Goal: Task Accomplishment & Management: Manage account settings

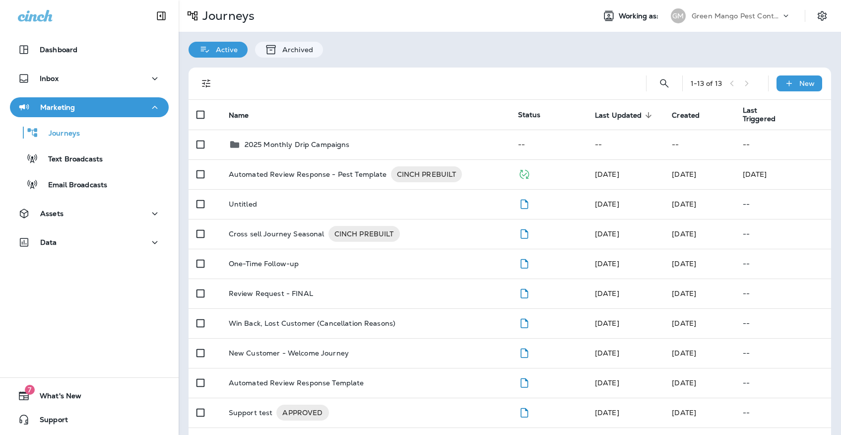
click at [739, 13] on p "Green Mango Pest Control" at bounding box center [735, 16] width 89 height 8
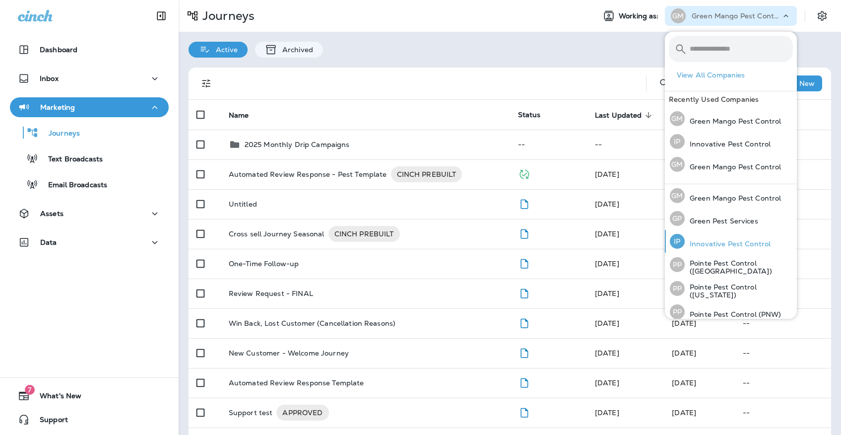
click at [726, 236] on div "IP Innovative Pest Control" at bounding box center [720, 241] width 109 height 23
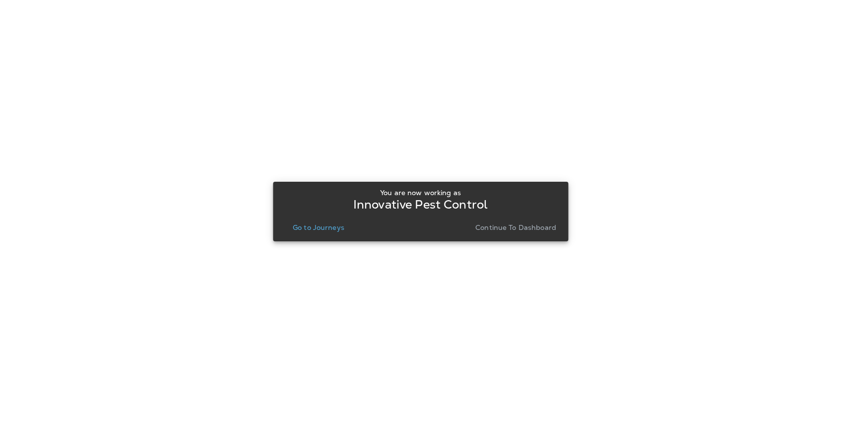
click at [335, 231] on p "Go to Journeys" at bounding box center [319, 227] width 52 height 8
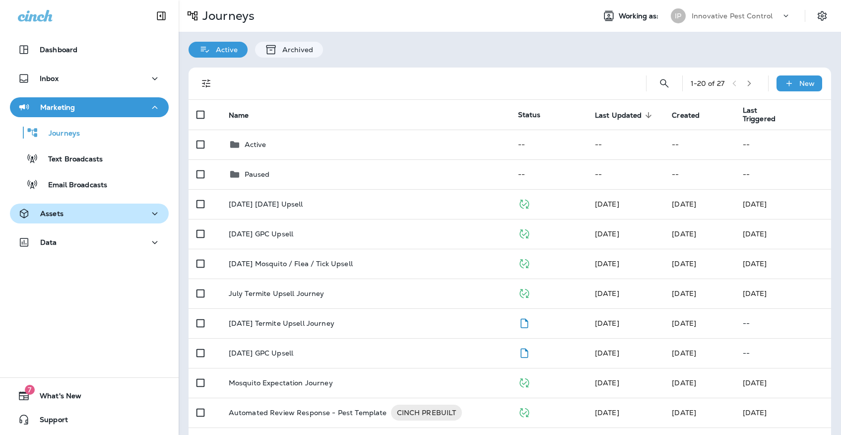
click at [122, 217] on div "Assets" at bounding box center [89, 213] width 143 height 12
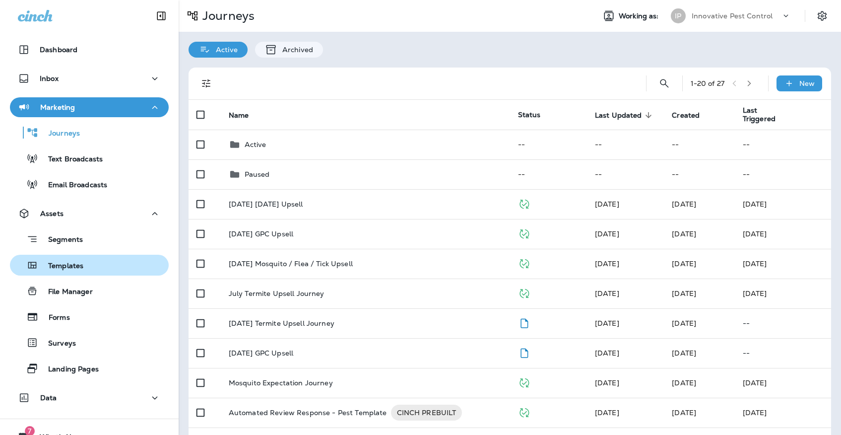
click at [109, 254] on button "Templates" at bounding box center [89, 264] width 159 height 21
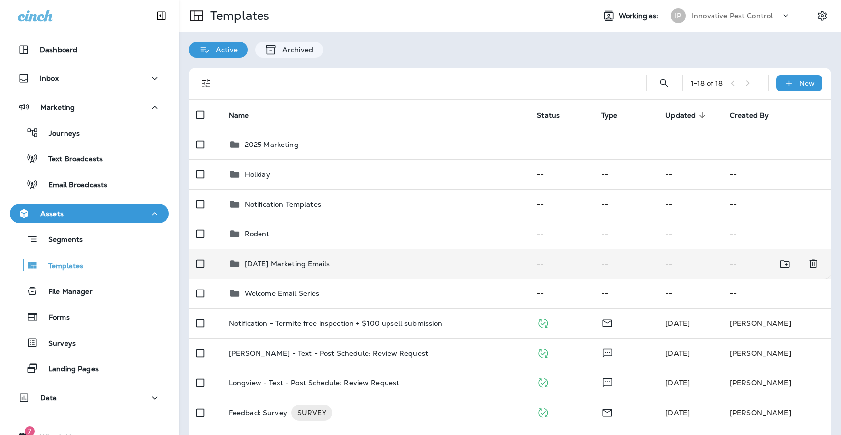
click at [278, 259] on p "[DATE] Marketing Emails" at bounding box center [287, 263] width 85 height 8
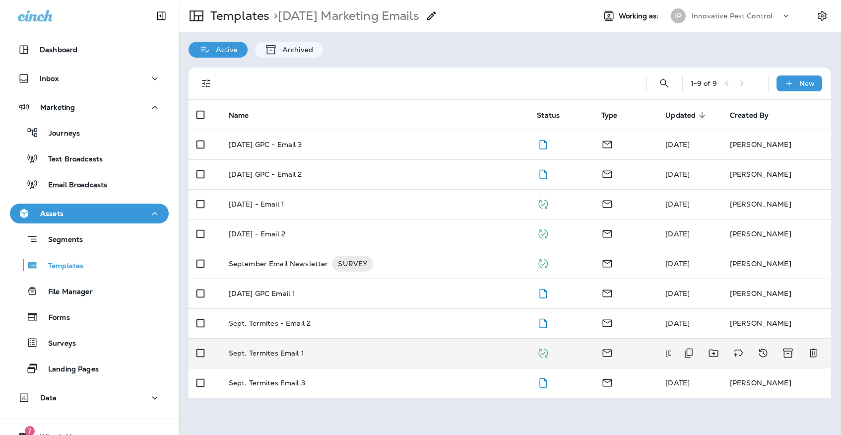
click at [308, 338] on td "Sept. Termites Email 1" at bounding box center [375, 353] width 309 height 30
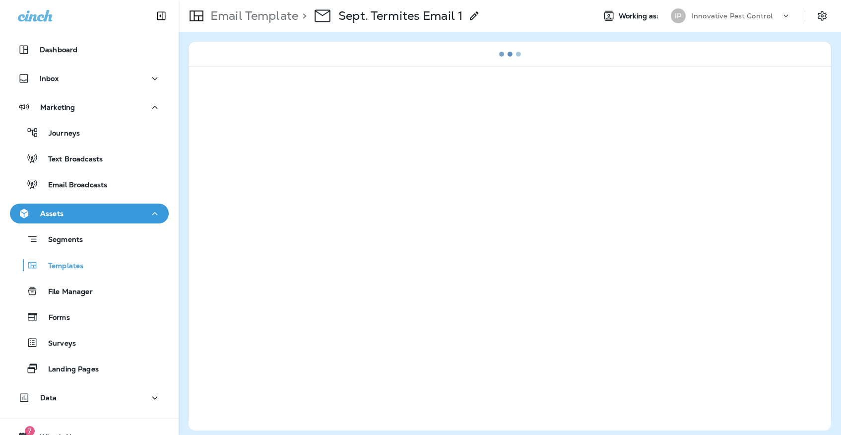
click at [255, 22] on p "Email Template" at bounding box center [252, 15] width 92 height 15
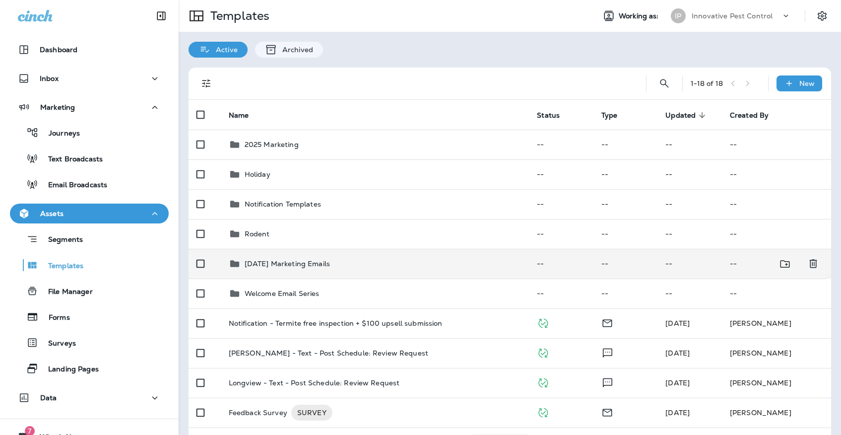
click at [316, 249] on td "[DATE] Marketing Emails" at bounding box center [375, 264] width 309 height 30
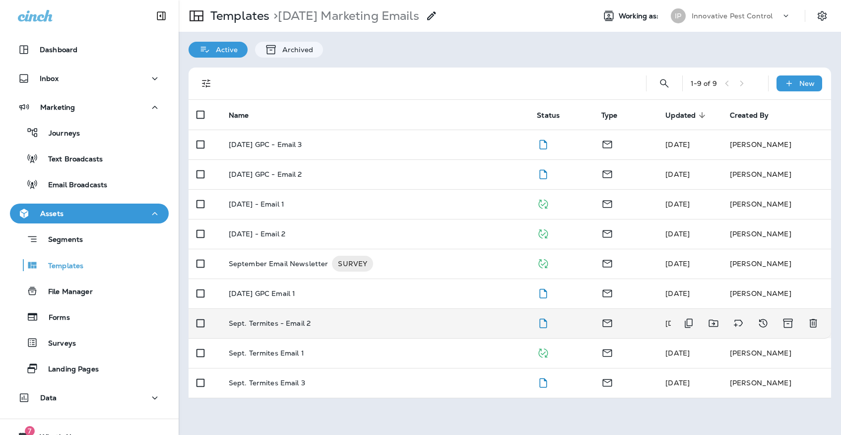
click at [335, 319] on div "Sept. Termites - Email 2" at bounding box center [375, 323] width 293 height 8
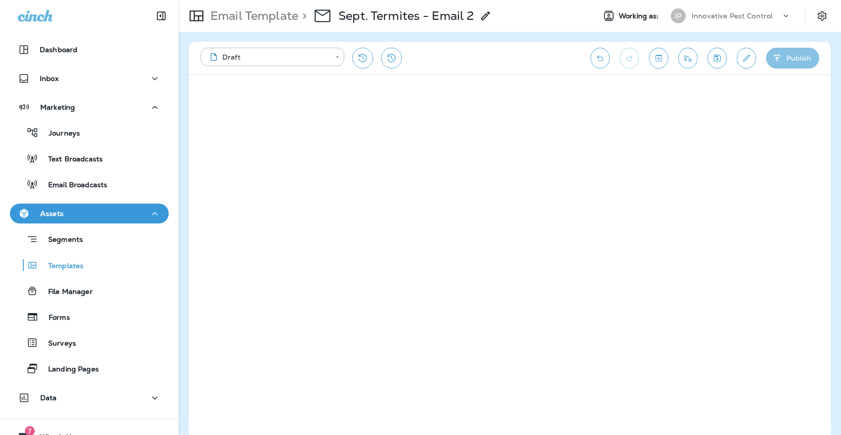
click at [797, 52] on button "Publish" at bounding box center [792, 58] width 53 height 21
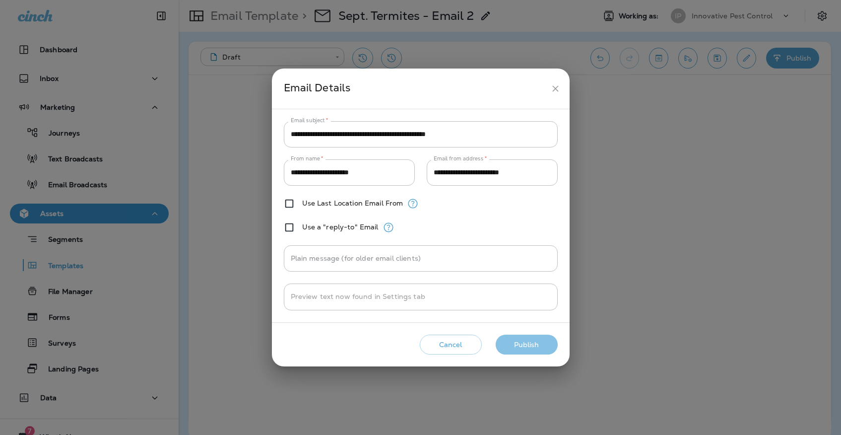
click at [528, 341] on button "Publish" at bounding box center [527, 344] width 62 height 20
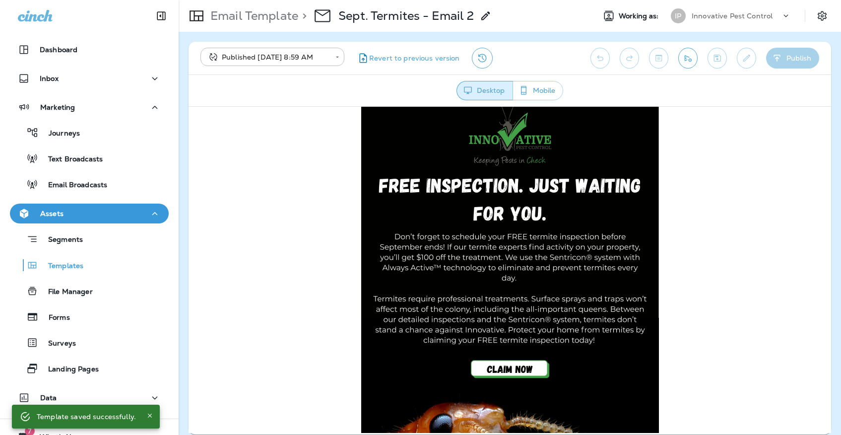
click at [261, 3] on div "Email Template > Sept. Termites - Email 2" at bounding box center [335, 16] width 313 height 28
click at [259, 20] on p "Email Template" at bounding box center [252, 15] width 92 height 15
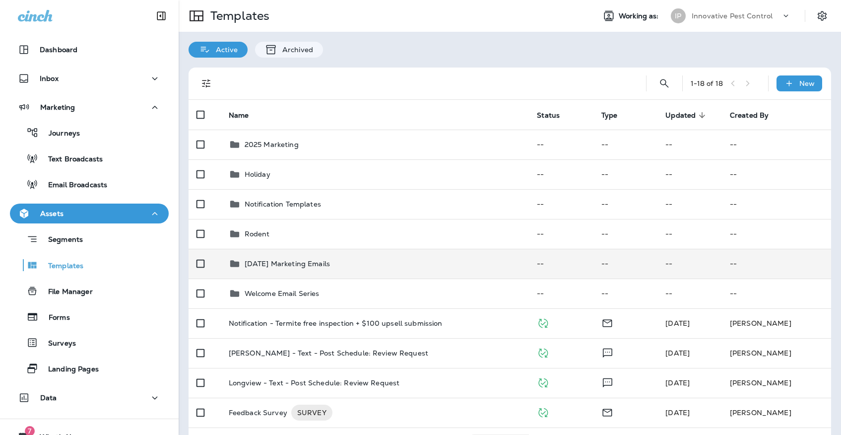
click at [312, 261] on td "[DATE] Marketing Emails" at bounding box center [375, 264] width 309 height 30
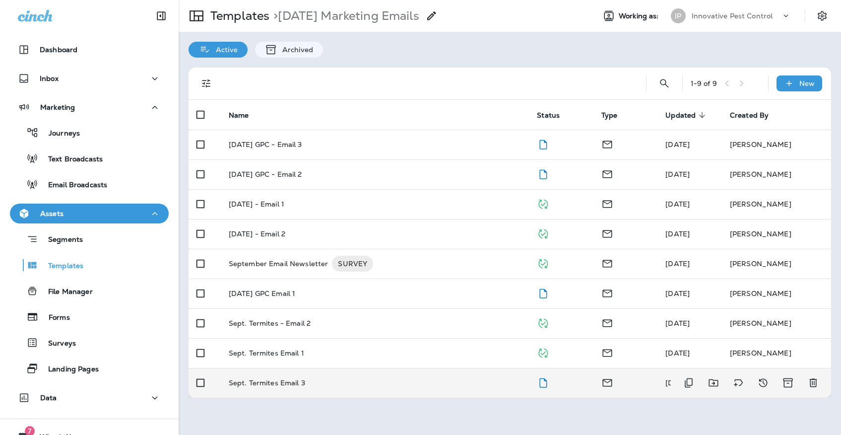
click at [353, 378] on div "Sept. Termites Email 3" at bounding box center [375, 382] width 293 height 8
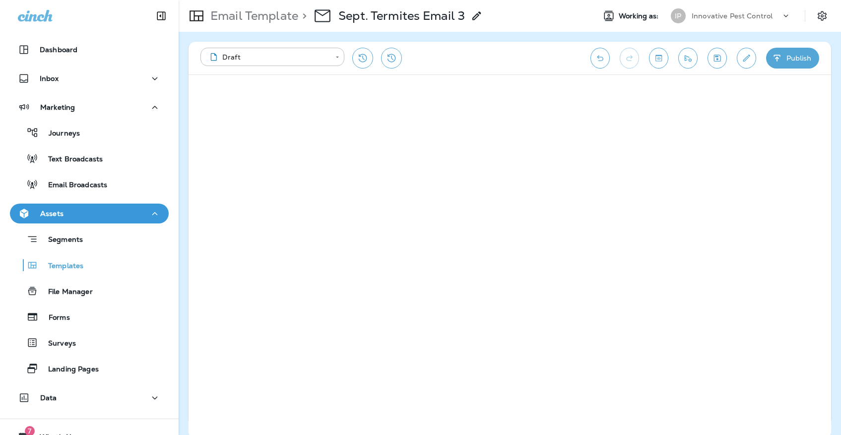
click at [715, 58] on icon "Save" at bounding box center [717, 58] width 10 height 10
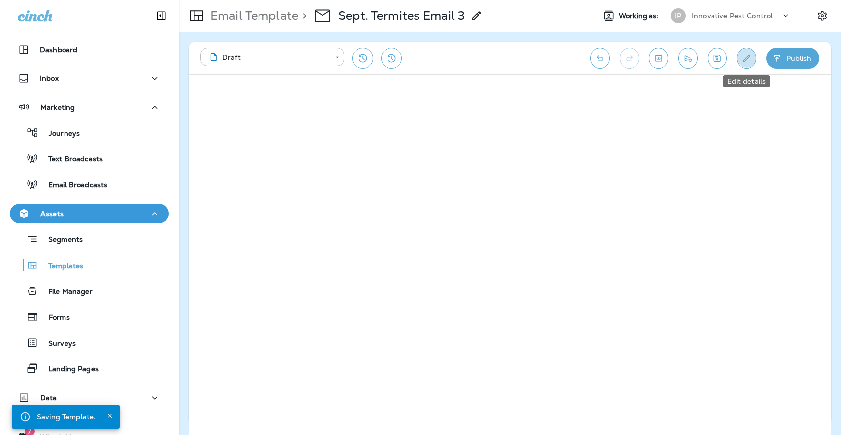
click at [748, 60] on icon "Edit details" at bounding box center [746, 58] width 10 height 10
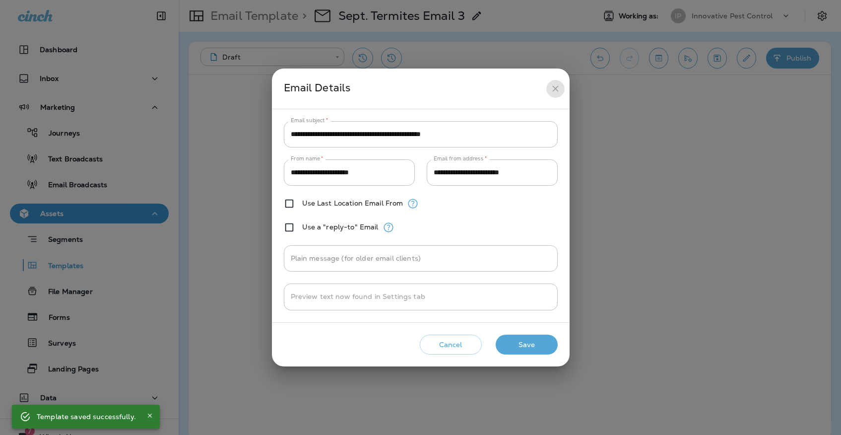
click at [557, 96] on button "close" at bounding box center [555, 88] width 18 height 18
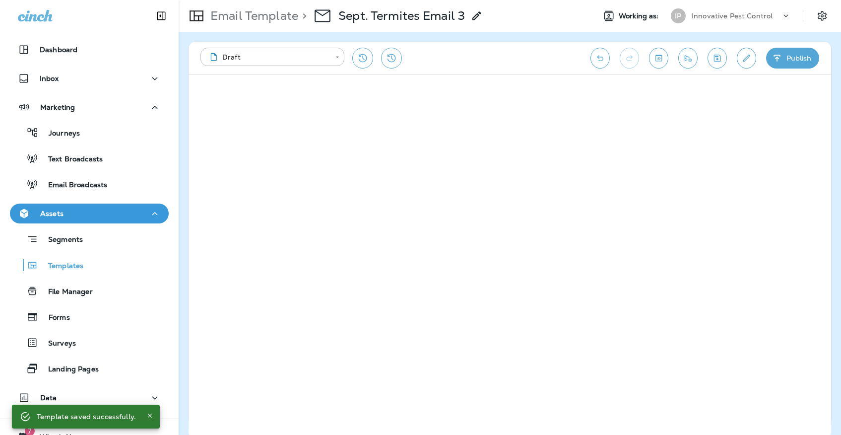
click at [678, 59] on button "Send test email" at bounding box center [687, 58] width 19 height 21
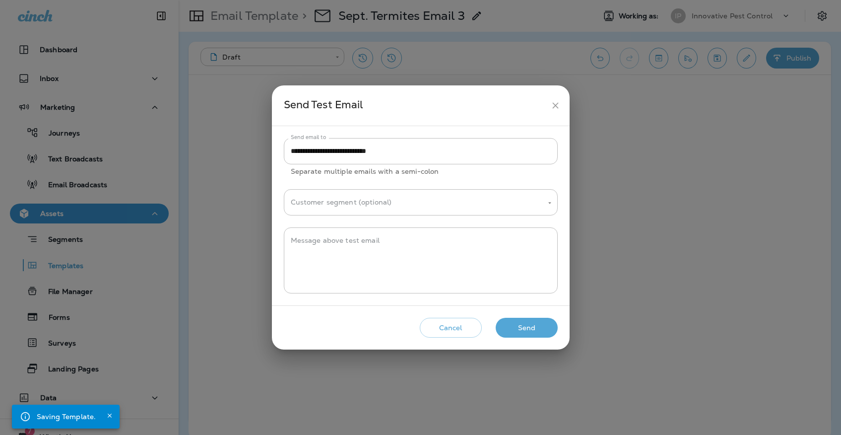
click at [501, 325] on button "Send" at bounding box center [527, 327] width 62 height 20
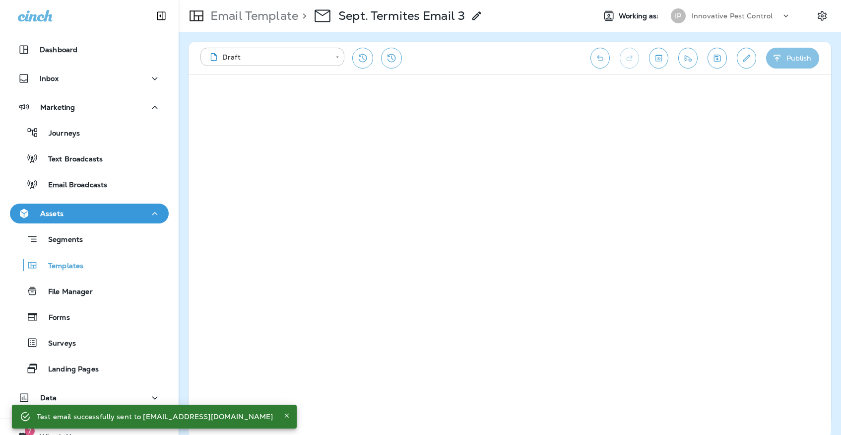
click at [808, 53] on button "Publish" at bounding box center [792, 58] width 53 height 21
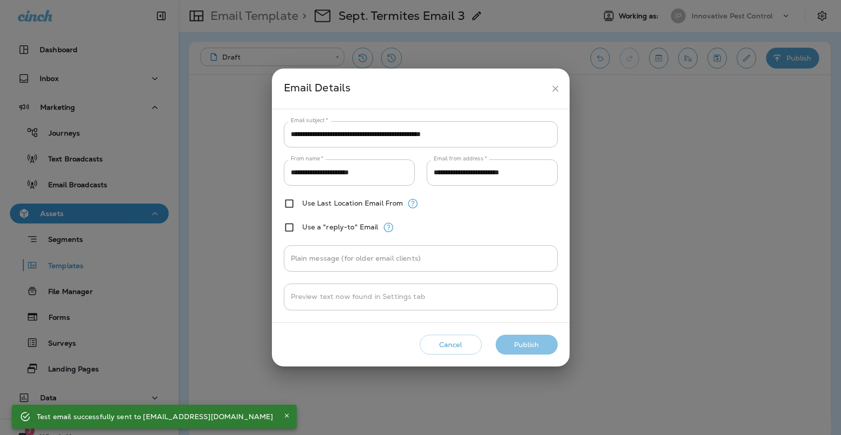
click at [536, 344] on button "Publish" at bounding box center [527, 344] width 62 height 20
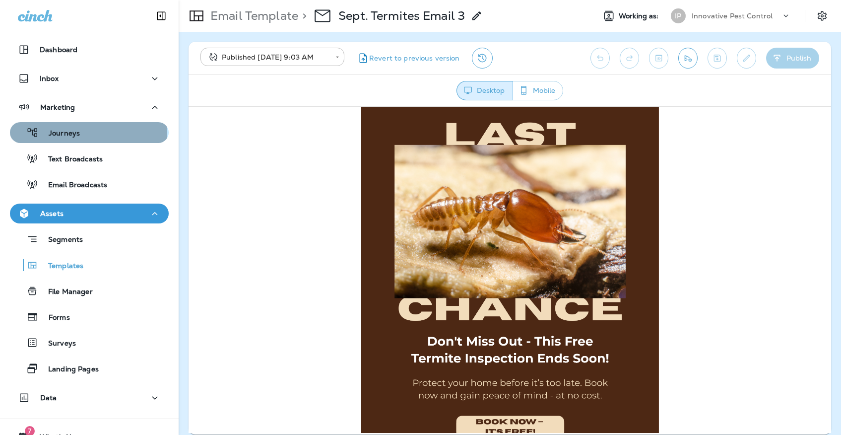
click at [46, 134] on p "Journeys" at bounding box center [59, 133] width 41 height 9
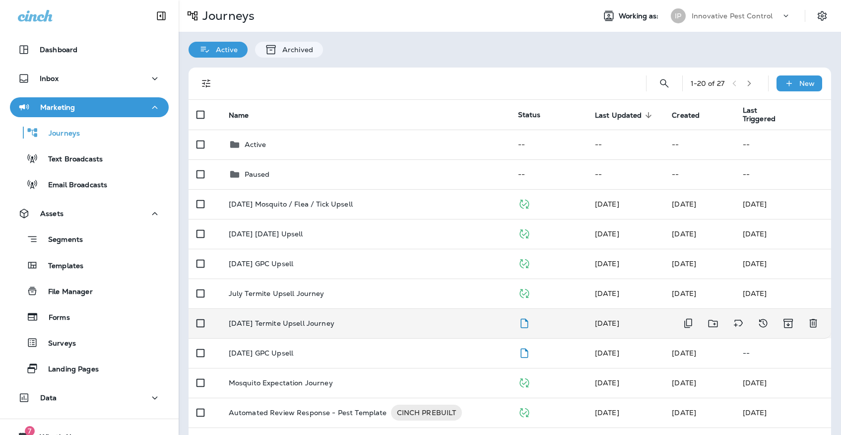
click at [347, 319] on div "[DATE] Termite Upsell Journey" at bounding box center [365, 323] width 273 height 8
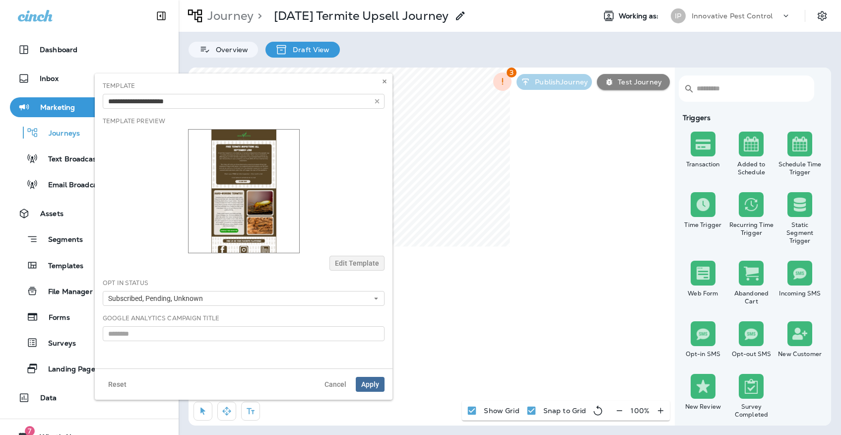
click at [374, 377] on button "Apply" at bounding box center [370, 383] width 29 height 15
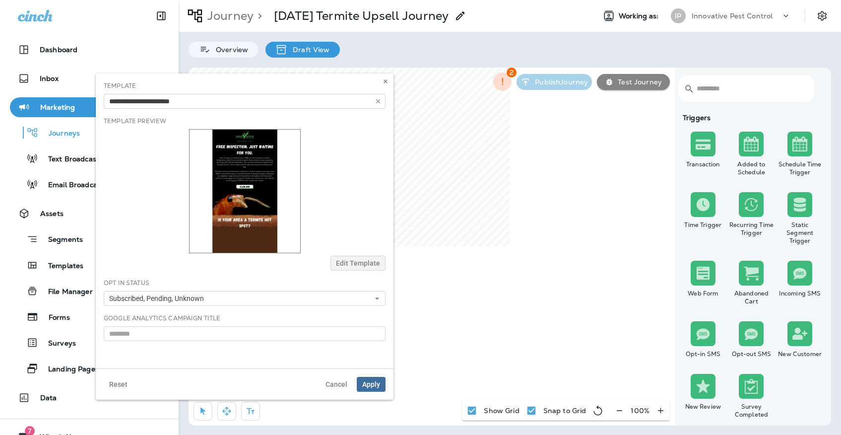
click at [379, 383] on span "Apply" at bounding box center [371, 383] width 18 height 7
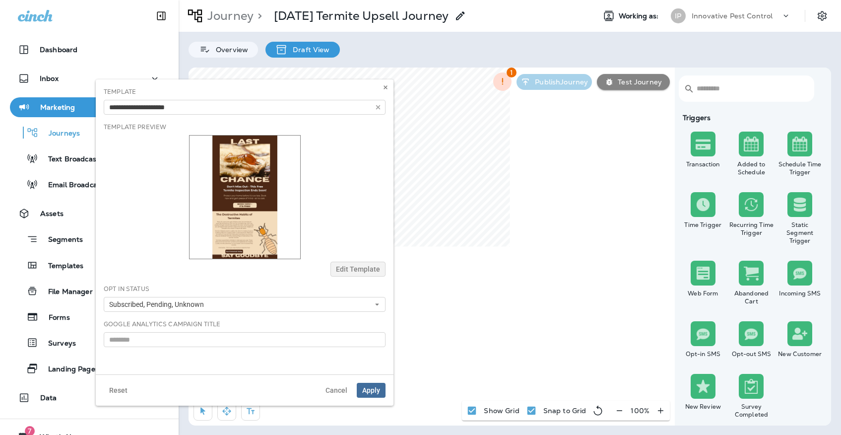
click at [374, 387] on span "Apply" at bounding box center [371, 389] width 18 height 7
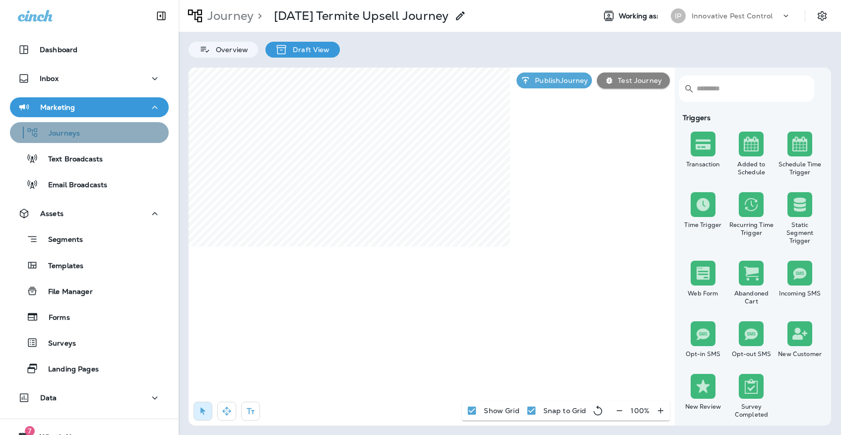
click at [125, 127] on div "Journeys" at bounding box center [89, 132] width 151 height 15
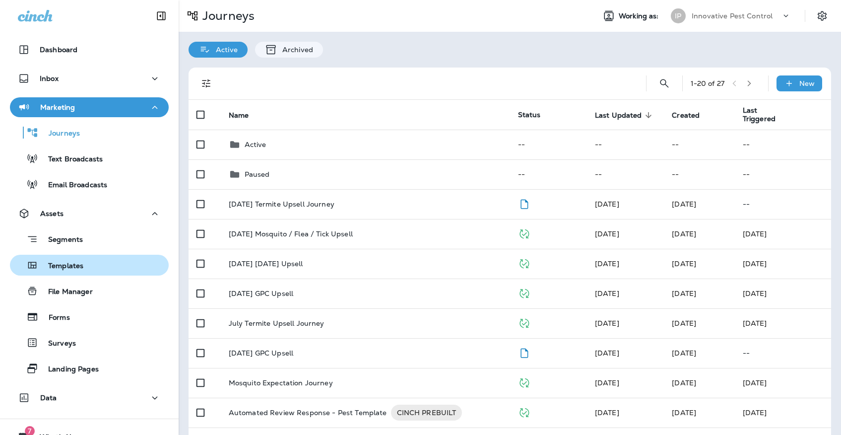
click at [110, 261] on div "Templates" at bounding box center [89, 264] width 151 height 15
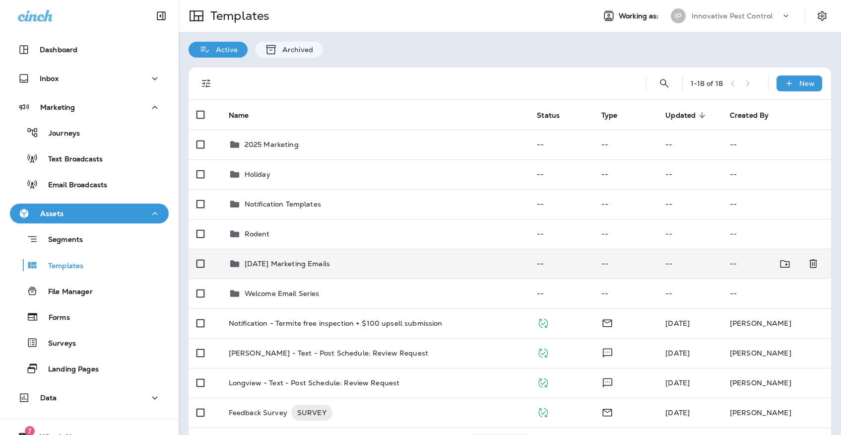
click at [298, 259] on p "[DATE] Marketing Emails" at bounding box center [287, 263] width 85 height 8
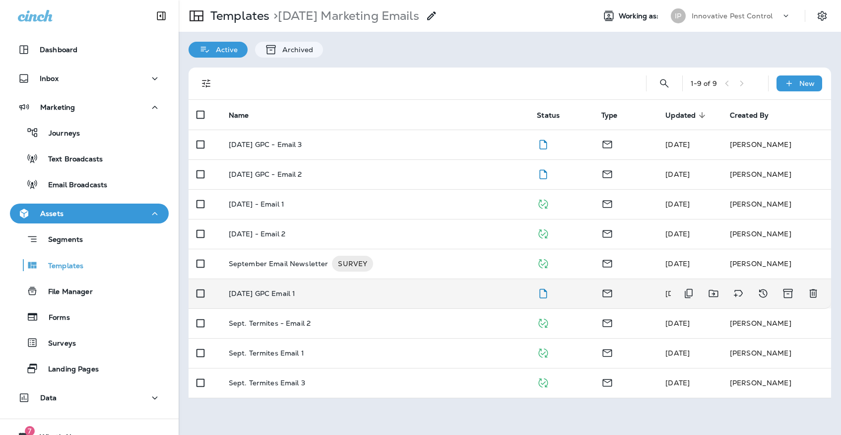
click at [374, 289] on div "[DATE] GPC Email 1" at bounding box center [375, 293] width 293 height 8
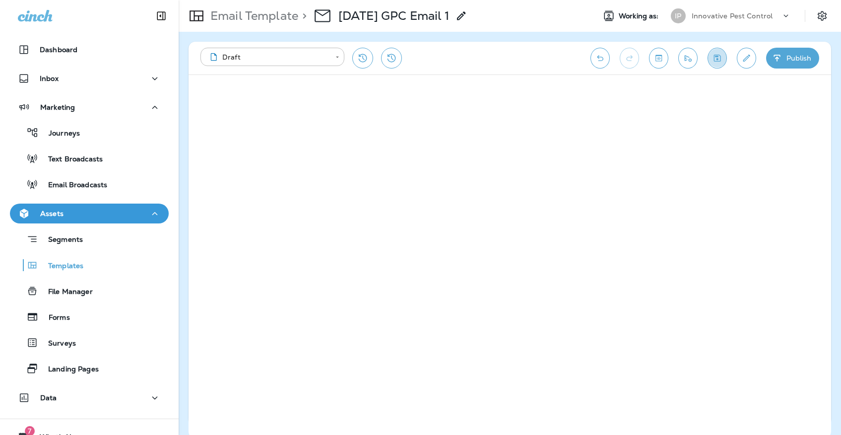
click at [716, 59] on icon "Save" at bounding box center [717, 58] width 10 height 10
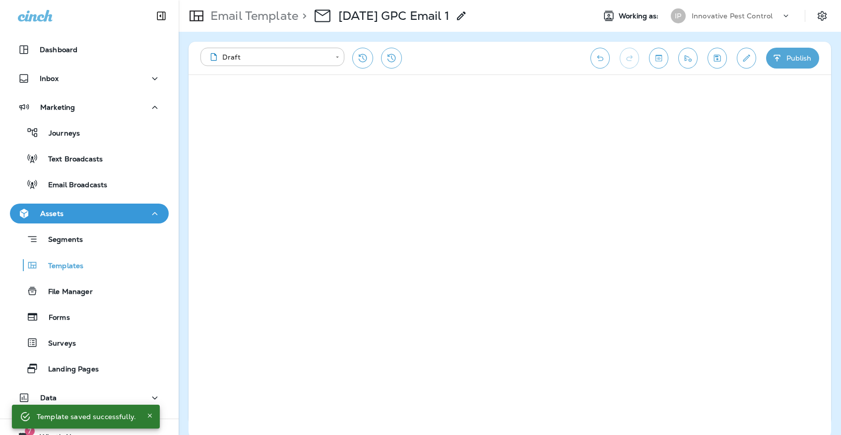
click at [715, 52] on button "Save" at bounding box center [716, 58] width 19 height 21
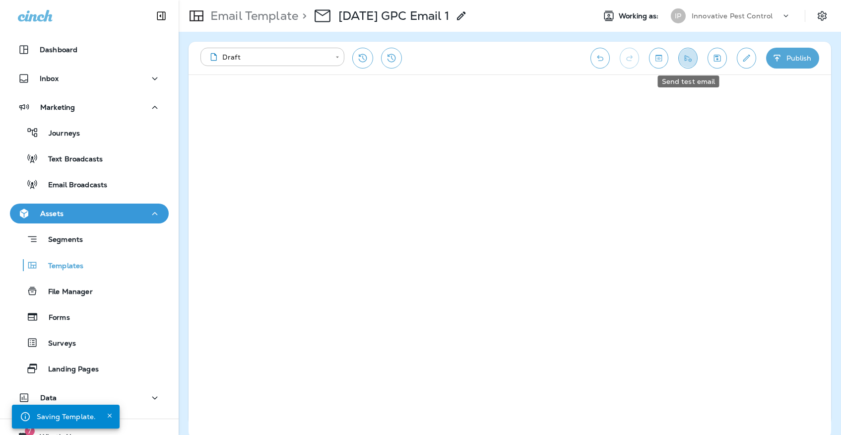
click at [692, 61] on icon "Send test email" at bounding box center [688, 58] width 10 height 10
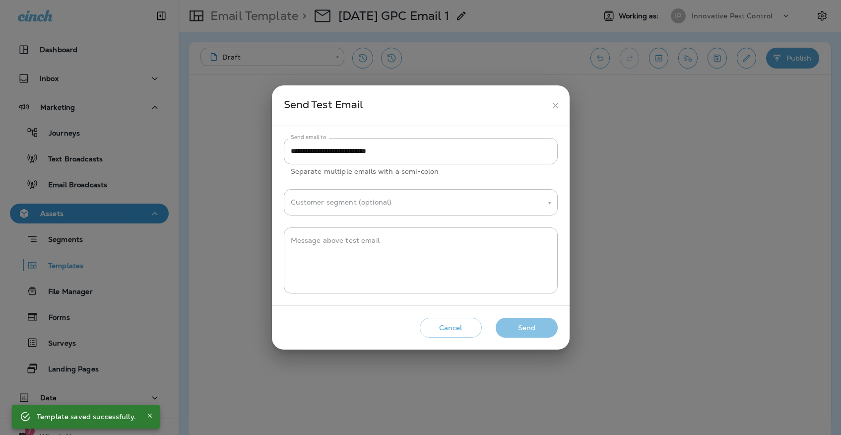
click at [507, 330] on button "Send" at bounding box center [527, 327] width 62 height 20
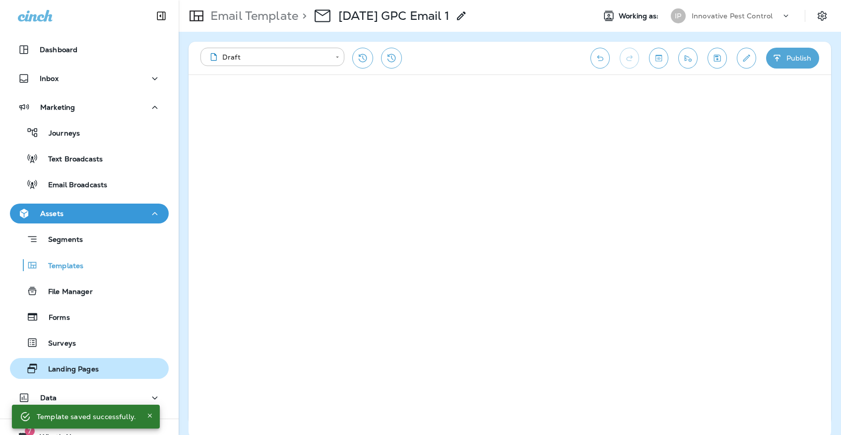
click at [69, 358] on button "Landing Pages" at bounding box center [89, 368] width 159 height 21
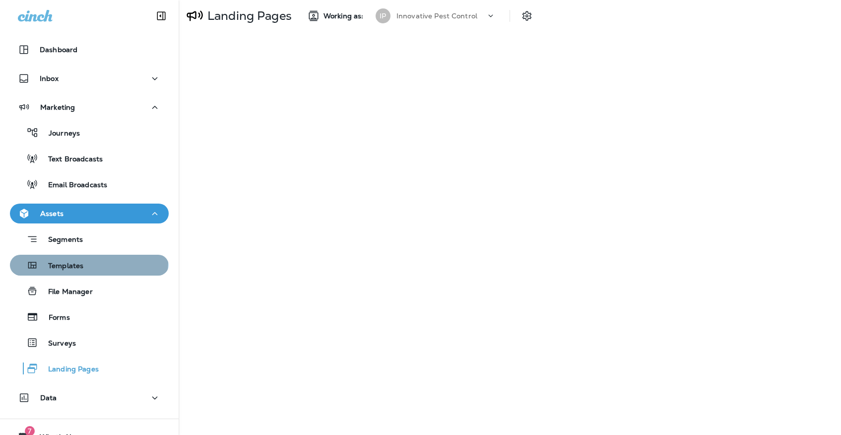
click at [88, 263] on div "Templates" at bounding box center [89, 264] width 151 height 15
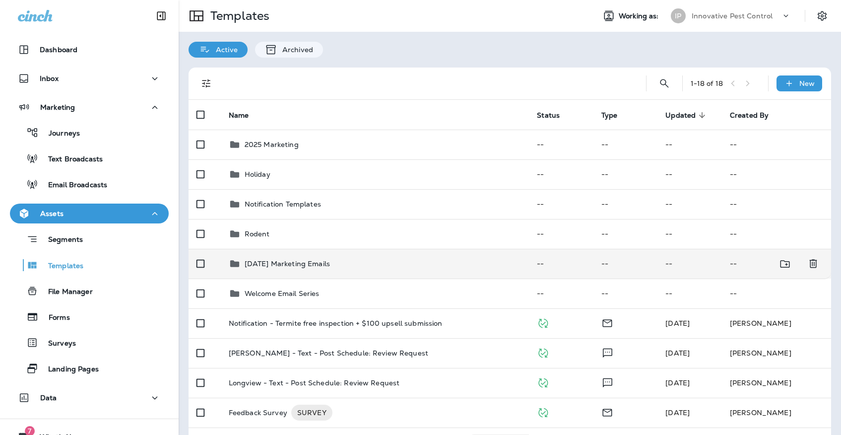
click at [300, 259] on p "[DATE] Marketing Emails" at bounding box center [287, 263] width 85 height 8
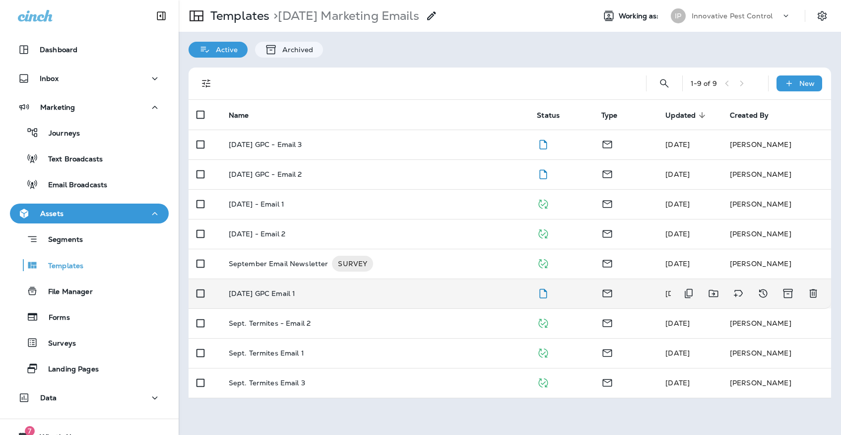
click at [402, 294] on td "[DATE] GPC Email 1" at bounding box center [375, 293] width 309 height 30
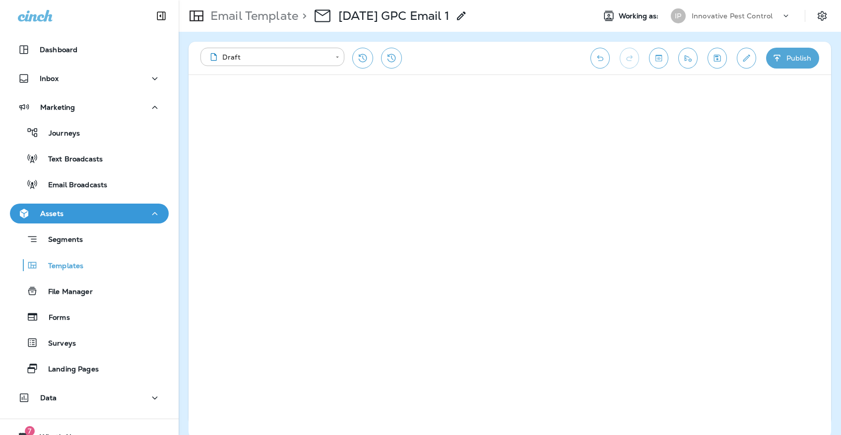
click at [813, 68] on div "**********" at bounding box center [509, 58] width 642 height 33
click at [811, 63] on button "Publish" at bounding box center [792, 58] width 53 height 21
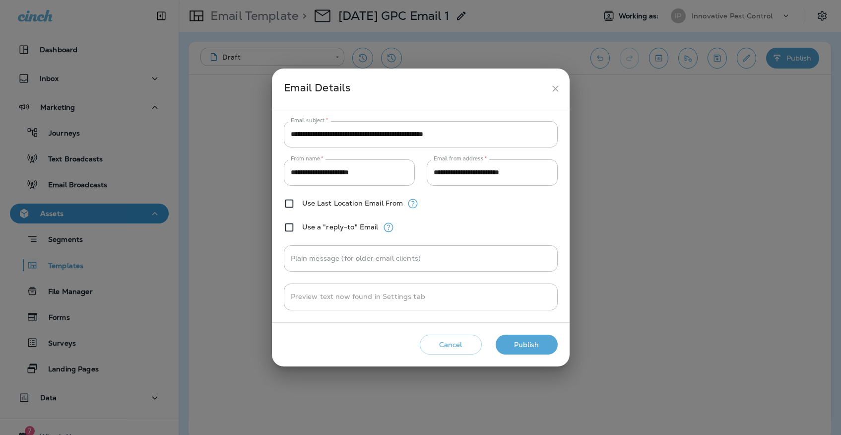
click at [548, 352] on button "Publish" at bounding box center [527, 344] width 62 height 20
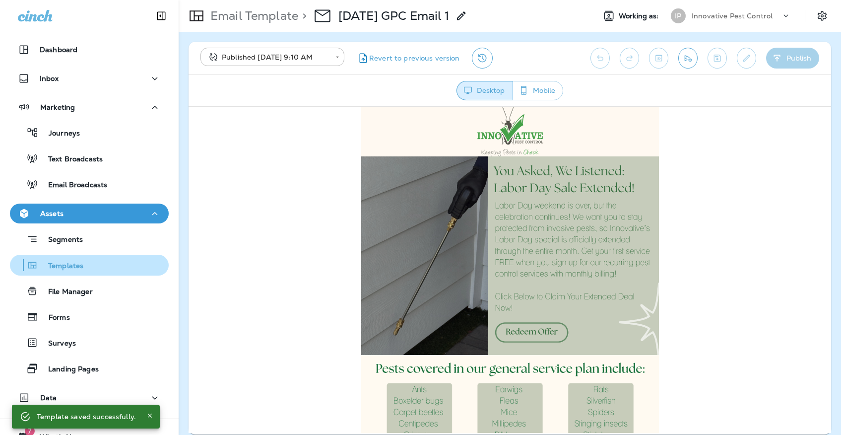
click at [140, 269] on div "Templates" at bounding box center [89, 264] width 151 height 15
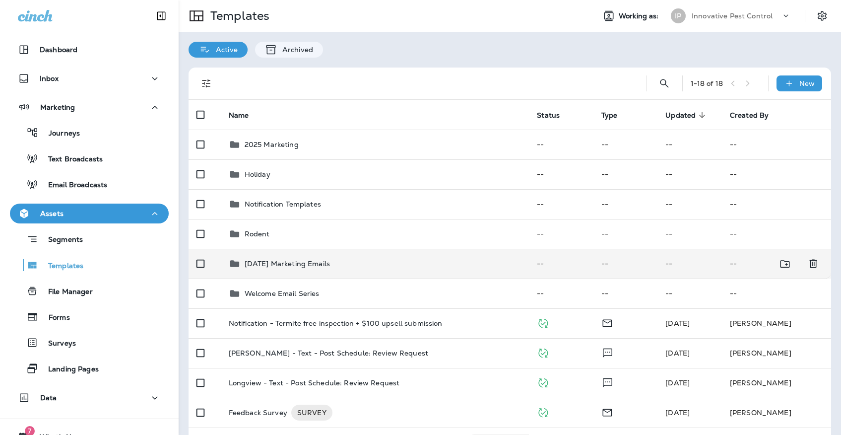
click at [366, 259] on div "[DATE] Marketing Emails" at bounding box center [375, 263] width 293 height 12
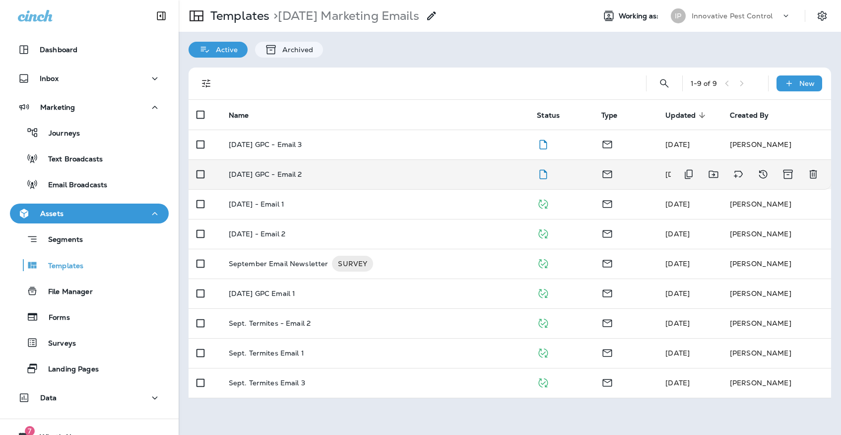
click at [379, 160] on td "[DATE] GPC - Email 2" at bounding box center [375, 174] width 309 height 30
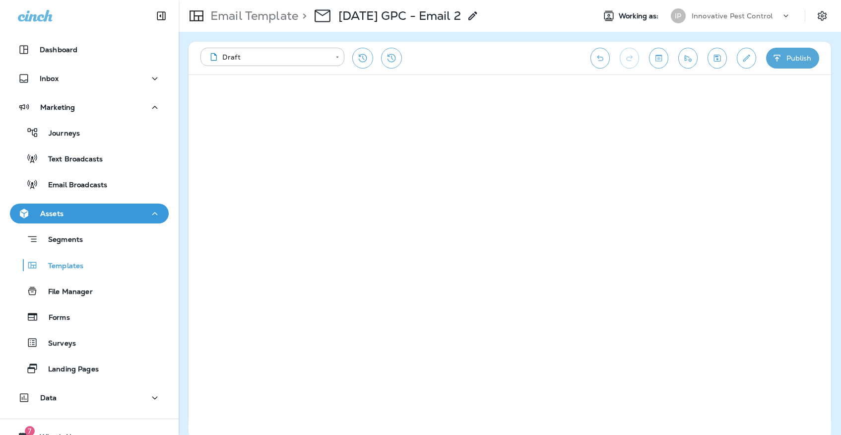
click at [721, 57] on icon "Save" at bounding box center [717, 58] width 10 height 10
click at [686, 60] on icon "Send test email" at bounding box center [688, 58] width 10 height 10
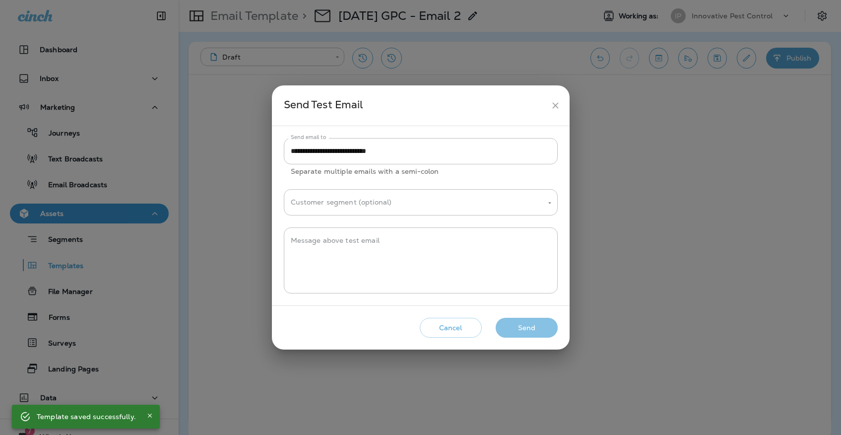
click at [548, 327] on button "Send" at bounding box center [527, 327] width 62 height 20
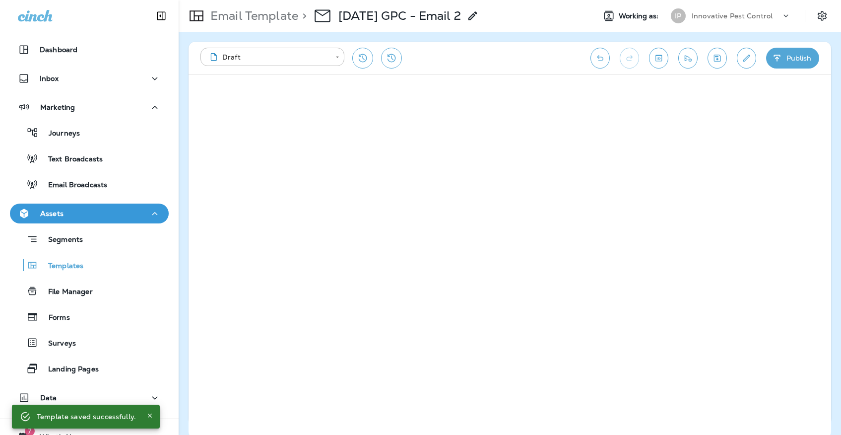
click at [718, 51] on button "Save" at bounding box center [716, 58] width 19 height 21
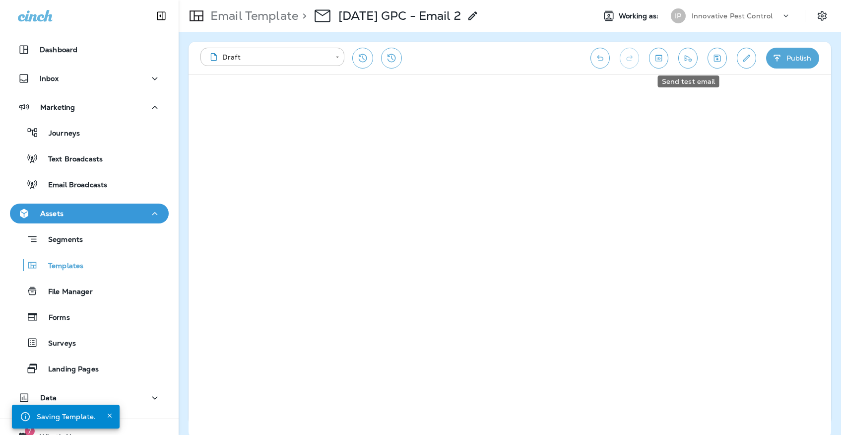
click at [692, 55] on icon "Send test email" at bounding box center [688, 58] width 10 height 10
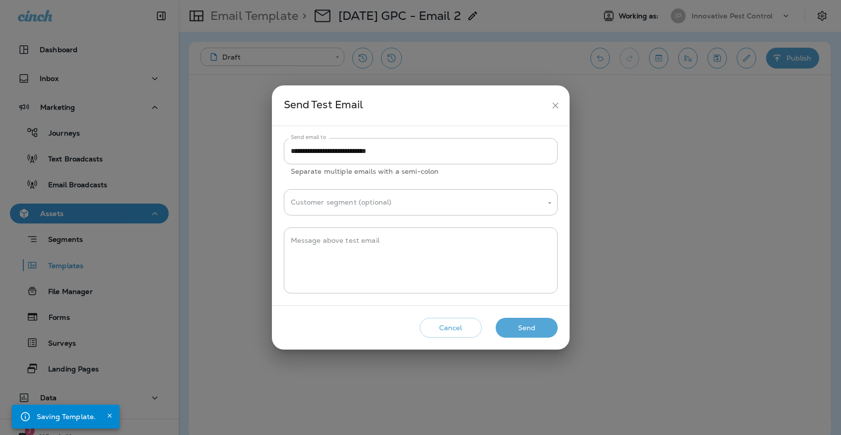
click at [530, 334] on button "Send" at bounding box center [527, 327] width 62 height 20
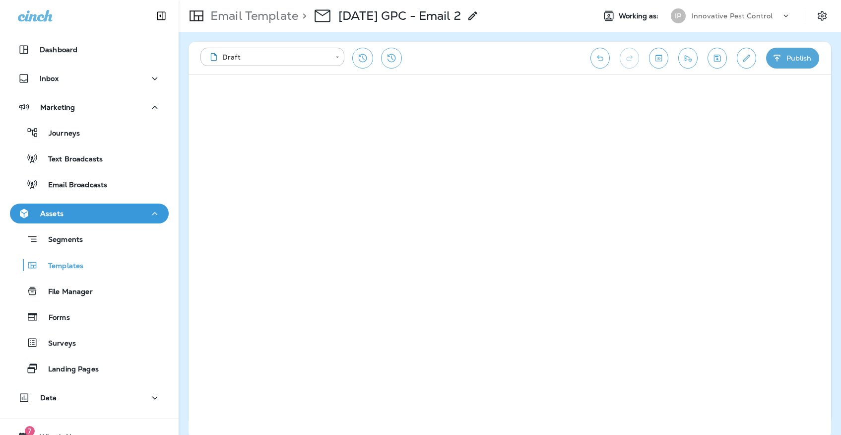
click at [790, 55] on button "Publish" at bounding box center [792, 58] width 53 height 21
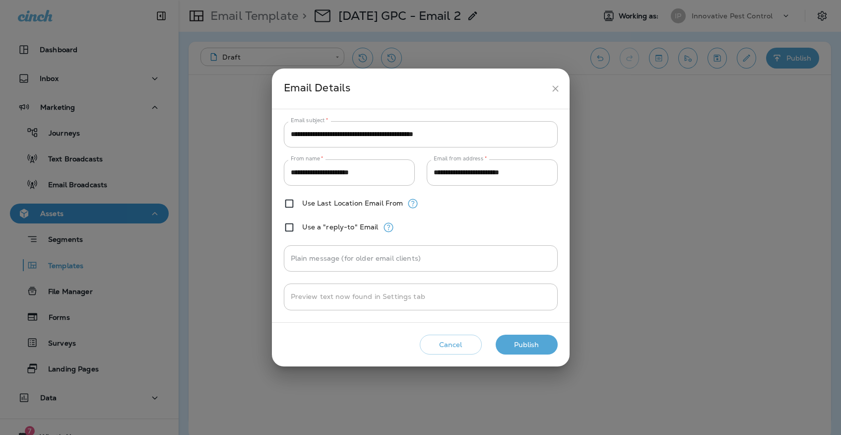
click at [560, 80] on h2 "Email Details" at bounding box center [421, 88] width 298 height 40
click at [560, 85] on icon "close" at bounding box center [555, 88] width 10 height 10
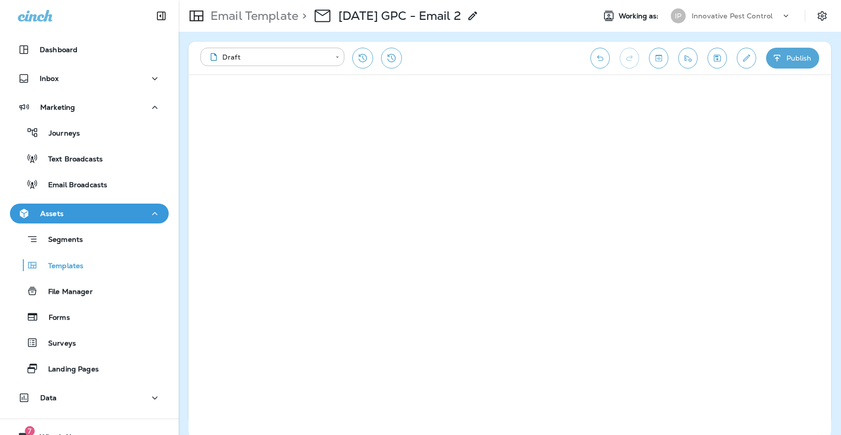
click at [714, 59] on icon "Save" at bounding box center [717, 58] width 7 height 7
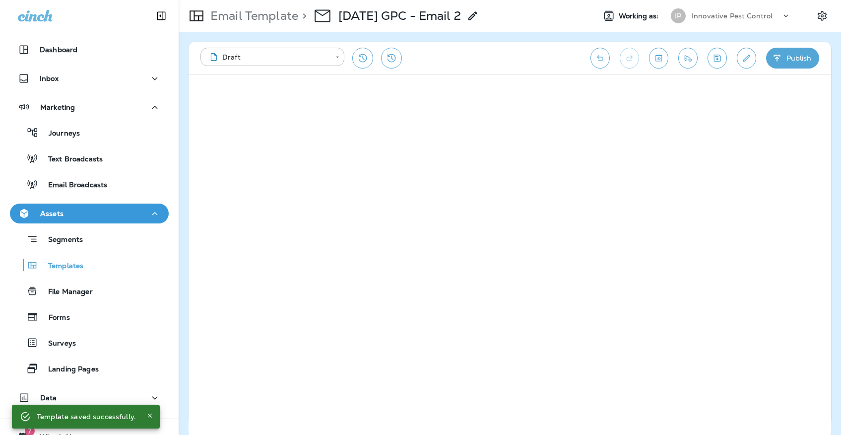
click at [797, 56] on button "Publish" at bounding box center [792, 58] width 53 height 21
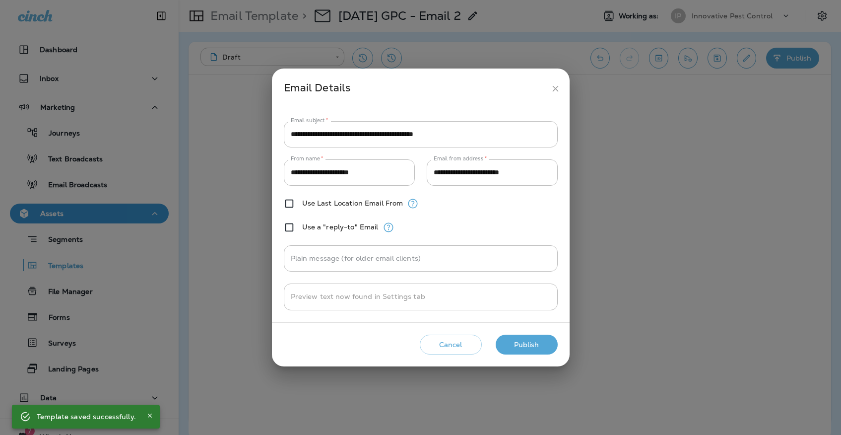
click at [538, 345] on button "Publish" at bounding box center [527, 344] width 62 height 20
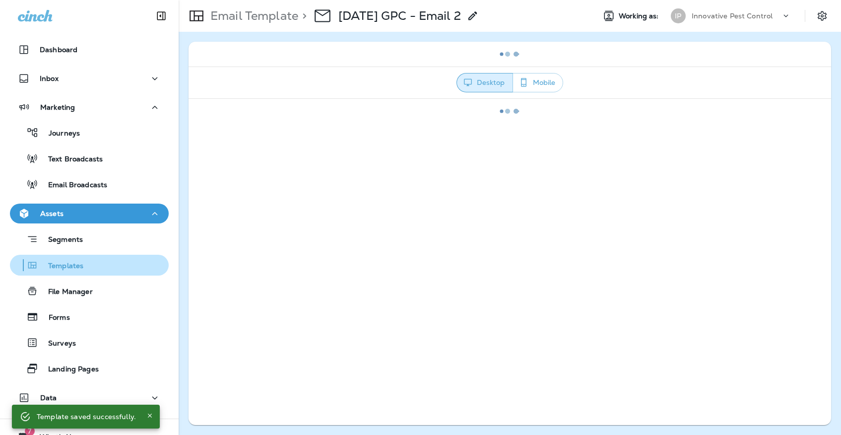
click at [78, 258] on div "Templates" at bounding box center [48, 264] width 69 height 15
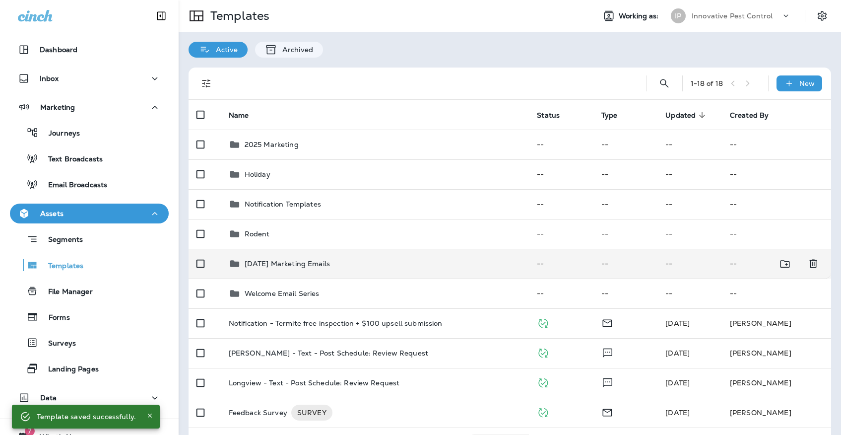
click at [330, 259] on p "[DATE] Marketing Emails" at bounding box center [287, 263] width 85 height 8
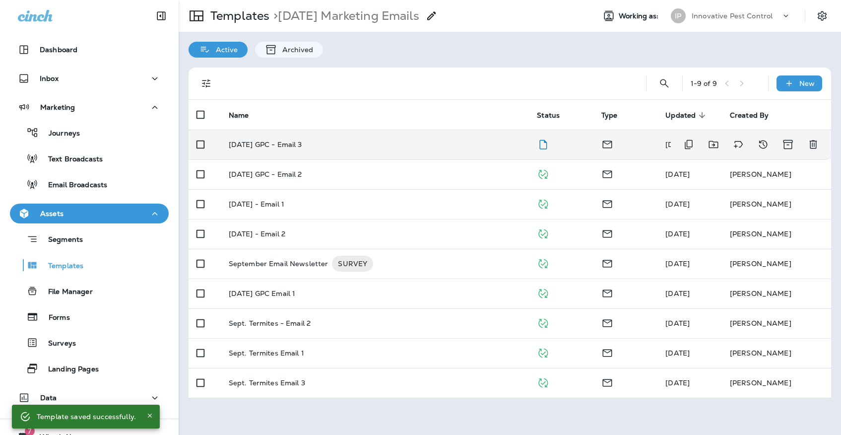
click at [341, 140] on div "[DATE] GPC - Email 3" at bounding box center [375, 144] width 293 height 8
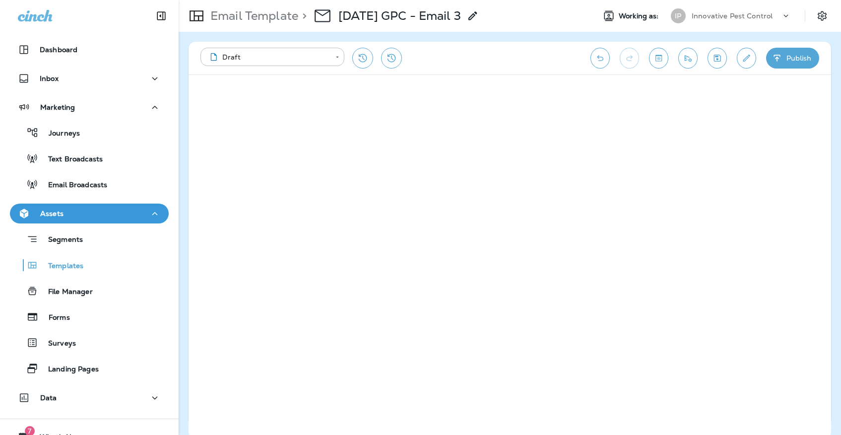
click at [712, 59] on icon "Save" at bounding box center [717, 58] width 10 height 10
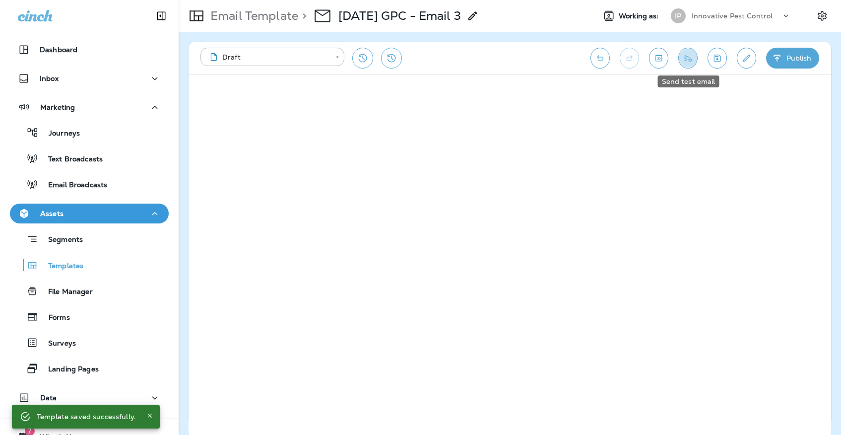
click at [688, 66] on button "Send test email" at bounding box center [687, 58] width 19 height 21
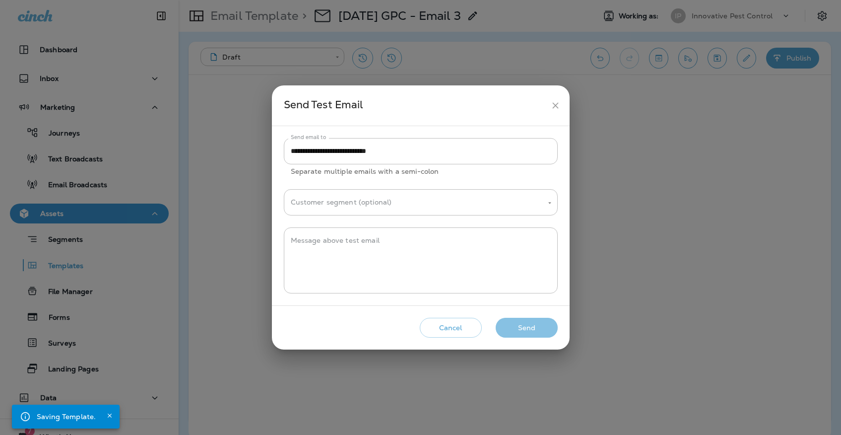
click at [520, 323] on button "Send" at bounding box center [527, 327] width 62 height 20
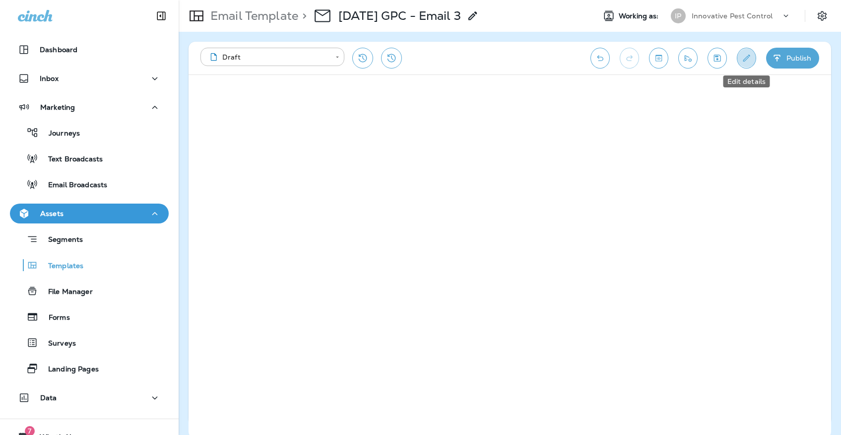
click at [749, 52] on button "Edit details" at bounding box center [746, 58] width 19 height 21
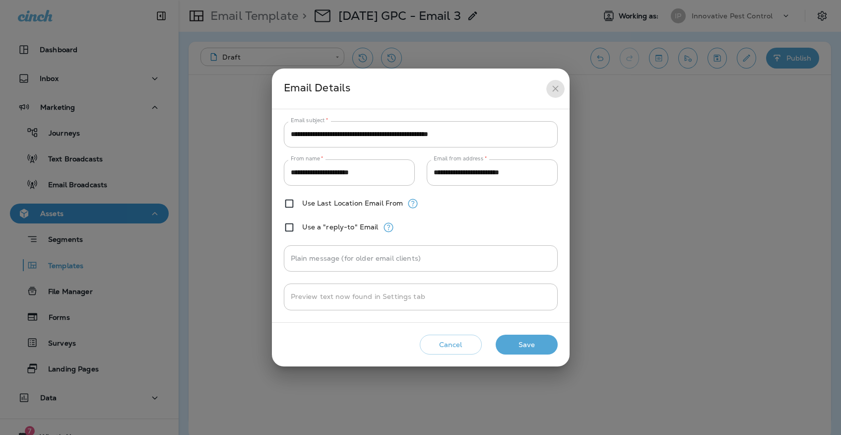
click at [556, 87] on icon "close" at bounding box center [555, 88] width 10 height 10
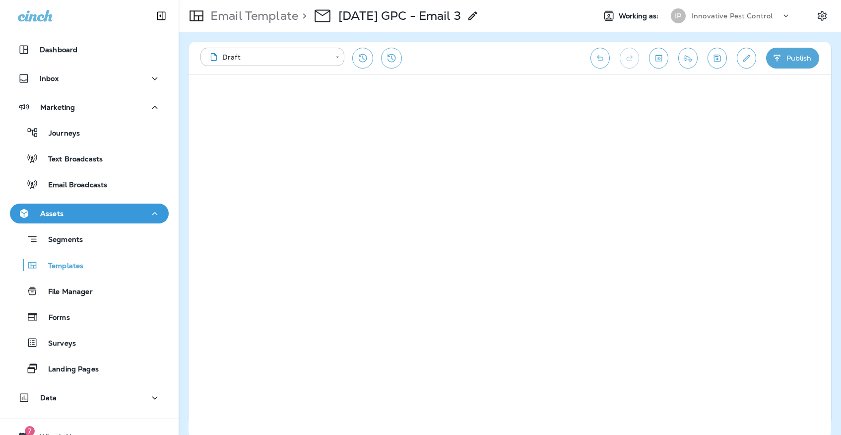
click at [774, 59] on icon "button" at bounding box center [777, 58] width 10 height 10
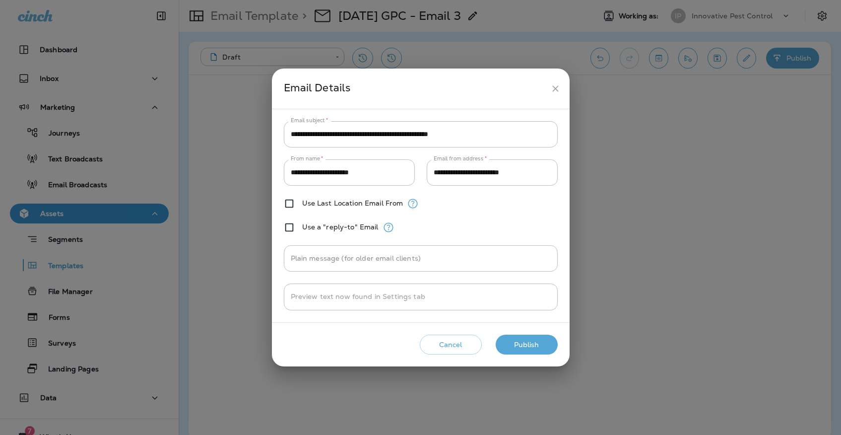
click at [507, 343] on button "Publish" at bounding box center [527, 344] width 62 height 20
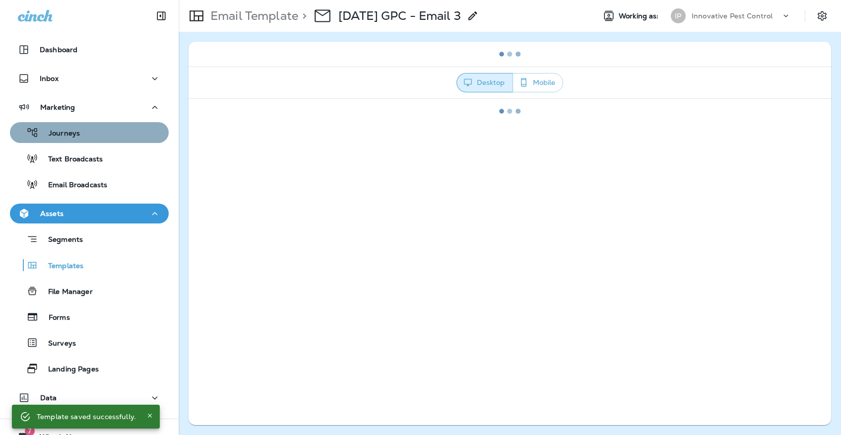
click at [102, 135] on div "Journeys" at bounding box center [89, 132] width 151 height 15
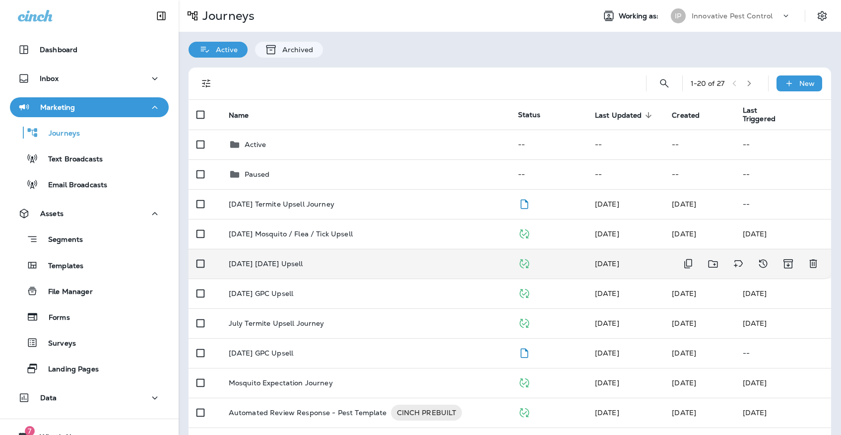
click at [345, 259] on div "[DATE] [DATE] Upsell" at bounding box center [365, 263] width 273 height 8
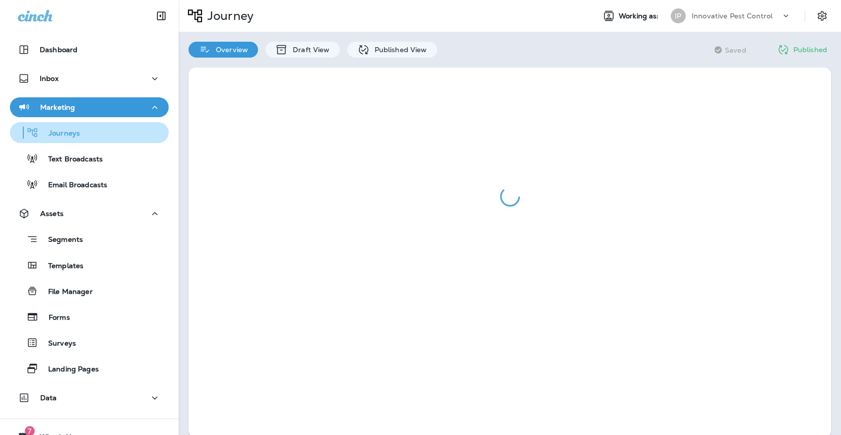
click at [124, 130] on div "Journeys" at bounding box center [89, 132] width 151 height 15
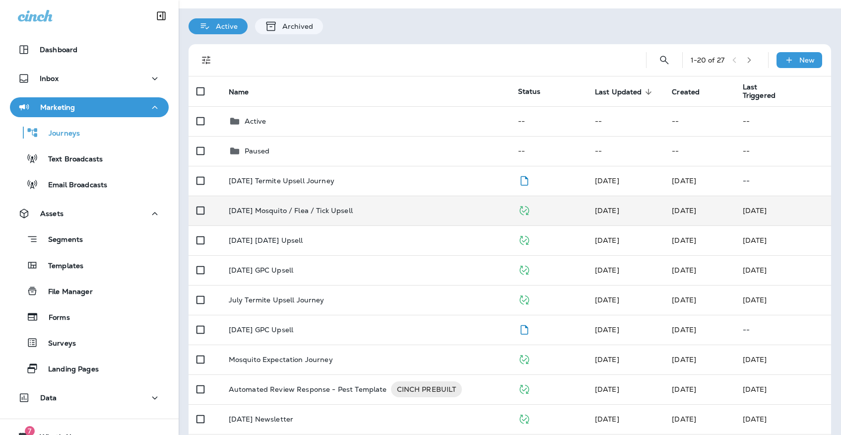
scroll to position [26, 0]
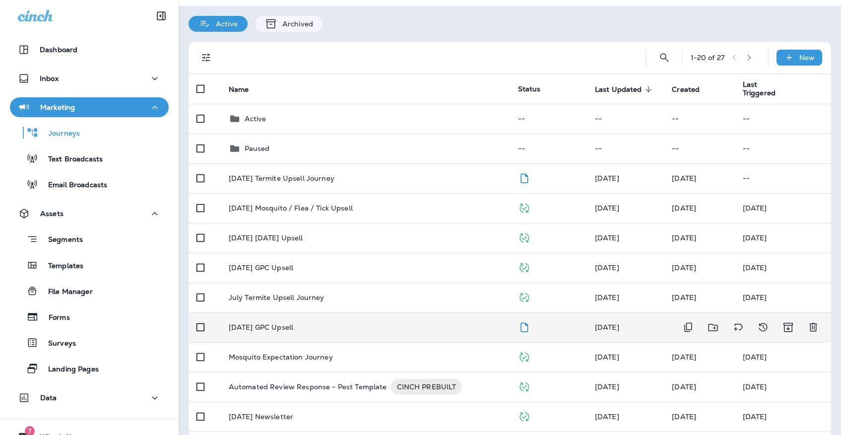
click at [350, 326] on td "[DATE] GPC Upsell" at bounding box center [365, 327] width 289 height 30
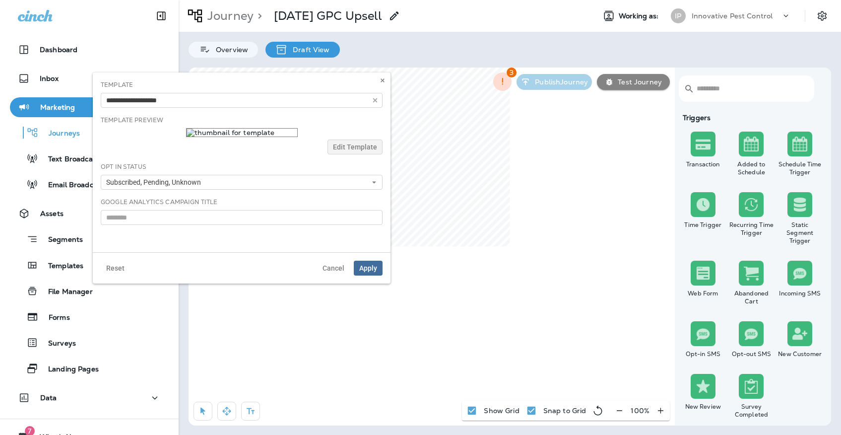
click at [376, 271] on span "Apply" at bounding box center [368, 267] width 18 height 7
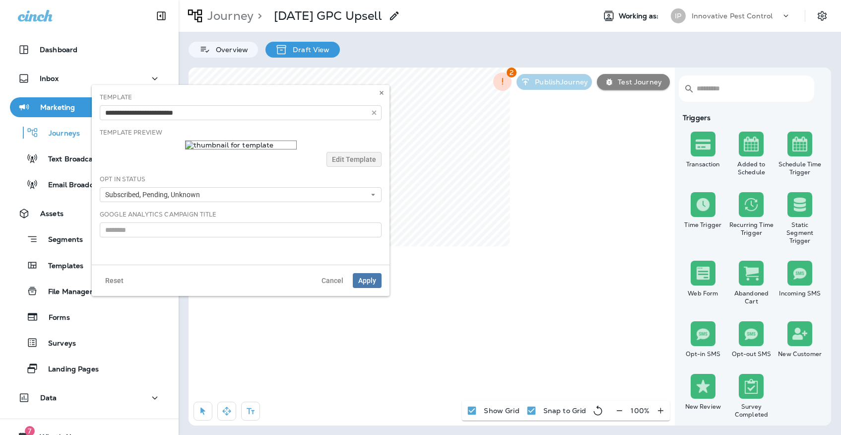
click at [371, 296] on div "Reset Cancel Apply" at bounding box center [241, 279] width 298 height 31
click at [371, 288] on button "Apply" at bounding box center [367, 280] width 29 height 15
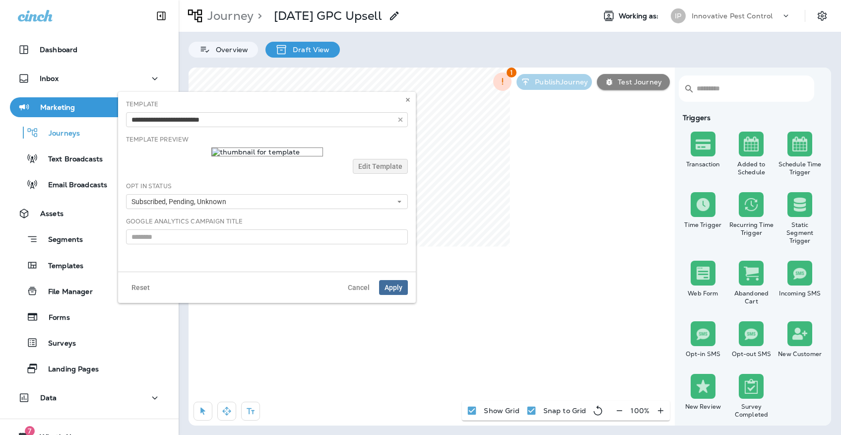
click at [393, 295] on button "Apply" at bounding box center [393, 287] width 29 height 15
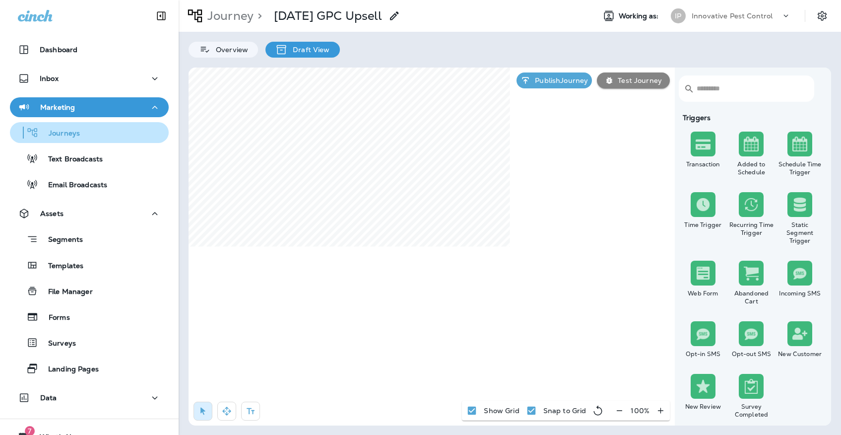
click at [90, 132] on div "Journeys" at bounding box center [89, 132] width 151 height 15
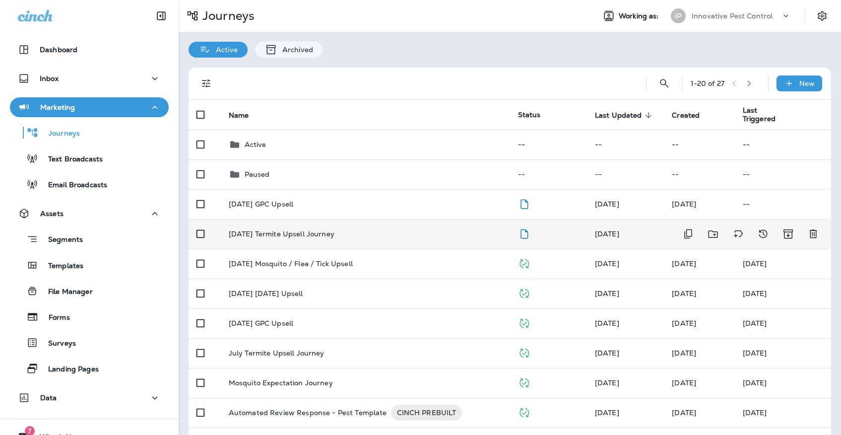
click at [288, 230] on p "[DATE] Termite Upsell Journey" at bounding box center [282, 234] width 106 height 8
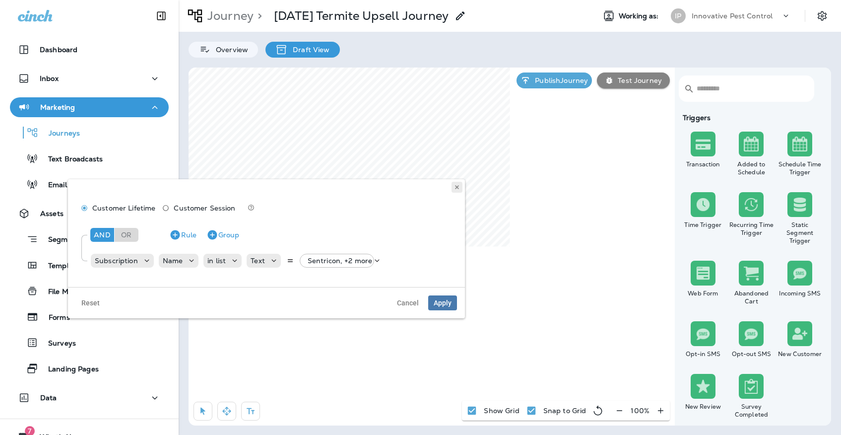
click at [459, 187] on icon at bounding box center [457, 187] width 6 height 6
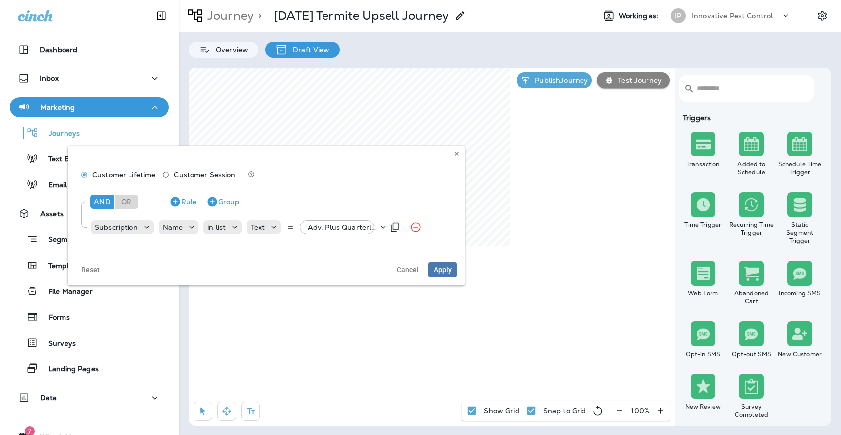
click at [352, 230] on p "Adv. Plus Quarterly, +2 more" at bounding box center [343, 227] width 70 height 8
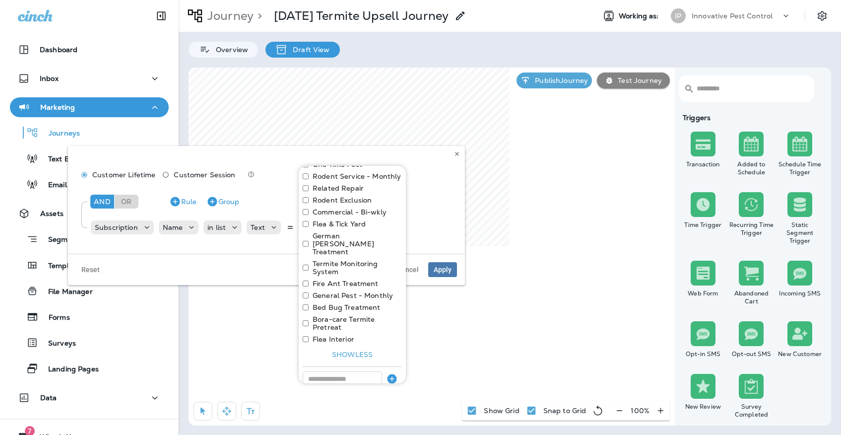
scroll to position [250, 0]
click at [456, 156] on icon at bounding box center [457, 154] width 6 height 6
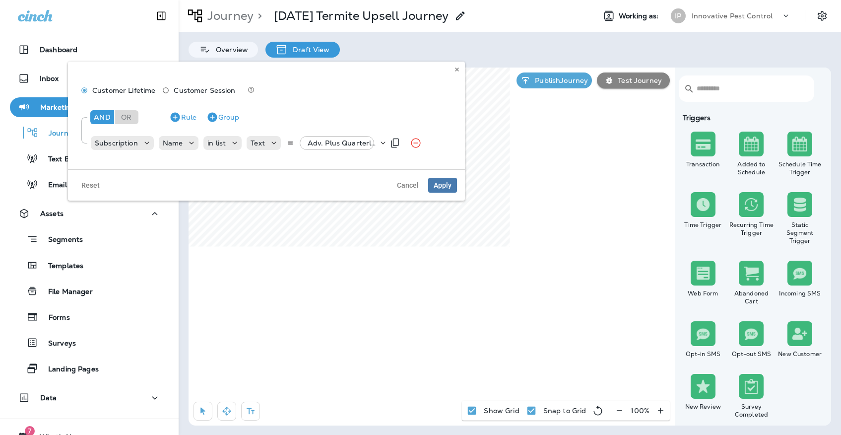
click at [335, 142] on p "Adv. Plus Quarterly, +2 more" at bounding box center [343, 143] width 70 height 8
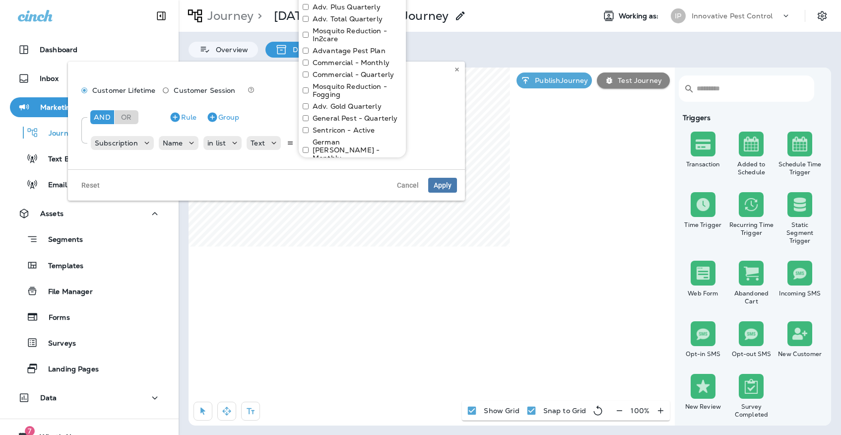
scroll to position [13, 0]
click at [456, 73] on button at bounding box center [456, 69] width 11 height 11
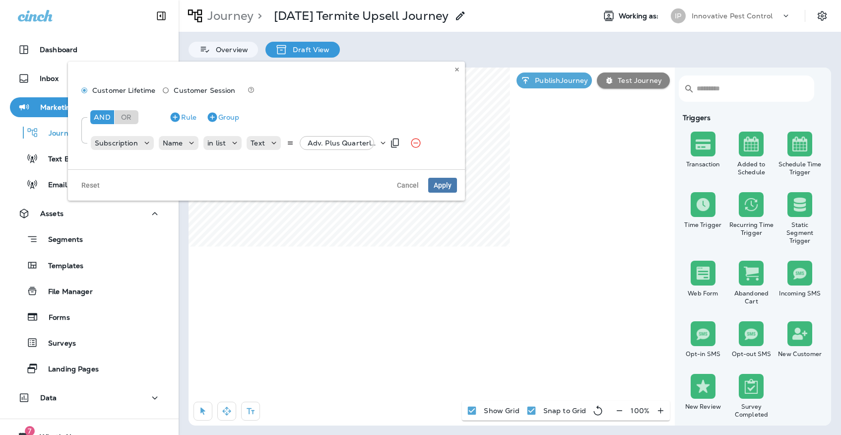
click at [342, 135] on div "Subscription Name in list Text Adv. Plus Quarterly, +2 more" at bounding box center [237, 143] width 294 height 20
click at [342, 143] on p "Adv. Plus Quarterly, +2 more" at bounding box center [343, 143] width 70 height 8
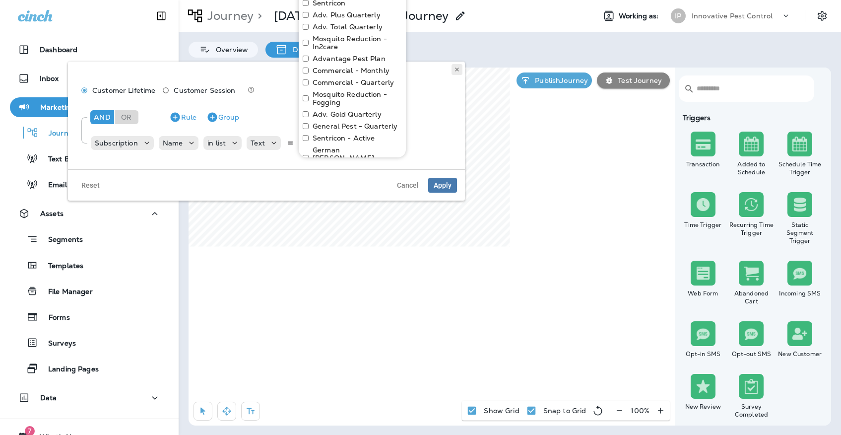
click at [459, 72] on icon at bounding box center [457, 69] width 6 height 6
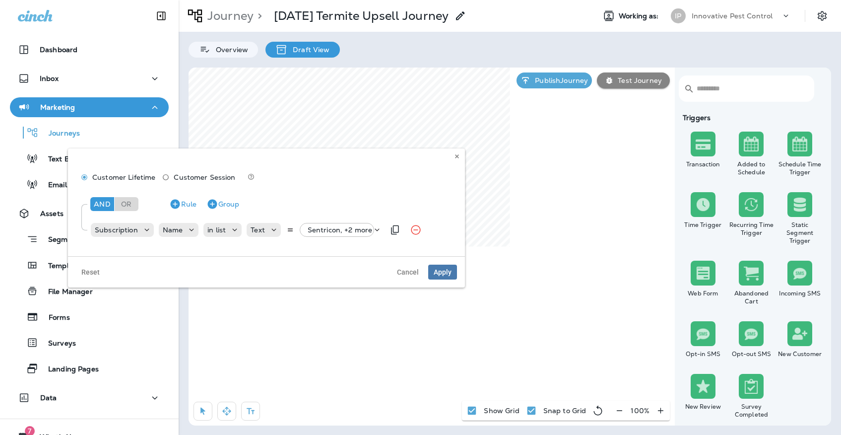
click at [317, 226] on p "Sentricon, +2 more" at bounding box center [340, 230] width 65 height 8
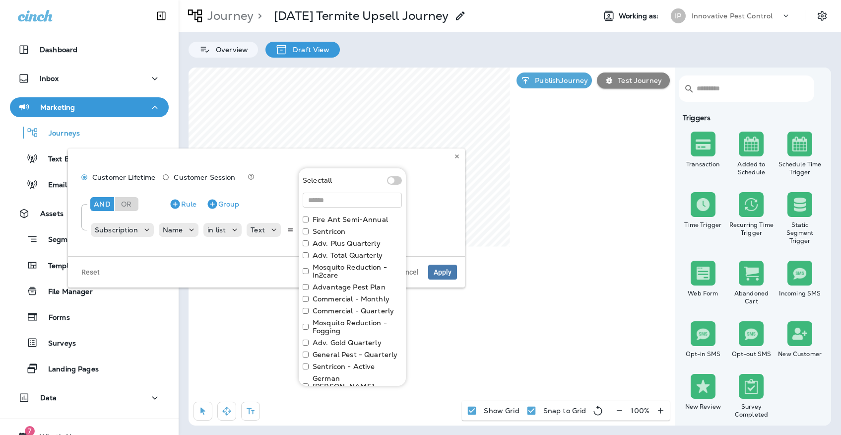
scroll to position [0, 0]
click at [357, 342] on label "Adv. Gold Quarterly" at bounding box center [346, 342] width 69 height 8
click at [355, 259] on label "Adv. Total Quarterly" at bounding box center [347, 255] width 70 height 8
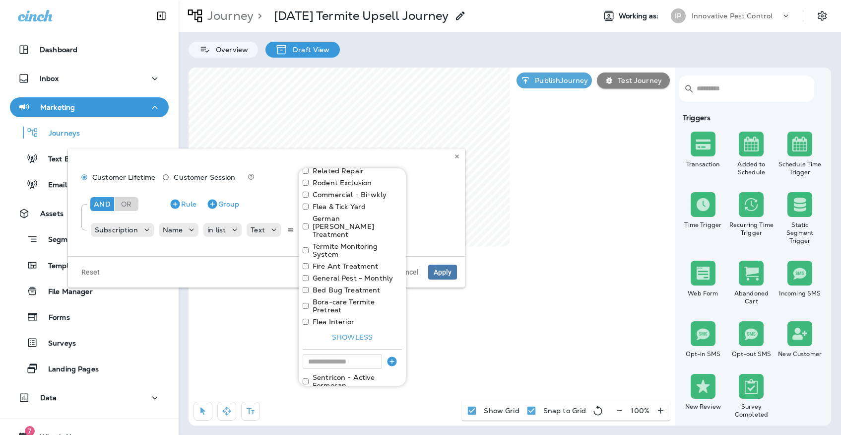
scroll to position [270, 0]
click at [393, 398] on button "Apply" at bounding box center [386, 405] width 32 height 15
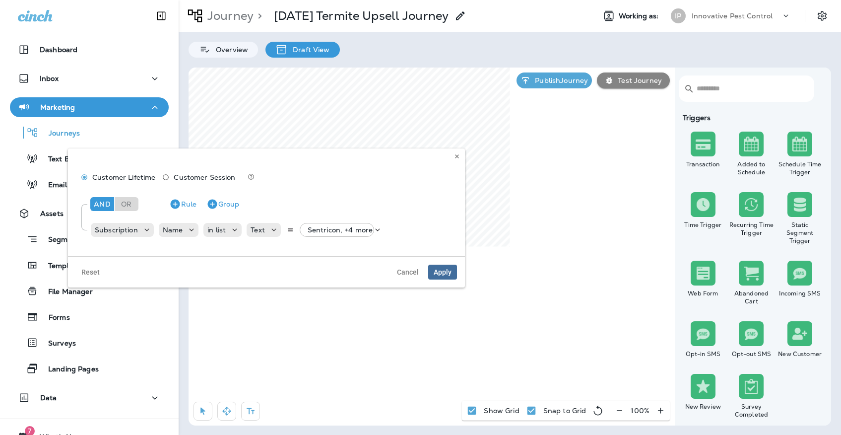
click at [440, 273] on span "Apply" at bounding box center [443, 271] width 18 height 7
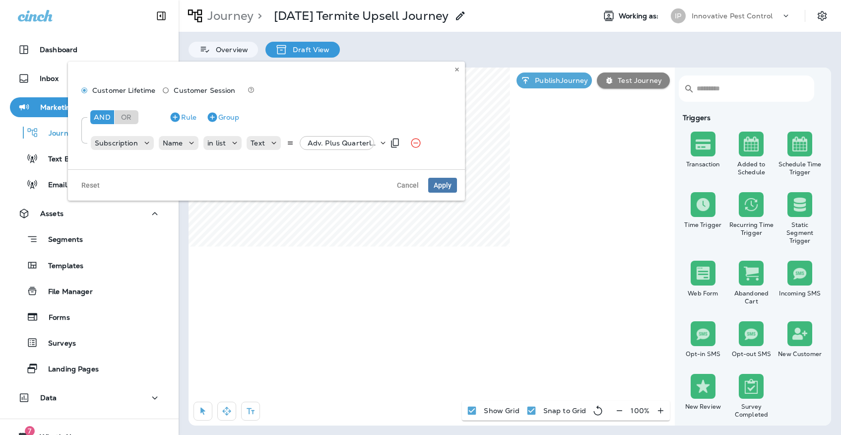
click at [339, 139] on p "Adv. Plus Quarterly, +2 more" at bounding box center [343, 143] width 70 height 8
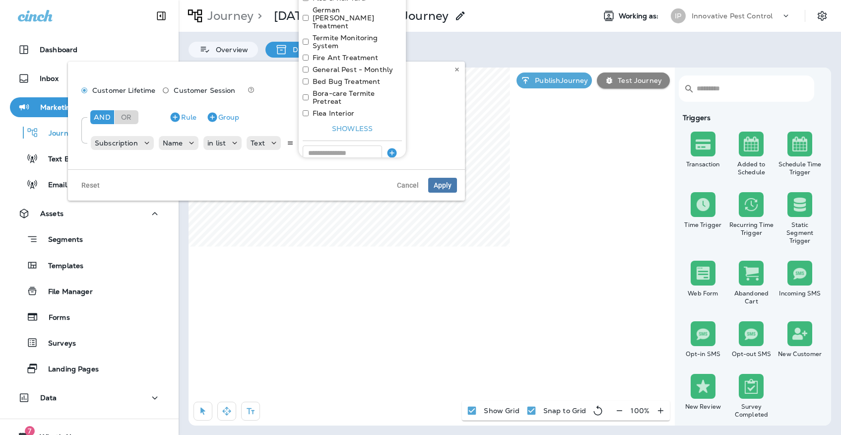
scroll to position [250, 0]
click at [456, 68] on use at bounding box center [456, 69] width 3 height 4
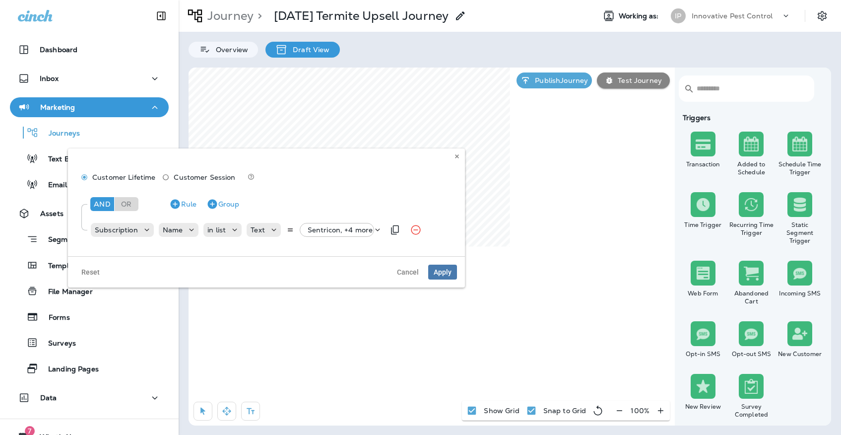
click at [347, 233] on p "Sentricon, +4 more" at bounding box center [340, 230] width 65 height 8
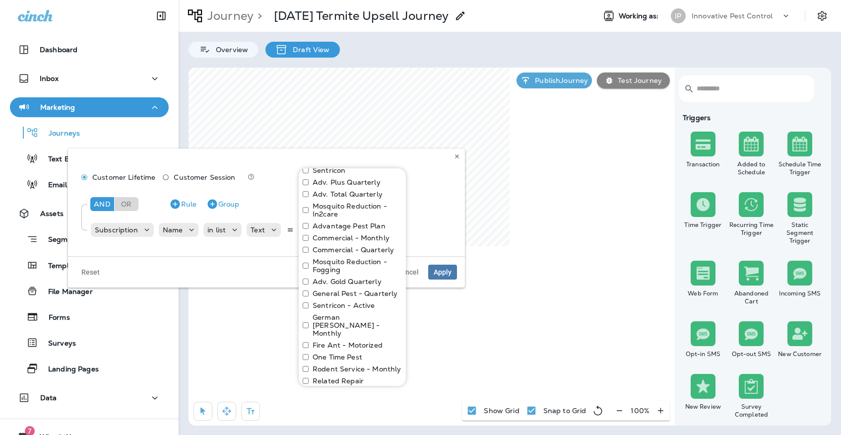
scroll to position [67, 0]
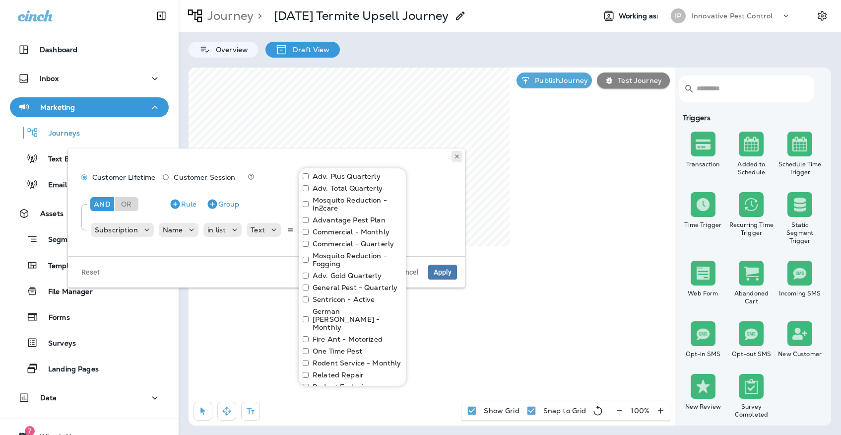
click at [455, 157] on icon at bounding box center [457, 156] width 6 height 6
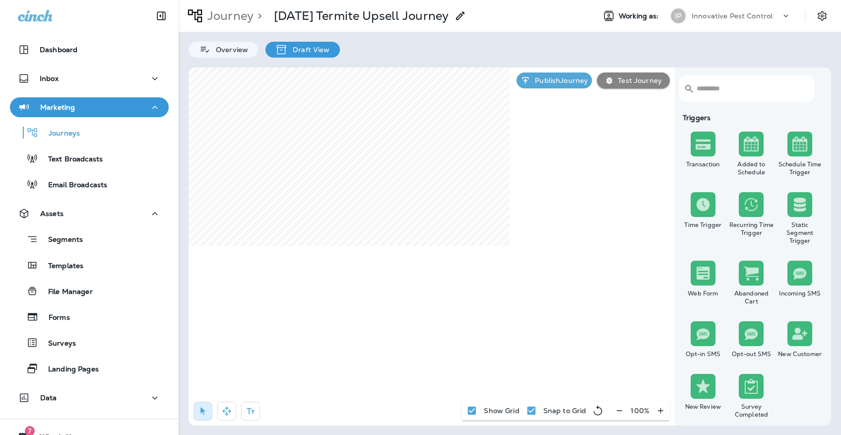
click at [318, 0] on div "Journey > [DATE] Termite Upsell Journey Working as: IP Innovative Pest Control" at bounding box center [510, 16] width 662 height 32
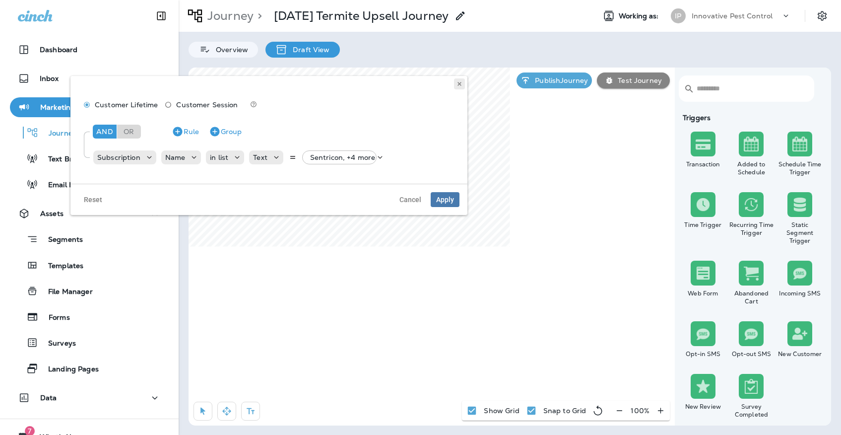
click at [460, 86] on icon at bounding box center [459, 84] width 6 height 6
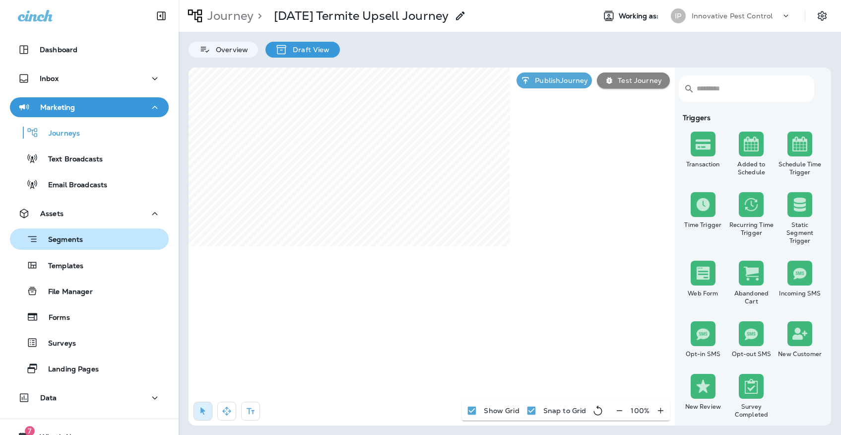
click at [142, 246] on div "Segments" at bounding box center [89, 238] width 151 height 15
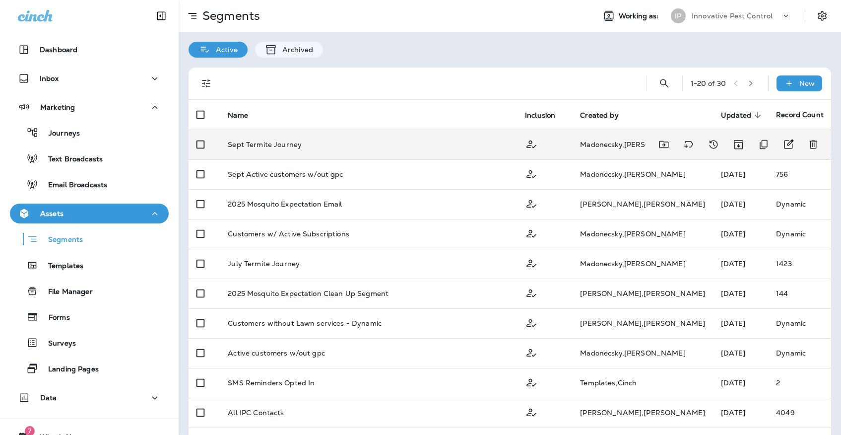
click at [337, 140] on div "Sept Termite Journey" at bounding box center [368, 144] width 281 height 8
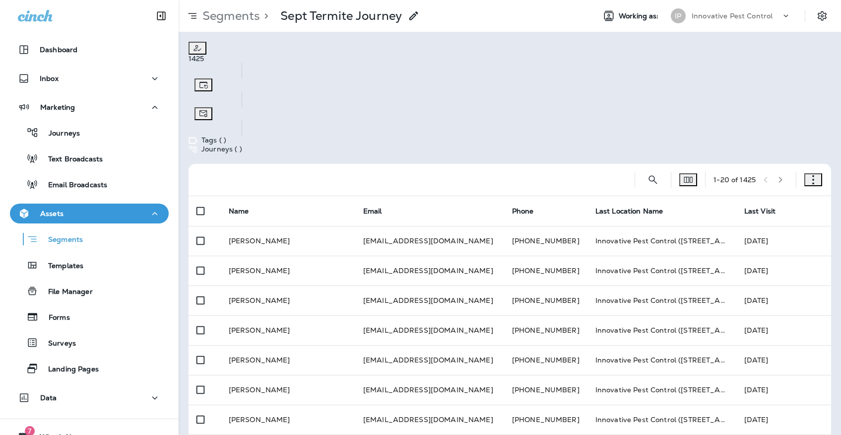
click at [800, 164] on div "1 - 20 of 1425" at bounding box center [511, 180] width 630 height 32
click at [810, 175] on icon "button" at bounding box center [813, 180] width 10 height 10
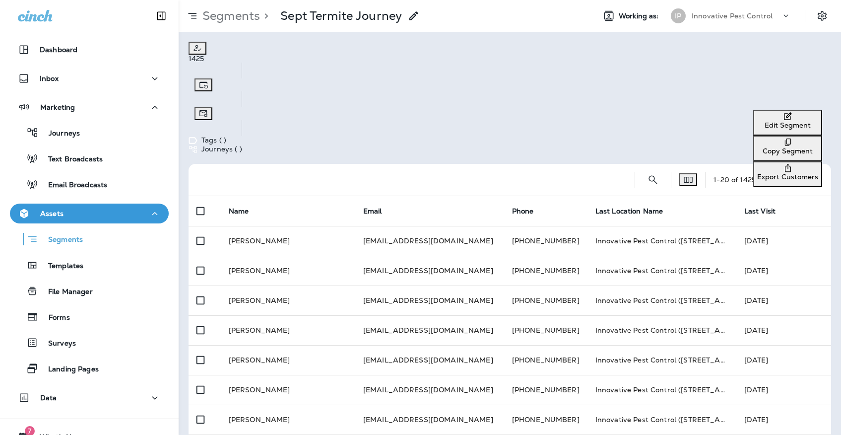
click at [785, 117] on button "Edit Segment" at bounding box center [787, 123] width 69 height 26
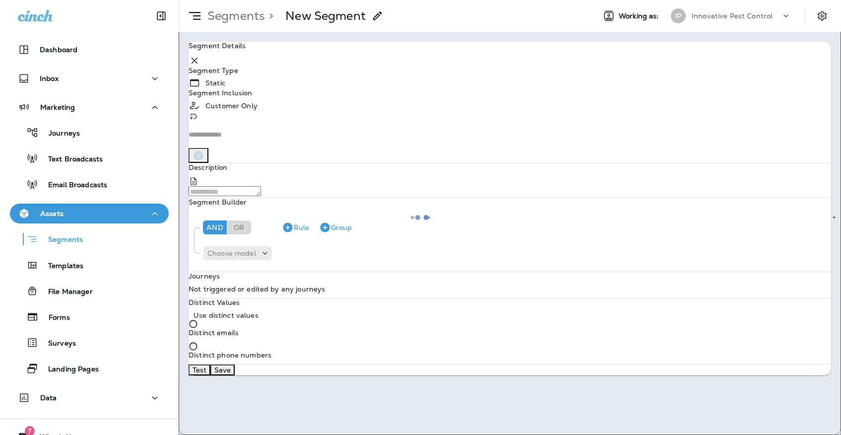
type input "*******"
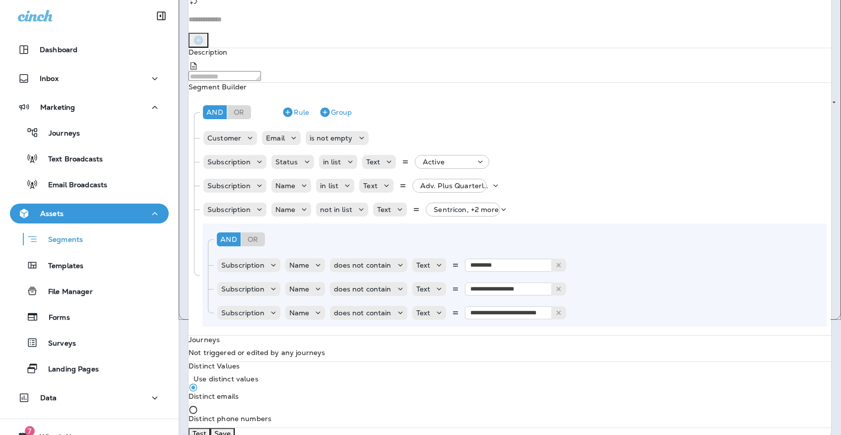
scroll to position [125, 0]
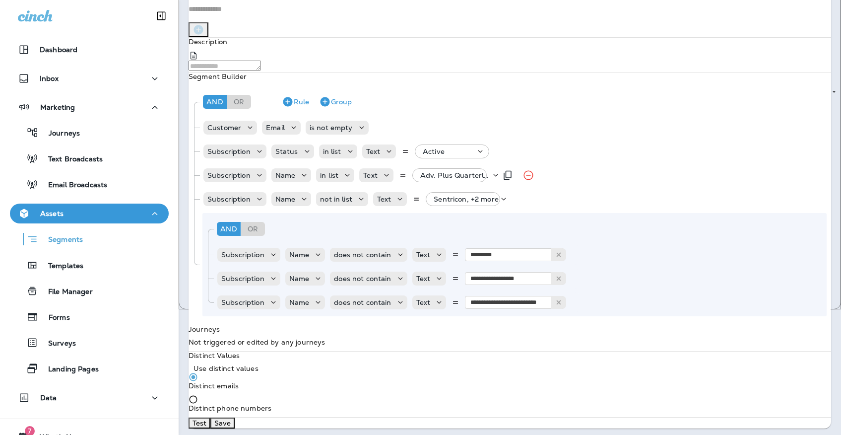
click at [454, 179] on p "Adv. Plus Quarterly, +2 more" at bounding box center [455, 175] width 70 height 8
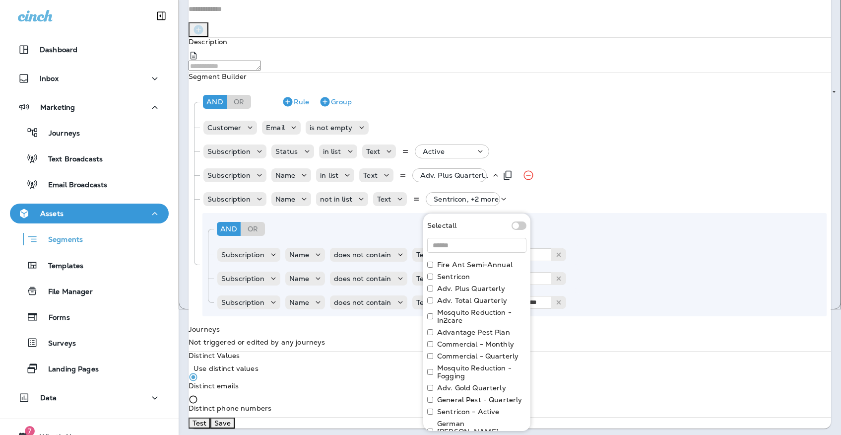
click at [465, 179] on p "Adv. Plus Quarterly, +2 more" at bounding box center [455, 175] width 70 height 8
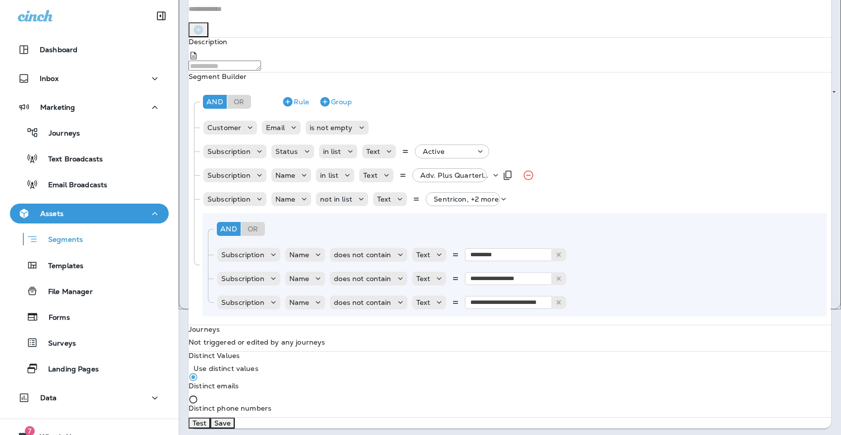
click at [458, 179] on p "Adv. Plus Quarterly, +2 more" at bounding box center [455, 175] width 70 height 8
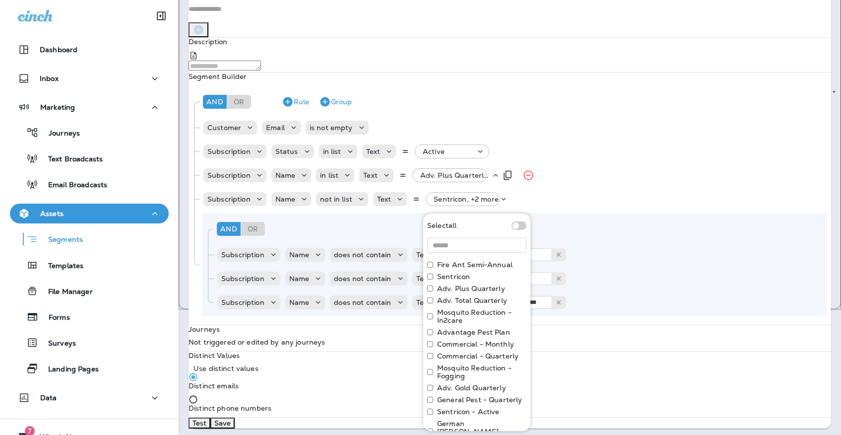
click at [458, 179] on p "Adv. Plus Quarterly, +2 more" at bounding box center [455, 175] width 70 height 8
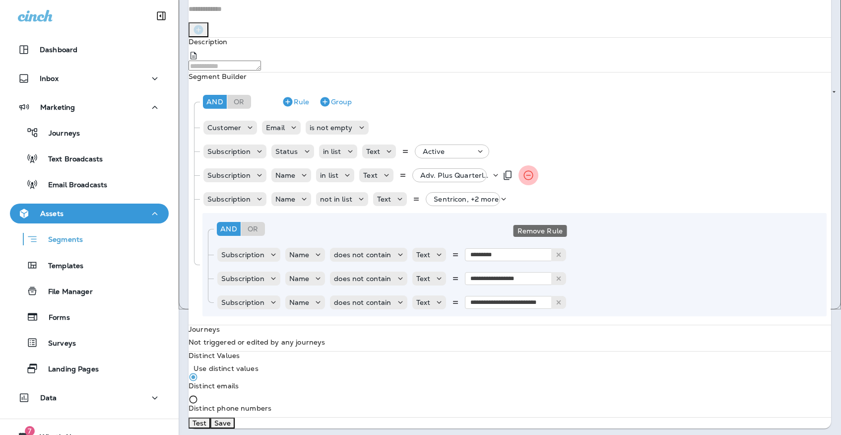
click at [537, 185] on button "Remove Rule" at bounding box center [528, 175] width 20 height 20
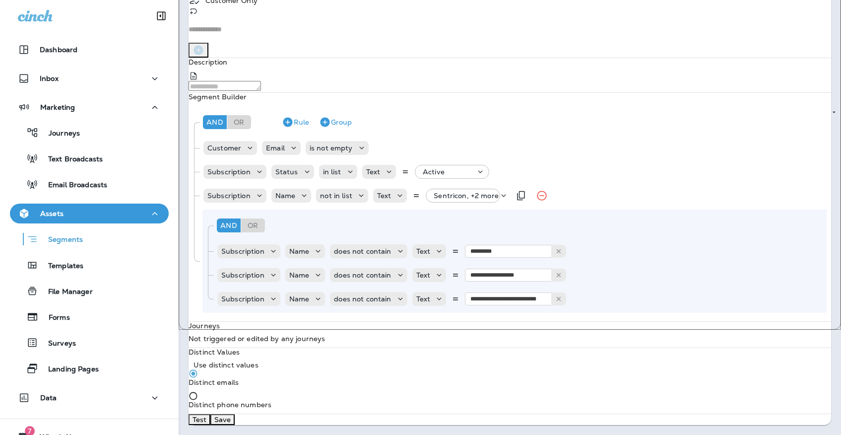
click at [473, 202] on div "Sentricon, +2 more" at bounding box center [467, 195] width 74 height 14
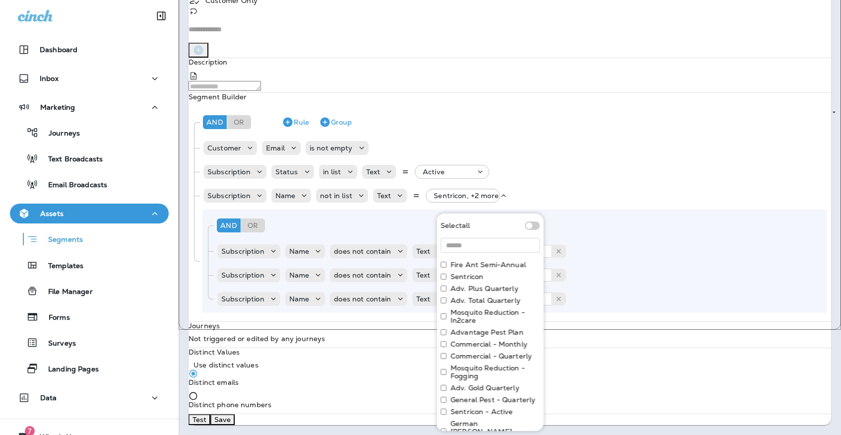
click at [481, 298] on label "Adv. Total Quarterly" at bounding box center [485, 300] width 70 height 8
click at [490, 386] on label "Adv. Gold Quarterly" at bounding box center [484, 387] width 69 height 8
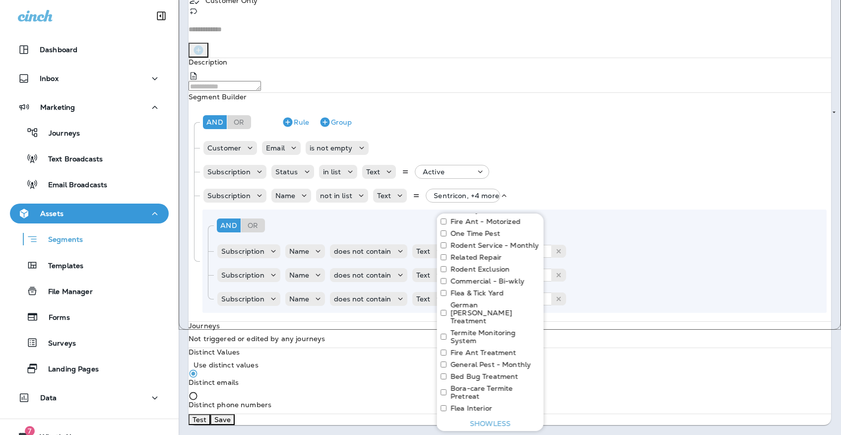
scroll to position [233, 0]
click at [465, 325] on label "Termite Monitoring System" at bounding box center [494, 333] width 89 height 16
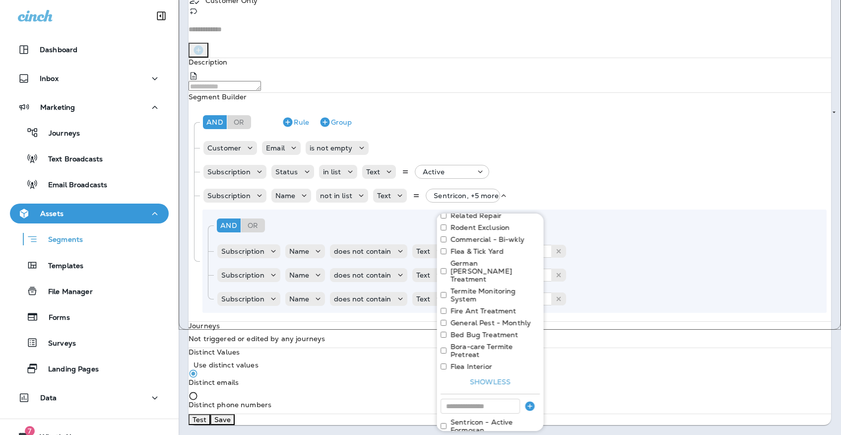
scroll to position [270, 0]
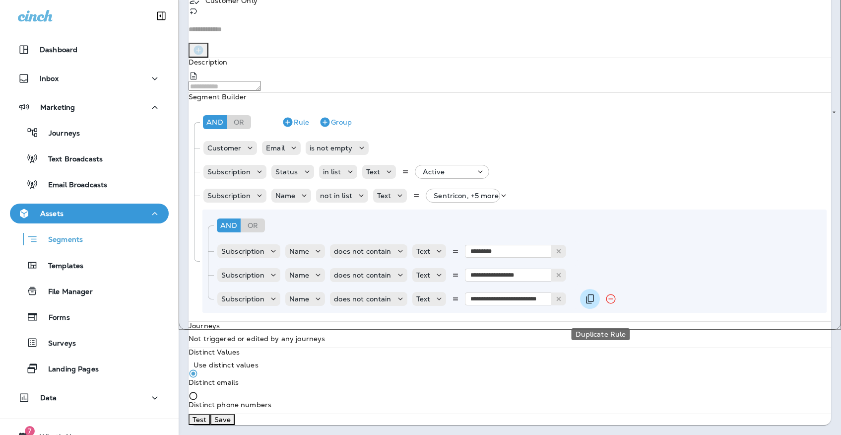
click at [596, 305] on icon "Duplicate Rule" at bounding box center [590, 299] width 12 height 12
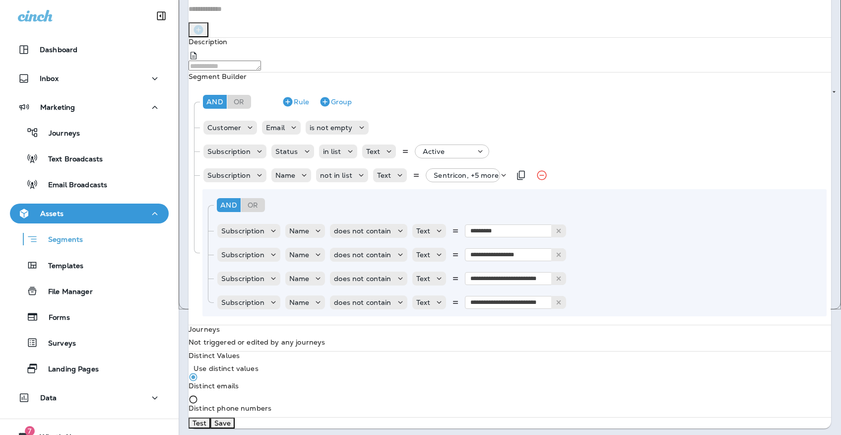
click at [469, 185] on div "Subscription Name not in list Text Sentricon, +5 more" at bounding box center [356, 175] width 308 height 20
click at [470, 182] on div "Sentricon, +5 more" at bounding box center [467, 175] width 74 height 14
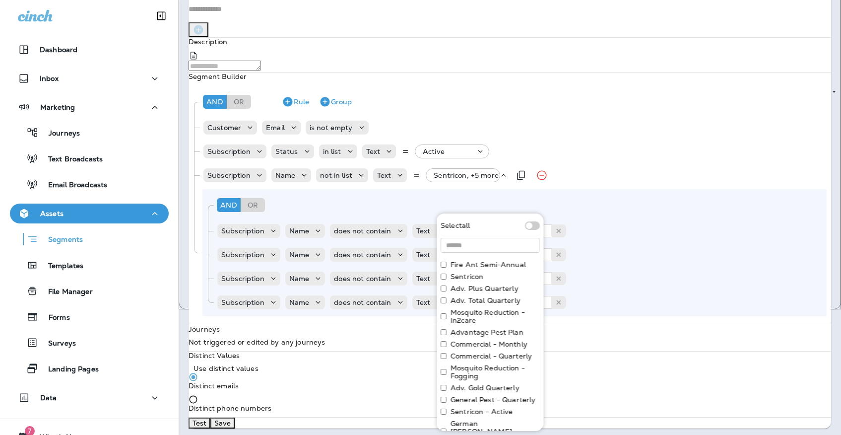
click at [470, 179] on p "Sentricon, +5 more" at bounding box center [466, 175] width 65 height 8
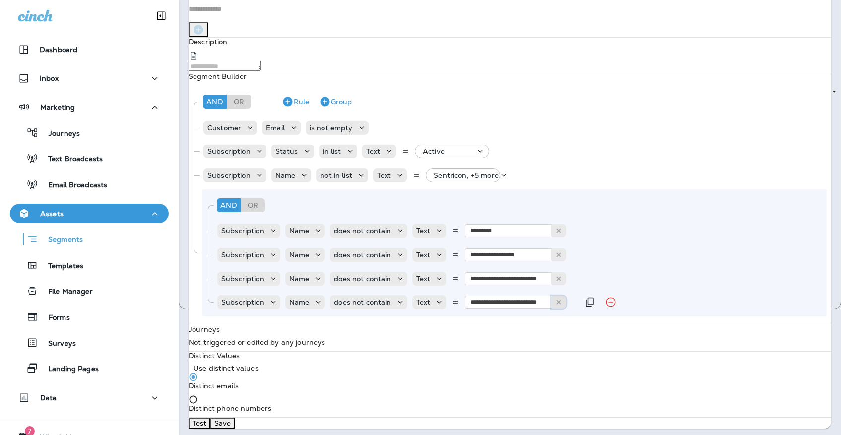
click at [562, 306] on icon at bounding box center [558, 302] width 7 height 7
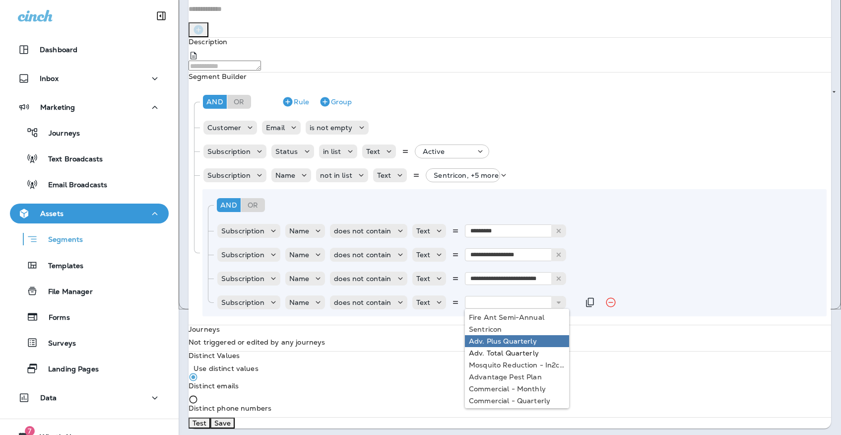
type input "**********"
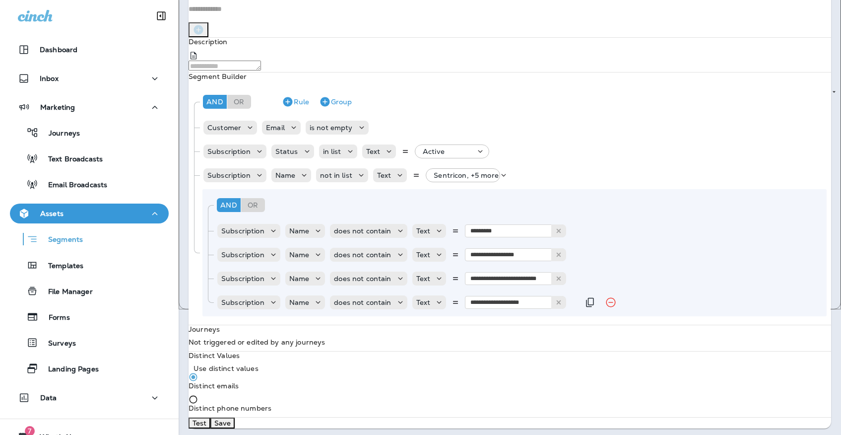
click at [540, 380] on div "**********" at bounding box center [509, 164] width 642 height 496
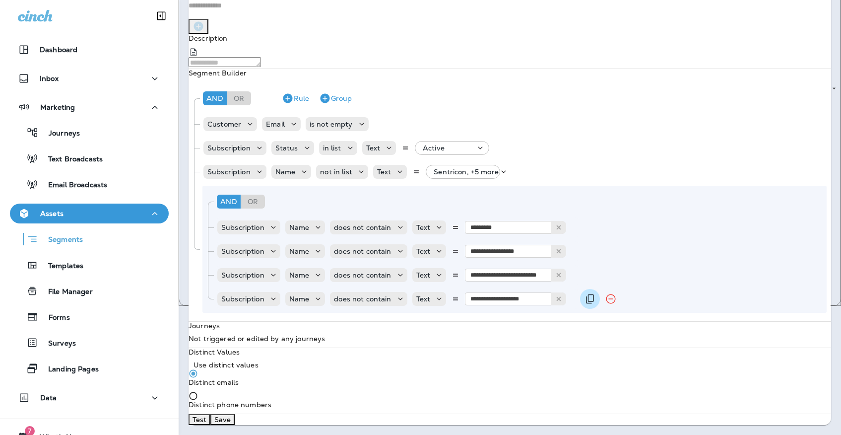
scroll to position [246, 0]
click at [592, 289] on button "Duplicate Rule" at bounding box center [590, 299] width 20 height 20
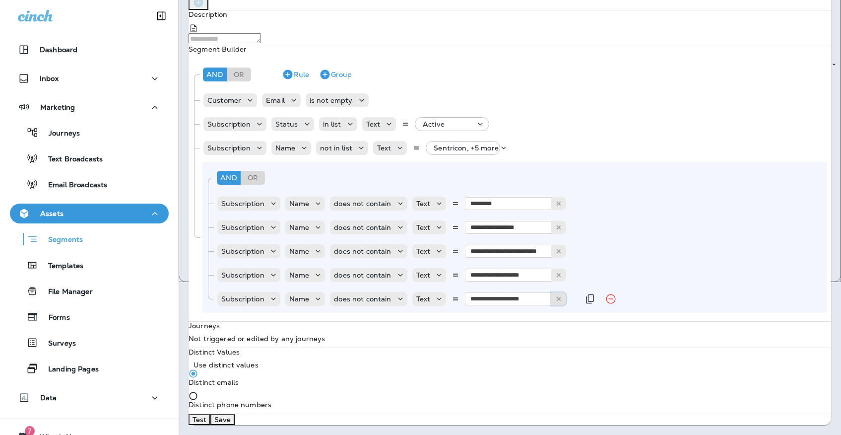
click at [566, 292] on button at bounding box center [558, 298] width 15 height 13
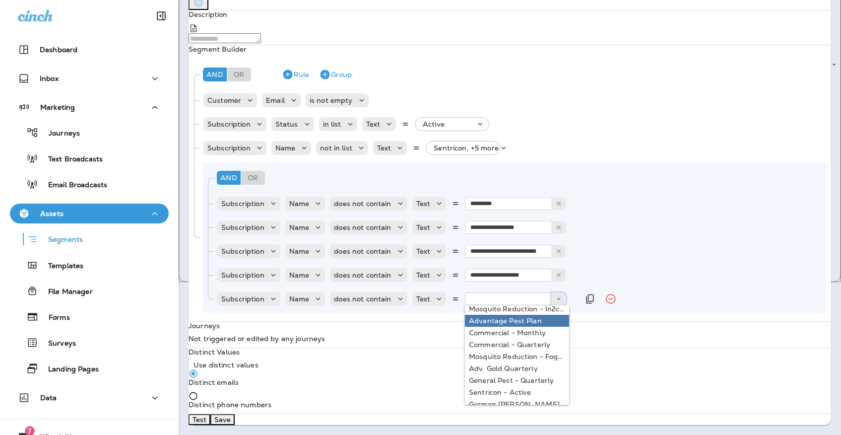
scroll to position [65, 0]
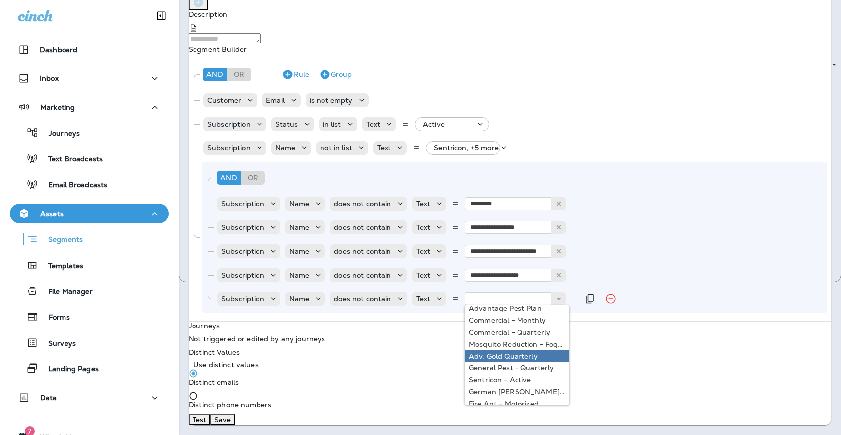
type input "**********"
click at [535, 294] on div "**********" at bounding box center [509, 148] width 642 height 519
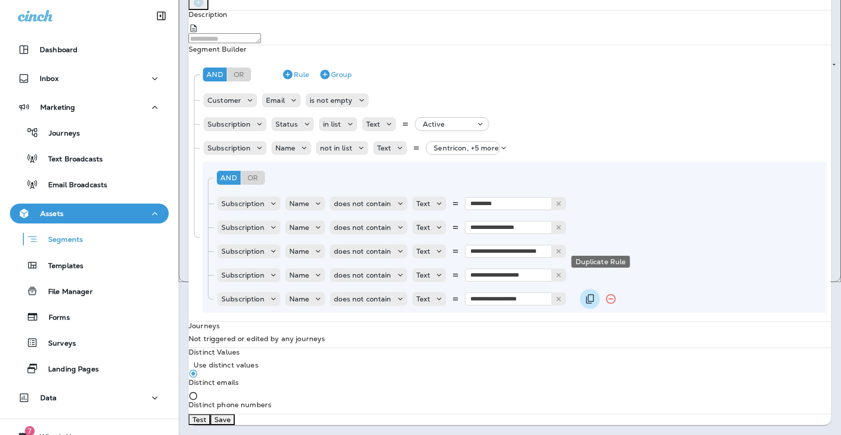
click at [594, 294] on icon "Duplicate Rule" at bounding box center [590, 298] width 8 height 9
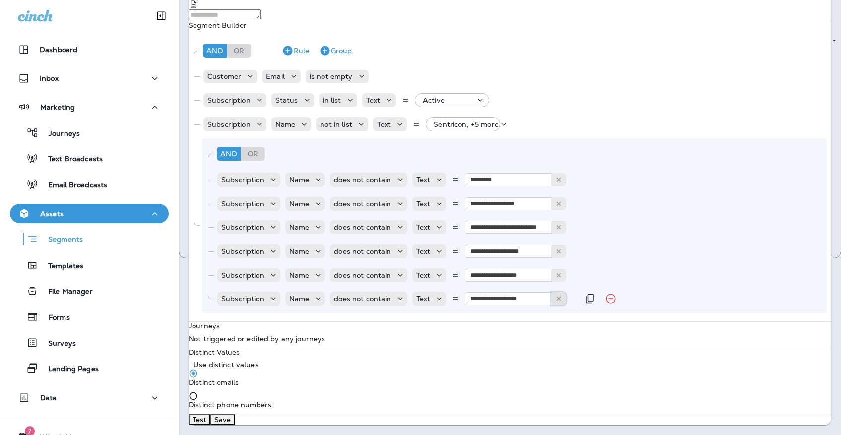
click at [562, 295] on icon at bounding box center [558, 298] width 7 height 7
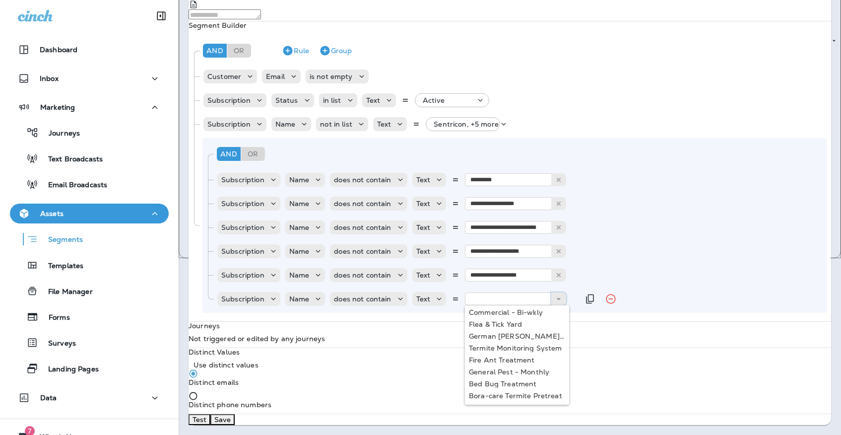
scroll to position [220, 0]
type input "**********"
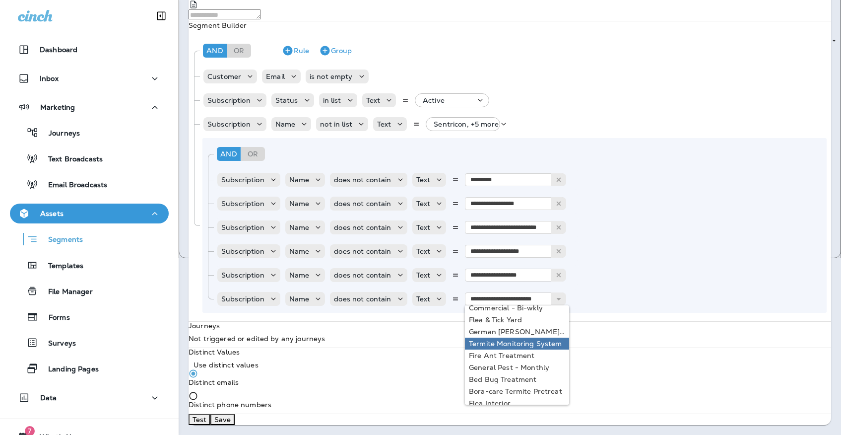
click at [531, 303] on div "**********" at bounding box center [509, 136] width 642 height 543
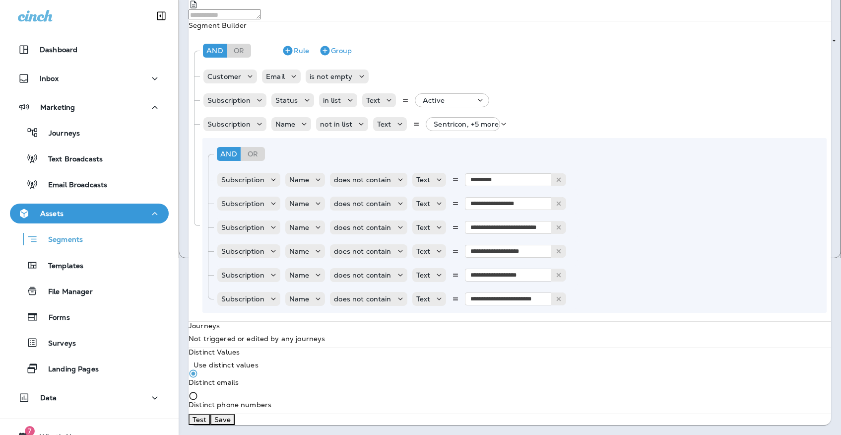
scroll to position [293, 0]
click at [210, 414] on button "Test" at bounding box center [199, 419] width 22 height 11
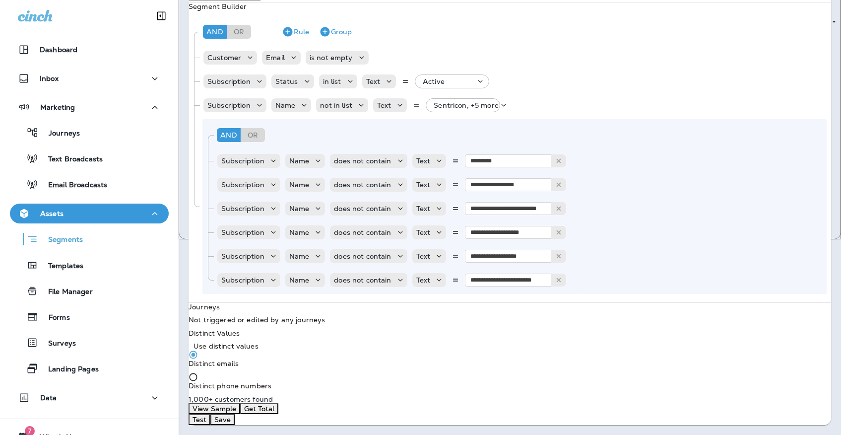
click at [240, 407] on button "View Sample" at bounding box center [214, 408] width 52 height 11
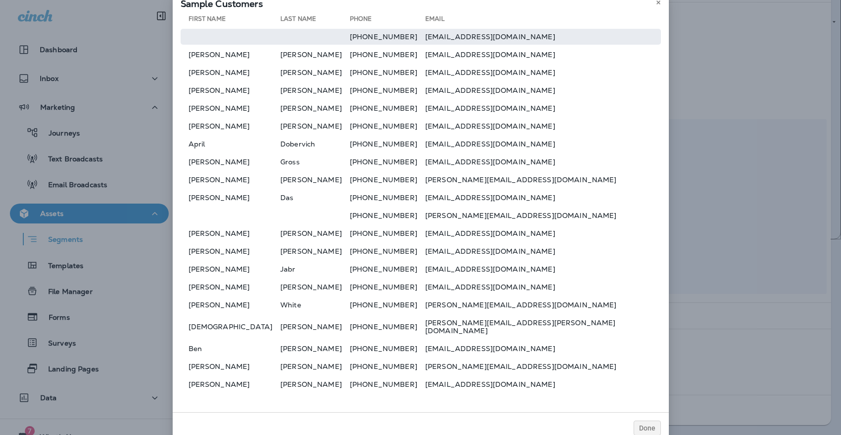
click at [330, 43] on td at bounding box center [314, 37] width 69 height 16
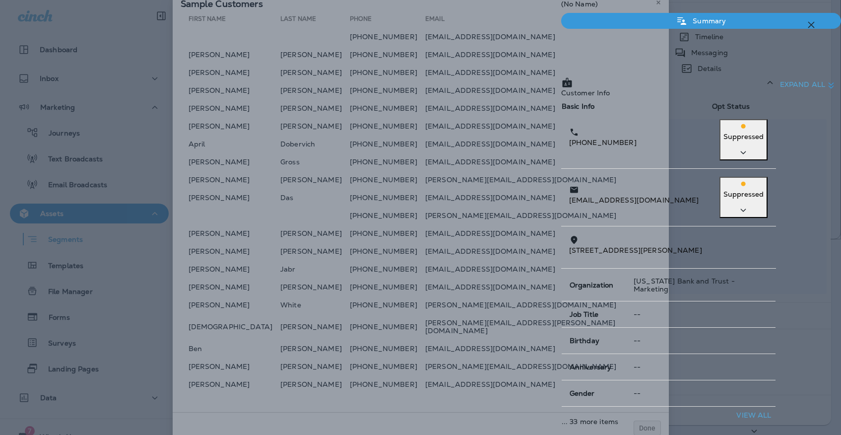
click at [810, 29] on icon "button" at bounding box center [811, 25] width 12 height 12
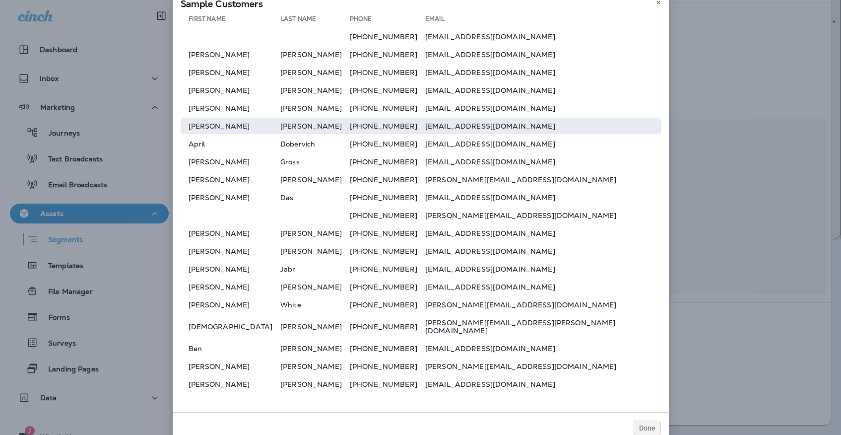
click at [219, 122] on td "[PERSON_NAME]" at bounding box center [231, 126] width 100 height 16
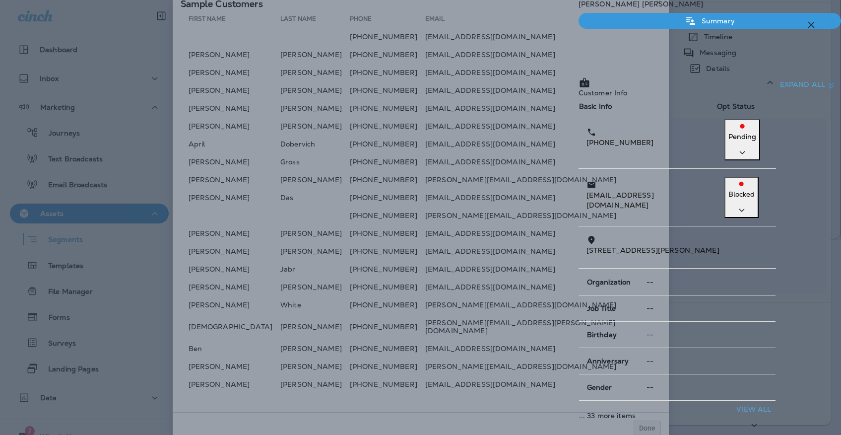
click at [808, 21] on icon "button" at bounding box center [811, 25] width 12 height 12
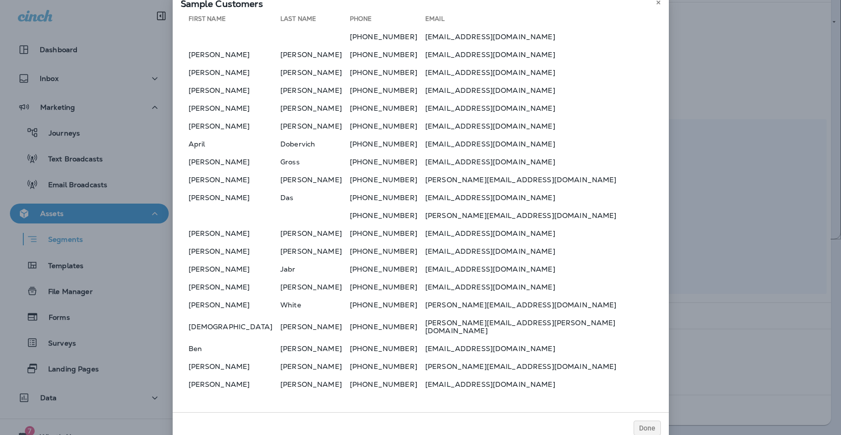
click at [248, 299] on table "First Name Last Name Phone Email [PHONE_NUMBER] [EMAIL_ADDRESS][DOMAIN_NAME] [P…" at bounding box center [421, 203] width 480 height 381
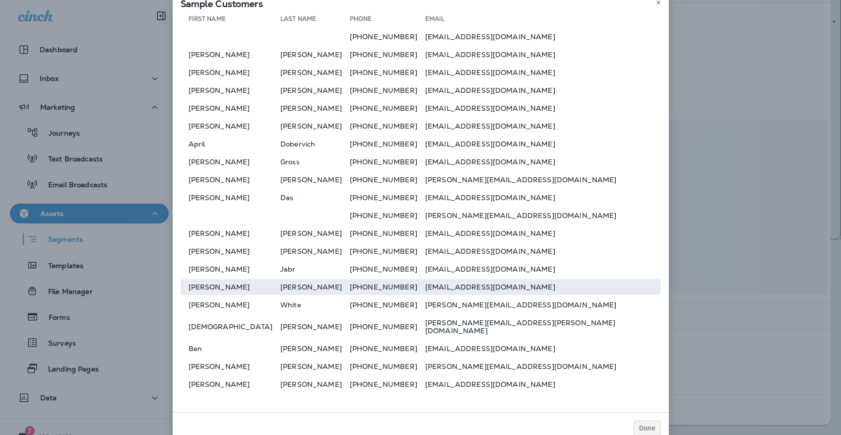
click at [250, 294] on td "[PERSON_NAME]" at bounding box center [231, 287] width 100 height 16
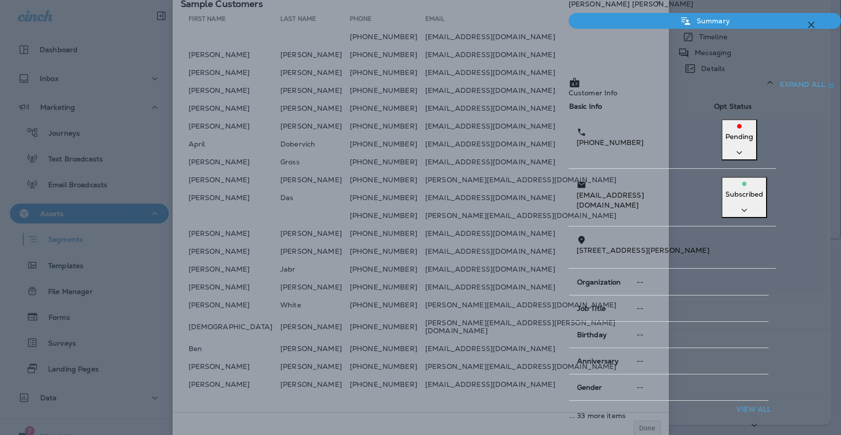
click at [817, 16] on div "[PERSON_NAME] Summary Timeline Messaging Details Customer Info Basic Info Opt S…" at bounding box center [704, 302] width 272 height 604
click at [815, 24] on icon "button" at bounding box center [811, 25] width 12 height 12
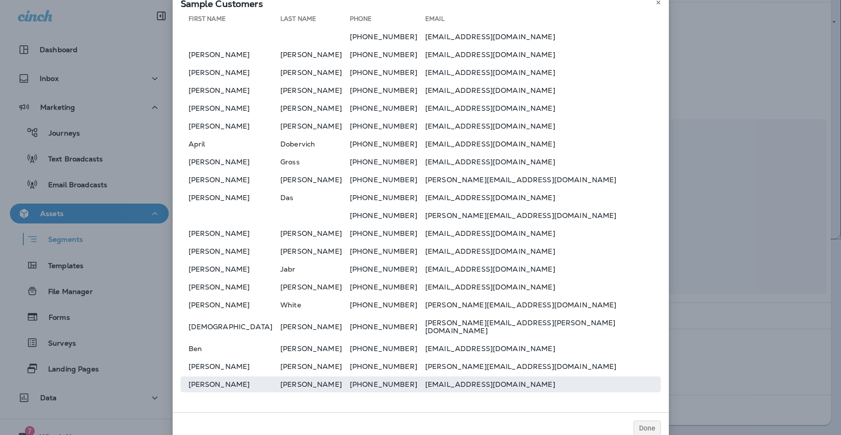
click at [306, 379] on td "[PERSON_NAME]" at bounding box center [314, 384] width 69 height 16
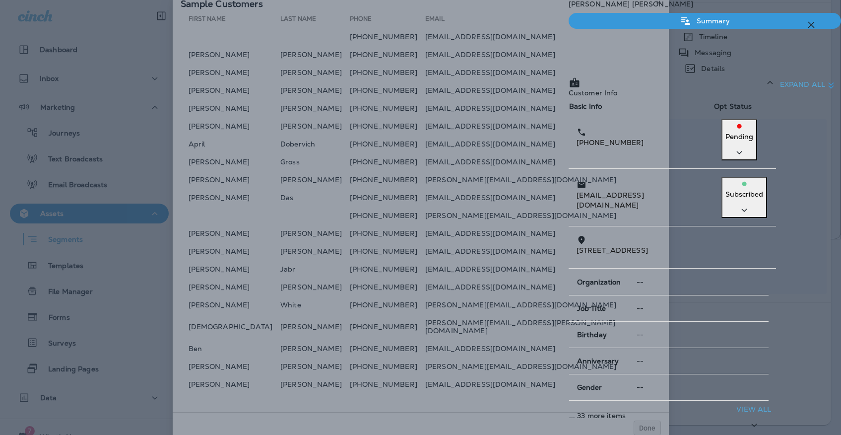
click at [804, 25] on button "button" at bounding box center [811, 25] width 20 height 20
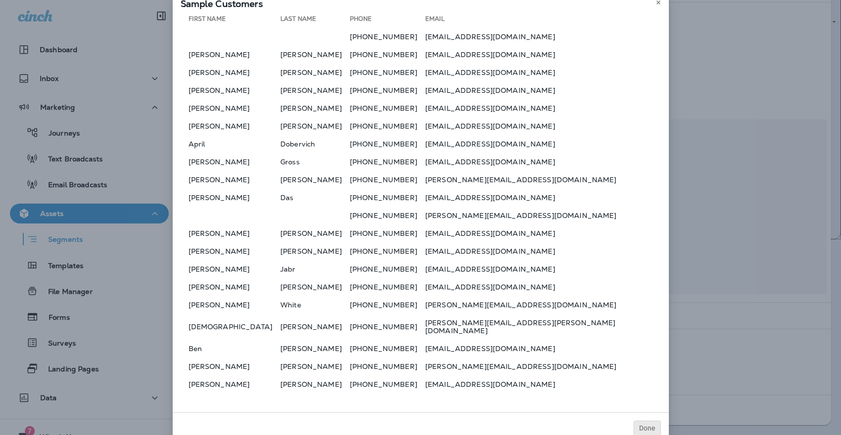
click at [648, 424] on span "Done" at bounding box center [647, 427] width 16 height 7
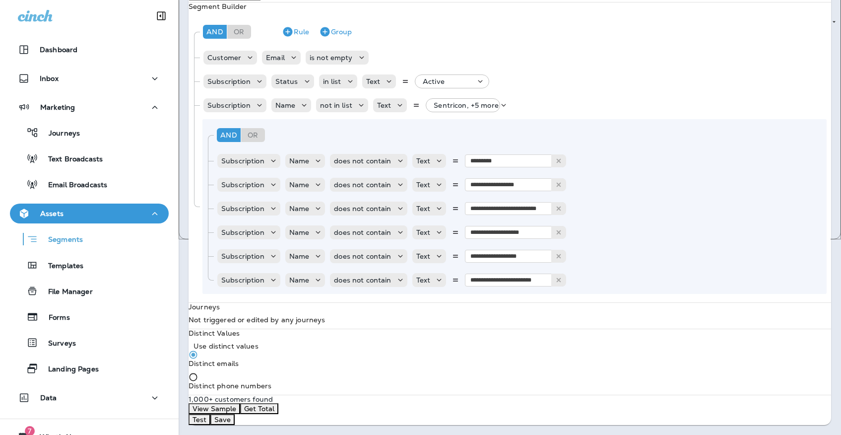
click at [235, 414] on button "Save" at bounding box center [222, 419] width 24 height 11
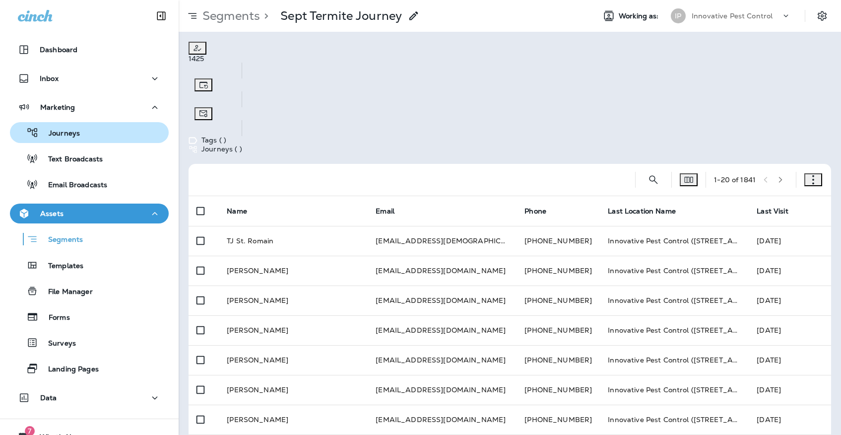
click at [136, 135] on div "Journeys" at bounding box center [89, 132] width 151 height 15
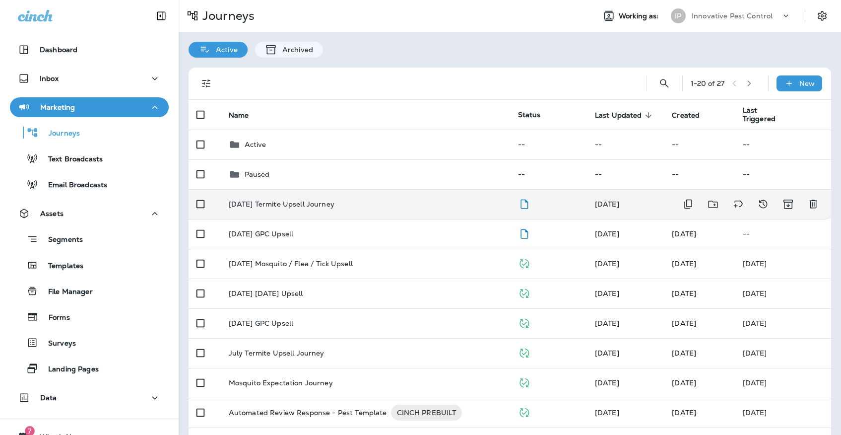
click at [360, 200] on div "[DATE] Termite Upsell Journey" at bounding box center [365, 204] width 273 height 8
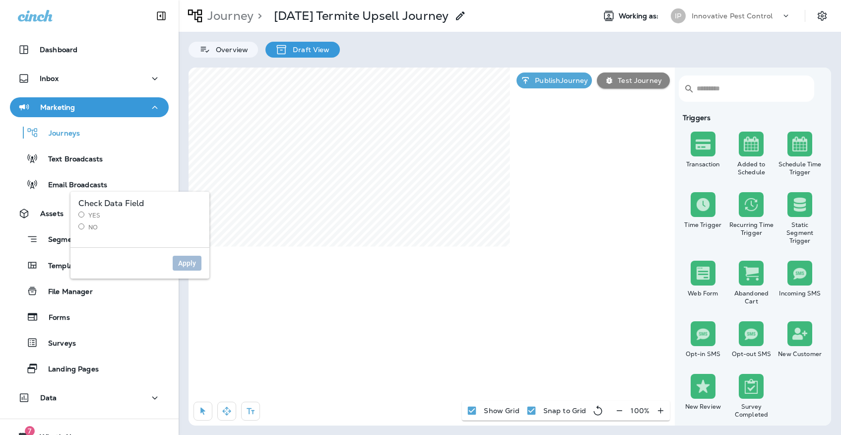
click at [90, 212] on label "Yes" at bounding box center [139, 215] width 123 height 8
click at [183, 264] on span "Apply" at bounding box center [187, 262] width 18 height 7
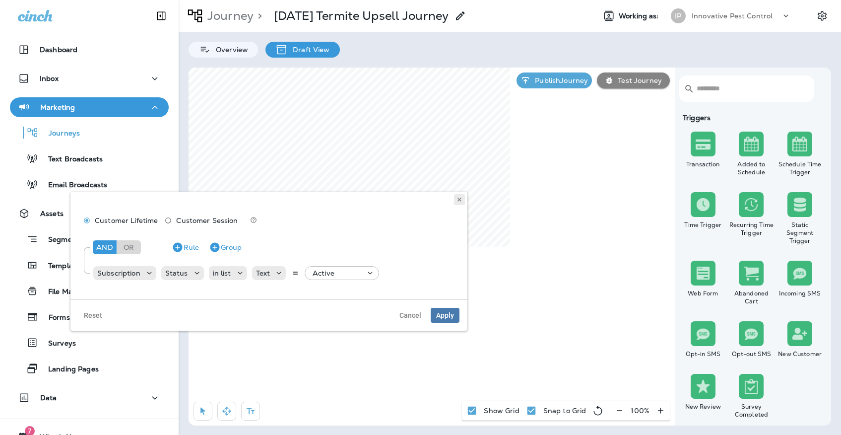
click at [462, 197] on icon at bounding box center [459, 199] width 6 height 6
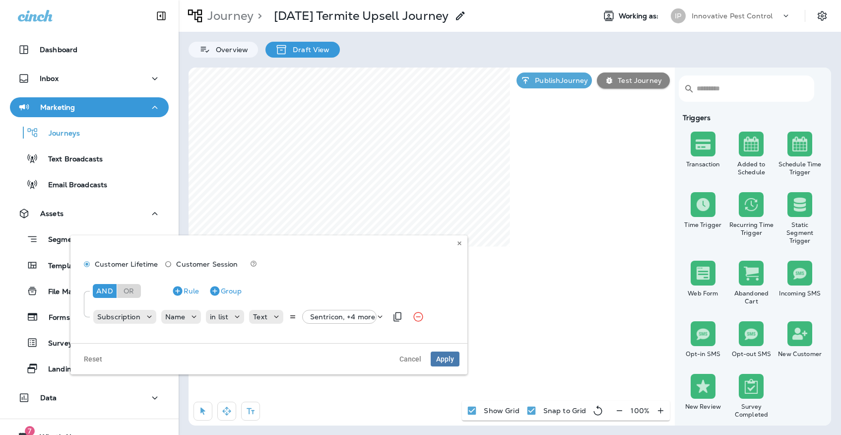
click at [338, 317] on p "Sentricon, +4 more" at bounding box center [342, 316] width 65 height 8
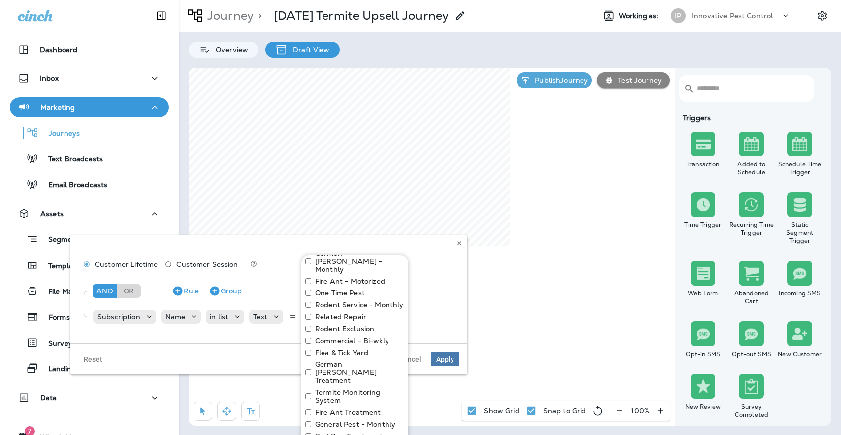
scroll to position [231, 0]
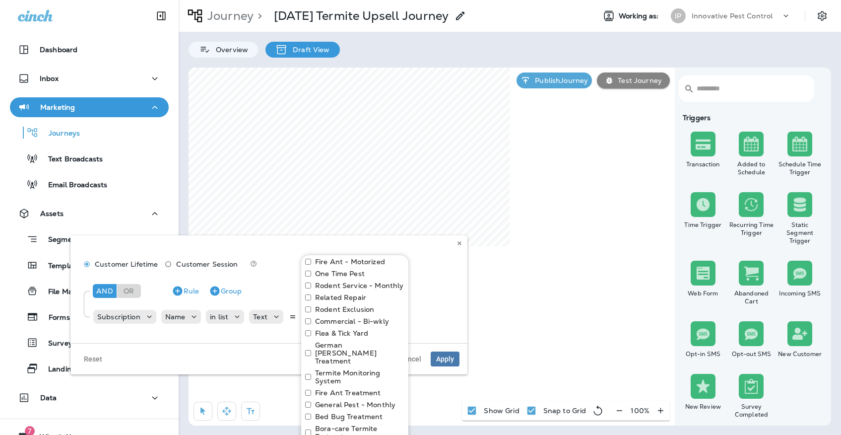
click at [335, 369] on label "Termite Monitoring System" at bounding box center [359, 377] width 89 height 16
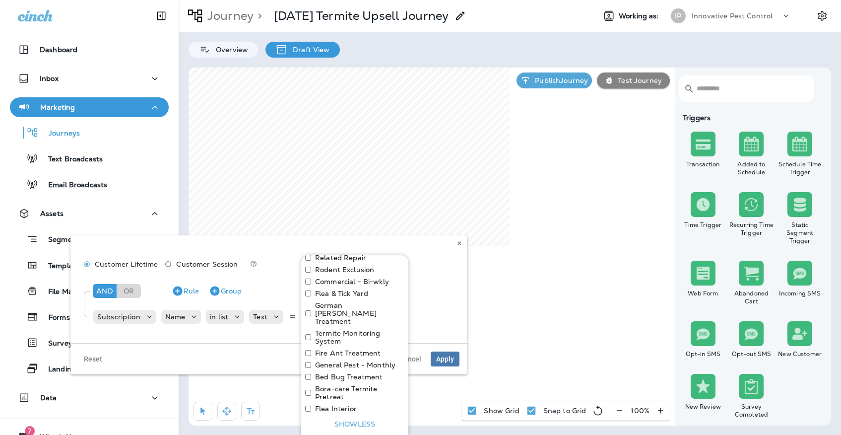
scroll to position [270, 0]
click at [457, 241] on icon at bounding box center [459, 243] width 6 height 6
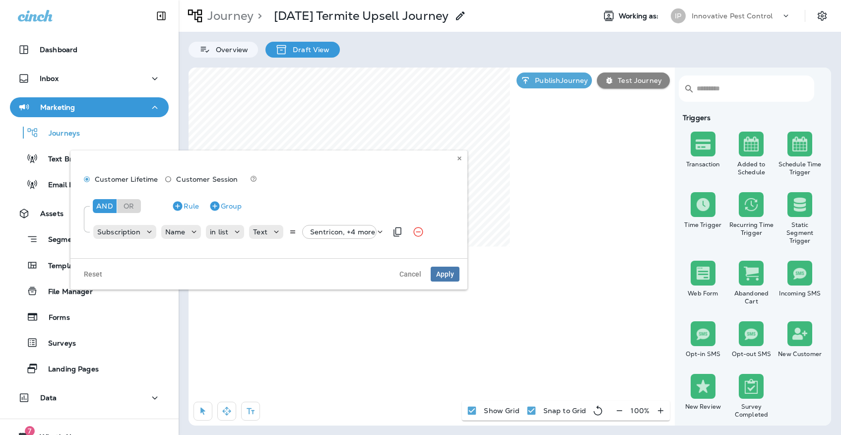
click at [336, 236] on div "Sentricon, +4 more" at bounding box center [343, 232] width 74 height 14
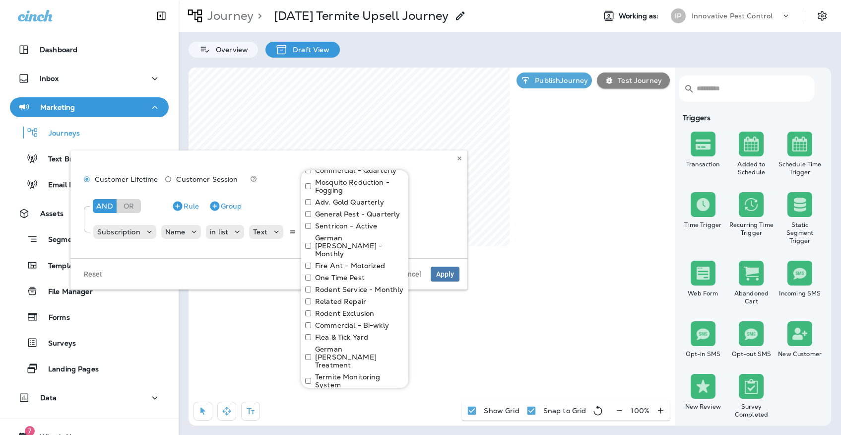
scroll to position [145, 0]
click at [337, 370] on label "Termite Monitoring System" at bounding box center [359, 378] width 89 height 16
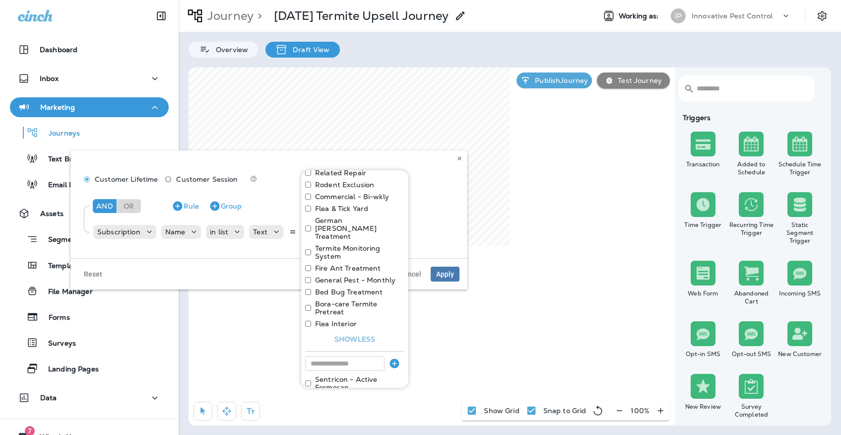
scroll to position [270, 0]
click at [390, 400] on button "Apply" at bounding box center [389, 407] width 32 height 15
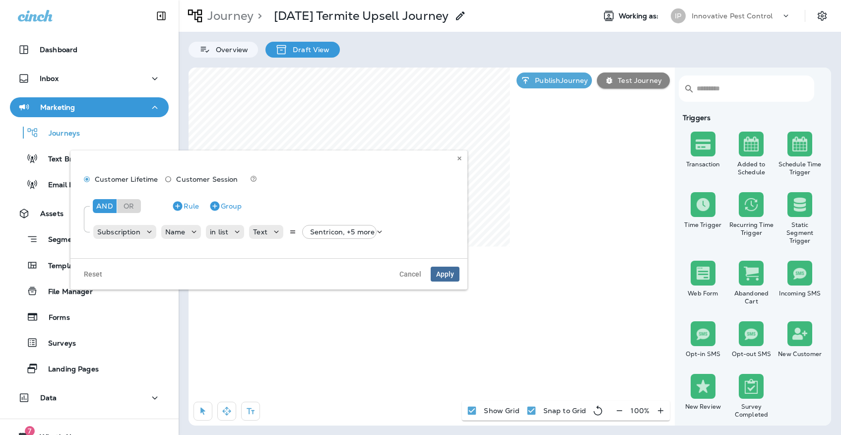
click at [441, 273] on span "Apply" at bounding box center [445, 273] width 18 height 7
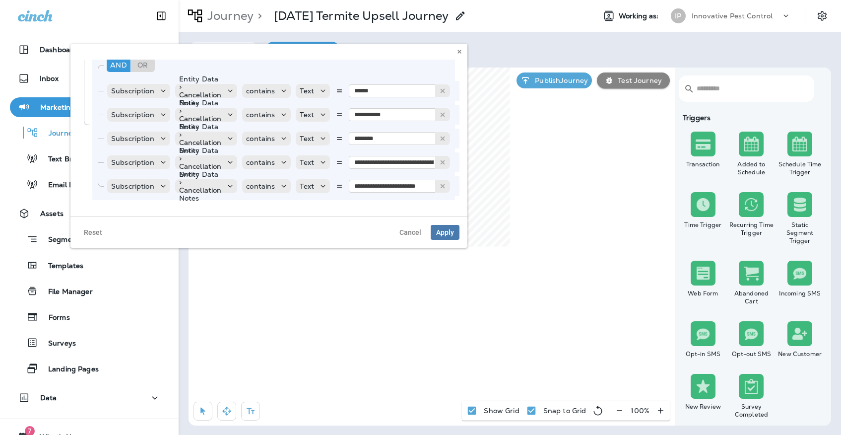
scroll to position [90, 0]
click at [458, 48] on button at bounding box center [459, 51] width 11 height 11
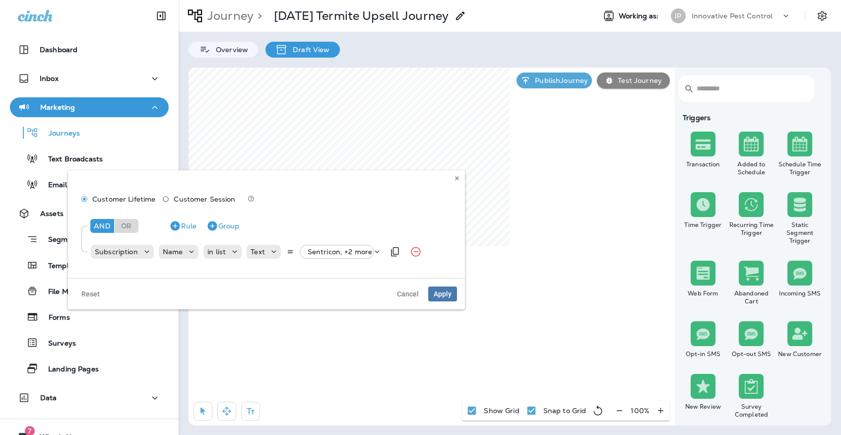
click at [335, 252] on p "Sentricon, +2 more" at bounding box center [340, 252] width 65 height 8
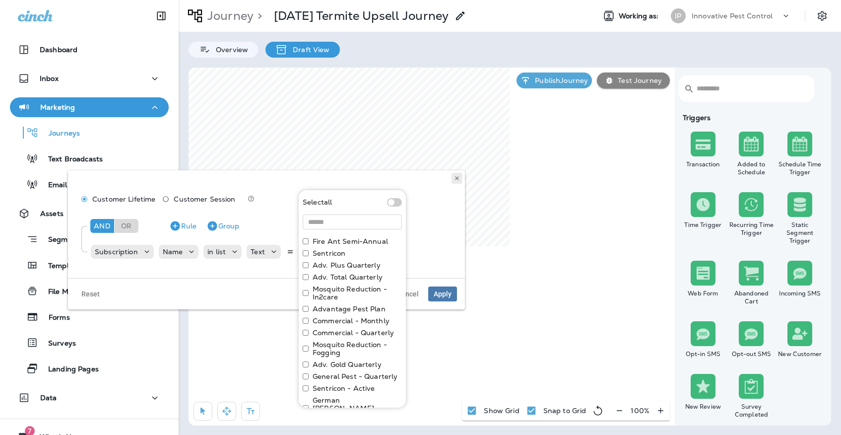
click at [456, 179] on use at bounding box center [456, 178] width 3 height 4
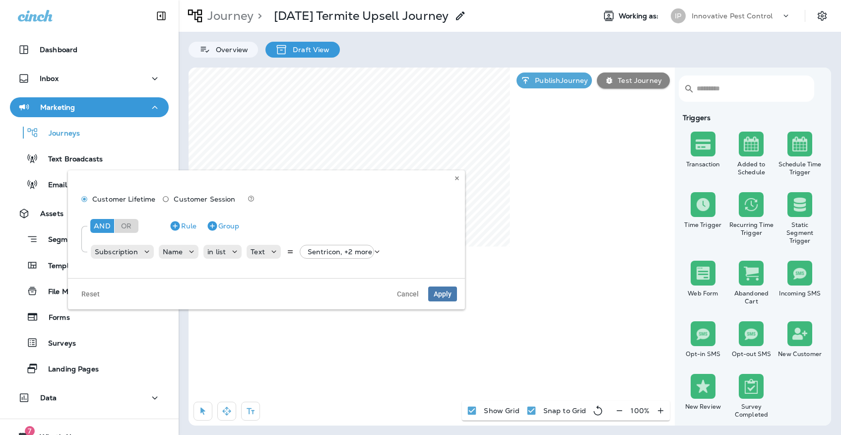
click at [454, 187] on div "Customer Lifetime Customer Session And Or Rule Group Subscription Name in list …" at bounding box center [266, 228] width 381 height 84
click at [456, 183] on button at bounding box center [456, 178] width 11 height 11
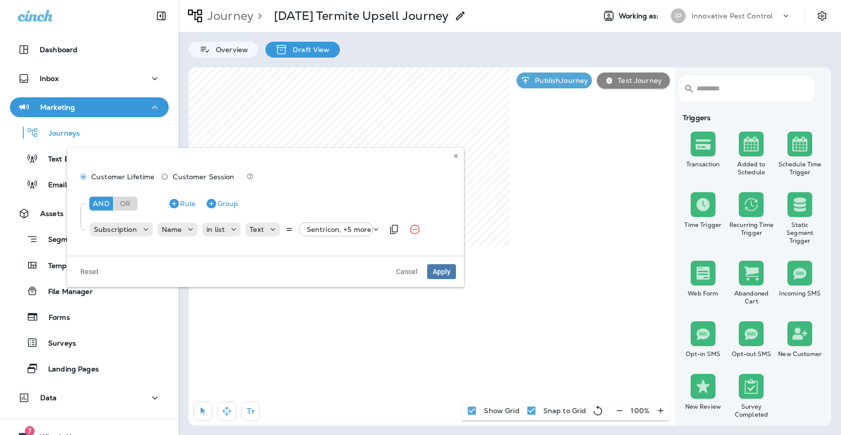
click at [342, 232] on p "Sentricon, +5 more" at bounding box center [339, 229] width 65 height 8
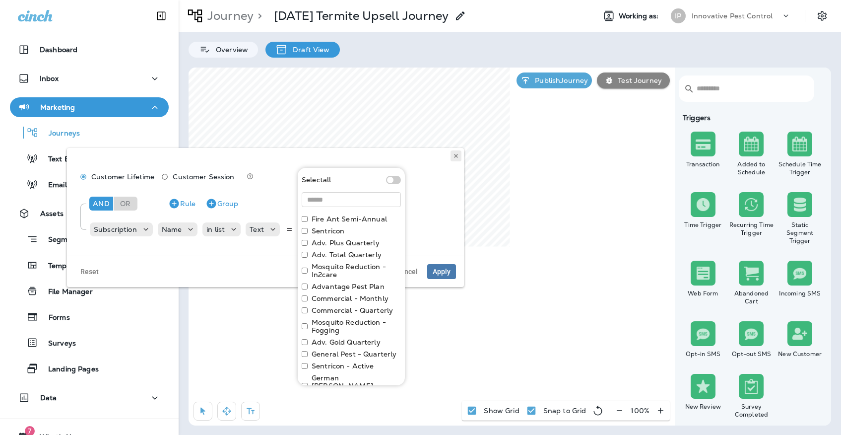
click at [454, 153] on icon at bounding box center [456, 156] width 6 height 6
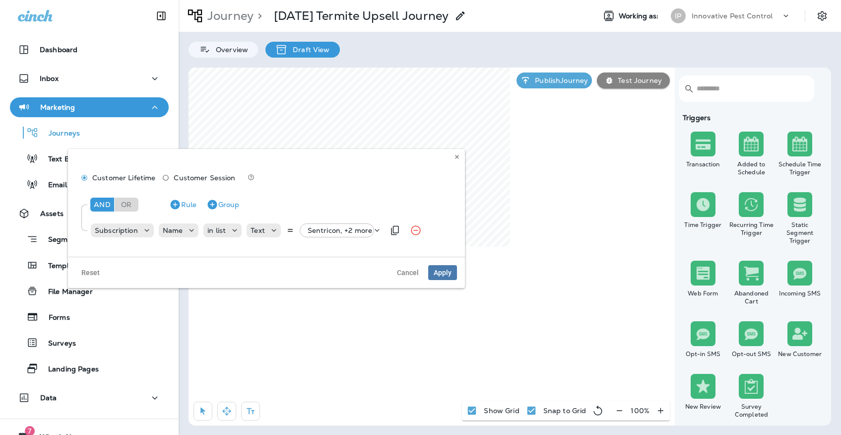
click at [339, 230] on p "Sentricon, +2 more" at bounding box center [340, 230] width 65 height 8
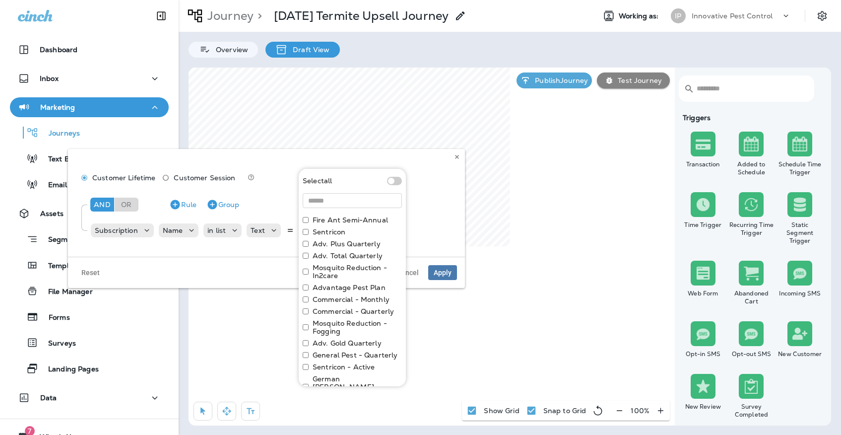
click at [338, 254] on label "Adv. Total Quarterly" at bounding box center [347, 255] width 70 height 8
click at [354, 340] on label "Adv. Gold Quarterly" at bounding box center [346, 343] width 69 height 8
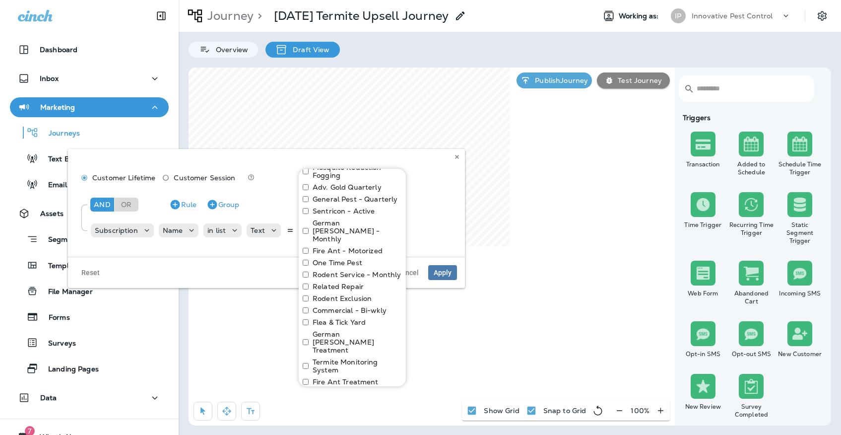
scroll to position [188, 0]
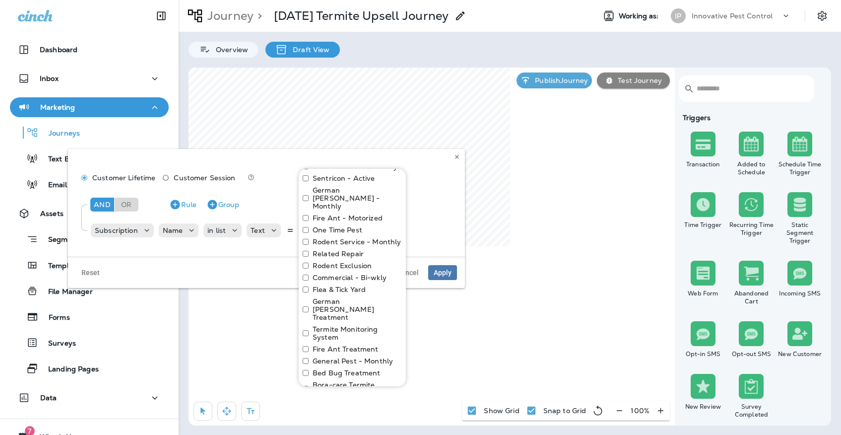
click at [335, 325] on label "Termite Monitoring System" at bounding box center [356, 333] width 89 height 16
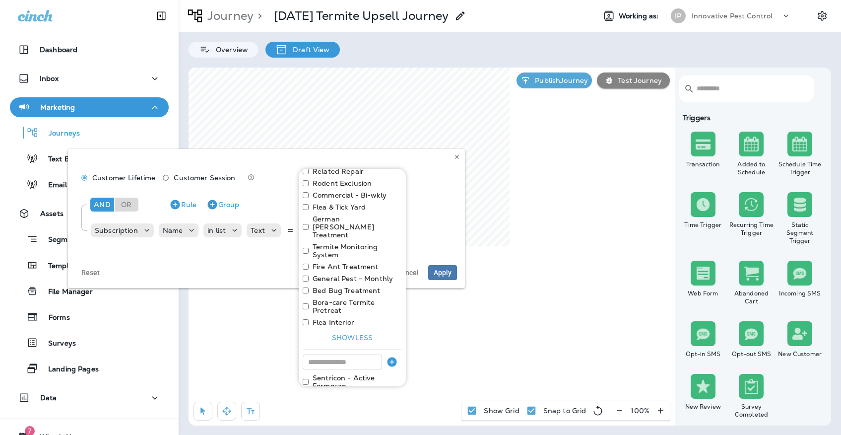
scroll to position [270, 0]
click at [382, 398] on button "Apply" at bounding box center [386, 405] width 32 height 15
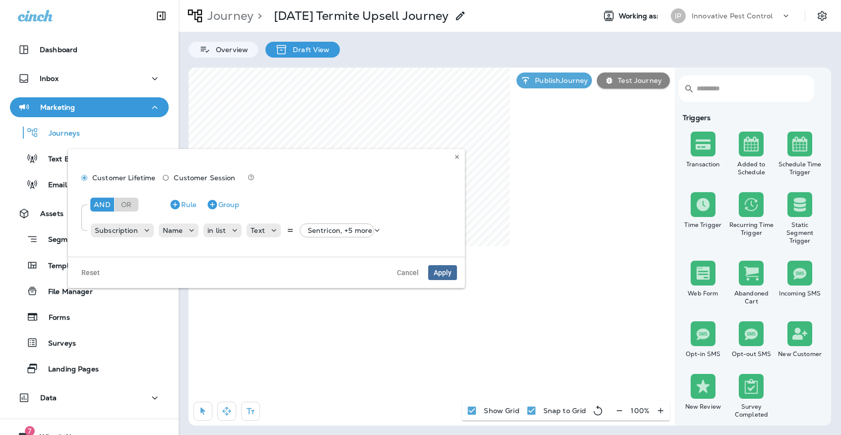
click at [445, 271] on span "Apply" at bounding box center [443, 272] width 18 height 7
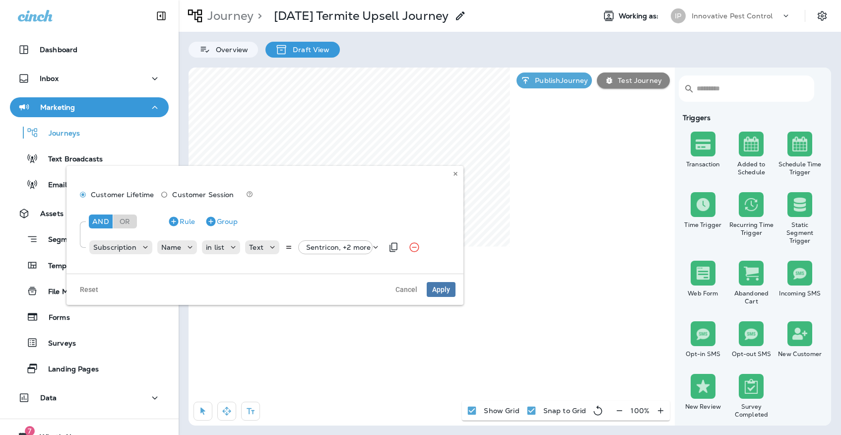
click at [322, 249] on p "Sentricon, +2 more" at bounding box center [338, 247] width 65 height 8
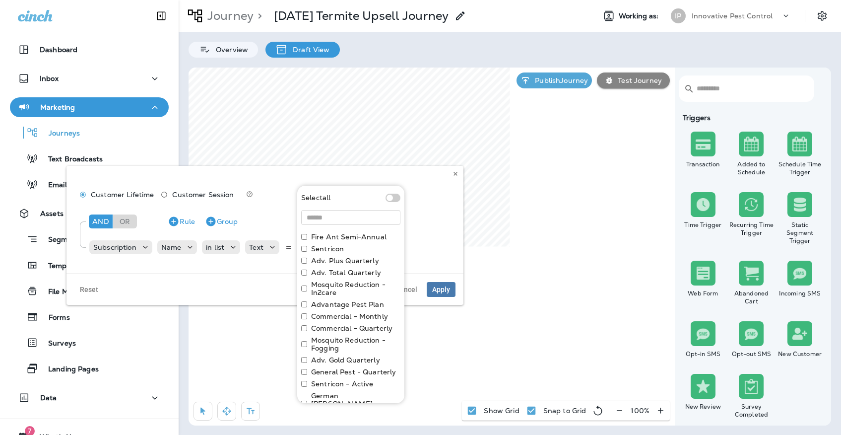
click at [320, 269] on label "Adv. Total Quarterly" at bounding box center [346, 272] width 70 height 8
click at [337, 358] on label "Adv. Gold Quarterly" at bounding box center [345, 360] width 69 height 8
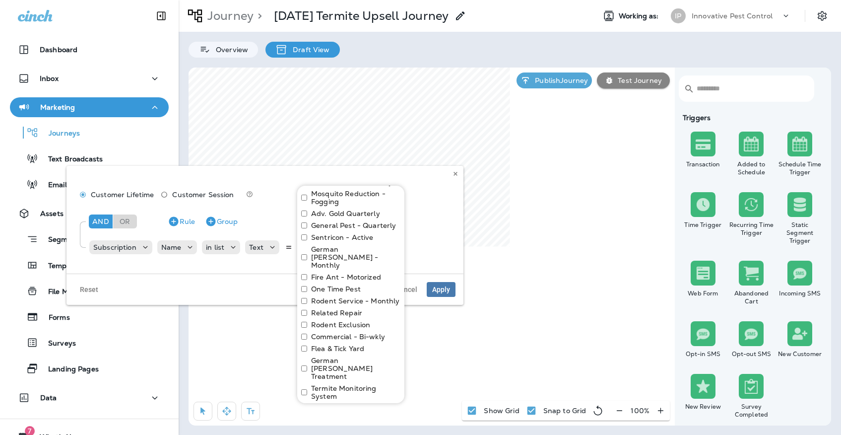
scroll to position [148, 0]
click at [337, 382] on label "Termite Monitoring System" at bounding box center [355, 390] width 89 height 16
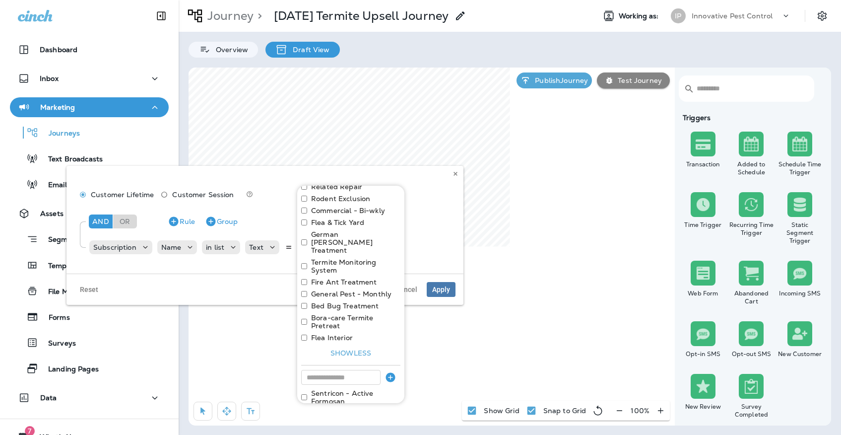
scroll to position [271, 0]
click at [376, 415] on button "Apply" at bounding box center [385, 422] width 32 height 15
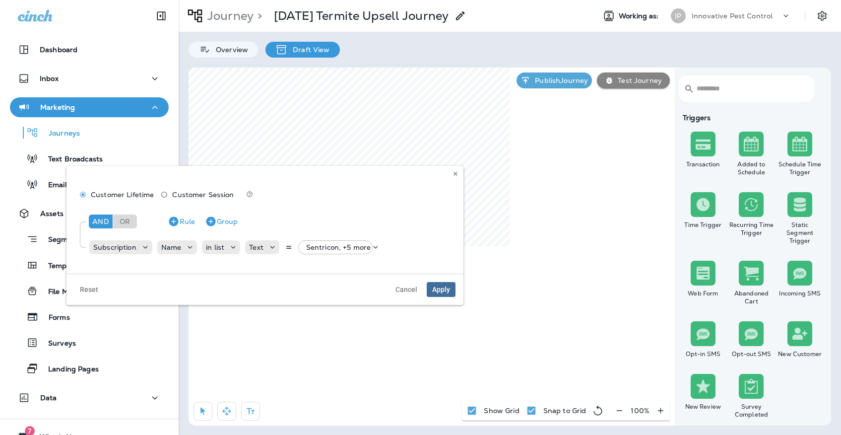
click at [446, 287] on span "Apply" at bounding box center [441, 289] width 18 height 7
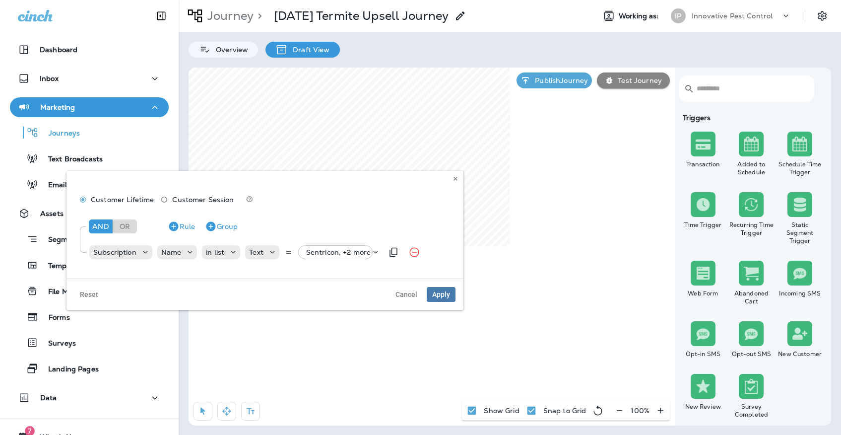
click at [333, 250] on p "Sentricon, +2 more" at bounding box center [338, 252] width 65 height 8
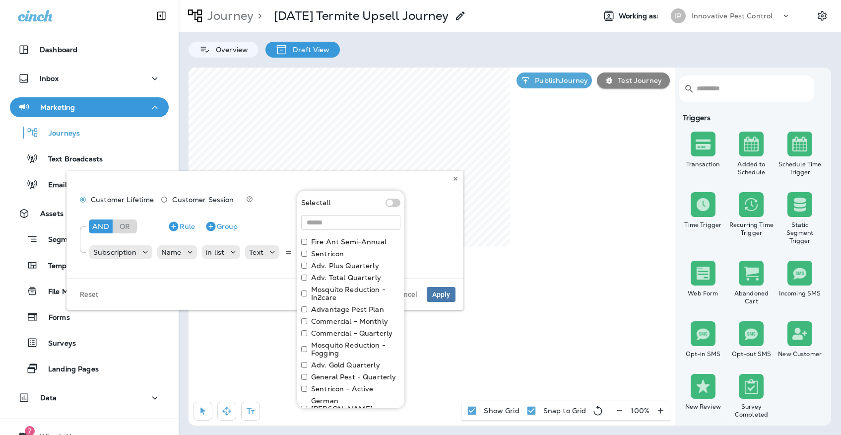
click at [330, 278] on label "Adv. Total Quarterly" at bounding box center [346, 277] width 70 height 8
click at [328, 361] on label "Adv. Gold Quarterly" at bounding box center [345, 365] width 69 height 8
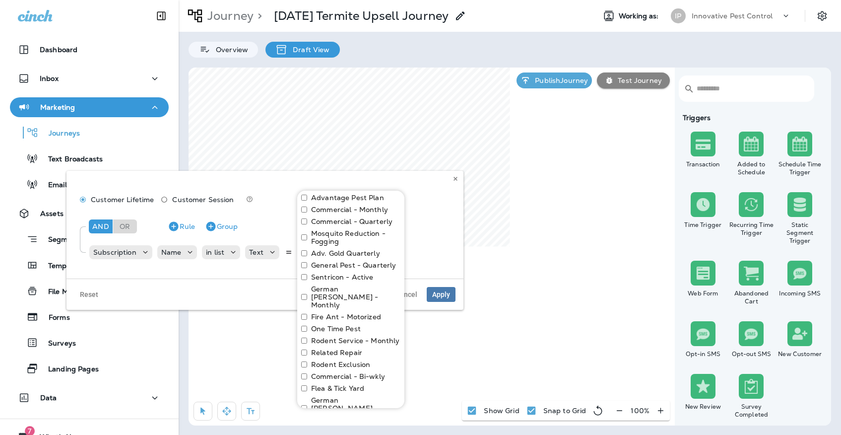
scroll to position [112, 0]
click at [319, 423] on label "Termite Monitoring System" at bounding box center [355, 431] width 89 height 16
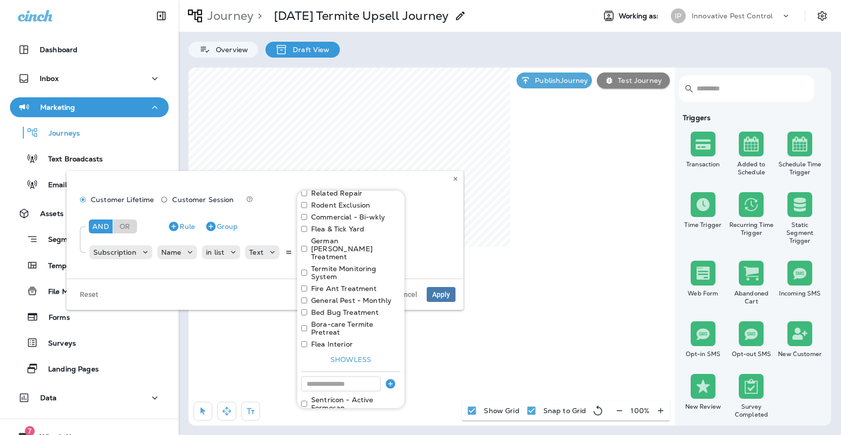
scroll to position [270, 0]
click at [385, 420] on button "Apply" at bounding box center [385, 427] width 32 height 15
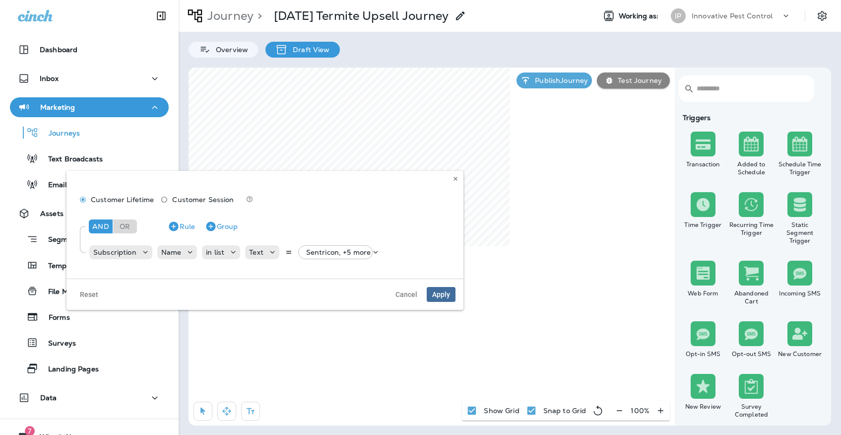
click at [435, 293] on span "Apply" at bounding box center [441, 294] width 18 height 7
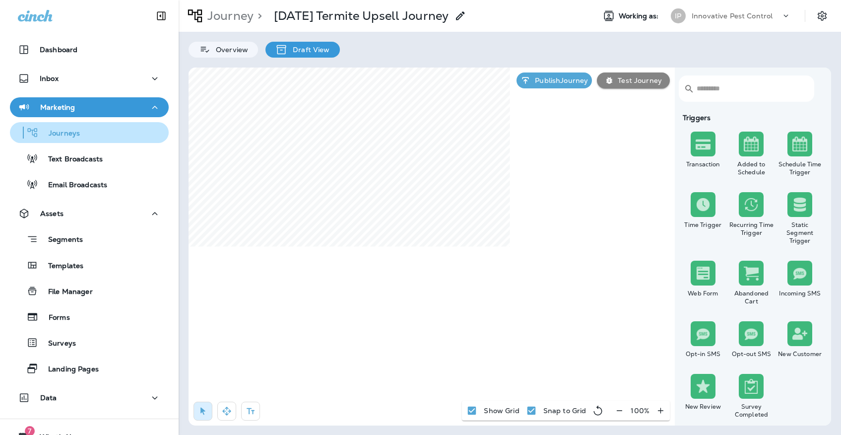
click at [87, 139] on div "Journeys" at bounding box center [89, 132] width 151 height 15
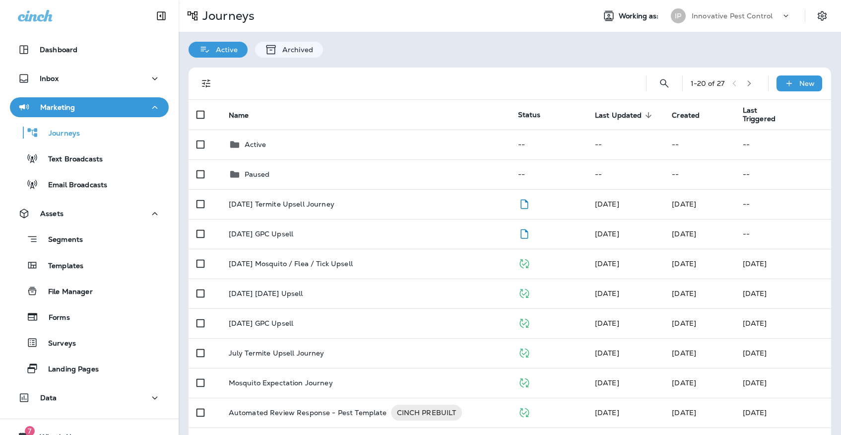
click at [682, 21] on div "IP" at bounding box center [678, 15] width 15 height 15
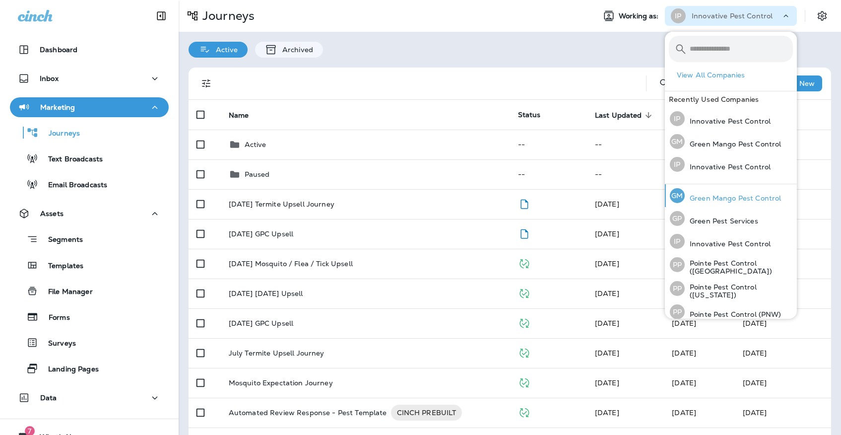
click at [720, 194] on p "Green Mango Pest Control" at bounding box center [733, 198] width 96 height 8
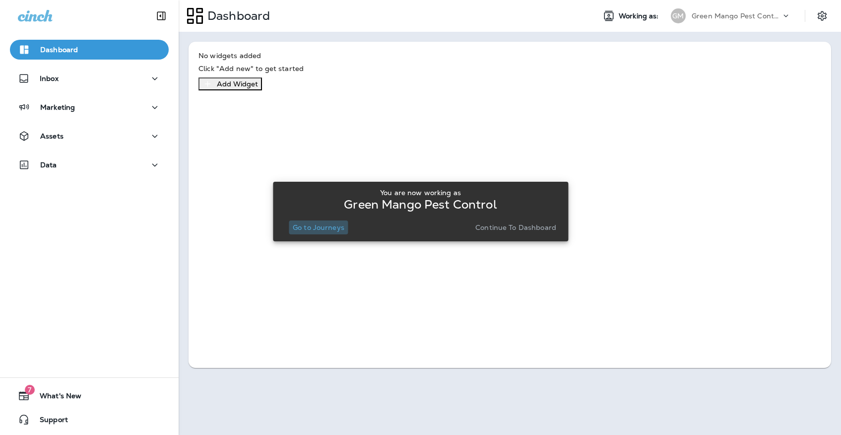
click at [332, 230] on p "Go to Journeys" at bounding box center [319, 227] width 52 height 8
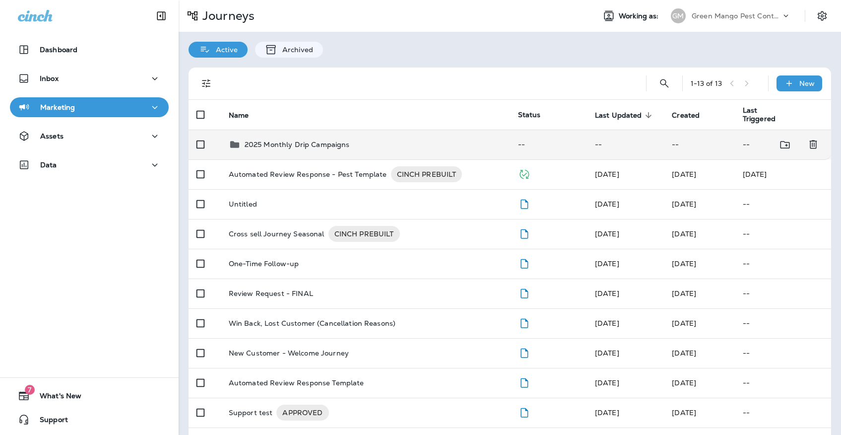
click at [311, 140] on p "2025 Monthly Drip Campaigns" at bounding box center [297, 144] width 105 height 8
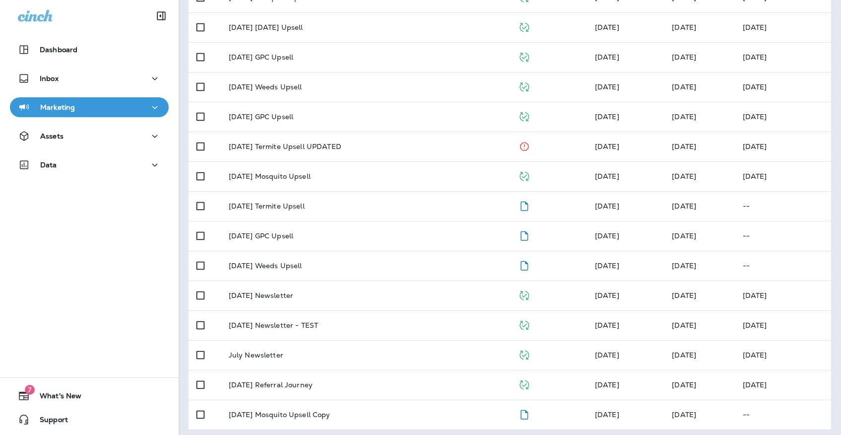
scroll to position [235, 0]
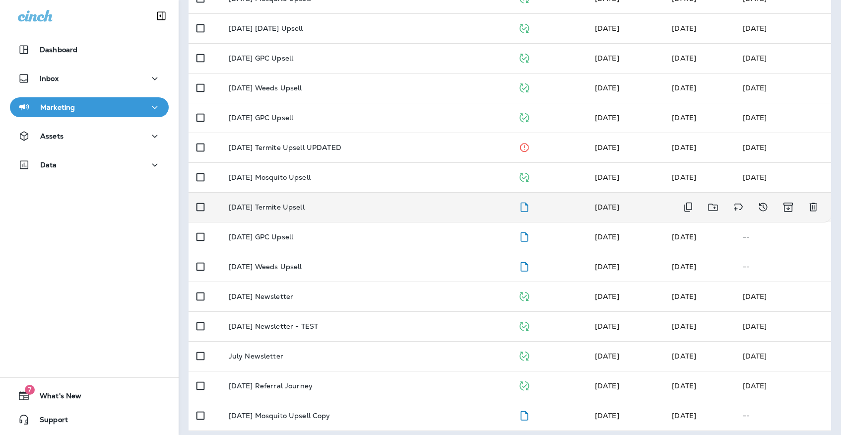
click at [292, 205] on p "[DATE] Termite Upsell" at bounding box center [267, 207] width 76 height 8
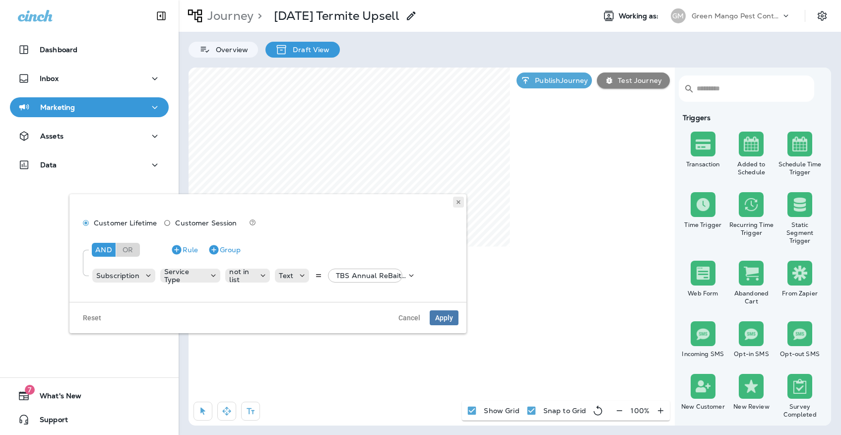
click at [463, 204] on button at bounding box center [458, 201] width 11 height 11
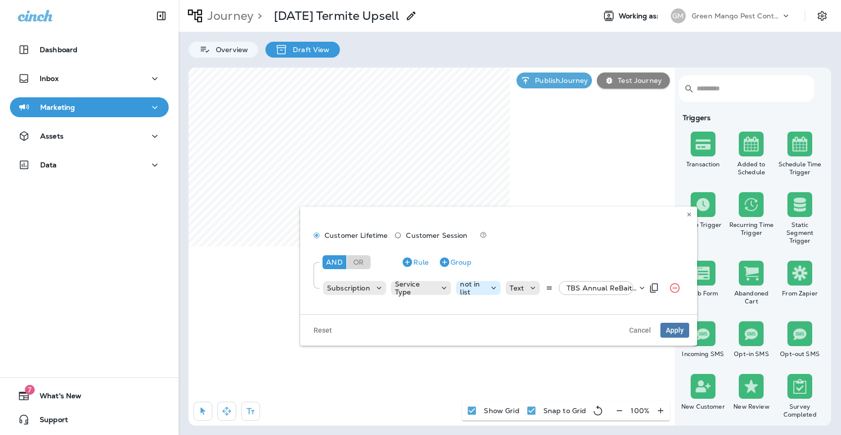
click at [468, 287] on p "not in list" at bounding box center [472, 288] width 25 height 16
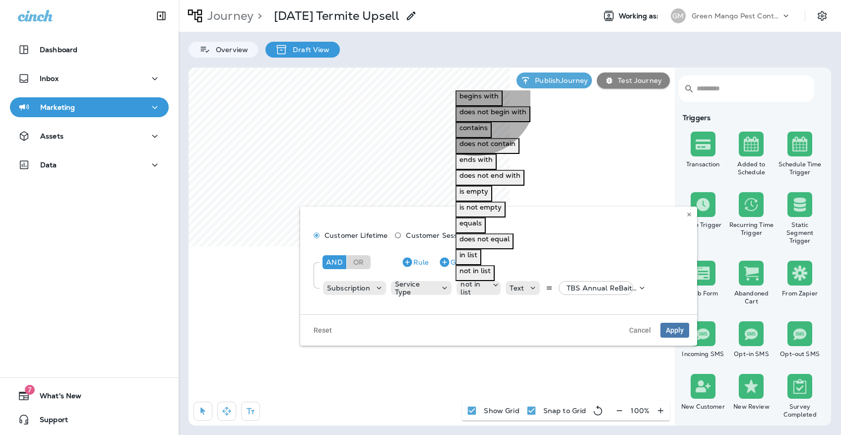
click at [476, 250] on p "in list" at bounding box center [468, 254] width 18 height 8
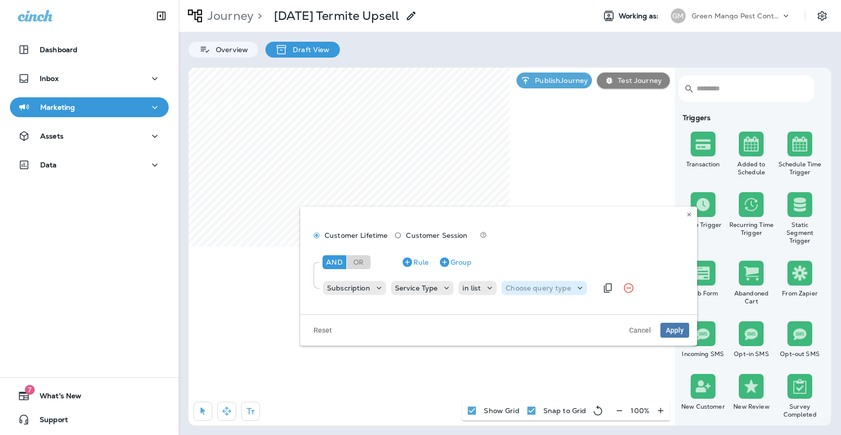
click at [516, 288] on p "Choose query type" at bounding box center [537, 288] width 65 height 8
click at [522, 308] on button "Text" at bounding box center [511, 303] width 22 height 16
click at [669, 329] on span "Apply" at bounding box center [675, 329] width 18 height 7
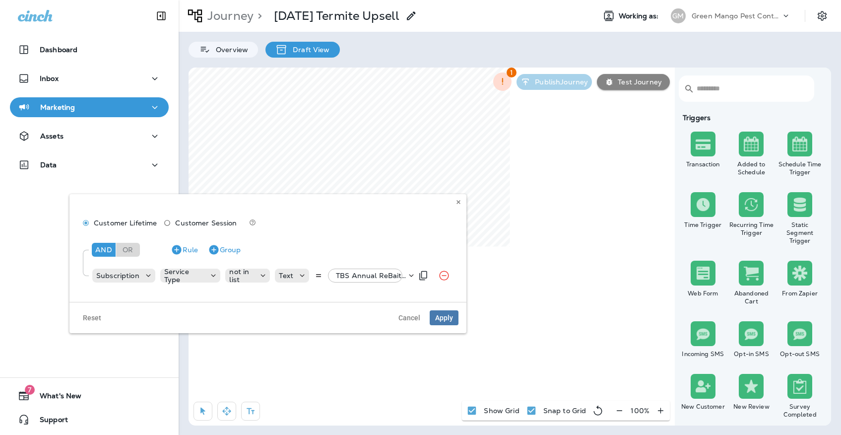
click at [352, 268] on div "Subscription Service Type not in list Text TBS Annual ReBait, +37 more" at bounding box center [251, 275] width 321 height 20
click at [352, 271] on div "TBS Annual ReBait, +37 more" at bounding box center [369, 275] width 74 height 14
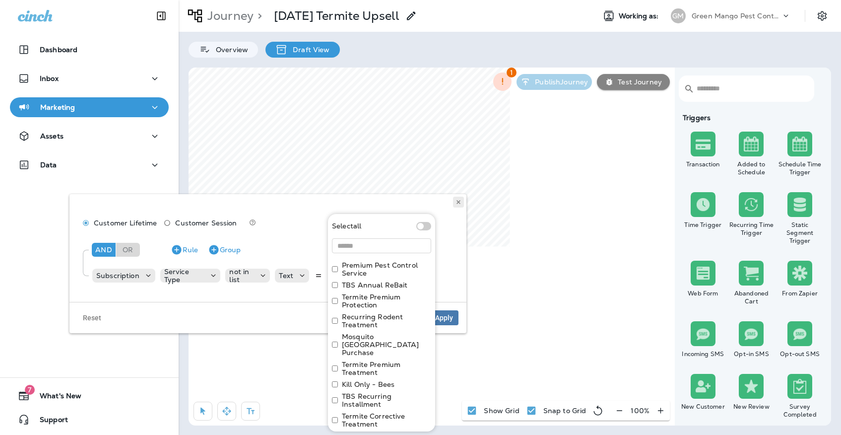
click at [454, 206] on button at bounding box center [458, 201] width 11 height 11
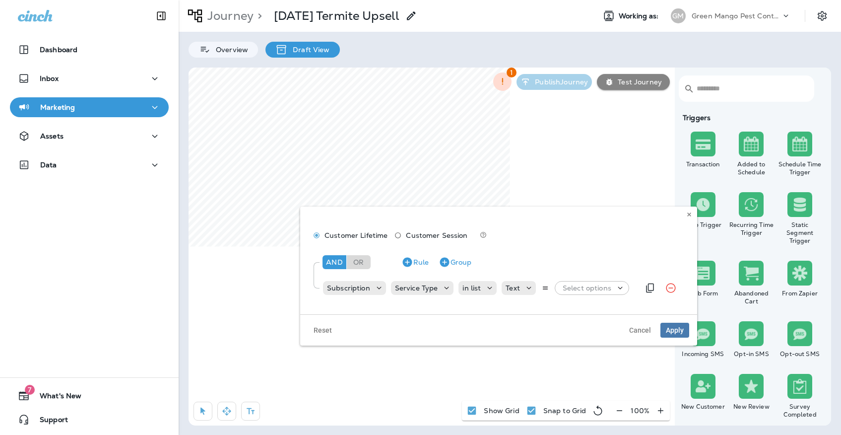
click at [569, 289] on p "Select options" at bounding box center [586, 288] width 49 height 8
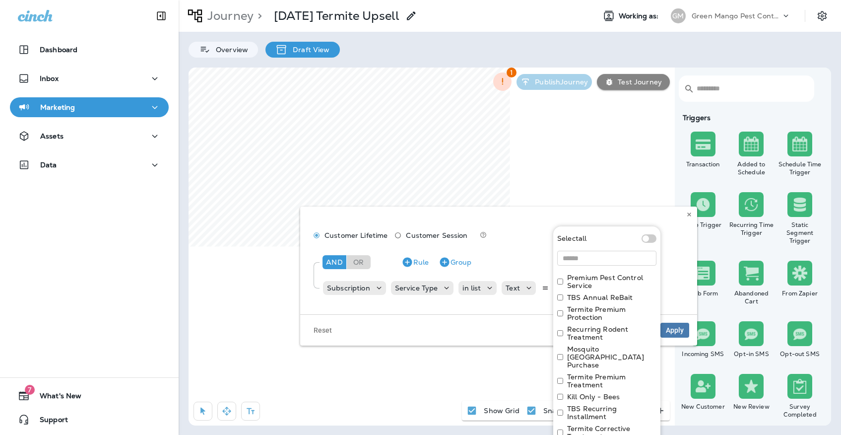
click at [573, 300] on label "TBS Annual ReBait" at bounding box center [599, 297] width 65 height 8
click at [572, 307] on label "Termite Premium Protection" at bounding box center [611, 313] width 89 height 16
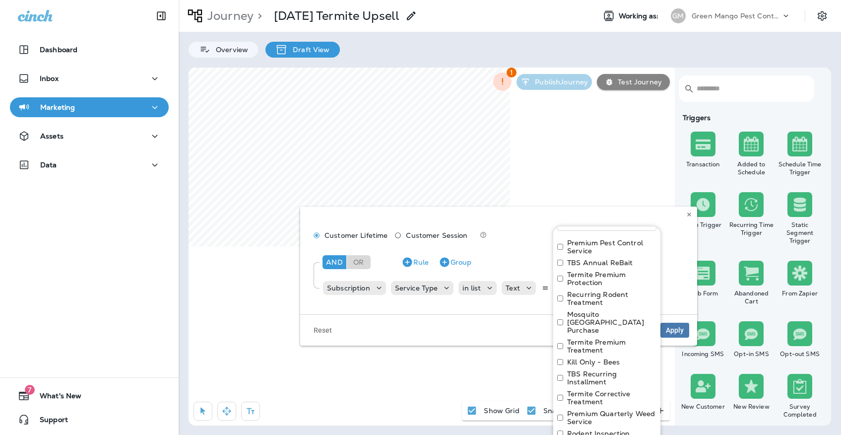
scroll to position [54, 0]
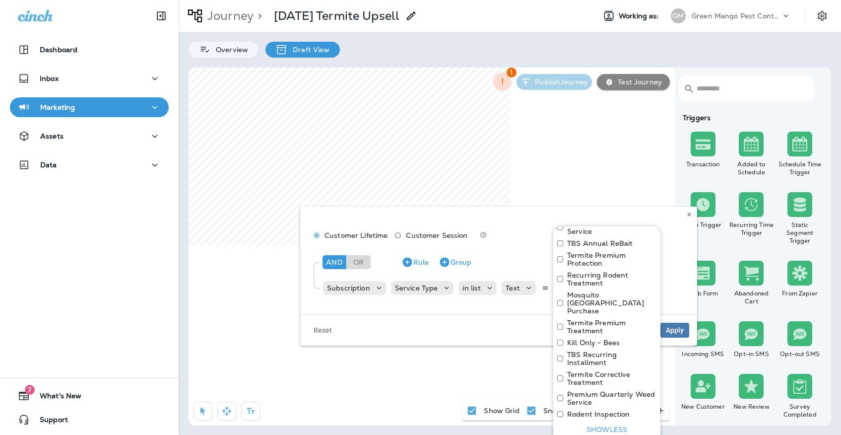
click at [569, 322] on label "Termite Premium Treatment" at bounding box center [611, 326] width 89 height 16
click at [569, 350] on label "TBS Recurring Installment" at bounding box center [611, 358] width 89 height 16
click at [573, 370] on label "Termite Corrective Treatment" at bounding box center [611, 378] width 89 height 16
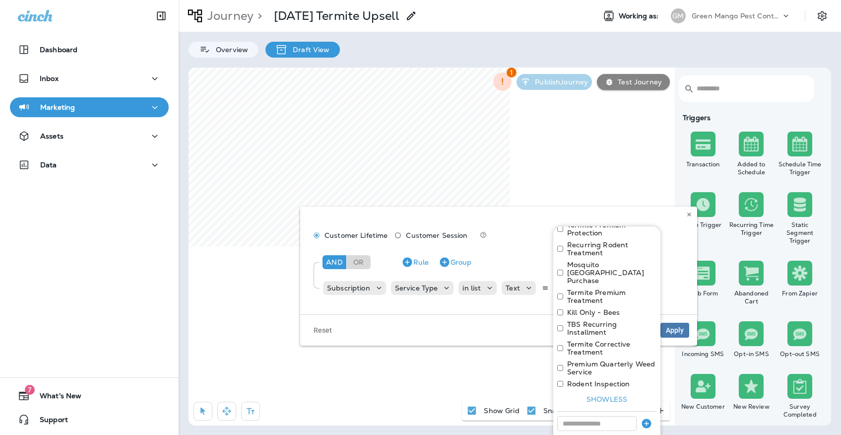
scroll to position [84, 0]
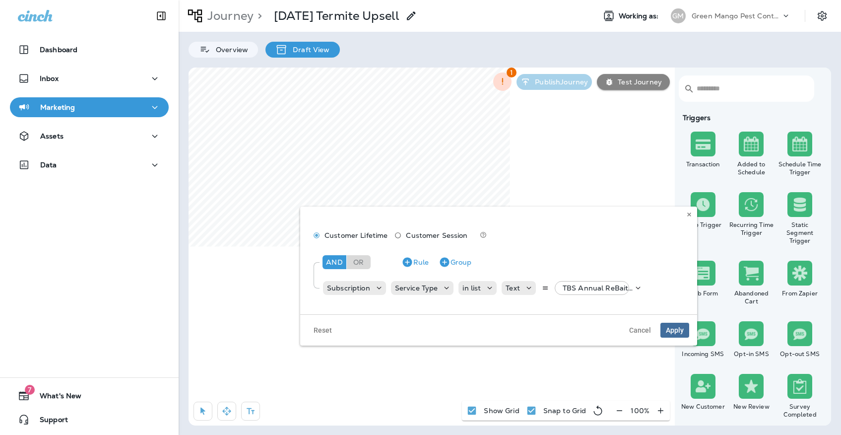
click at [674, 328] on span "Apply" at bounding box center [675, 329] width 18 height 7
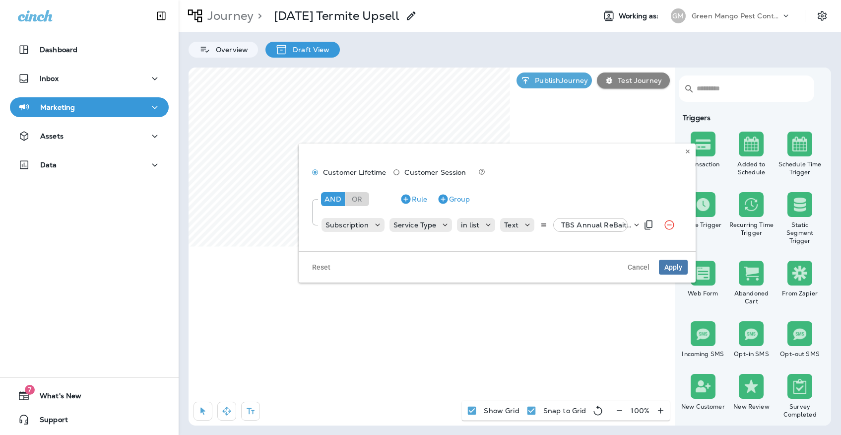
click at [586, 219] on div "TBS Annual ReBait, +4 more" at bounding box center [594, 225] width 74 height 14
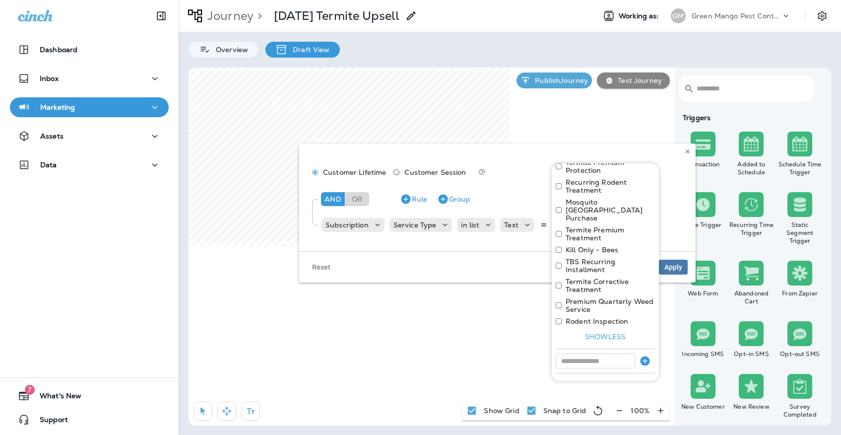
click at [693, 151] on div "Customer Lifetime Customer Session And Or Rule Group Subscription Service Type …" at bounding box center [497, 197] width 397 height 108
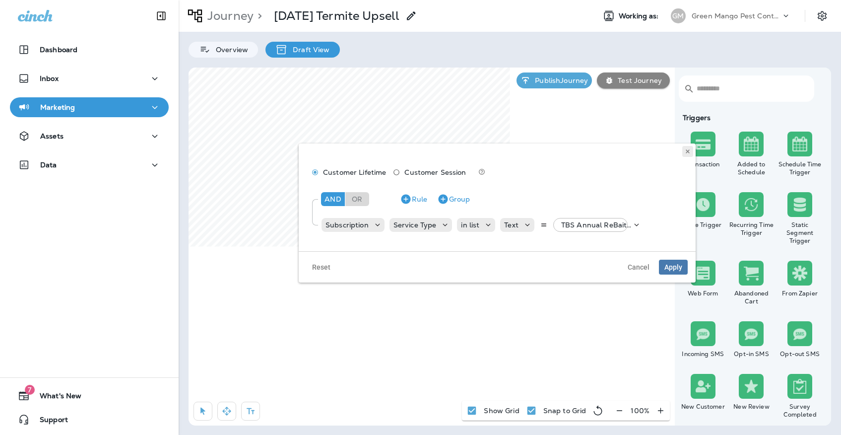
click at [689, 153] on icon at bounding box center [688, 151] width 6 height 6
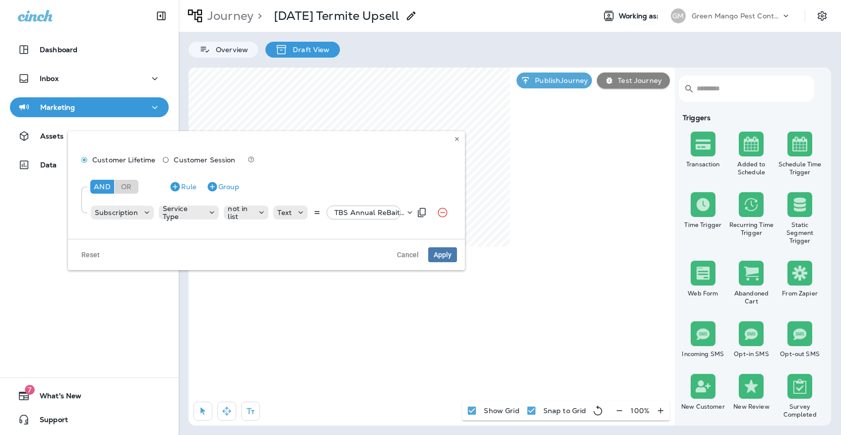
click at [336, 209] on p "TBS Annual ReBait, +37 more" at bounding box center [369, 212] width 70 height 8
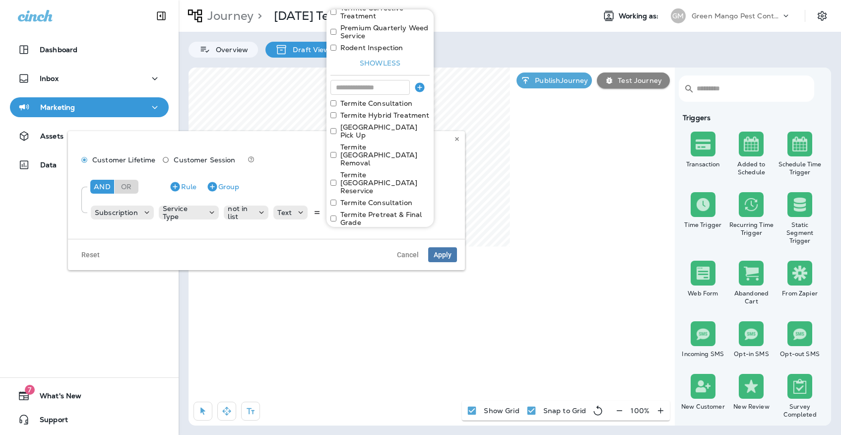
scroll to position [202, 0]
drag, startPoint x: 413, startPoint y: 88, endPoint x: 336, endPoint y: 85, distance: 77.0
click at [336, 101] on div "Termite Consultation" at bounding box center [379, 105] width 99 height 8
copy div "Termite Consultation"
click at [458, 138] on use at bounding box center [456, 139] width 3 height 4
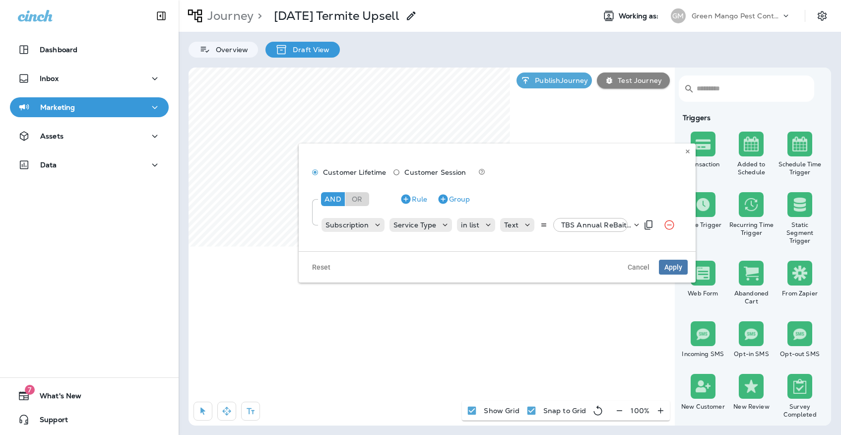
click at [594, 226] on p "TBS Annual ReBait, +4 more" at bounding box center [596, 225] width 70 height 8
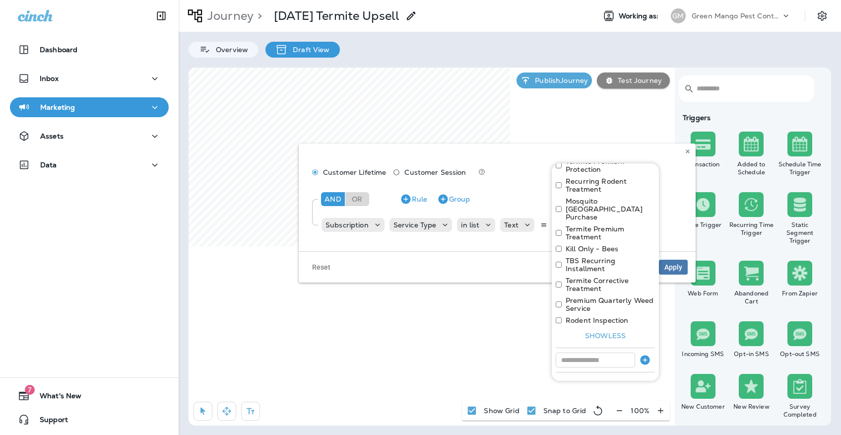
scroll to position [84, 0]
click at [596, 353] on input at bounding box center [595, 360] width 79 height 15
paste input "**********"
click at [561, 353] on input "**********" at bounding box center [595, 360] width 79 height 15
click at [626, 353] on input "**********" at bounding box center [595, 360] width 79 height 15
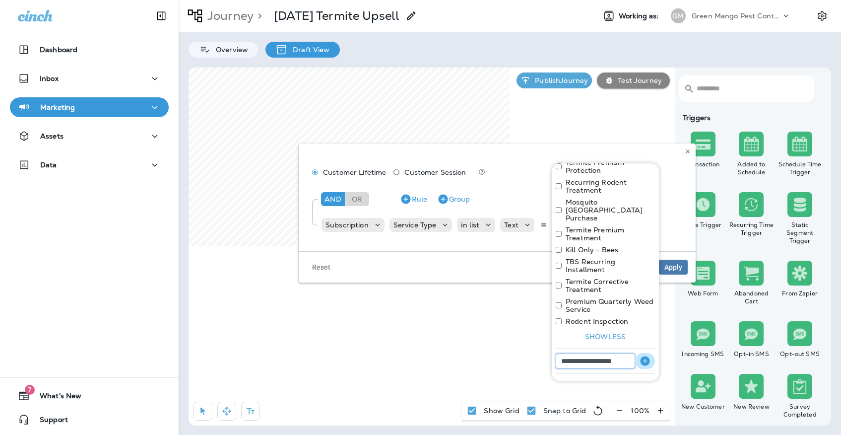
type input "**********"
click at [648, 355] on icon "button" at bounding box center [645, 361] width 12 height 12
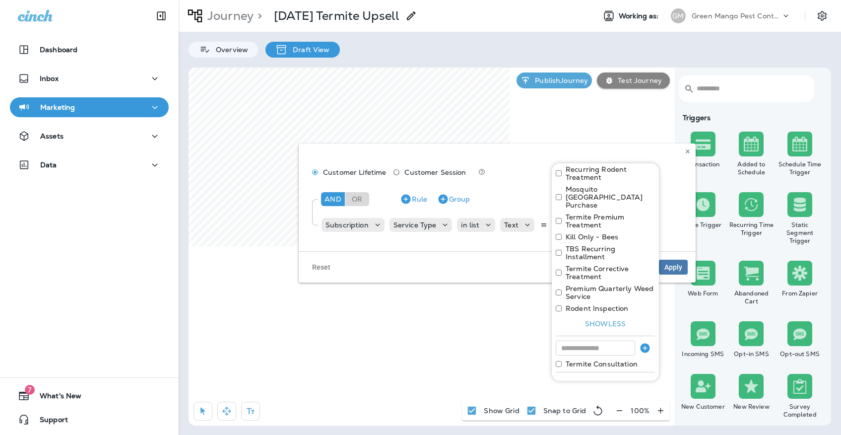
scroll to position [0, 0]
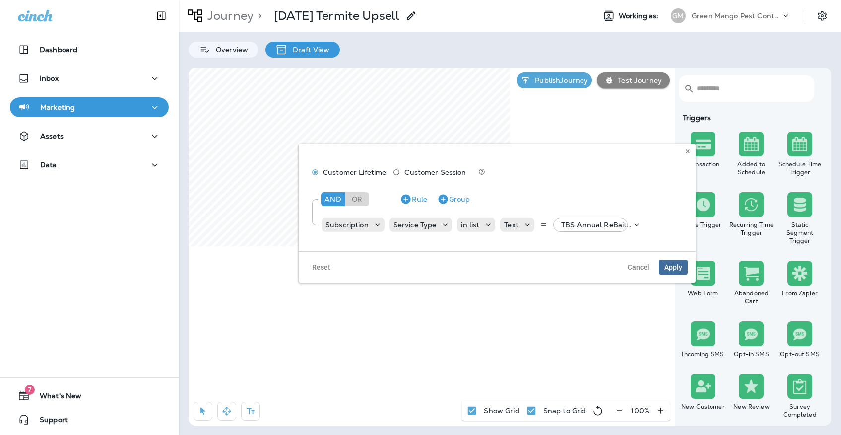
click at [664, 261] on button "Apply" at bounding box center [673, 266] width 29 height 15
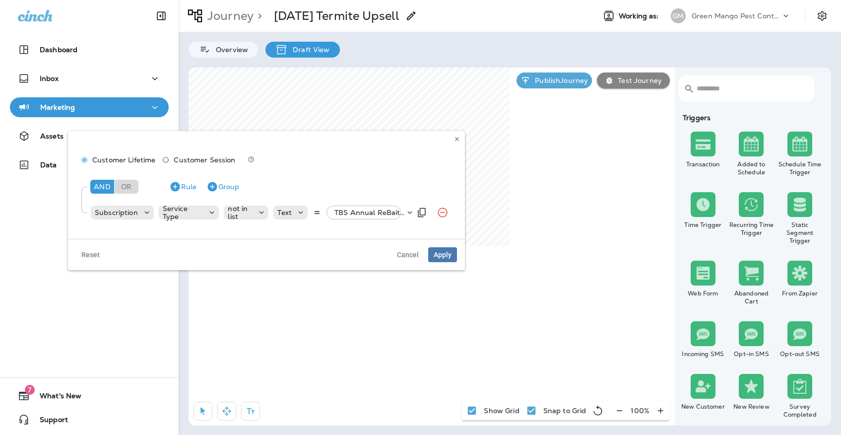
click at [373, 213] on p "TBS Annual ReBait, +37 more" at bounding box center [369, 212] width 70 height 8
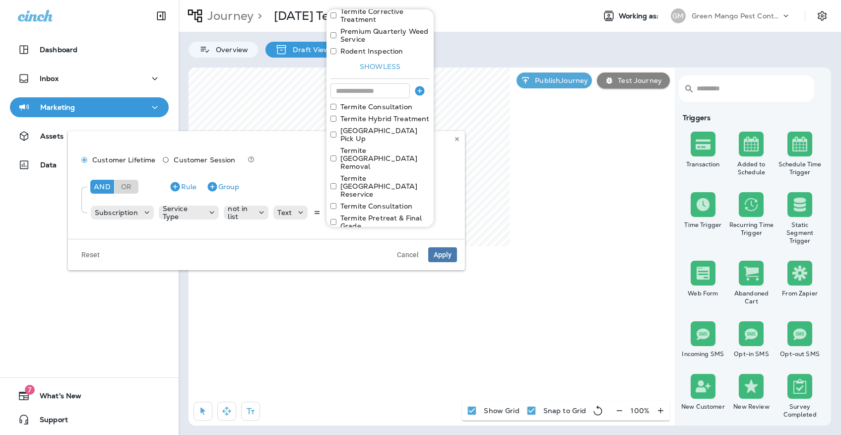
scroll to position [195, 0]
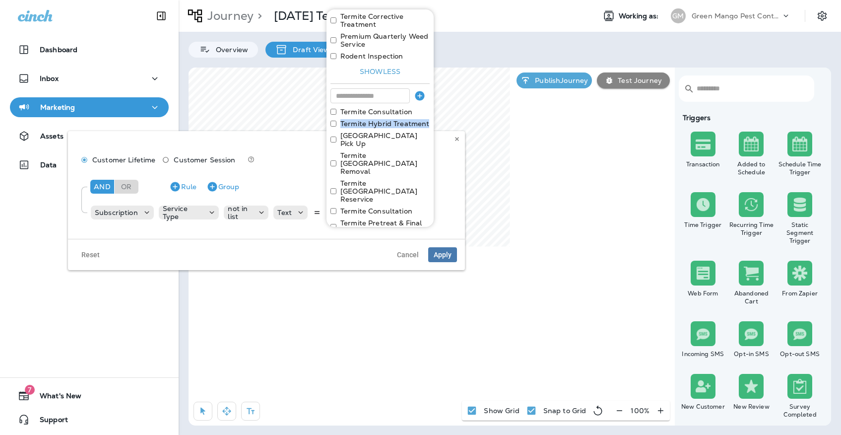
drag, startPoint x: 340, startPoint y: 109, endPoint x: 429, endPoint y: 107, distance: 88.3
click at [429, 107] on div "Select all Premium Pest Control Service TBS Annual ReBait Termite Premium Prote…" at bounding box center [379, 117] width 107 height 217
copy label "Termite Hybrid Treatment"
click at [462, 142] on button at bounding box center [456, 138] width 11 height 11
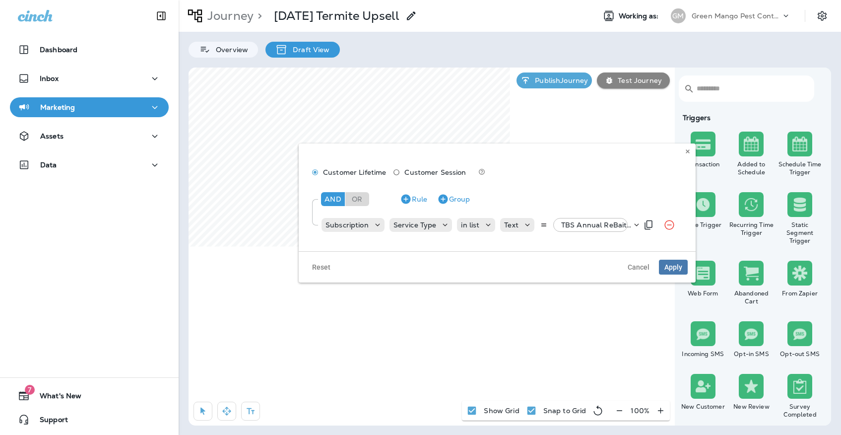
click at [561, 227] on p "TBS Annual ReBait, +5 more" at bounding box center [596, 225] width 70 height 8
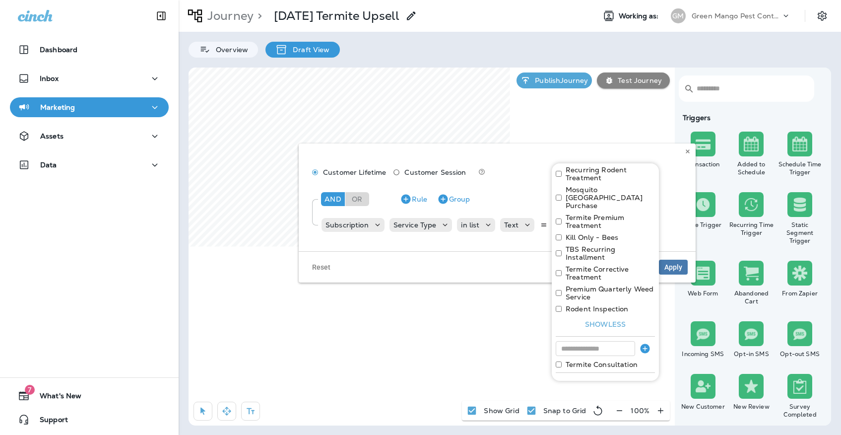
scroll to position [96, 0]
click at [572, 341] on input at bounding box center [595, 348] width 79 height 15
paste input "**********"
type input "**********"
click at [641, 343] on icon "button" at bounding box center [645, 349] width 12 height 12
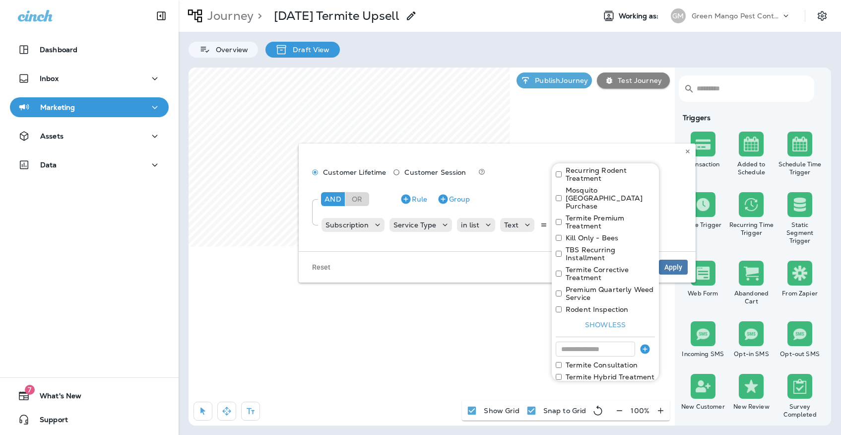
click at [638, 389] on button "Apply" at bounding box center [639, 396] width 32 height 15
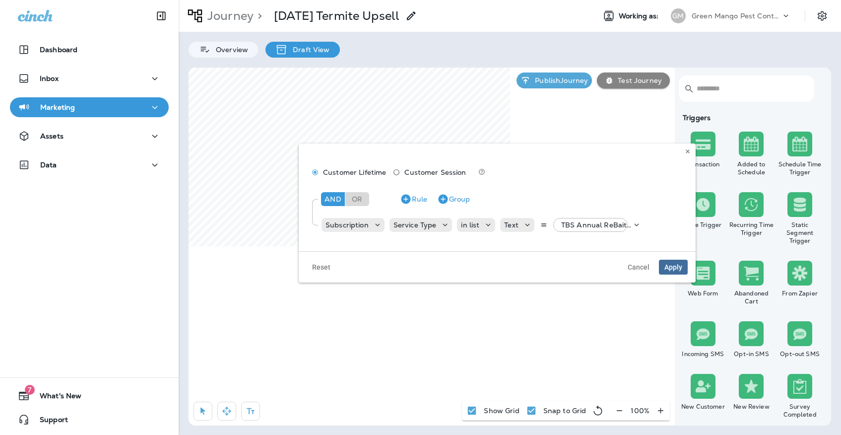
click at [681, 270] on span "Apply" at bounding box center [673, 266] width 18 height 7
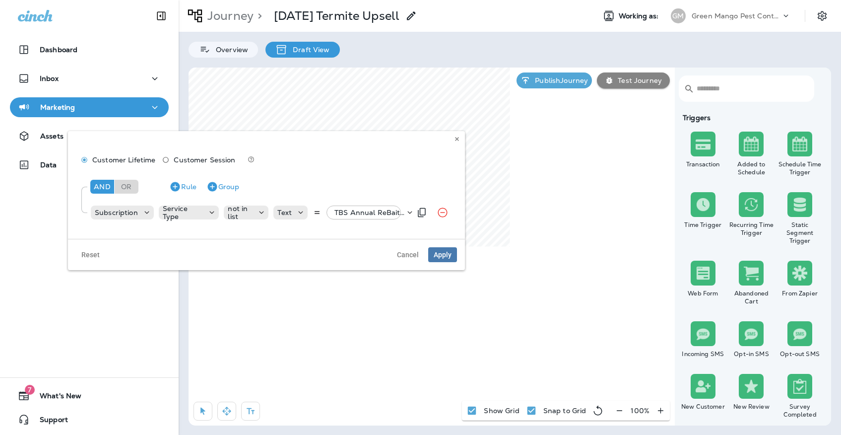
click at [347, 217] on div "TBS Annual ReBait, +37 more" at bounding box center [367, 212] width 74 height 14
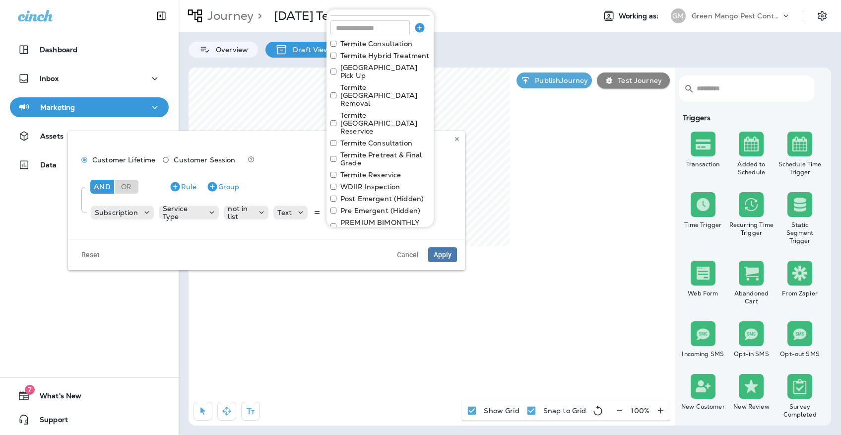
scroll to position [188, 0]
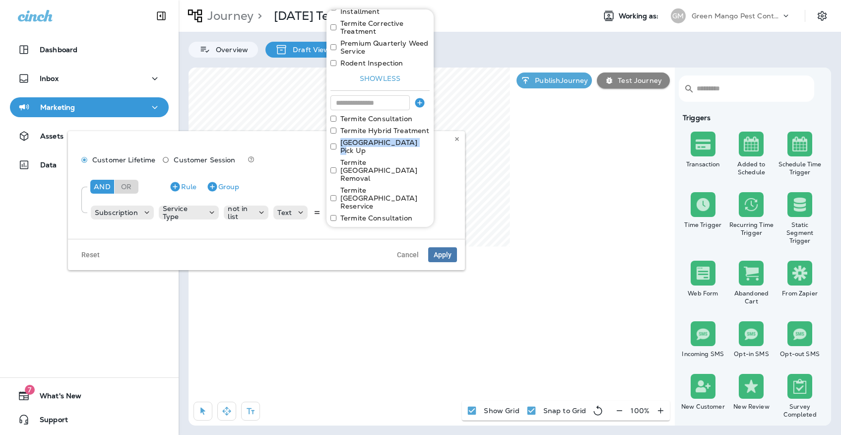
drag, startPoint x: 411, startPoint y: 125, endPoint x: 341, endPoint y: 125, distance: 69.9
click at [341, 138] on div "[GEOGRAPHIC_DATA] Pick Up" at bounding box center [379, 146] width 99 height 16
copy label "[GEOGRAPHIC_DATA] Pick Up"
click at [453, 136] on button at bounding box center [456, 138] width 11 height 11
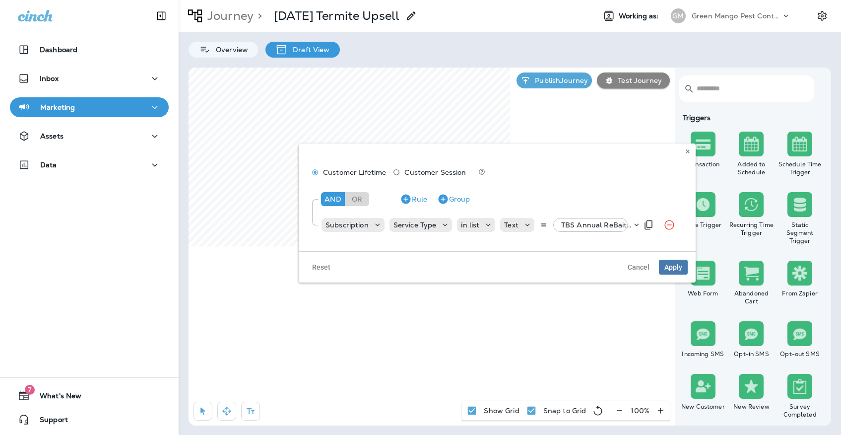
click at [572, 225] on p "TBS Annual ReBait, +6 more" at bounding box center [596, 225] width 70 height 8
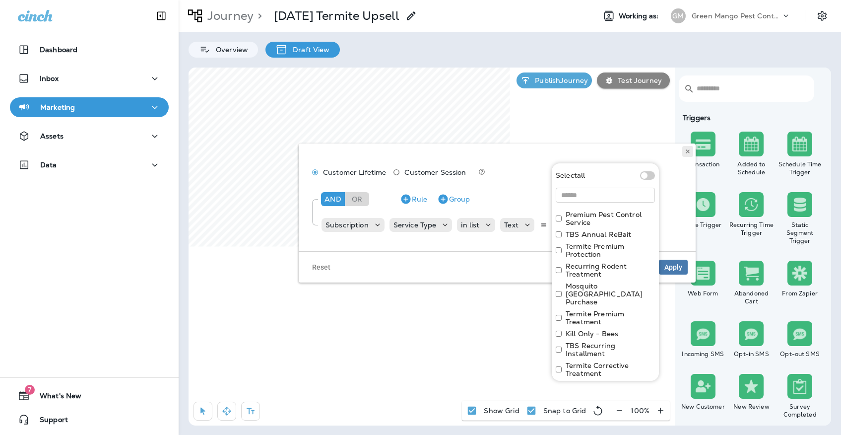
click at [687, 155] on button at bounding box center [687, 151] width 11 height 11
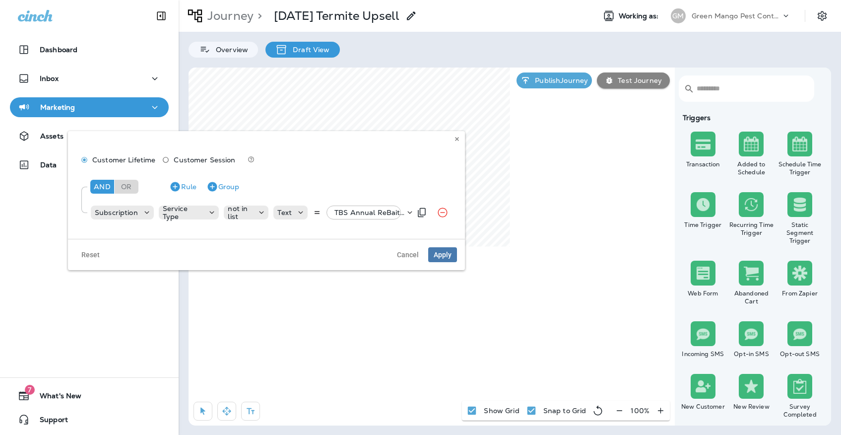
click at [372, 212] on p "TBS Annual ReBait, +37 more" at bounding box center [369, 212] width 70 height 8
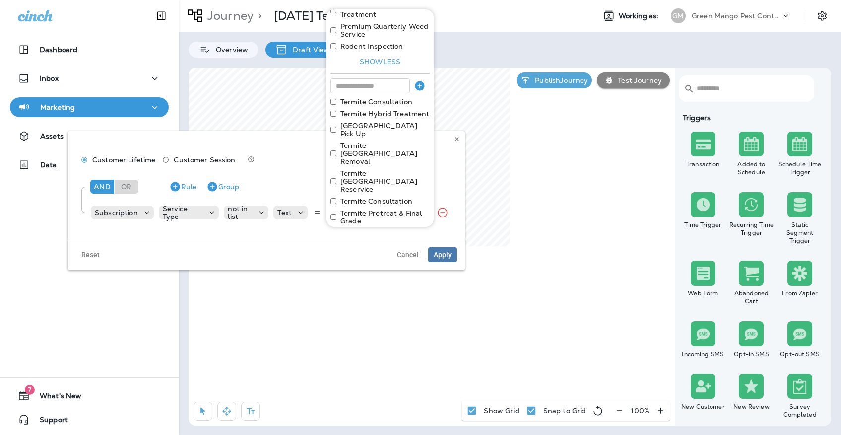
scroll to position [232, 0]
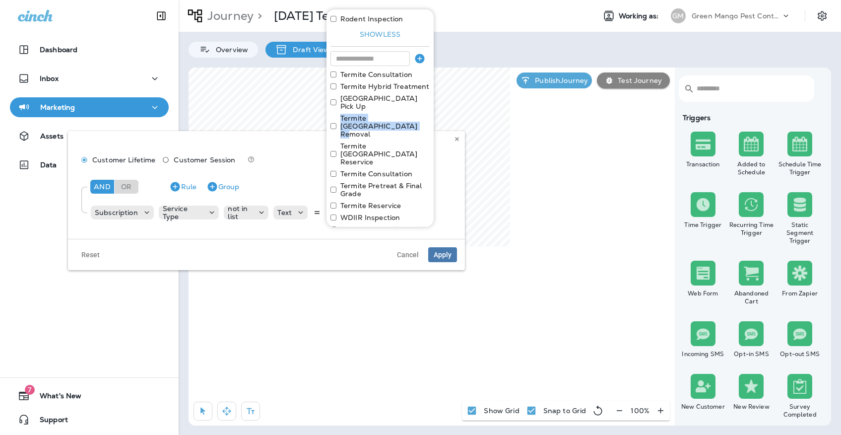
drag, startPoint x: 381, startPoint y: 107, endPoint x: 338, endPoint y: 93, distance: 45.3
click at [338, 93] on div "Select all Premium Pest Control Service TBS Annual ReBait Termite Premium Prote…" at bounding box center [379, 253] width 107 height 952
copy label "Termite [GEOGRAPHIC_DATA] Removal"
click at [458, 138] on use at bounding box center [456, 139] width 3 height 4
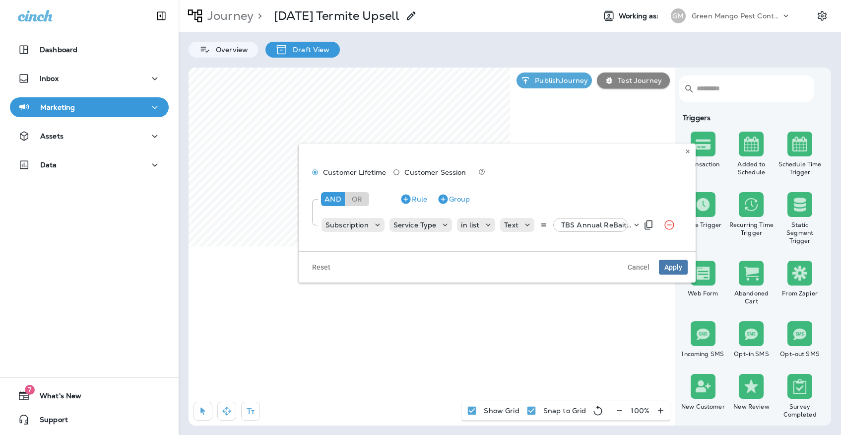
click at [587, 221] on p "TBS Annual ReBait, +6 more" at bounding box center [596, 225] width 70 height 8
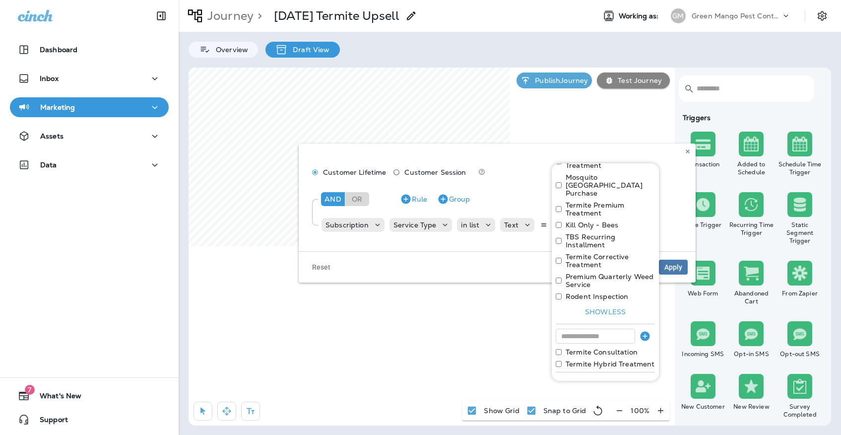
scroll to position [108, 0]
click at [569, 329] on input at bounding box center [595, 336] width 79 height 15
paste input "**********"
type input "**********"
click at [650, 331] on icon "button" at bounding box center [645, 337] width 12 height 12
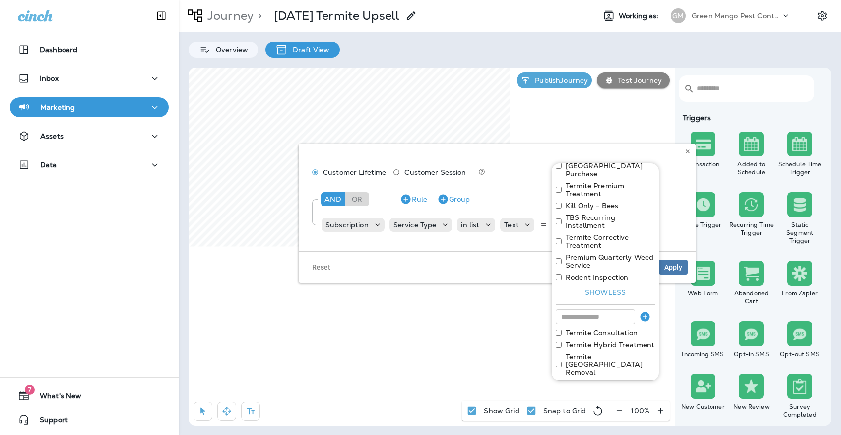
scroll to position [127, 0]
click at [630, 385] on button "Apply" at bounding box center [639, 392] width 32 height 15
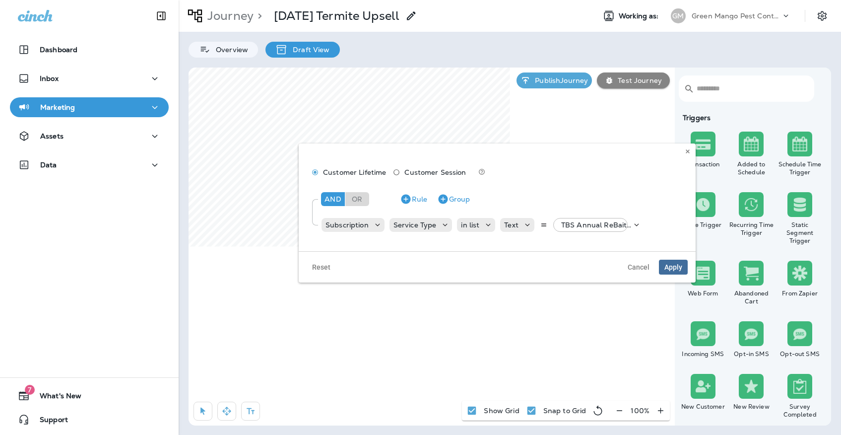
click at [677, 271] on button "Apply" at bounding box center [673, 266] width 29 height 15
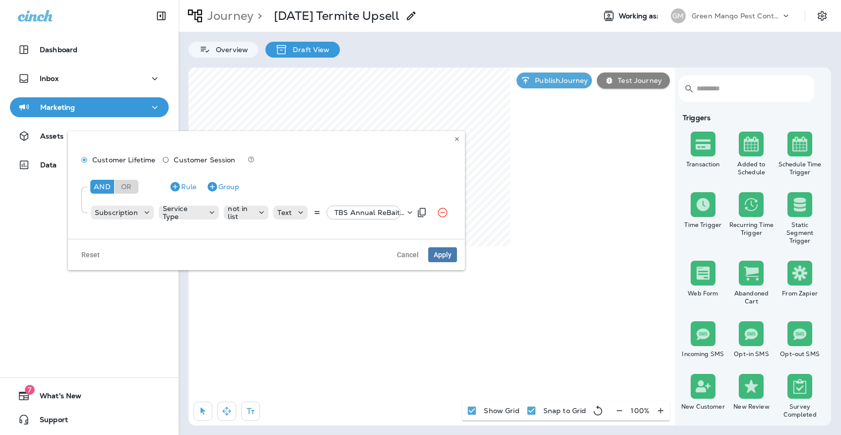
click at [382, 217] on div "TBS Annual ReBait, +37 more" at bounding box center [367, 212] width 74 height 14
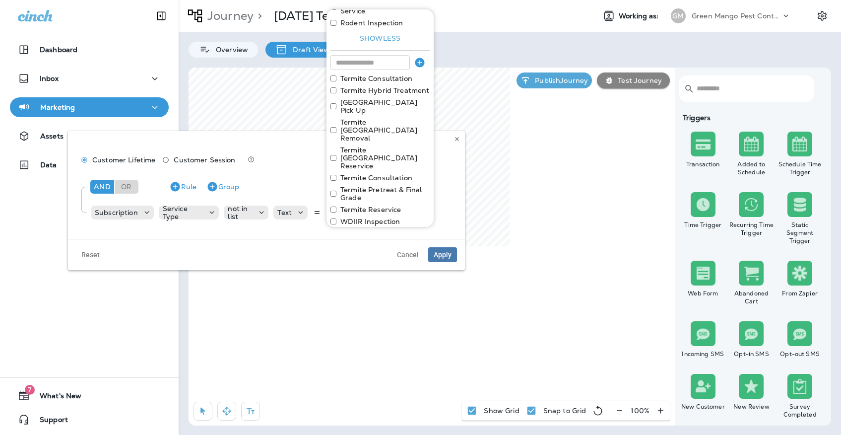
scroll to position [213, 0]
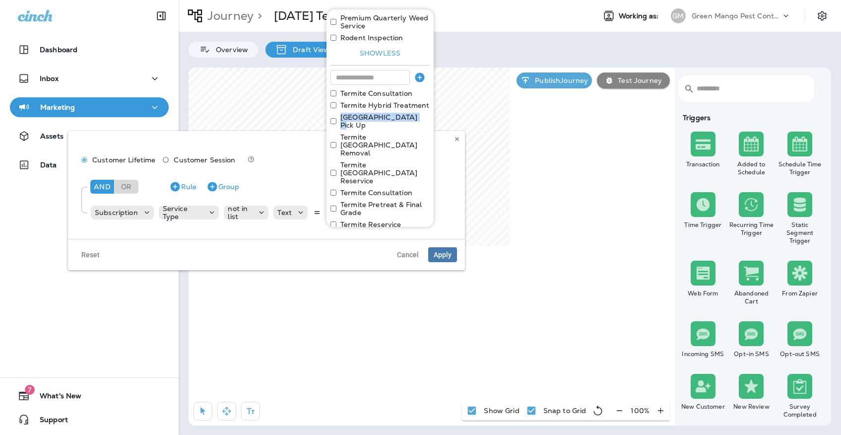
drag, startPoint x: 407, startPoint y: 98, endPoint x: 333, endPoint y: 98, distance: 74.4
click at [333, 113] on div "[GEOGRAPHIC_DATA] Pick Up" at bounding box center [379, 121] width 99 height 16
copy div "[GEOGRAPHIC_DATA] Pick Up"
click at [454, 139] on icon at bounding box center [457, 139] width 6 height 6
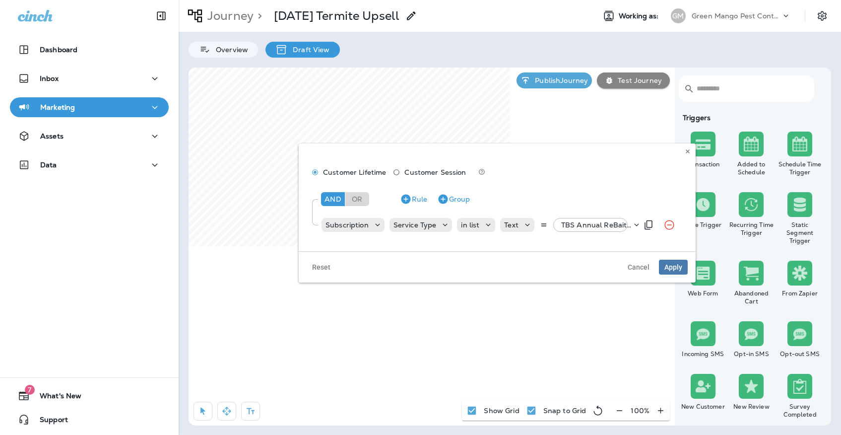
click at [601, 224] on p "TBS Annual ReBait, +7 more" at bounding box center [596, 225] width 70 height 8
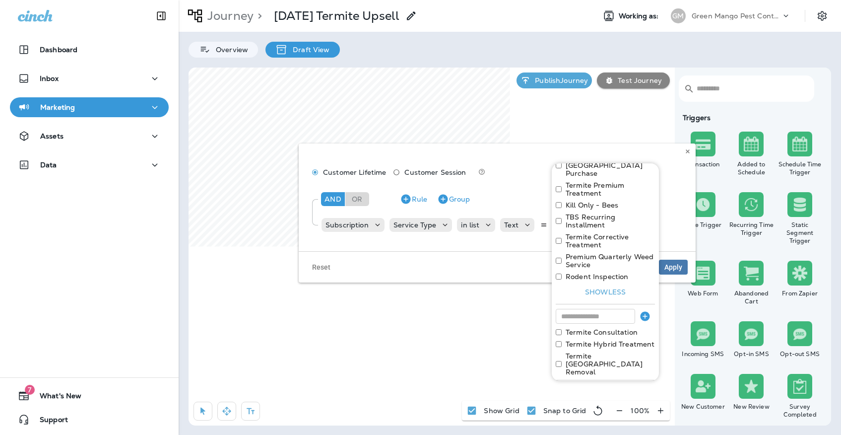
scroll to position [127, 0]
click at [574, 310] on input at bounding box center [595, 317] width 79 height 15
paste input "**********"
type input "**********"
click at [642, 312] on icon "button" at bounding box center [644, 316] width 9 height 9
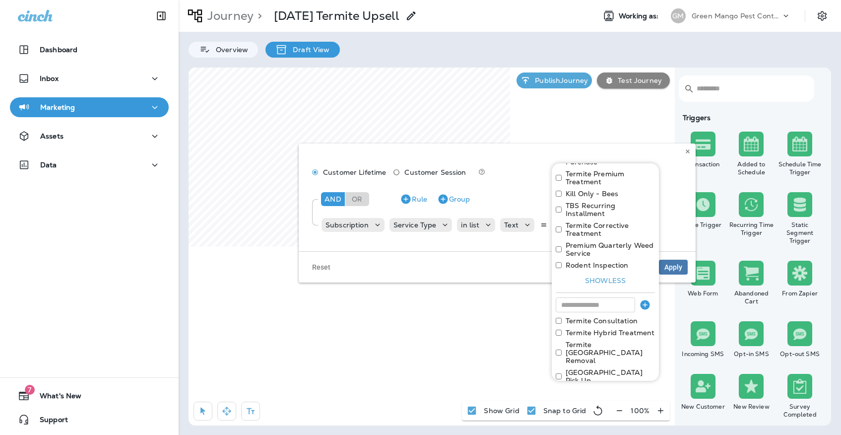
scroll to position [139, 0]
click at [633, 393] on button "Apply" at bounding box center [639, 400] width 32 height 15
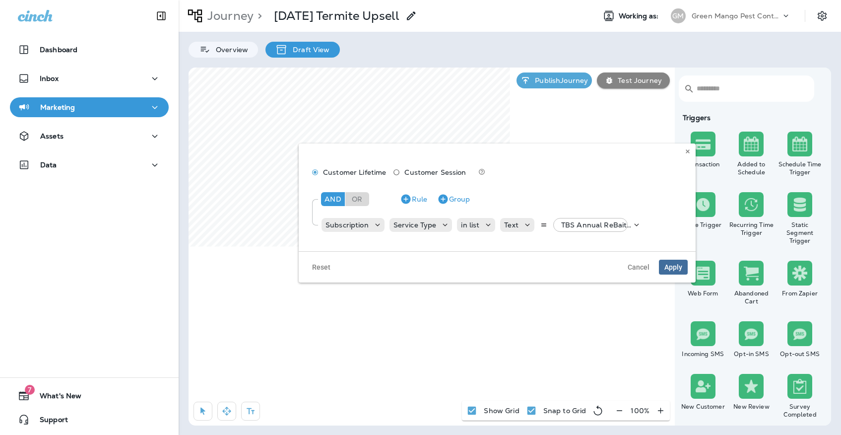
click at [676, 272] on button "Apply" at bounding box center [673, 266] width 29 height 15
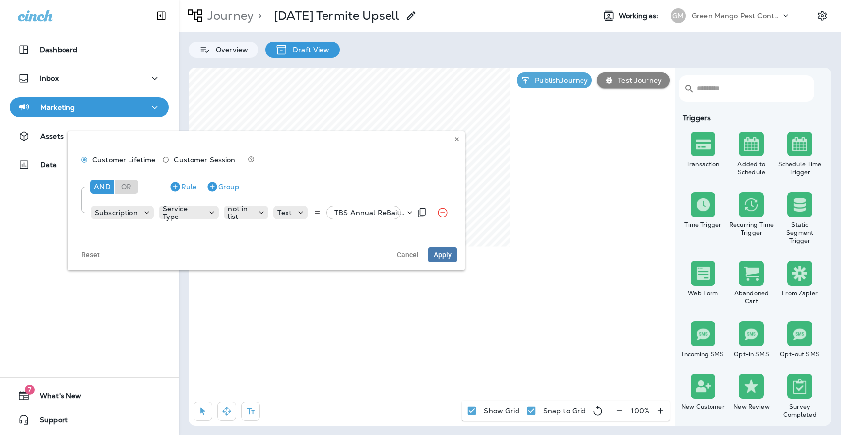
click at [346, 207] on div "TBS Annual ReBait, +37 more" at bounding box center [367, 212] width 74 height 14
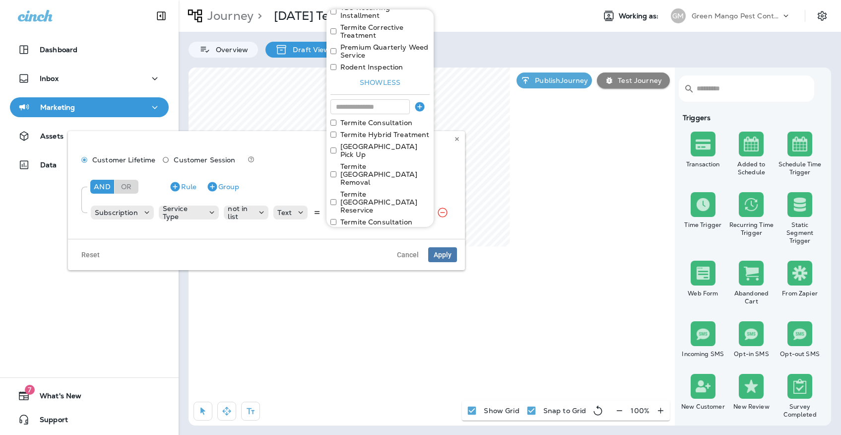
scroll to position [217, 0]
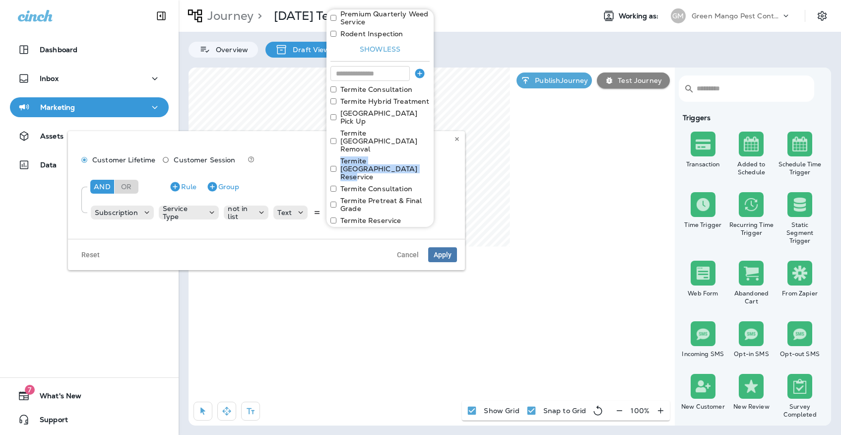
drag, startPoint x: 377, startPoint y: 136, endPoint x: 335, endPoint y: 124, distance: 44.1
click at [335, 124] on div "Select all Premium Pest Control Service TBS Annual ReBait Termite Premium Prote…" at bounding box center [379, 268] width 107 height 952
copy label "Termite [GEOGRAPHIC_DATA] Reservice"
click at [453, 138] on button at bounding box center [456, 138] width 11 height 11
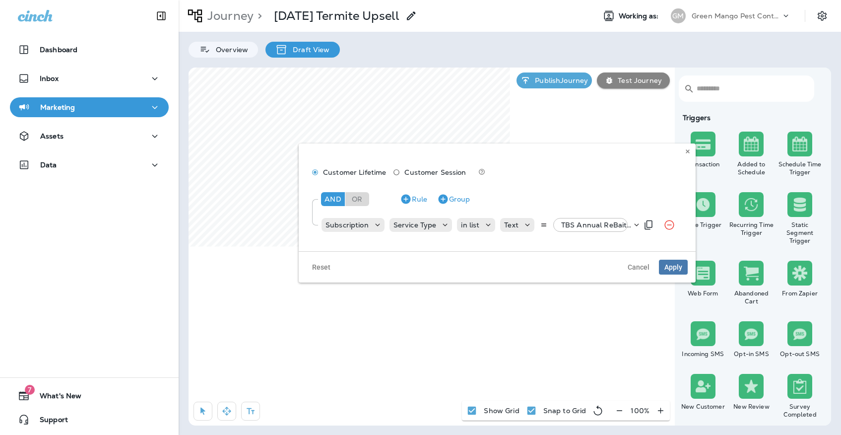
click at [549, 220] on div "Text TBS Annual ReBait, +8 more" at bounding box center [563, 225] width 127 height 14
click at [562, 224] on p "TBS Annual ReBait, +8 more" at bounding box center [596, 225] width 70 height 8
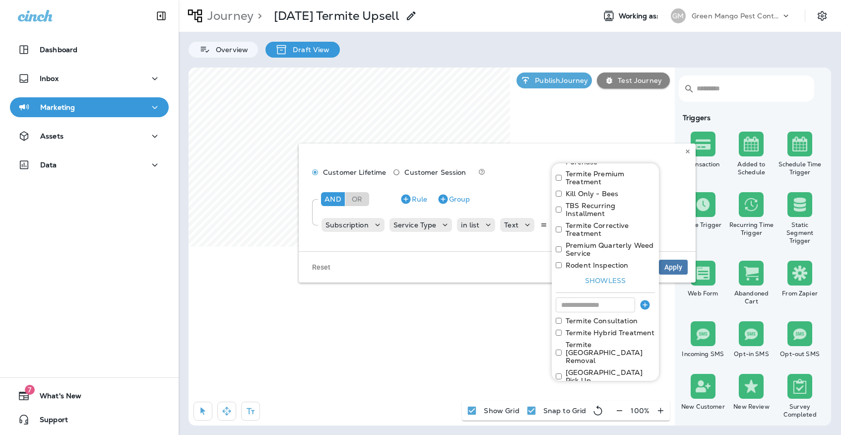
scroll to position [139, 0]
click at [596, 298] on input at bounding box center [595, 305] width 79 height 15
paste input "**********"
type input "**********"
click at [645, 299] on icon "button" at bounding box center [645, 305] width 12 height 12
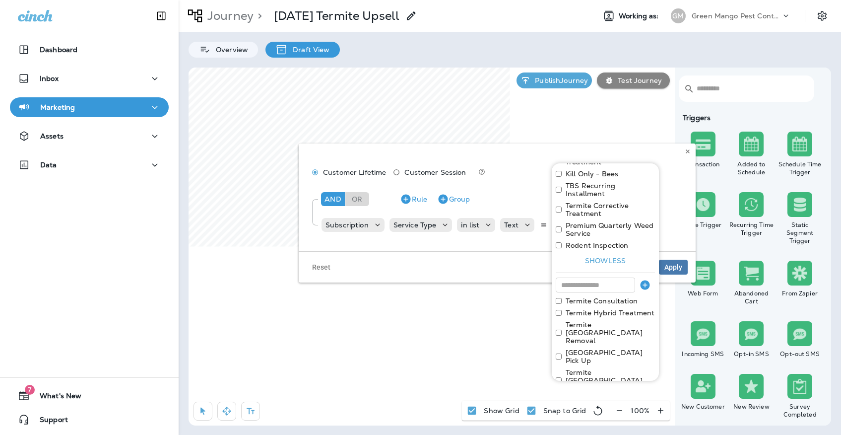
scroll to position [159, 0]
click at [634, 401] on button "Apply" at bounding box center [639, 408] width 32 height 15
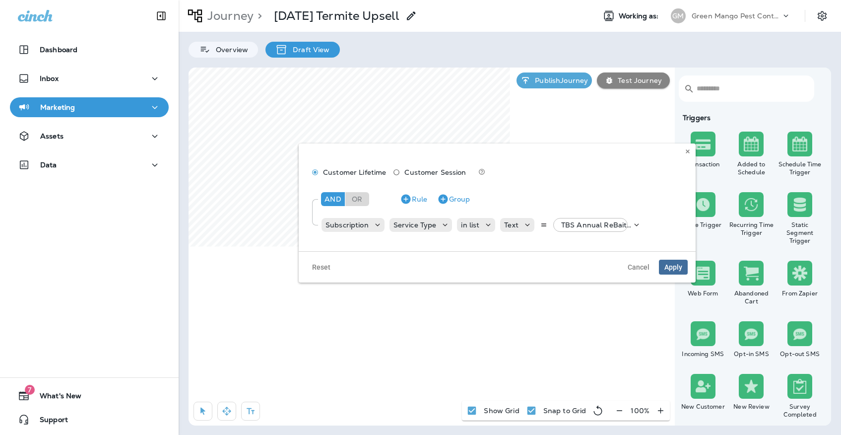
click at [671, 262] on button "Apply" at bounding box center [673, 266] width 29 height 15
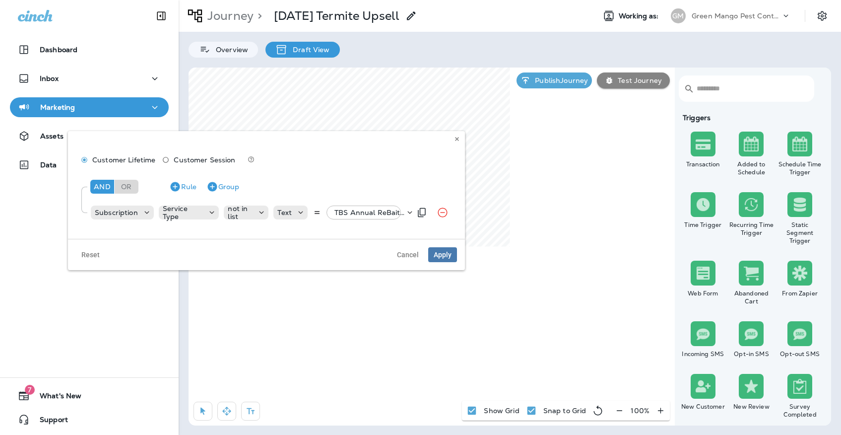
click at [357, 209] on p "TBS Annual ReBait, +37 more" at bounding box center [369, 212] width 70 height 8
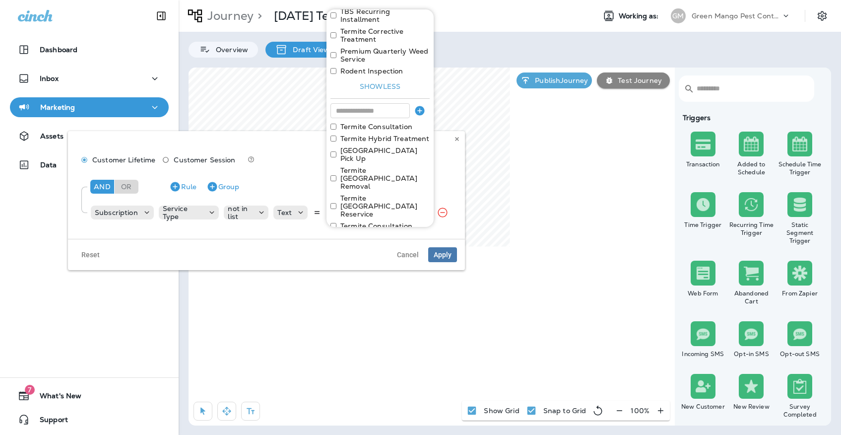
scroll to position [203, 0]
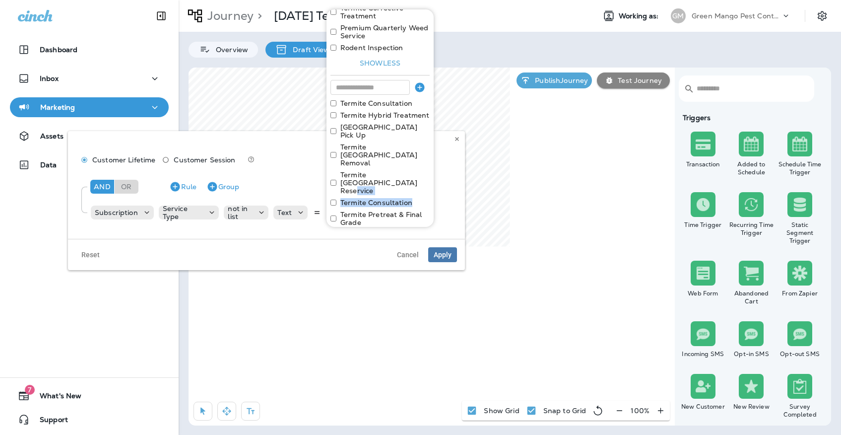
drag, startPoint x: 415, startPoint y: 165, endPoint x: 336, endPoint y: 155, distance: 79.5
click at [336, 155] on div "Select all Premium Pest Control Service TBS Annual ReBait Termite Premium Prote…" at bounding box center [379, 282] width 107 height 952
copy div "Termite Consultation"
click at [456, 140] on use at bounding box center [456, 139] width 3 height 4
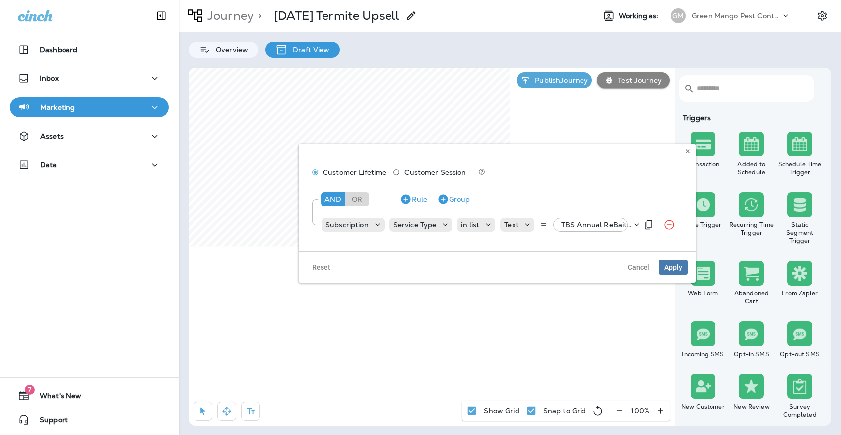
click at [596, 219] on div "TBS Annual ReBait, +9 more" at bounding box center [594, 225] width 74 height 14
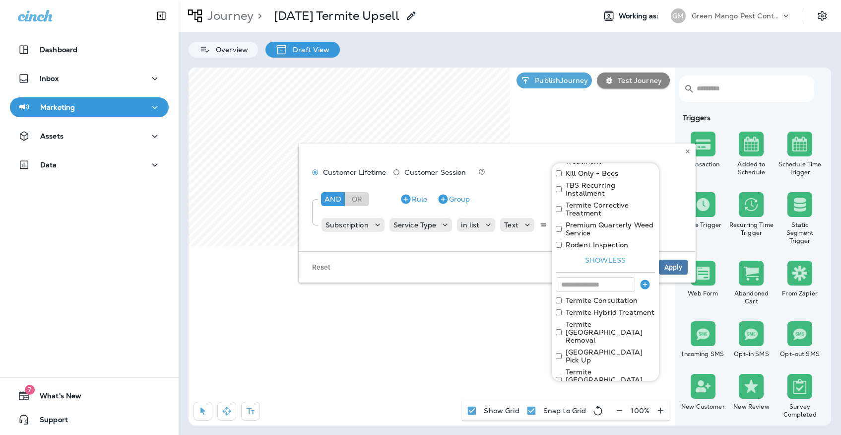
scroll to position [159, 0]
click at [580, 278] on input at bounding box center [595, 285] width 79 height 15
paste input "**********"
click at [565, 278] on input "**********" at bounding box center [595, 285] width 79 height 15
type input "**********"
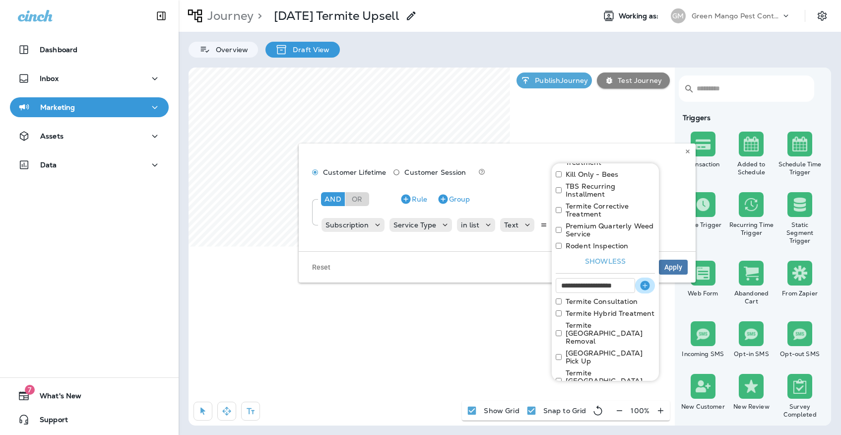
click at [646, 280] on icon "button" at bounding box center [644, 284] width 9 height 9
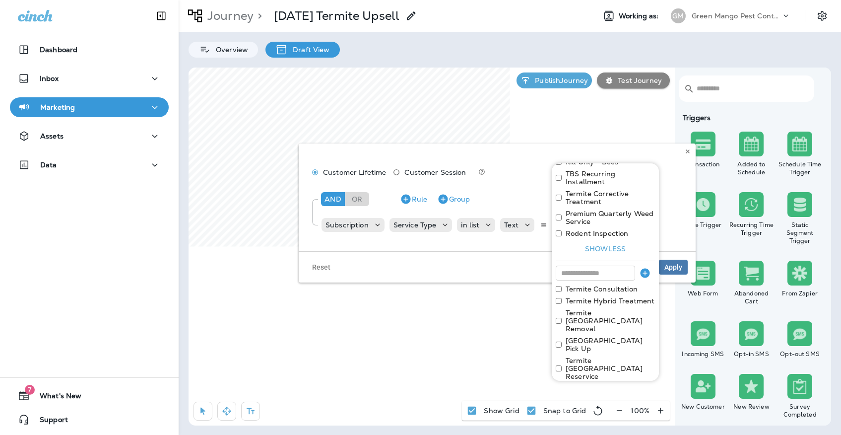
scroll to position [171, 0]
click at [636, 401] on button "Apply" at bounding box center [639, 408] width 32 height 15
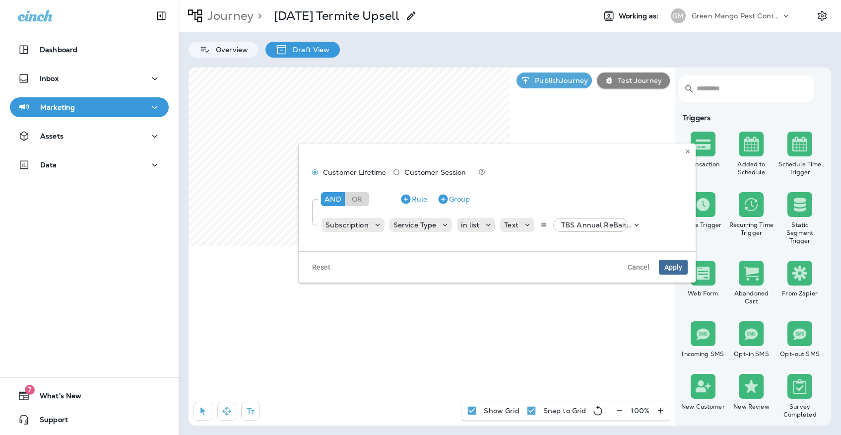
click at [670, 262] on button "Apply" at bounding box center [673, 266] width 29 height 15
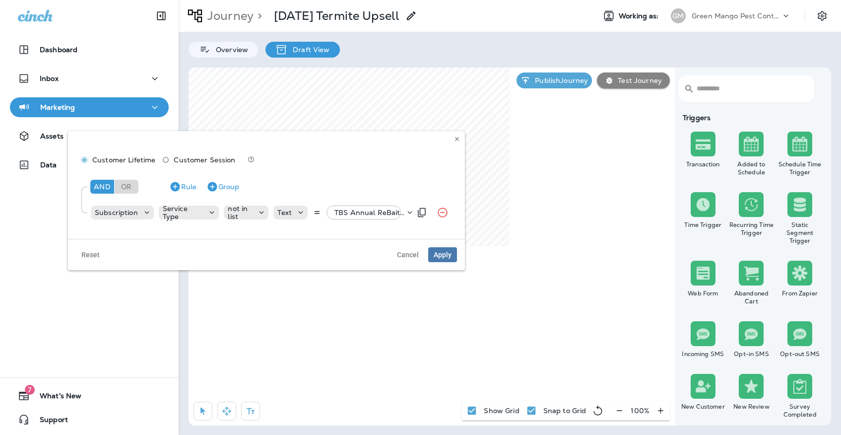
click at [362, 204] on div "Subscription Service Type not in list Text TBS Annual ReBait, +37 more" at bounding box center [250, 212] width 321 height 20
click at [362, 213] on p "TBS Annual ReBait, +37 more" at bounding box center [369, 212] width 70 height 8
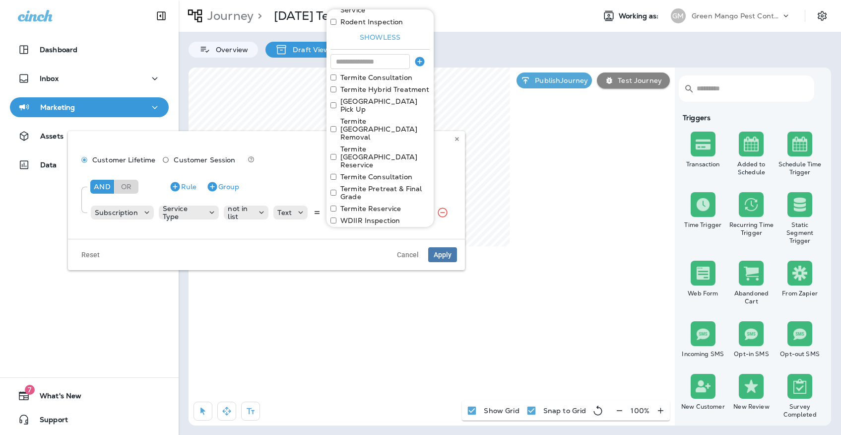
scroll to position [276, 0]
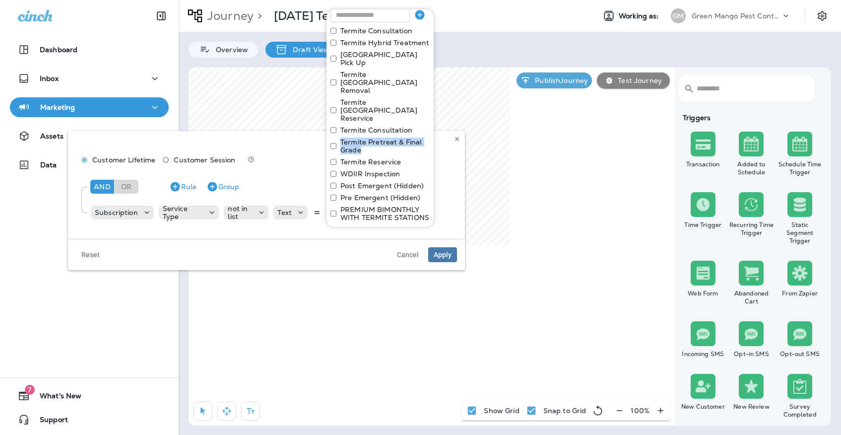
drag, startPoint x: 376, startPoint y: 113, endPoint x: 338, endPoint y: 103, distance: 39.1
click at [338, 138] on div "Termite Pretreat & Final Grade" at bounding box center [379, 146] width 99 height 16
copy label "Termite Pretreat & Final Grade"
click at [460, 141] on button at bounding box center [456, 138] width 11 height 11
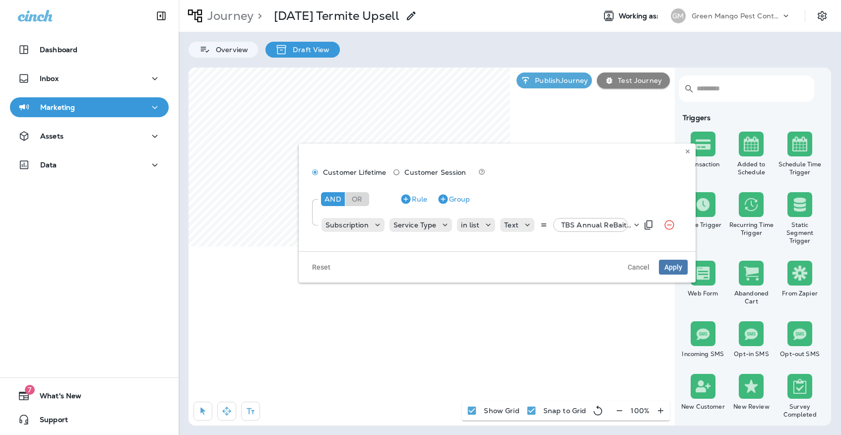
click at [569, 222] on p "TBS Annual ReBait, +10 more" at bounding box center [596, 225] width 70 height 8
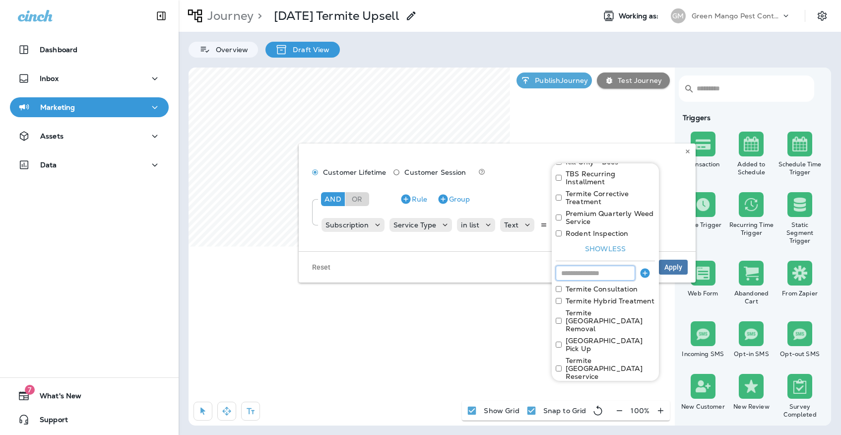
scroll to position [171, 0]
click at [575, 266] on input at bounding box center [595, 273] width 79 height 15
paste input "**********"
type input "**********"
click at [645, 268] on icon "button" at bounding box center [644, 272] width 9 height 9
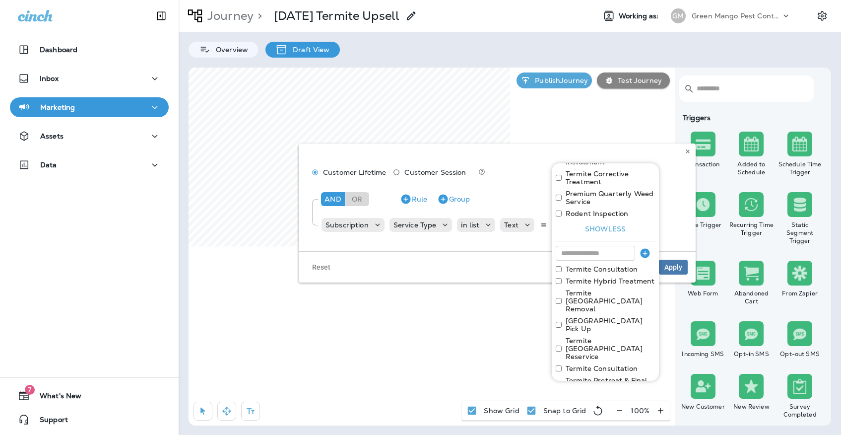
scroll to position [191, 0]
click at [632, 401] on button "Apply" at bounding box center [639, 408] width 32 height 15
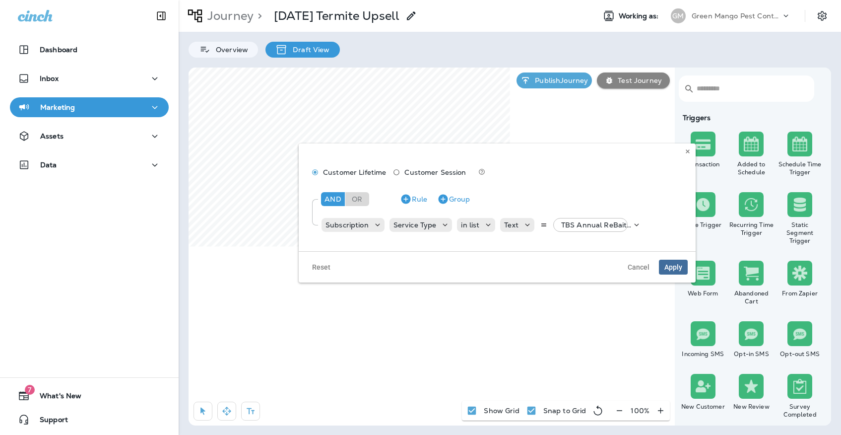
click at [676, 270] on span "Apply" at bounding box center [673, 266] width 18 height 7
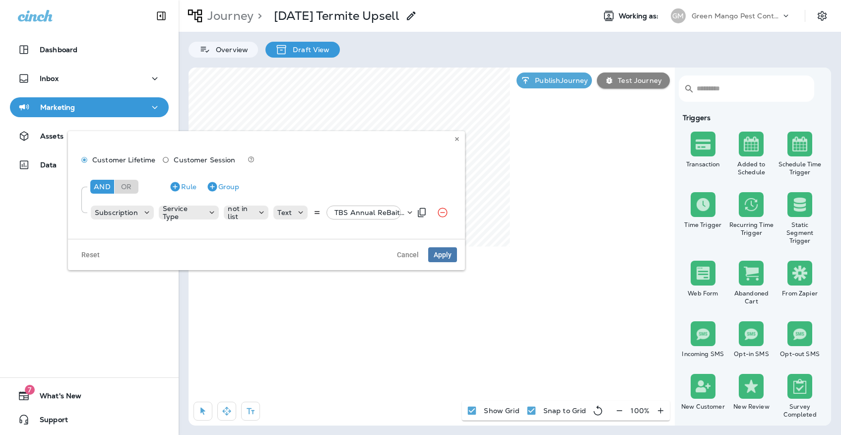
click at [361, 214] on p "TBS Annual ReBait, +37 more" at bounding box center [369, 212] width 70 height 8
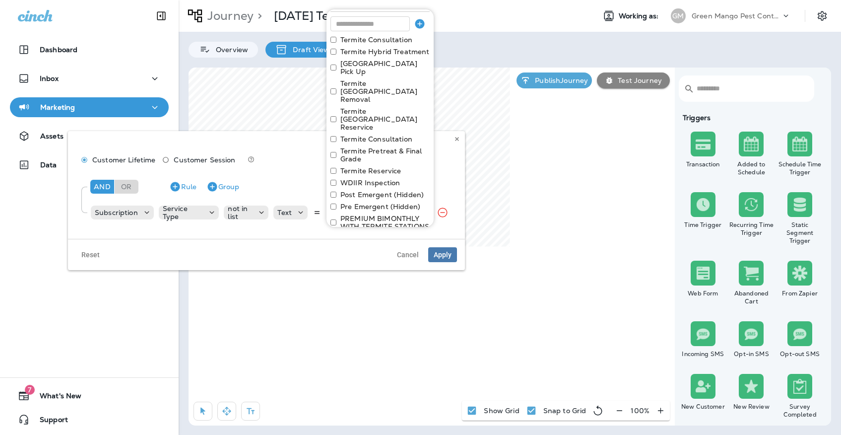
scroll to position [259, 0]
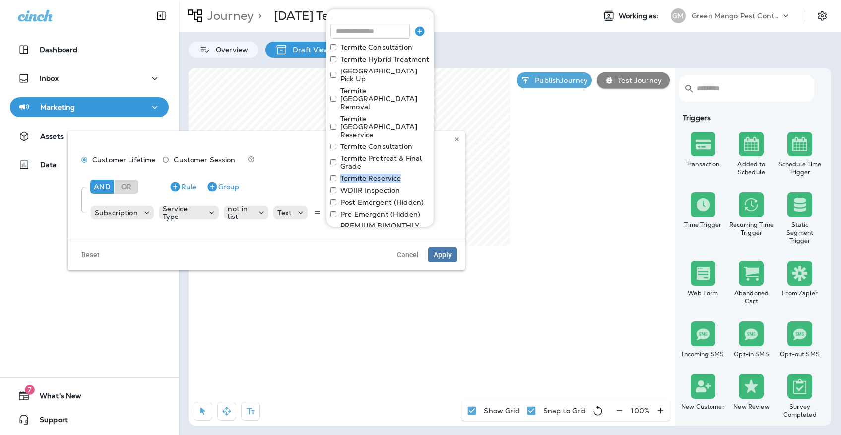
drag, startPoint x: 406, startPoint y: 140, endPoint x: 332, endPoint y: 134, distance: 74.7
click at [332, 134] on div "Select all Premium Pest Control Service TBS Annual ReBait Termite Premium Prote…" at bounding box center [379, 226] width 107 height 952
copy div "Termite Reservice"
click at [458, 138] on icon at bounding box center [457, 139] width 6 height 6
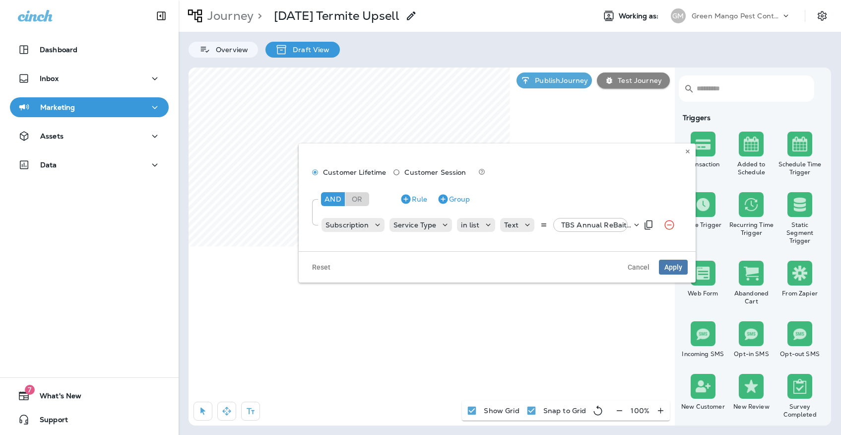
click at [591, 230] on div "TBS Annual ReBait, +11 more" at bounding box center [594, 225] width 74 height 14
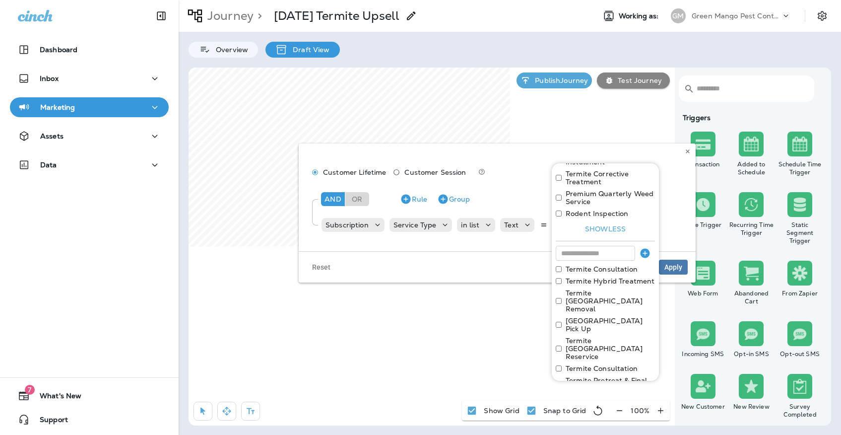
scroll to position [191, 0]
click at [582, 246] on input at bounding box center [595, 253] width 79 height 15
paste input "**********"
type input "**********"
click at [641, 248] on icon "button" at bounding box center [645, 254] width 12 height 12
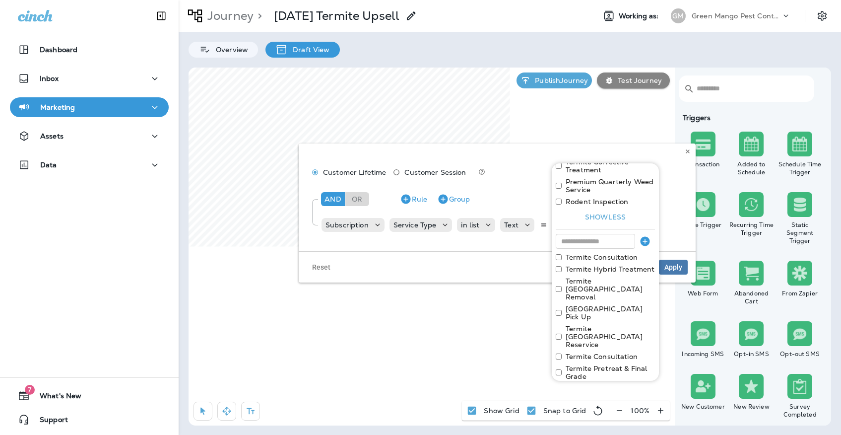
scroll to position [203, 0]
click at [626, 401] on button "Apply" at bounding box center [639, 408] width 32 height 15
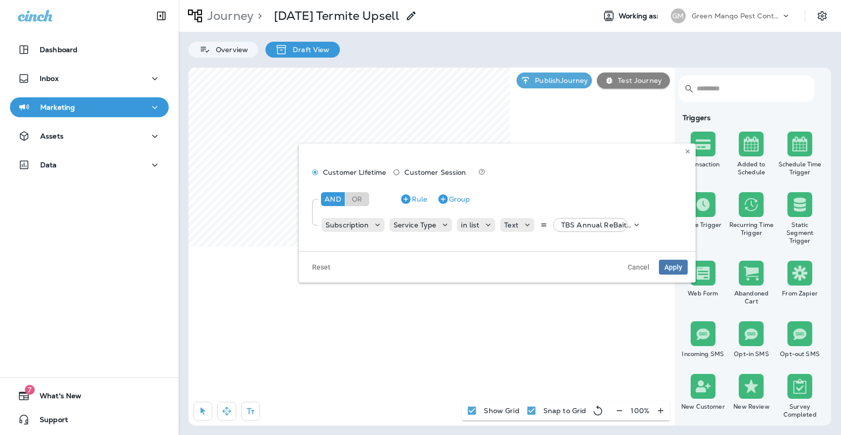
click at [680, 258] on div "Reset Cancel Apply" at bounding box center [497, 266] width 397 height 31
click at [675, 268] on span "Apply" at bounding box center [673, 266] width 18 height 7
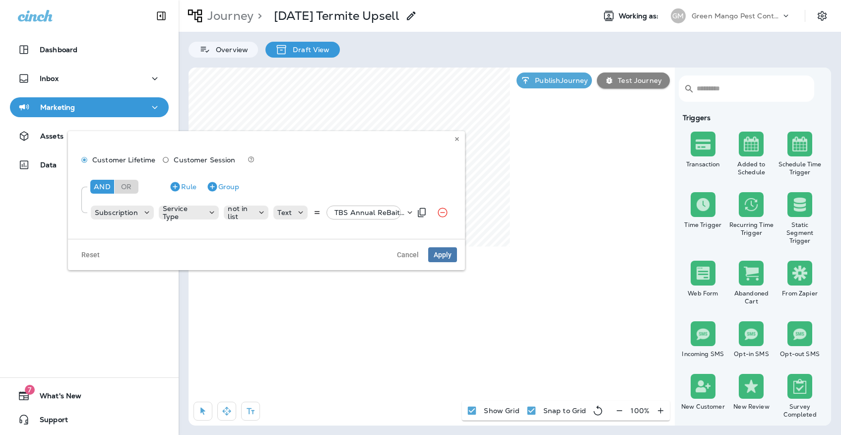
click at [368, 210] on p "TBS Annual ReBait, +37 more" at bounding box center [369, 212] width 70 height 8
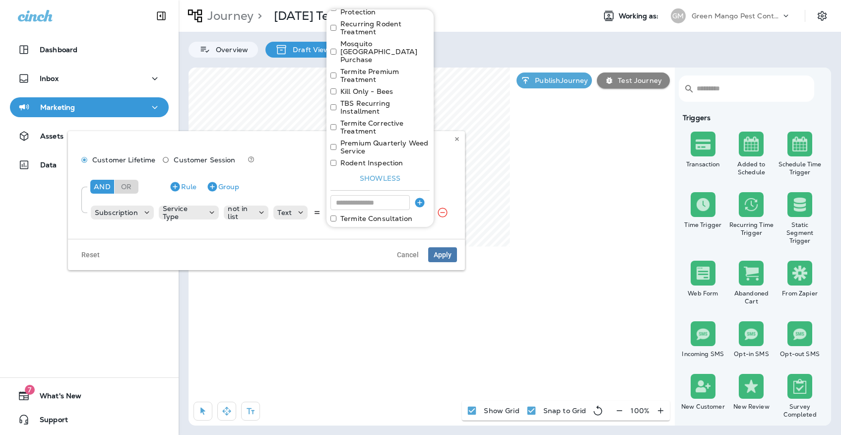
scroll to position [291, 0]
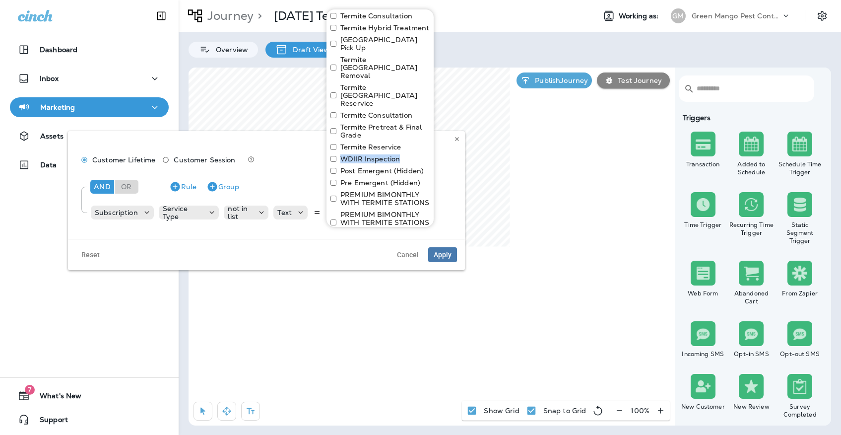
drag, startPoint x: 403, startPoint y: 119, endPoint x: 334, endPoint y: 115, distance: 69.1
click at [334, 155] on div "WDIIR Inspection" at bounding box center [379, 159] width 99 height 8
copy div "WDIIR Inspection"
click at [457, 136] on icon at bounding box center [457, 139] width 6 height 6
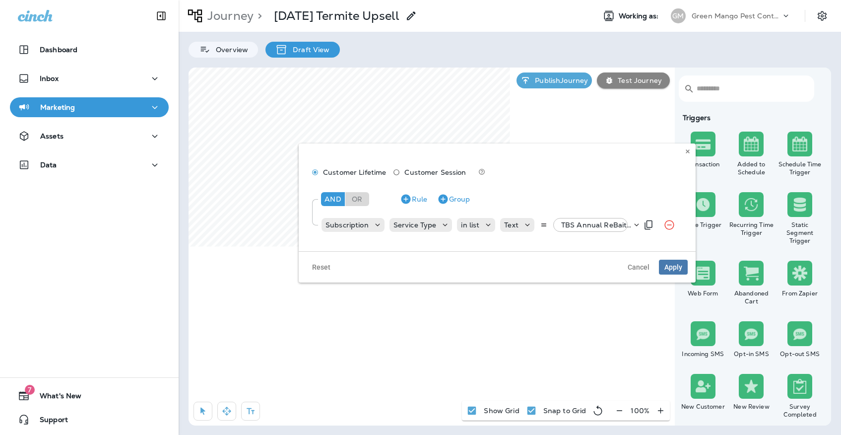
click at [600, 222] on p "TBS Annual ReBait, +12 more" at bounding box center [596, 225] width 70 height 8
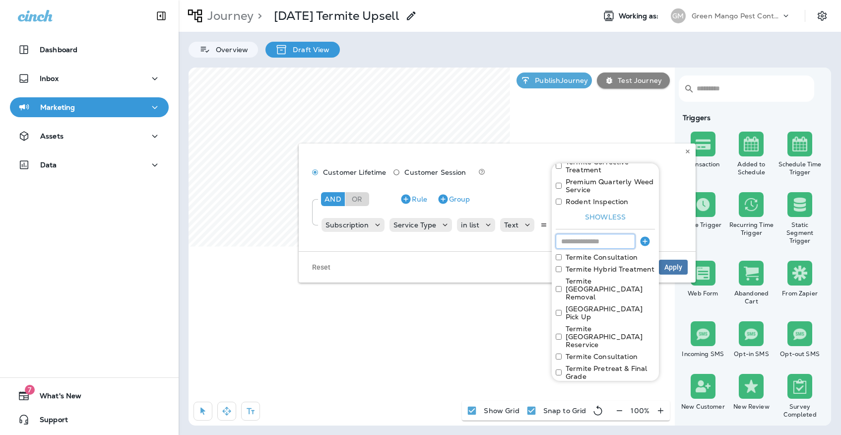
click at [595, 234] on input at bounding box center [595, 241] width 79 height 15
paste input "**********"
click at [562, 234] on input "**********" at bounding box center [595, 241] width 79 height 15
type input "**********"
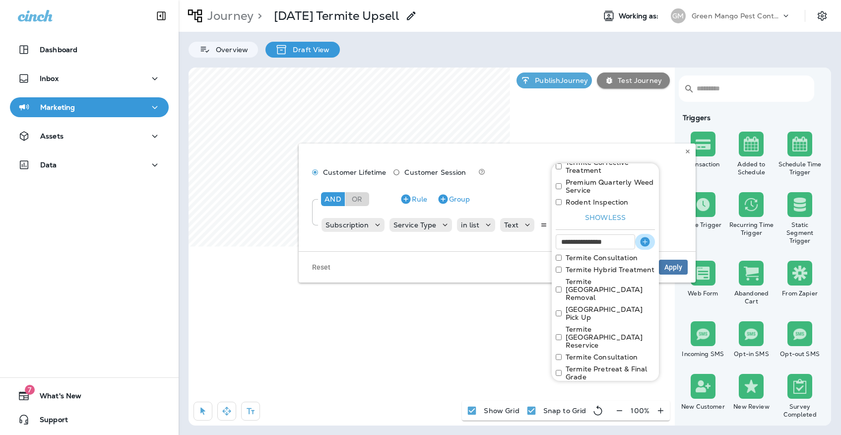
click at [640, 236] on icon "button" at bounding box center [645, 242] width 12 height 12
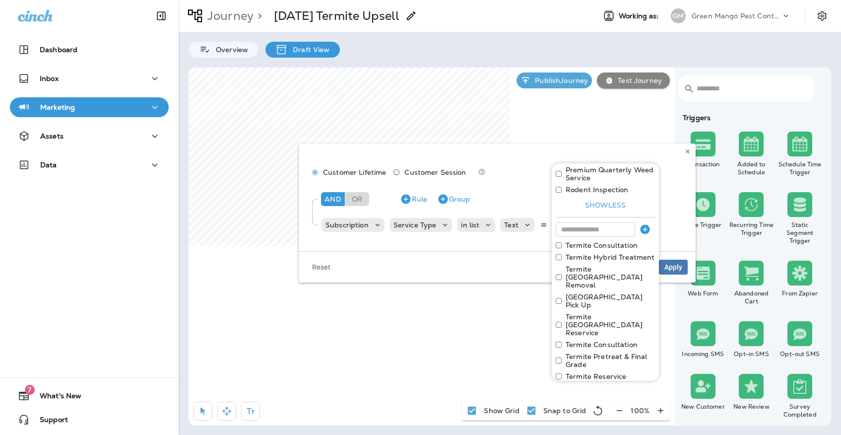
scroll to position [215, 0]
click at [630, 401] on button "Apply" at bounding box center [639, 408] width 32 height 15
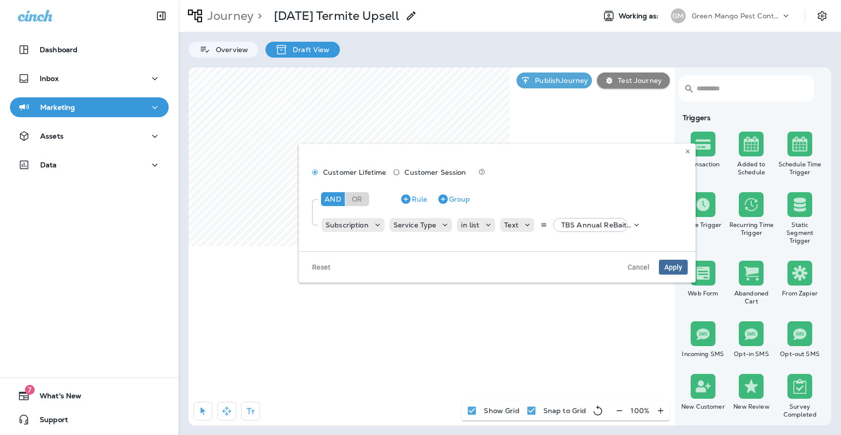
click at [670, 267] on span "Apply" at bounding box center [673, 266] width 18 height 7
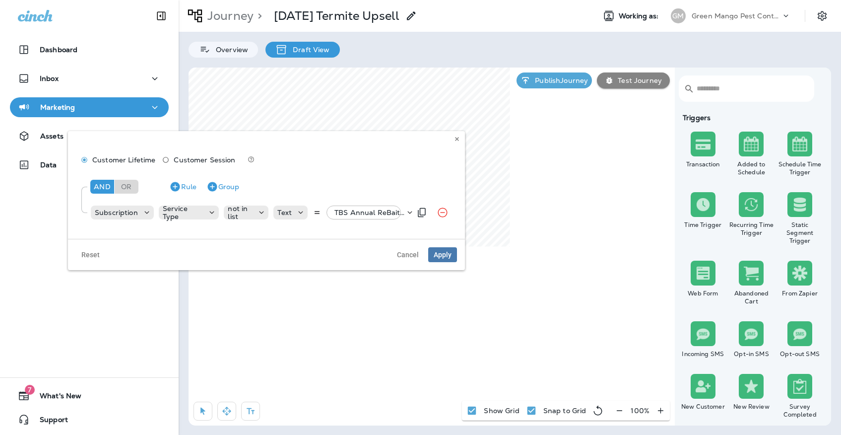
click at [360, 211] on p "TBS Annual ReBait, +37 more" at bounding box center [369, 212] width 70 height 8
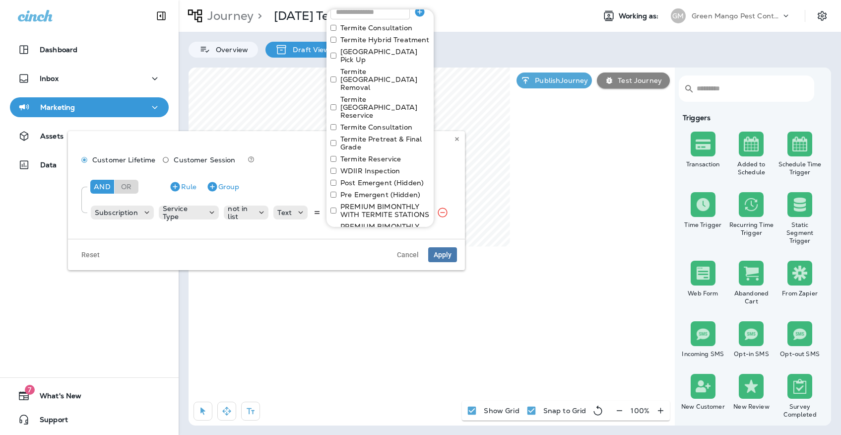
scroll to position [305, 0]
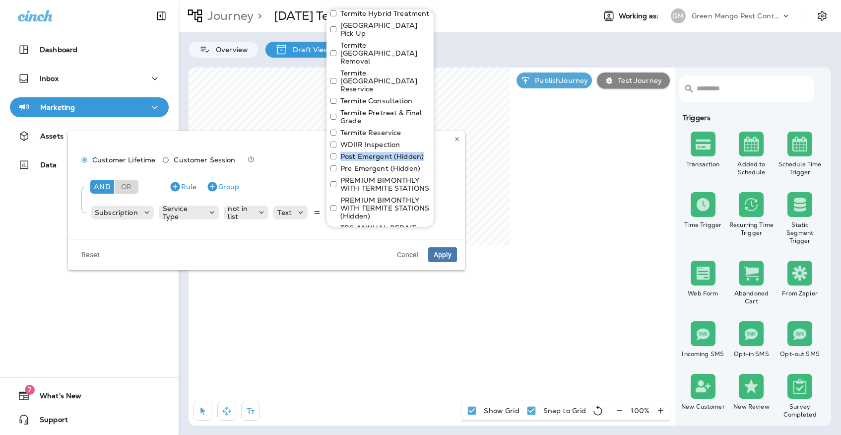
drag, startPoint x: 423, startPoint y: 118, endPoint x: 341, endPoint y: 116, distance: 82.4
click at [341, 152] on div "Post Emergent (Hidden)" at bounding box center [379, 156] width 99 height 8
click at [456, 144] on div "Customer Lifetime Customer Session And Or Rule Group Subscription Service Type …" at bounding box center [266, 185] width 397 height 108
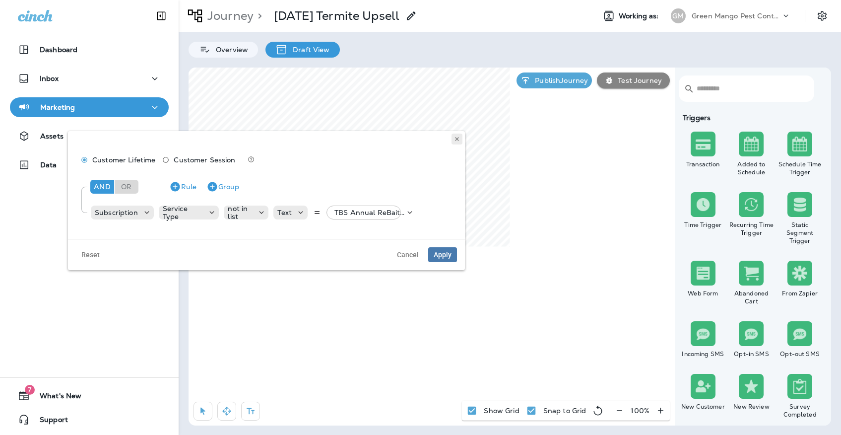
click at [460, 138] on button at bounding box center [456, 138] width 11 height 11
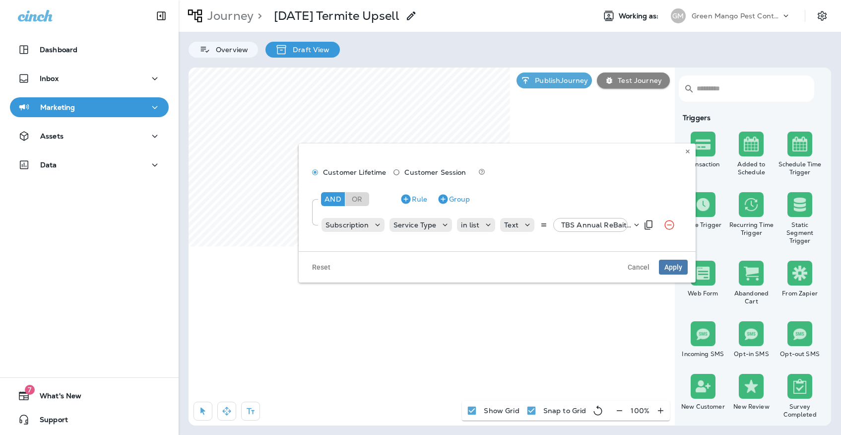
click at [562, 219] on div "TBS Annual ReBait, +13 more" at bounding box center [594, 225] width 74 height 14
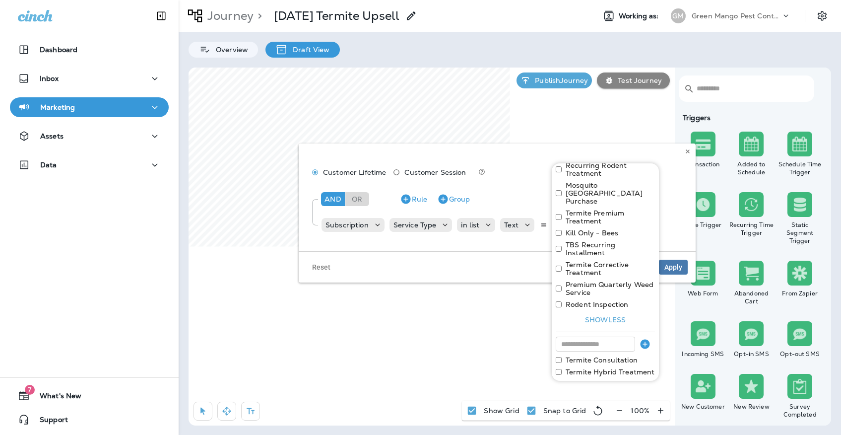
scroll to position [119, 0]
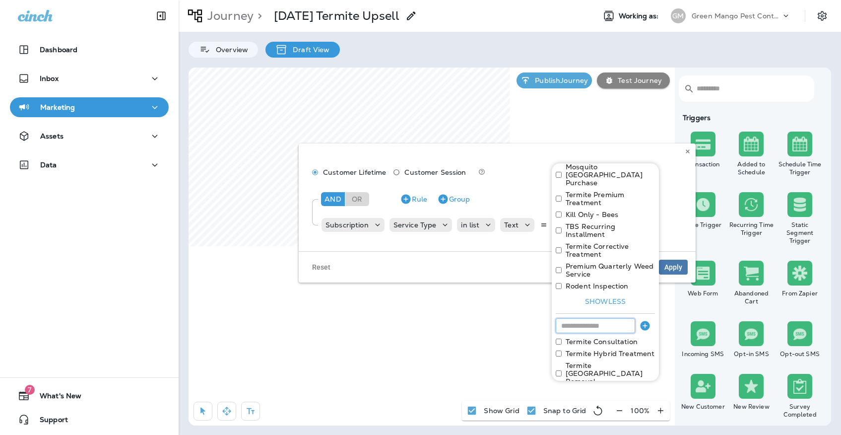
click at [574, 318] on input at bounding box center [595, 325] width 79 height 15
paste input "**********"
type input "**********"
click at [648, 320] on icon "button" at bounding box center [644, 324] width 9 height 9
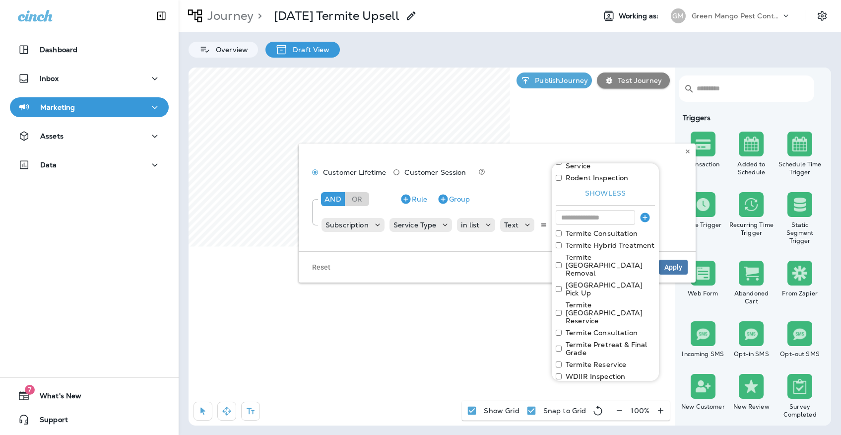
scroll to position [227, 0]
click at [634, 401] on button "Apply" at bounding box center [639, 408] width 32 height 15
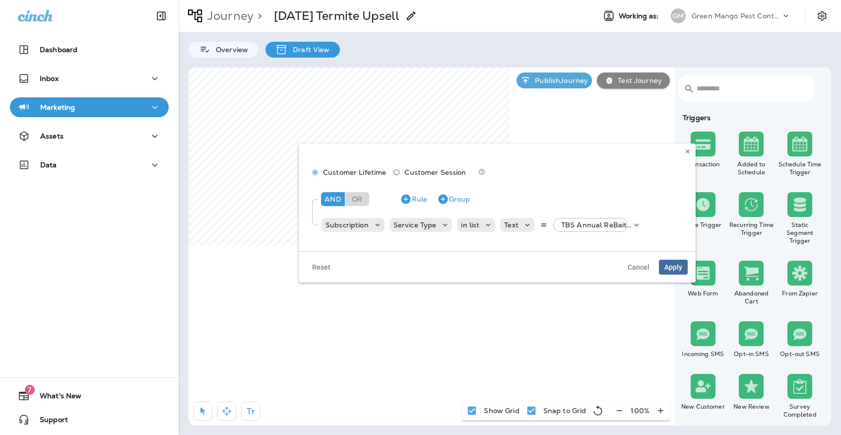
click at [682, 268] on span "Apply" at bounding box center [673, 266] width 18 height 7
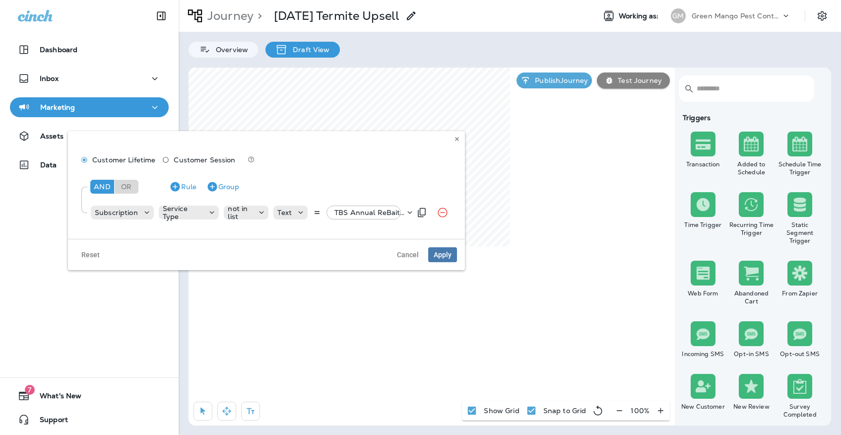
click at [358, 213] on p "TBS Annual ReBait, +37 more" at bounding box center [369, 212] width 70 height 8
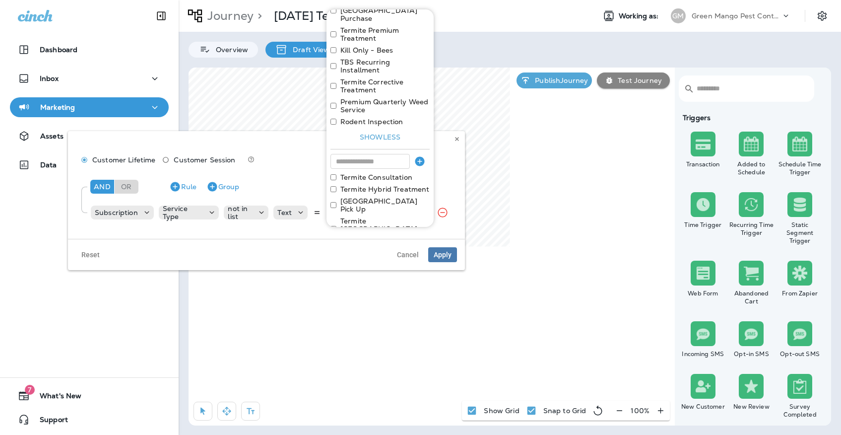
scroll to position [301, 0]
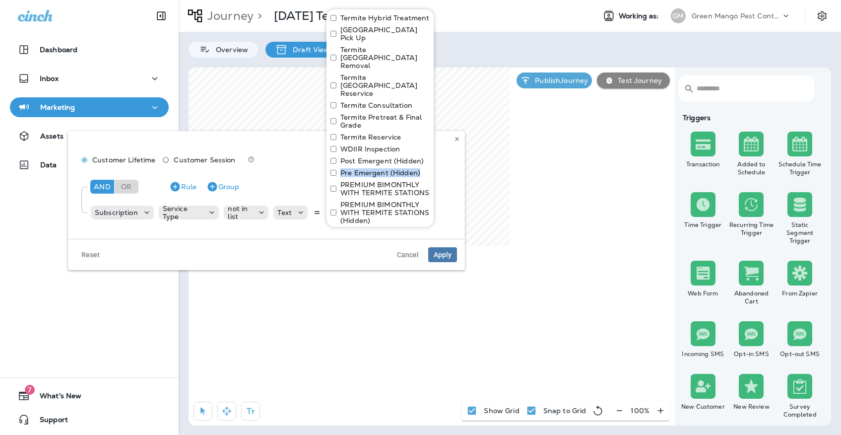
drag, startPoint x: 423, startPoint y: 132, endPoint x: 336, endPoint y: 131, distance: 86.8
click at [336, 169] on div "Pre Emergent (Hidden)" at bounding box center [379, 173] width 99 height 8
click at [457, 138] on use at bounding box center [456, 139] width 3 height 4
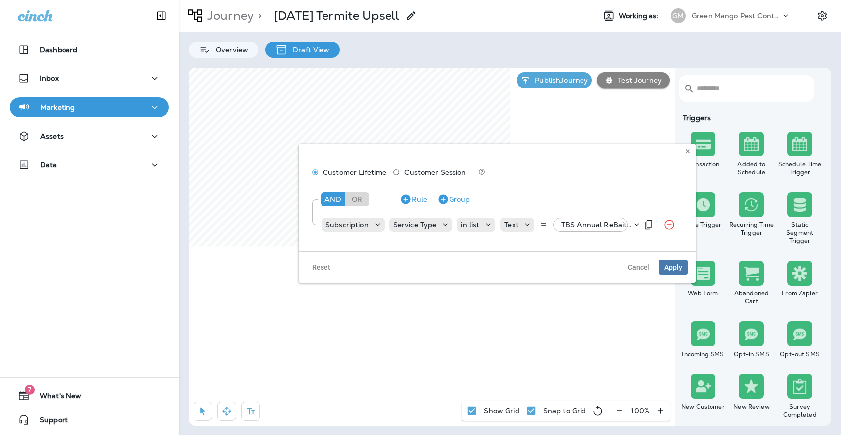
click at [562, 229] on div "TBS Annual ReBait, +14 more" at bounding box center [594, 225] width 74 height 14
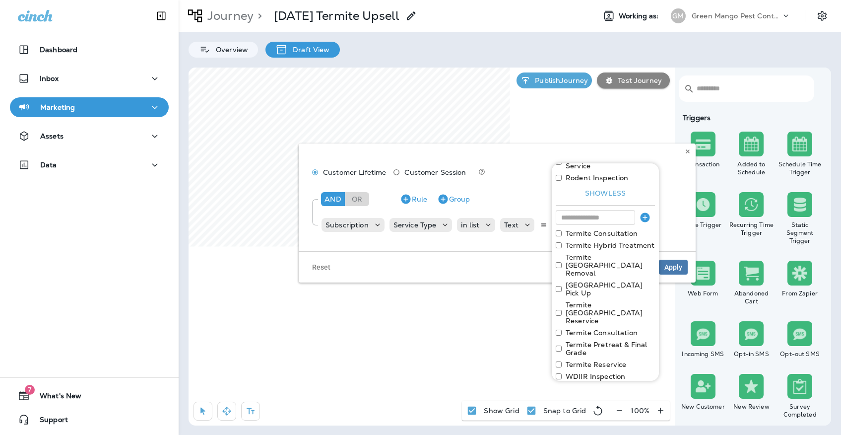
scroll to position [227, 0]
click at [576, 210] on input at bounding box center [595, 217] width 79 height 15
paste input "**********"
type input "**********"
click at [646, 213] on icon "button" at bounding box center [644, 217] width 9 height 9
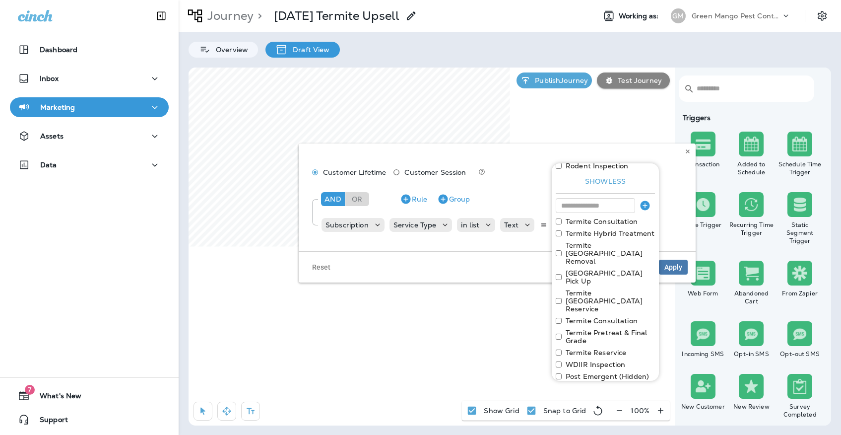
scroll to position [239, 0]
click at [632, 401] on button "Apply" at bounding box center [639, 408] width 32 height 15
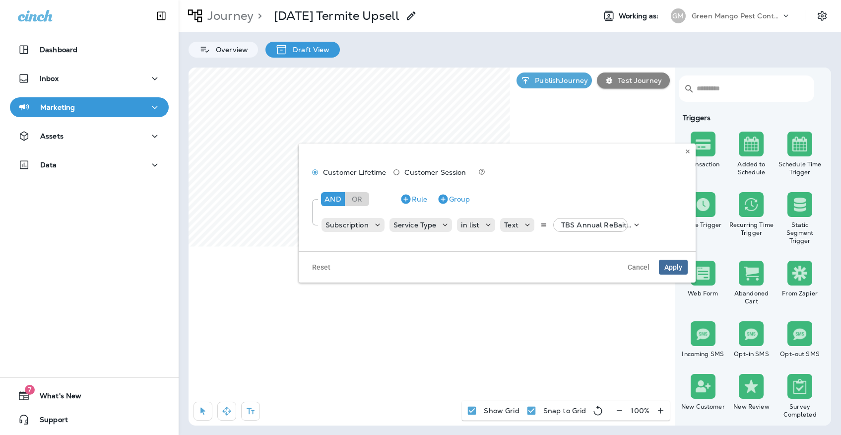
click at [671, 264] on span "Apply" at bounding box center [673, 266] width 18 height 7
click at [577, 218] on div "TBS Annual ReBait, +15 more" at bounding box center [594, 225] width 74 height 14
click at [565, 224] on p "TBS Annual ReBait, +15 more" at bounding box center [596, 225] width 70 height 8
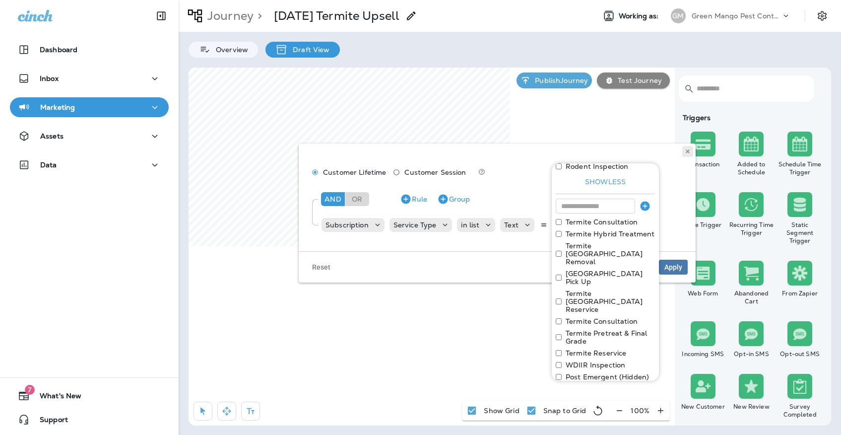
click at [688, 154] on icon at bounding box center [688, 151] width 6 height 6
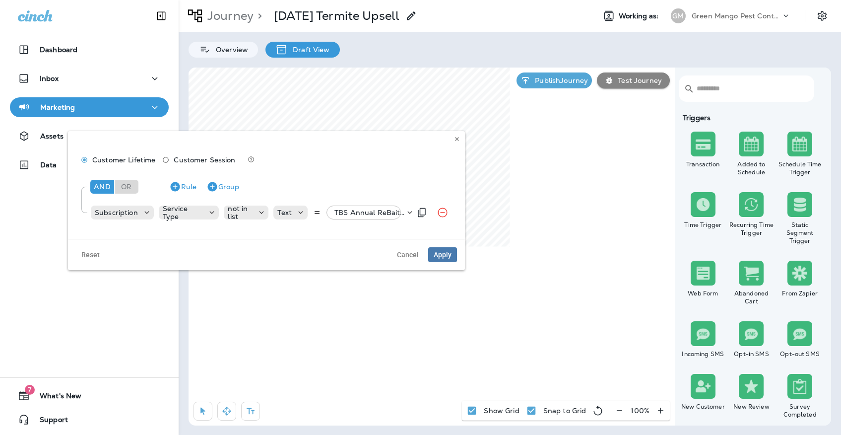
click at [380, 205] on div "Subscription Service Type not in list Text TBS Annual ReBait, +37 more" at bounding box center [250, 212] width 321 height 20
click at [375, 212] on p "TBS Annual ReBait, +37 more" at bounding box center [369, 212] width 70 height 8
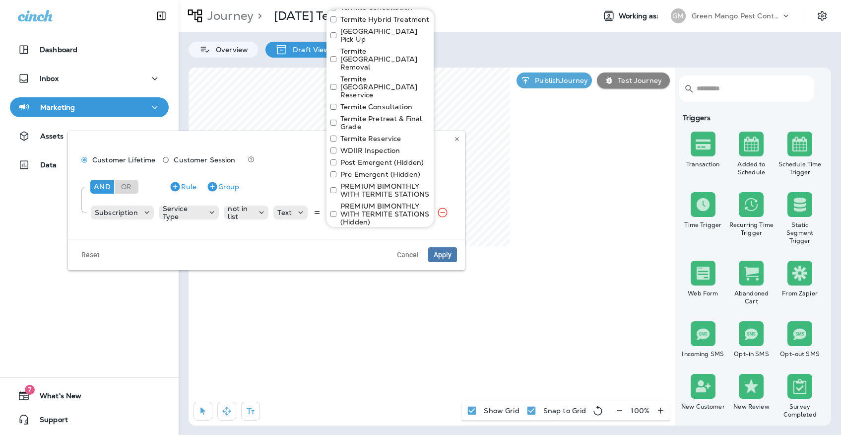
scroll to position [313, 0]
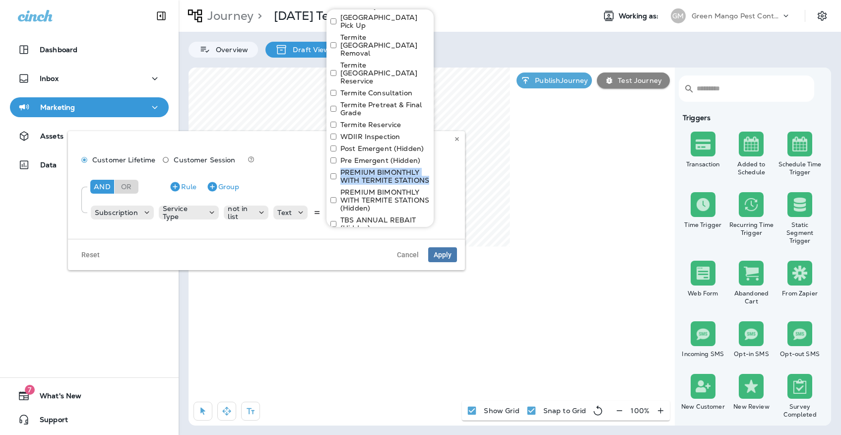
drag, startPoint x: 339, startPoint y: 132, endPoint x: 430, endPoint y: 141, distance: 90.7
click at [430, 141] on div "Select all Premium Pest Control Service TBS Annual ReBait Termite Premium Prote…" at bounding box center [379, 117] width 107 height 217
click at [461, 141] on button at bounding box center [456, 138] width 11 height 11
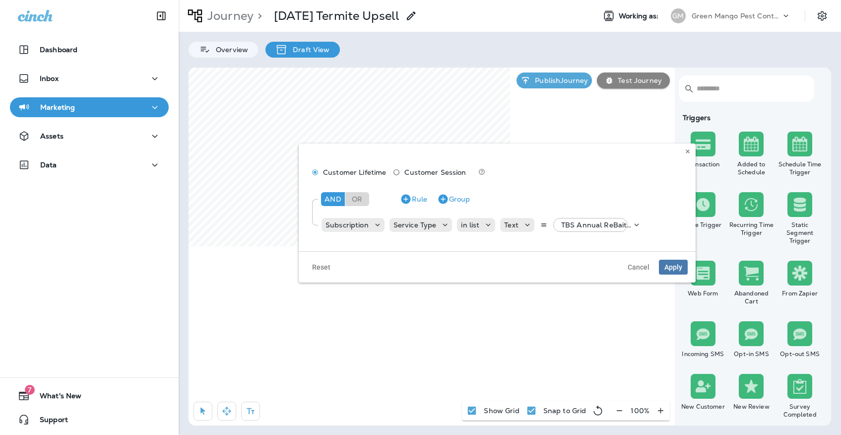
click at [579, 213] on div "And Or Rule Group Subscription Service Type in list Text TBS Annual ReBait, +15…" at bounding box center [497, 211] width 380 height 56
click at [576, 228] on p "TBS Annual ReBait, +15 more" at bounding box center [596, 225] width 70 height 8
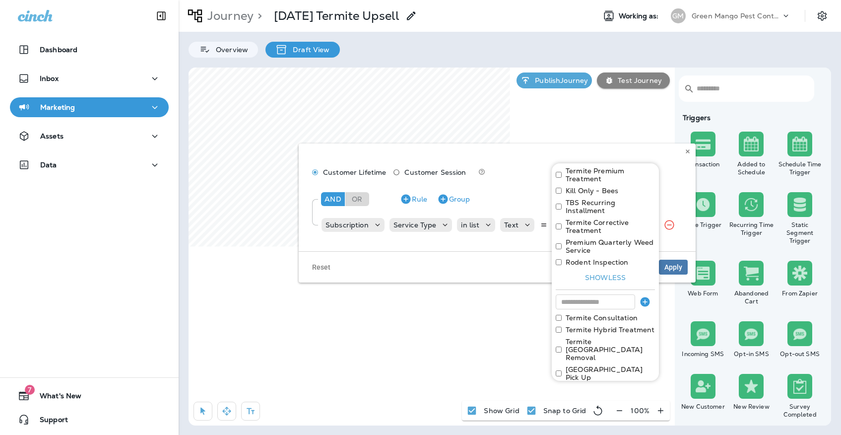
scroll to position [200, 0]
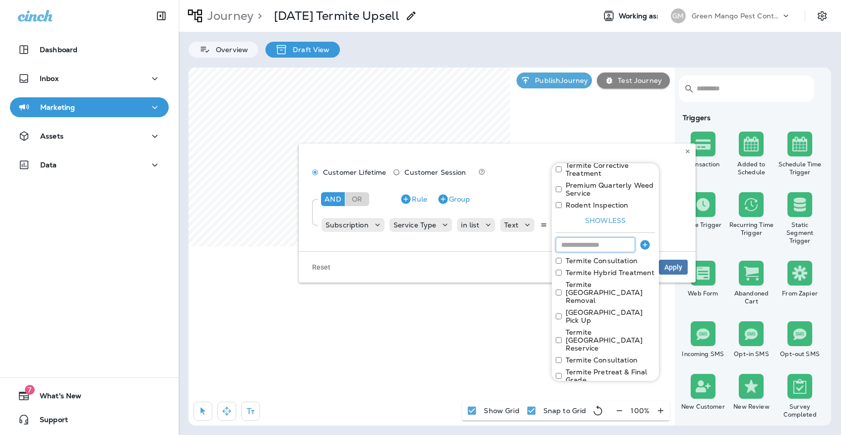
click at [577, 237] on input at bounding box center [595, 244] width 79 height 15
paste input "**********"
type input "**********"
click at [642, 239] on icon "button" at bounding box center [645, 245] width 12 height 12
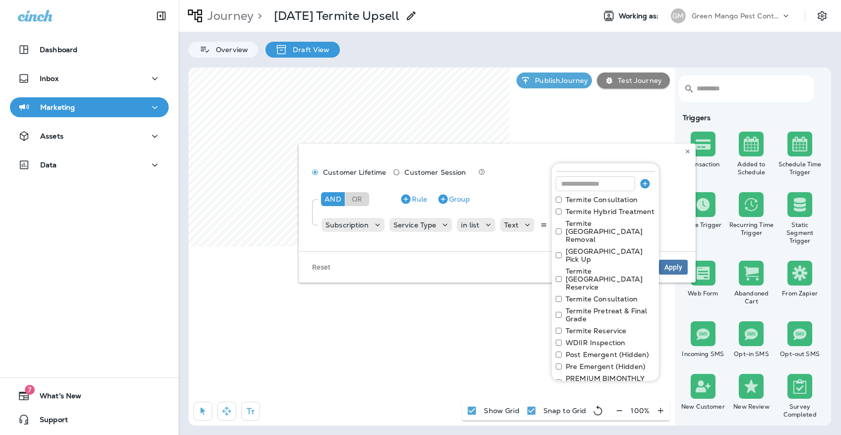
scroll to position [258, 0]
click at [638, 401] on button "Apply" at bounding box center [639, 408] width 32 height 15
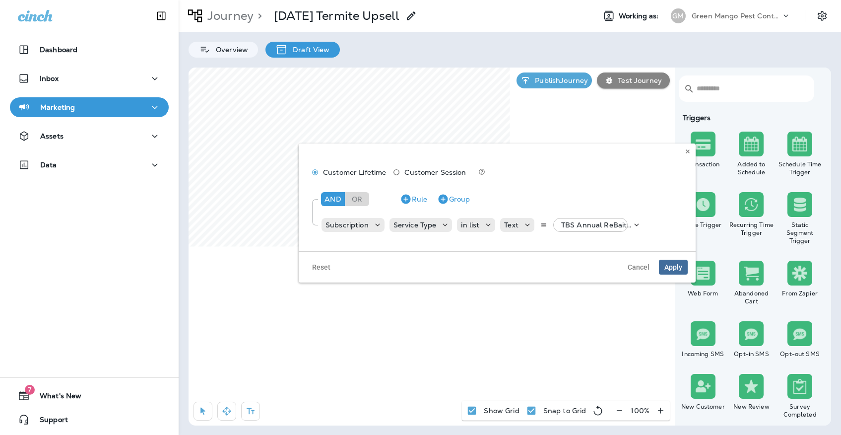
click at [672, 270] on span "Apply" at bounding box center [673, 266] width 18 height 7
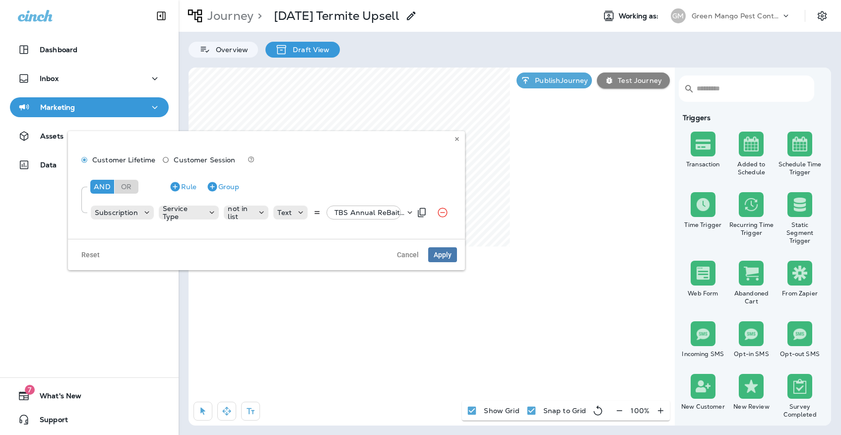
click at [360, 214] on p "TBS Annual ReBait, +37 more" at bounding box center [369, 212] width 70 height 8
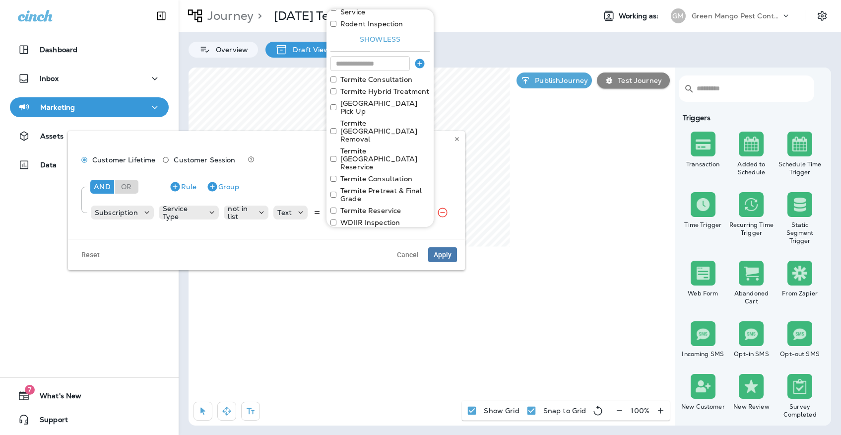
scroll to position [295, 0]
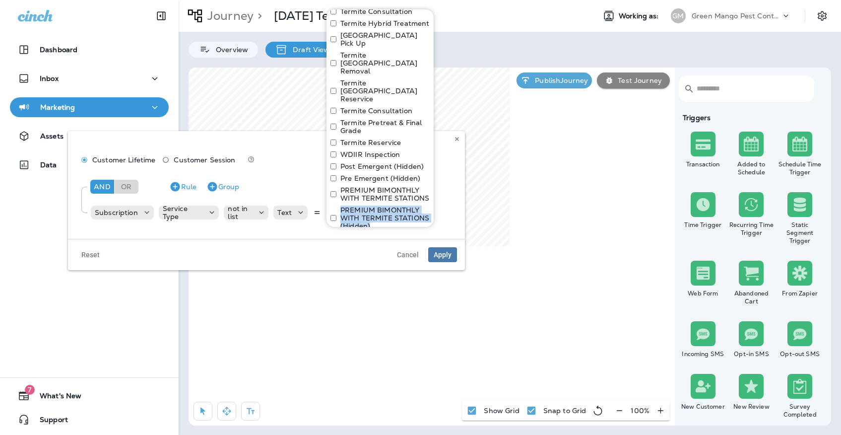
drag, startPoint x: 339, startPoint y: 169, endPoint x: 382, endPoint y: 186, distance: 46.2
click at [382, 206] on div "PREMIUM BIMONTHLY WITH TERMITE STATIONS (Hidden)" at bounding box center [379, 218] width 99 height 24
click at [456, 140] on use at bounding box center [456, 139] width 3 height 4
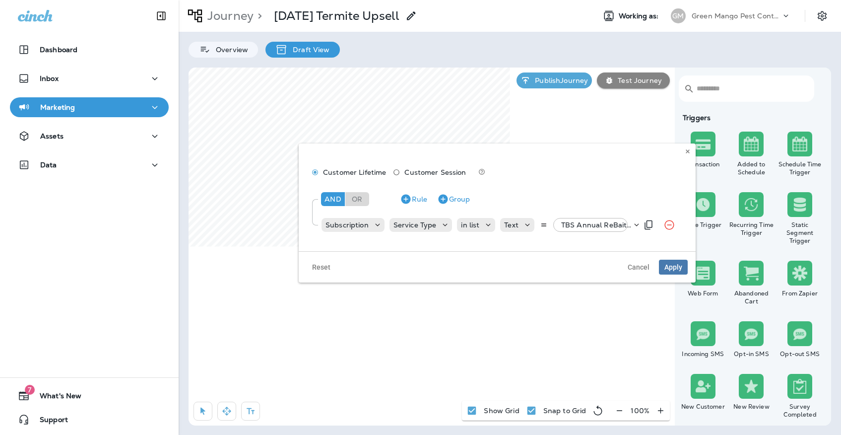
click at [579, 229] on div "TBS Annual ReBait, +16 more" at bounding box center [594, 225] width 74 height 14
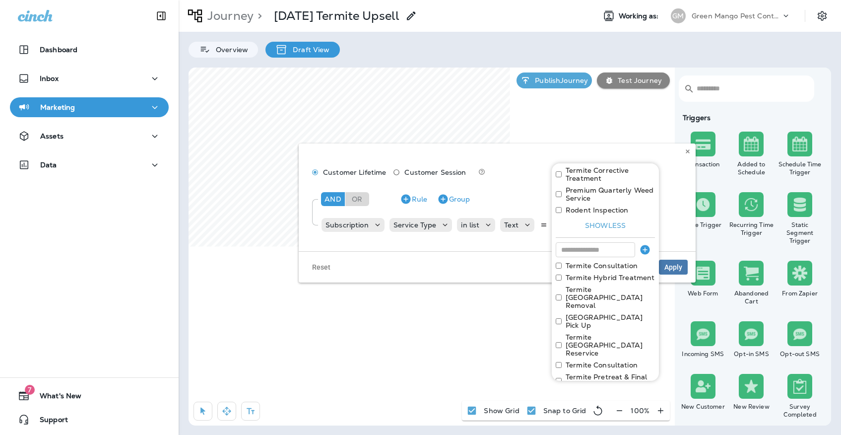
scroll to position [187, 0]
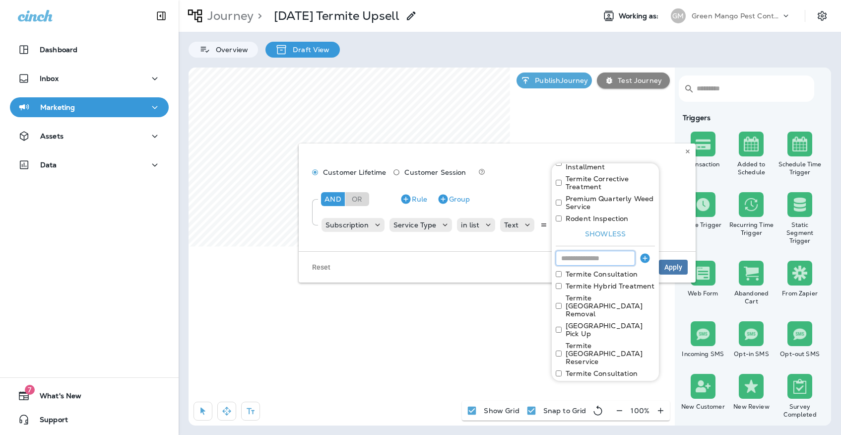
click at [586, 250] on input at bounding box center [595, 257] width 79 height 15
paste input "**********"
type input "**********"
click at [647, 252] on icon "button" at bounding box center [645, 258] width 12 height 12
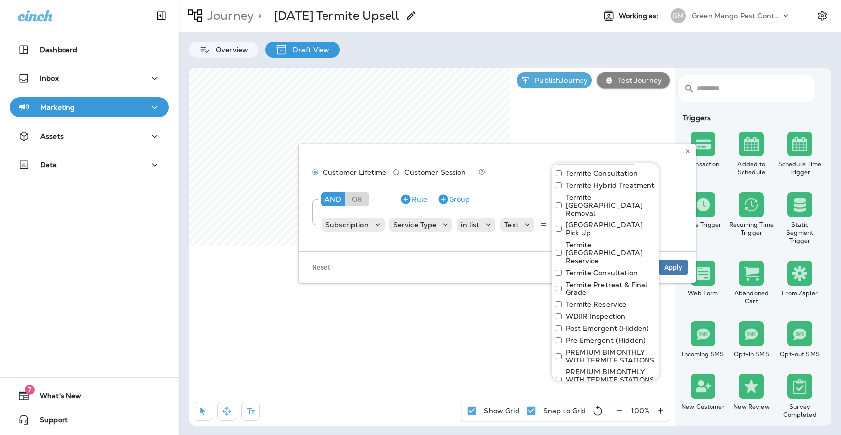
scroll to position [286, 0]
click at [634, 401] on button "Apply" at bounding box center [639, 408] width 32 height 15
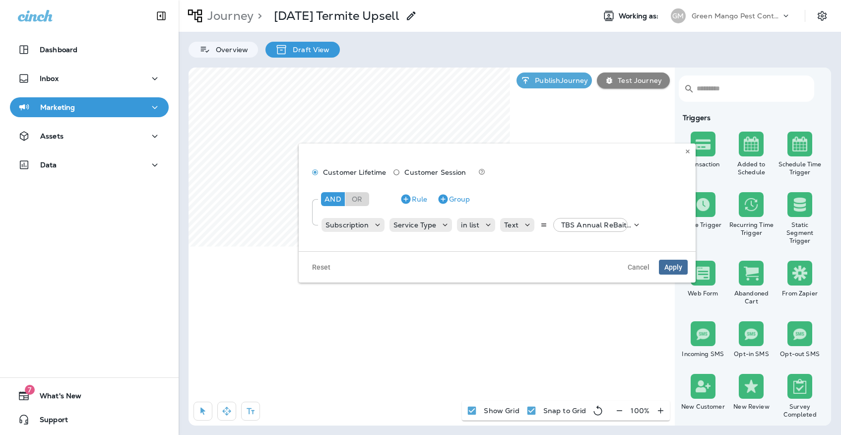
click at [676, 269] on span "Apply" at bounding box center [673, 266] width 18 height 7
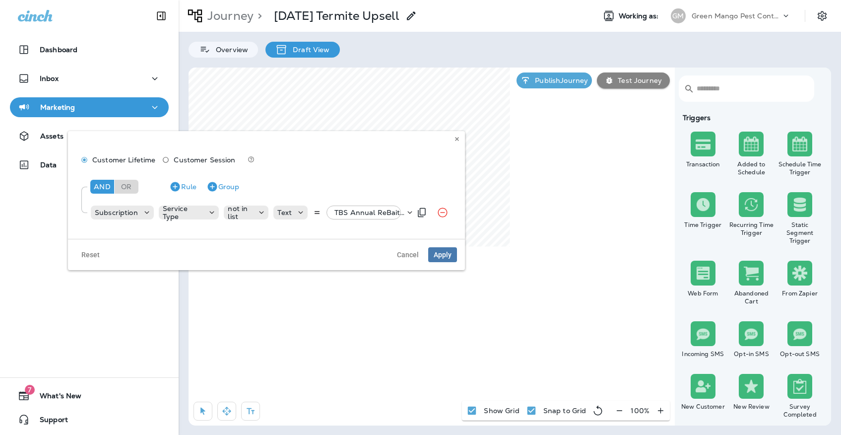
click at [346, 212] on p "TBS Annual ReBait, +37 more" at bounding box center [369, 212] width 70 height 8
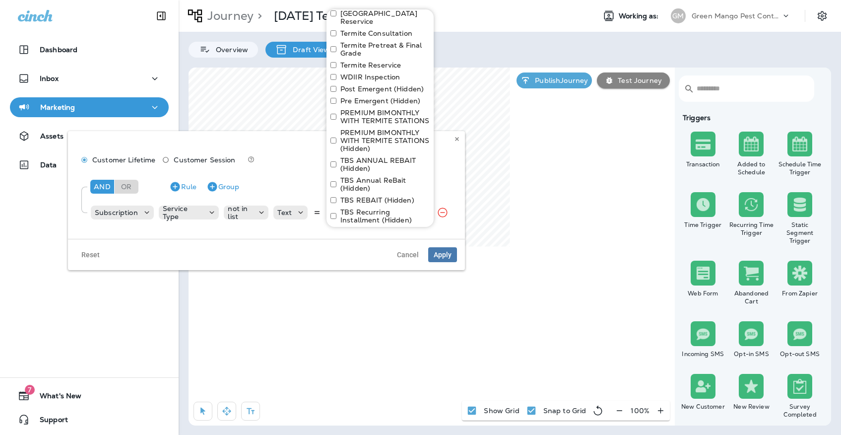
scroll to position [397, 0]
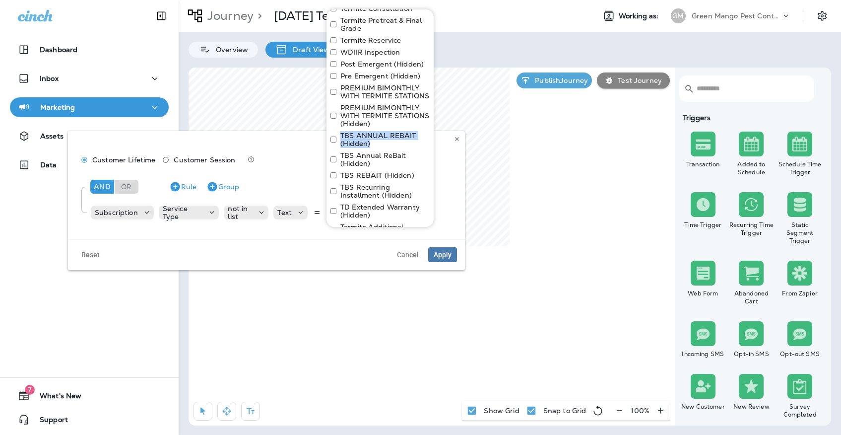
drag, startPoint x: 372, startPoint y: 103, endPoint x: 338, endPoint y: 93, distance: 35.8
click at [338, 131] on div "TBS ANNUAL REBAIT (Hidden)" at bounding box center [379, 139] width 99 height 16
click at [455, 137] on icon at bounding box center [457, 139] width 6 height 6
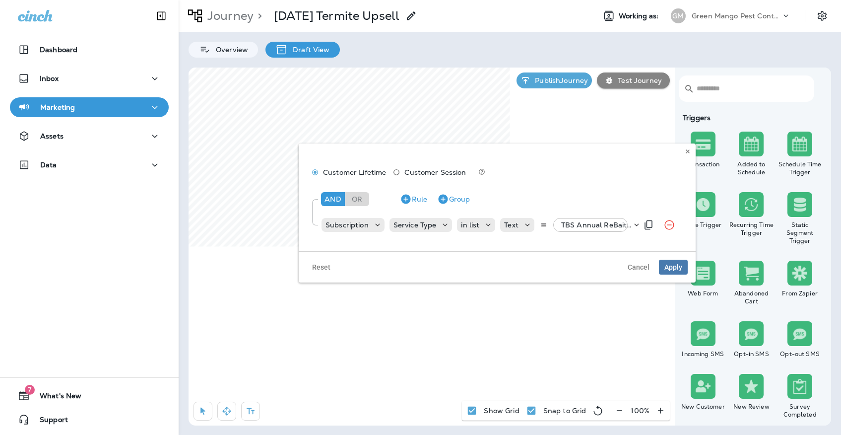
click at [604, 225] on p "TBS Annual ReBait, +17 more" at bounding box center [596, 225] width 70 height 8
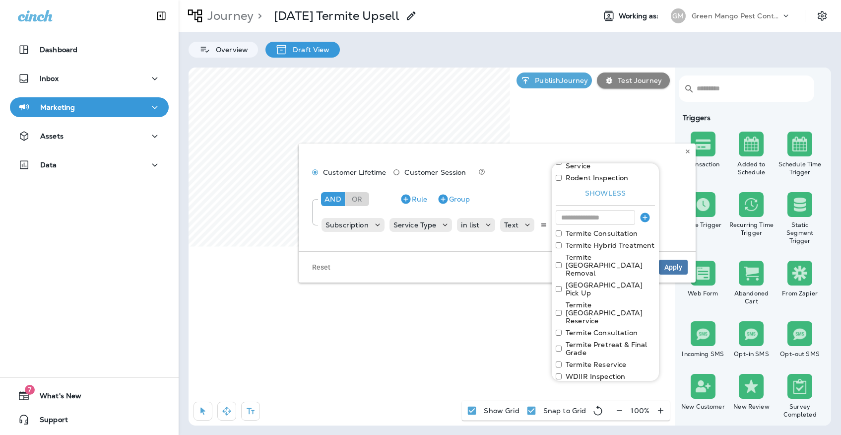
scroll to position [222, 0]
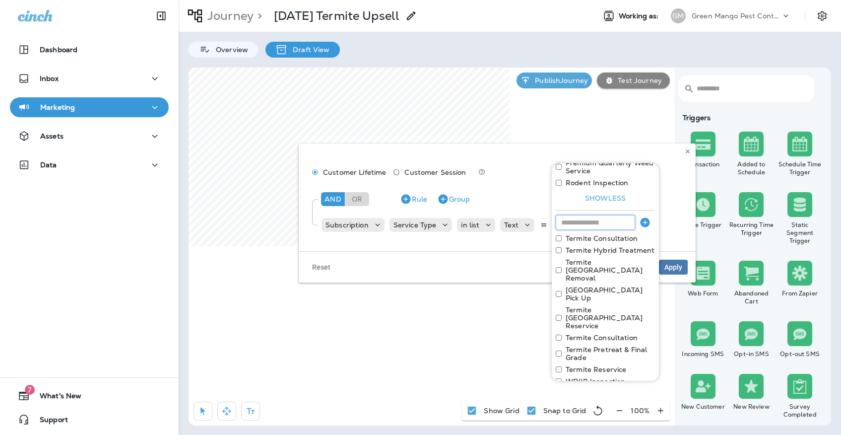
click at [588, 215] on input at bounding box center [595, 222] width 79 height 15
paste input "**********"
type input "**********"
click at [643, 217] on icon "button" at bounding box center [644, 221] width 9 height 9
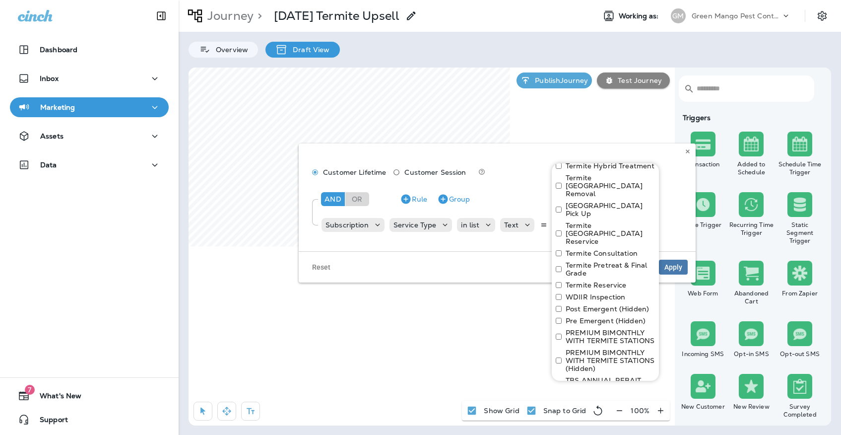
scroll to position [306, 0]
click at [635, 401] on button "Apply" at bounding box center [639, 408] width 32 height 15
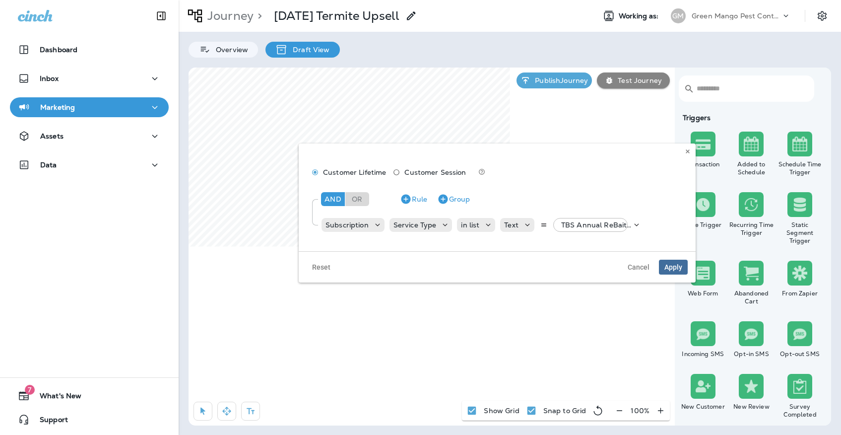
click at [676, 268] on span "Apply" at bounding box center [673, 266] width 18 height 7
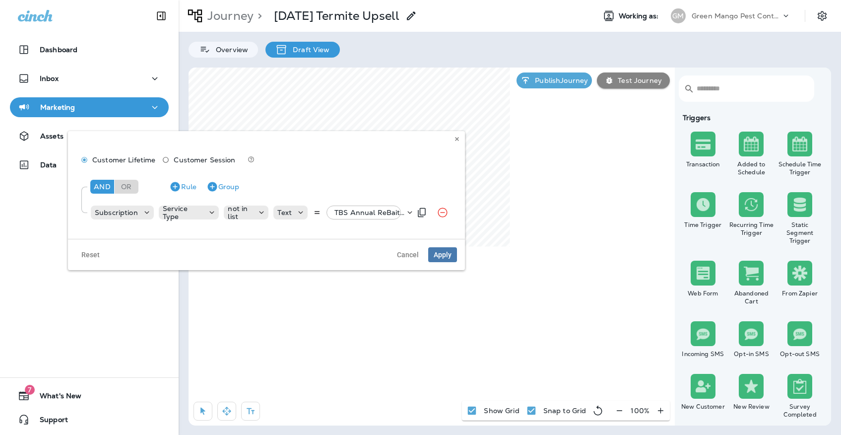
click at [339, 211] on p "TBS Annual ReBait, +37 more" at bounding box center [369, 212] width 70 height 8
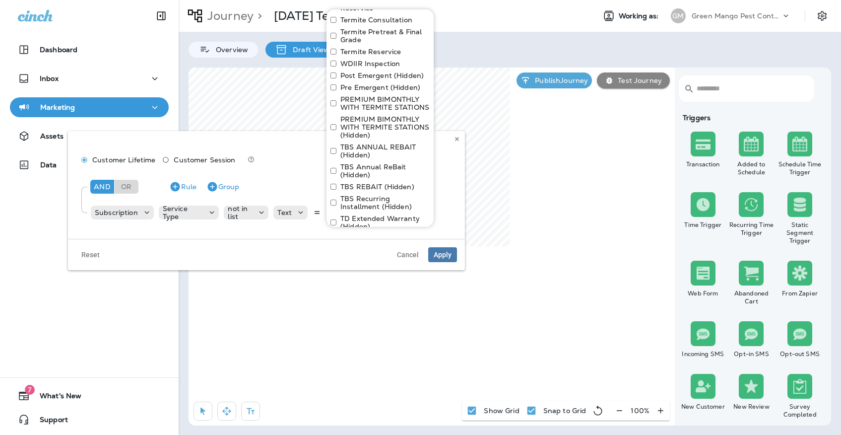
scroll to position [378, 0]
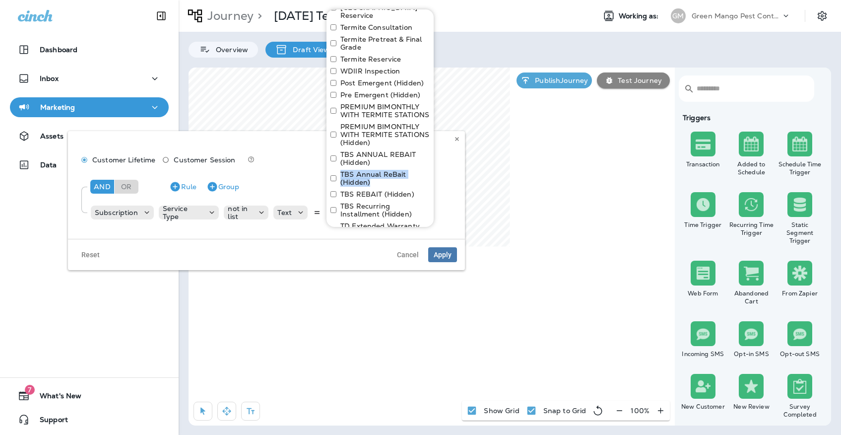
drag, startPoint x: 385, startPoint y: 144, endPoint x: 342, endPoint y: 133, distance: 44.5
click at [342, 170] on label "TBS Annual ReBait (Hidden)" at bounding box center [384, 178] width 89 height 16
drag, startPoint x: 418, startPoint y: 137, endPoint x: 328, endPoint y: 130, distance: 90.5
click at [328, 130] on div "Select all Premium Pest Control Service TBS Annual ReBait Termite Premium Prote…" at bounding box center [379, 107] width 107 height 952
click at [459, 137] on icon at bounding box center [457, 139] width 6 height 6
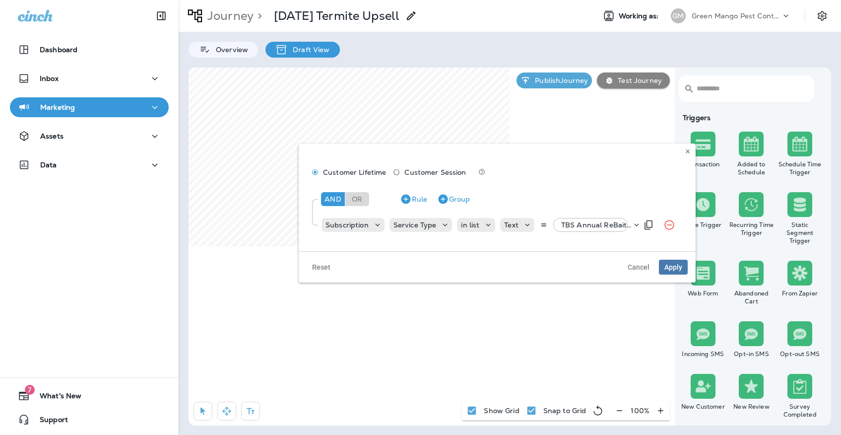
click at [579, 230] on div "TBS Annual ReBait, +18 more" at bounding box center [594, 225] width 74 height 14
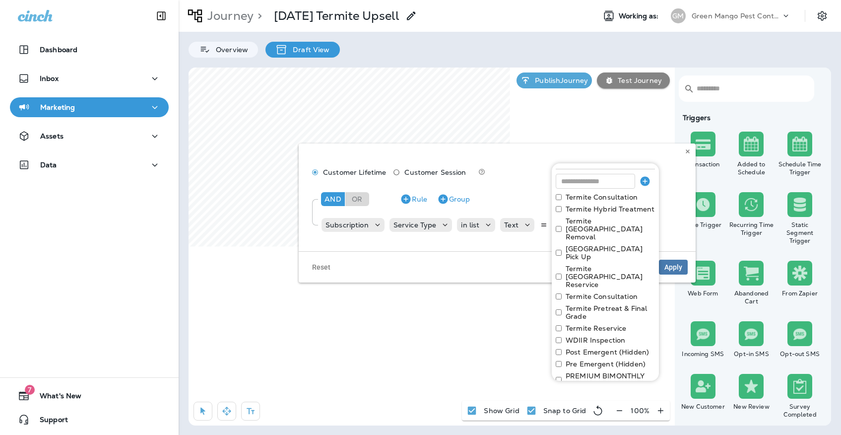
scroll to position [221, 0]
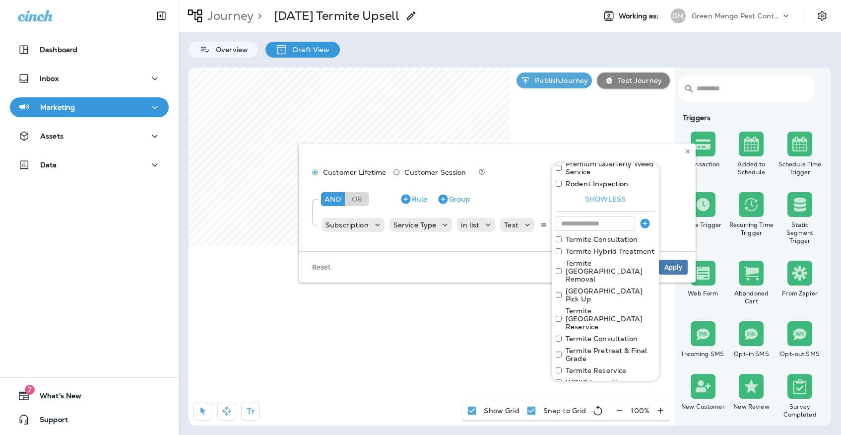
click at [595, 215] on div at bounding box center [605, 223] width 99 height 16
click at [596, 216] on input at bounding box center [595, 223] width 79 height 15
paste input "**********"
type input "**********"
click at [644, 218] on icon "button" at bounding box center [644, 222] width 9 height 9
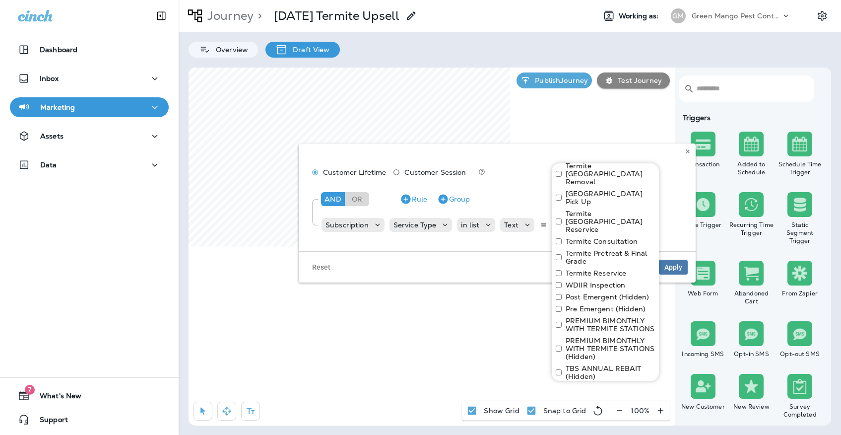
scroll to position [318, 0]
click at [643, 401] on button "Apply" at bounding box center [639, 408] width 32 height 15
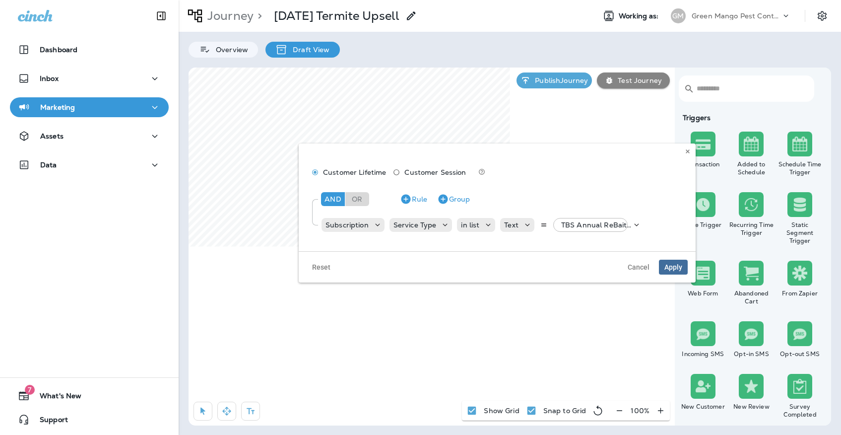
click at [674, 269] on span "Apply" at bounding box center [673, 266] width 18 height 7
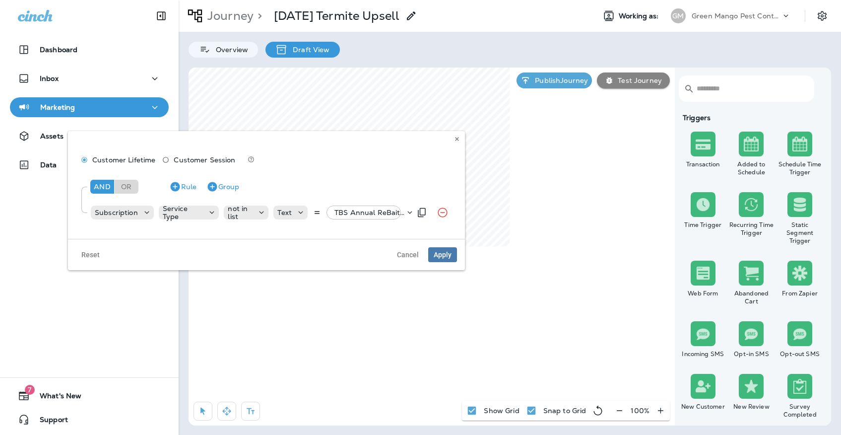
click at [374, 207] on div "TBS Annual ReBait, +37 more" at bounding box center [367, 212] width 74 height 14
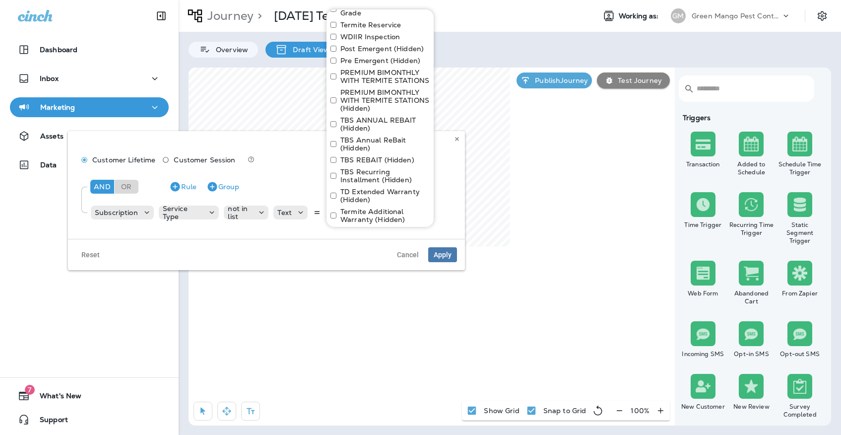
scroll to position [414, 0]
drag, startPoint x: 415, startPoint y: 118, endPoint x: 333, endPoint y: 112, distance: 82.6
click at [333, 112] on div "Select all Premium Pest Control Service TBS Annual ReBait Termite Premium Prote…" at bounding box center [379, 71] width 107 height 952
click at [363, 124] on div "Select all Premium Pest Control Service TBS Annual ReBait Termite Premium Prote…" at bounding box center [379, 71] width 107 height 952
click at [450, 141] on div "Customer Lifetime Customer Session And Or Rule Group Subscription Service Type …" at bounding box center [266, 185] width 397 height 108
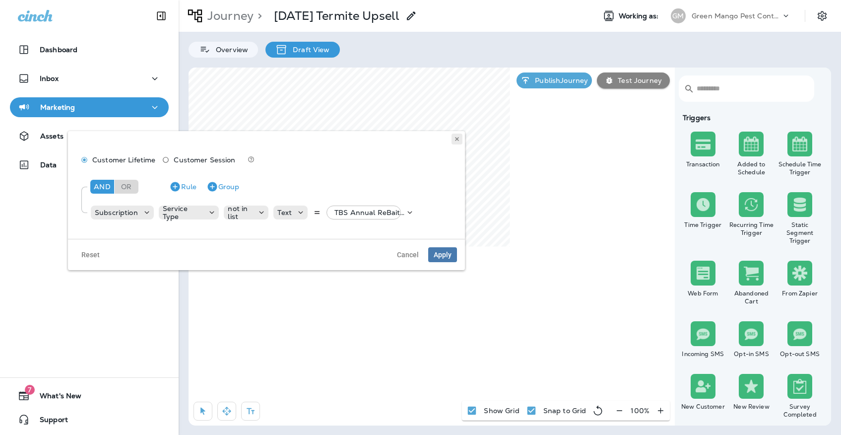
click at [457, 134] on button at bounding box center [456, 138] width 11 height 11
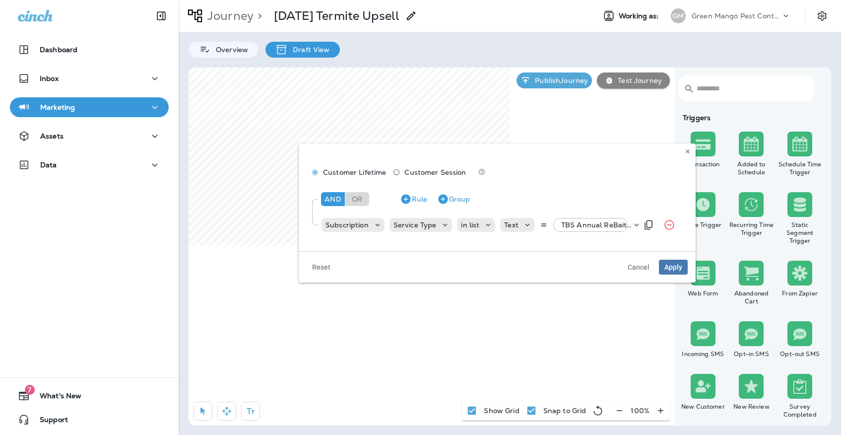
click at [597, 216] on div "Subscription Service Type in list Text TBS Annual ReBait, +19 more" at bounding box center [478, 225] width 317 height 20
click at [591, 223] on p "TBS Annual ReBait, +19 more" at bounding box center [596, 225] width 70 height 8
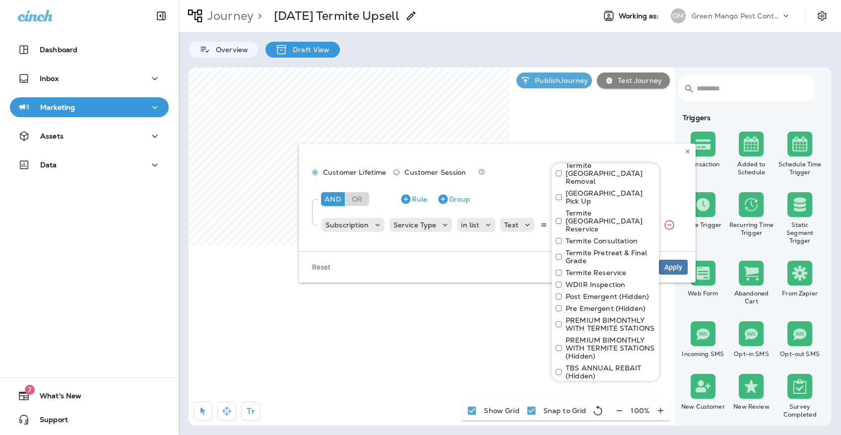
scroll to position [318, 0]
click at [685, 151] on icon at bounding box center [688, 151] width 6 height 6
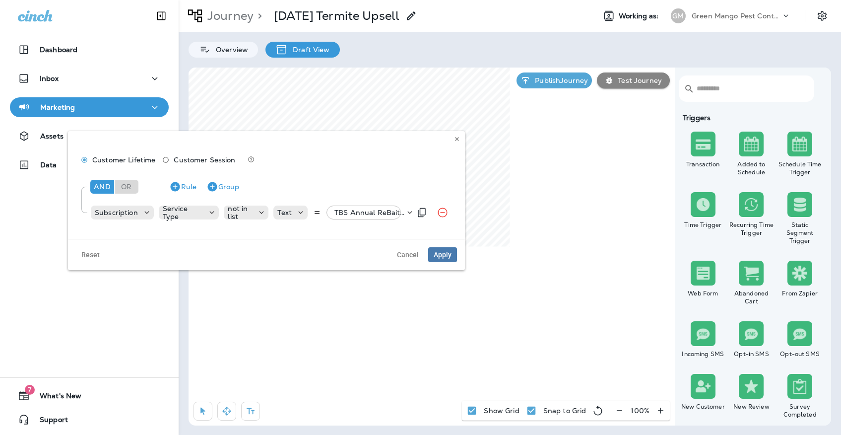
click at [367, 212] on p "TBS Annual ReBait, +37 more" at bounding box center [369, 212] width 70 height 8
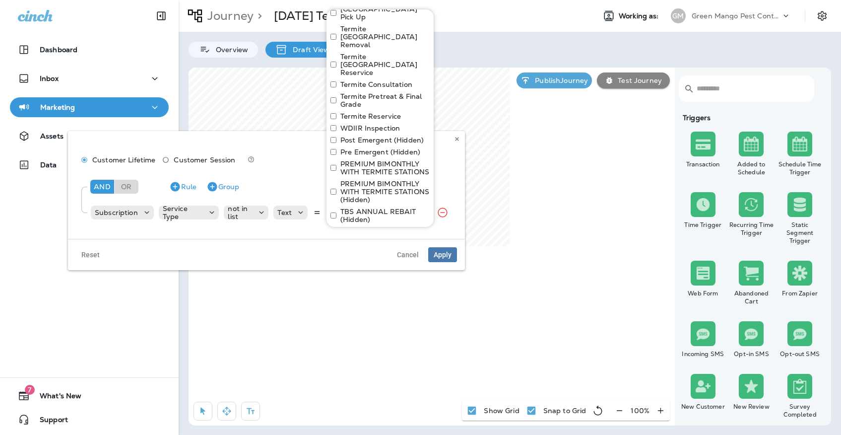
scroll to position [342, 0]
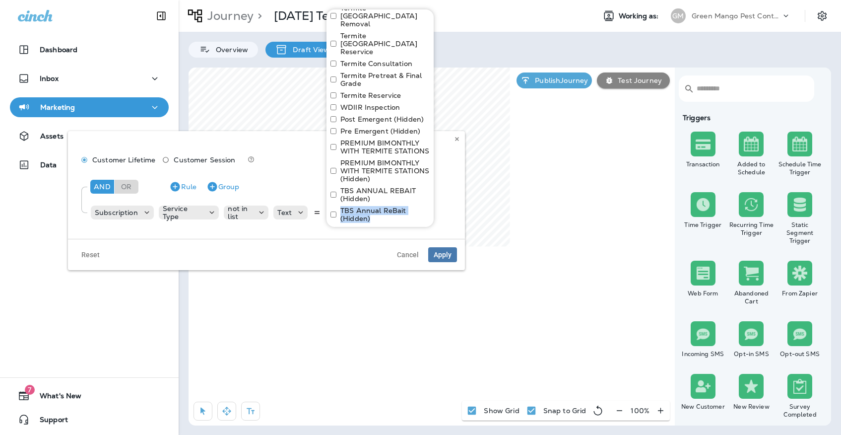
drag, startPoint x: 374, startPoint y: 177, endPoint x: 339, endPoint y: 170, distance: 36.3
click at [339, 206] on div "TBS Annual ReBait (Hidden)" at bounding box center [379, 214] width 99 height 16
click at [455, 139] on icon at bounding box center [457, 139] width 6 height 6
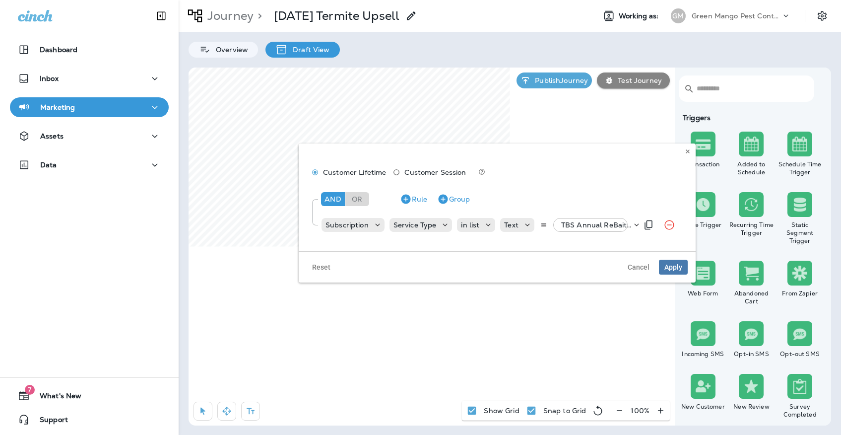
click at [562, 228] on p "TBS Annual ReBait, +19 more" at bounding box center [596, 225] width 70 height 8
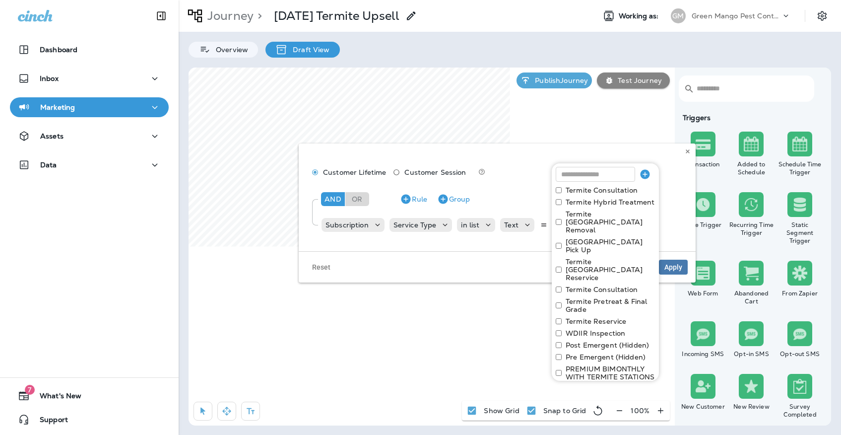
scroll to position [232, 0]
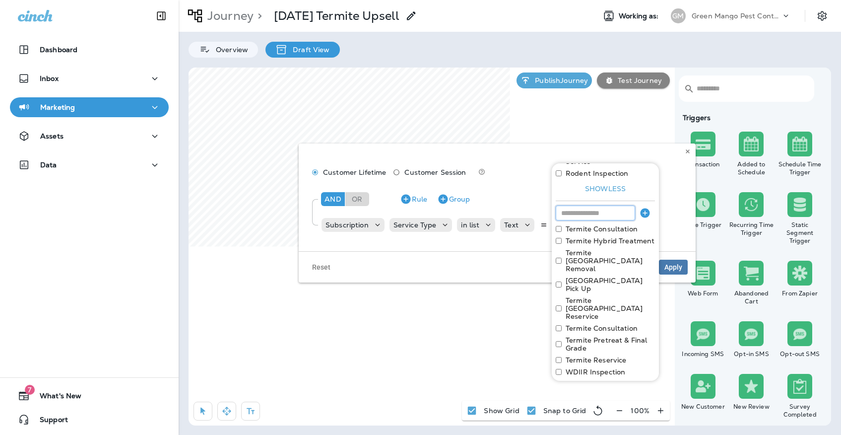
click at [591, 205] on input at bounding box center [595, 212] width 79 height 15
paste input "**********"
type input "**********"
click at [642, 208] on icon "button" at bounding box center [644, 212] width 9 height 9
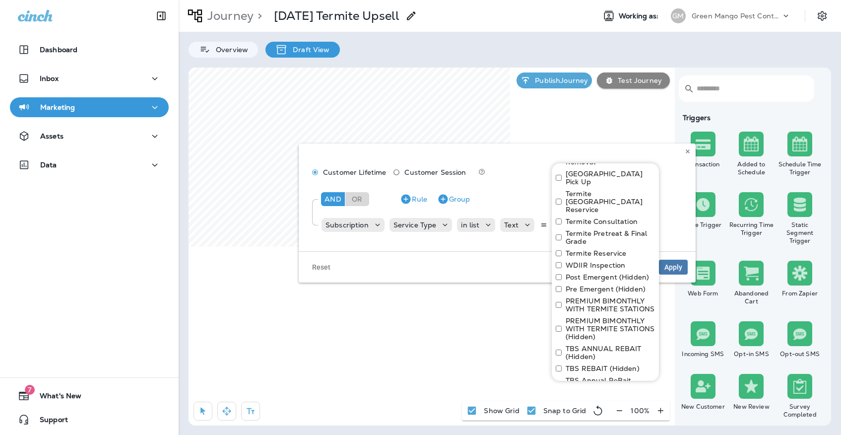
scroll to position [338, 0]
click at [629, 401] on button "Apply" at bounding box center [639, 408] width 32 height 15
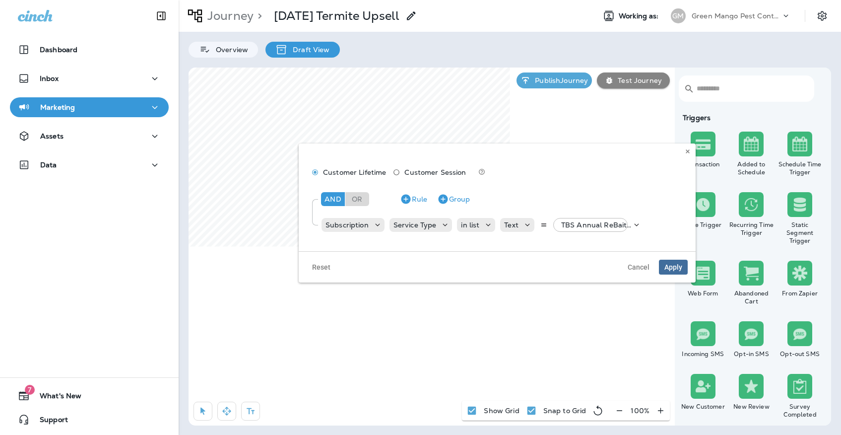
click at [667, 264] on span "Apply" at bounding box center [673, 266] width 18 height 7
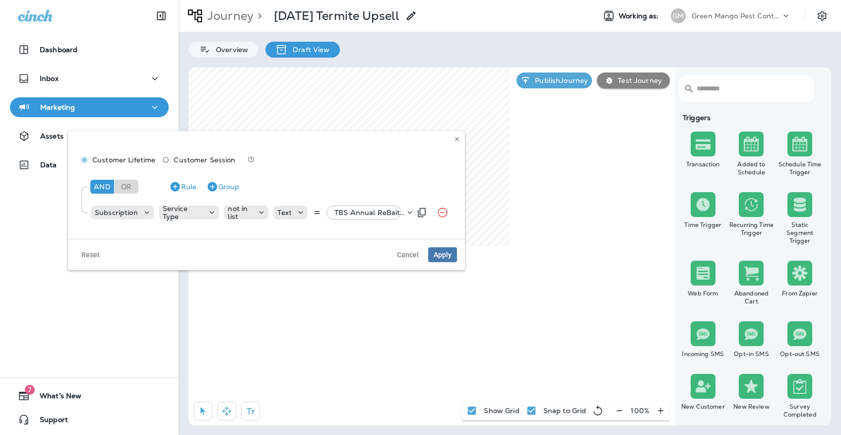
click at [356, 213] on p "TBS Annual ReBait, +37 more" at bounding box center [369, 212] width 70 height 8
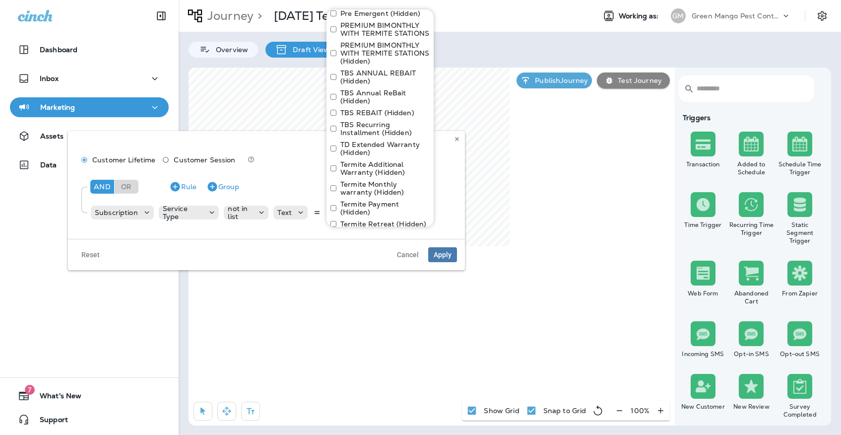
scroll to position [447, 0]
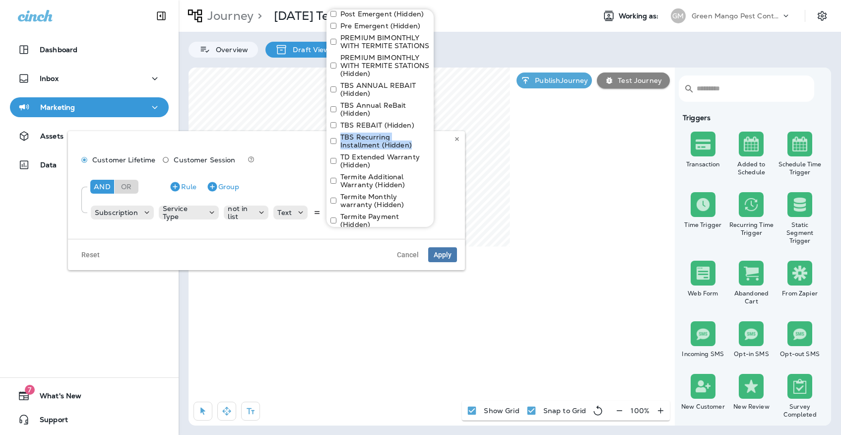
drag, startPoint x: 376, startPoint y: 106, endPoint x: 341, endPoint y: 98, distance: 36.7
click at [341, 133] on label "TBS Recurring Installment (Hidden)" at bounding box center [384, 141] width 89 height 16
click at [405, 254] on span "Cancel" at bounding box center [408, 254] width 22 height 7
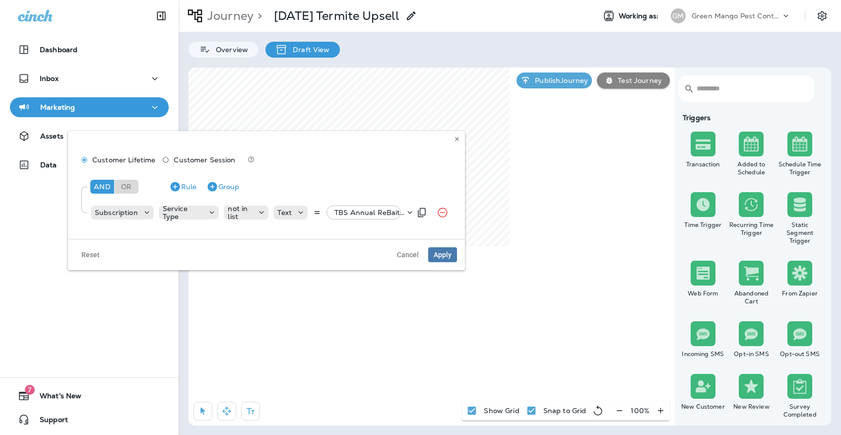
click at [365, 213] on p "TBS Annual ReBait, +37 more" at bounding box center [369, 212] width 70 height 8
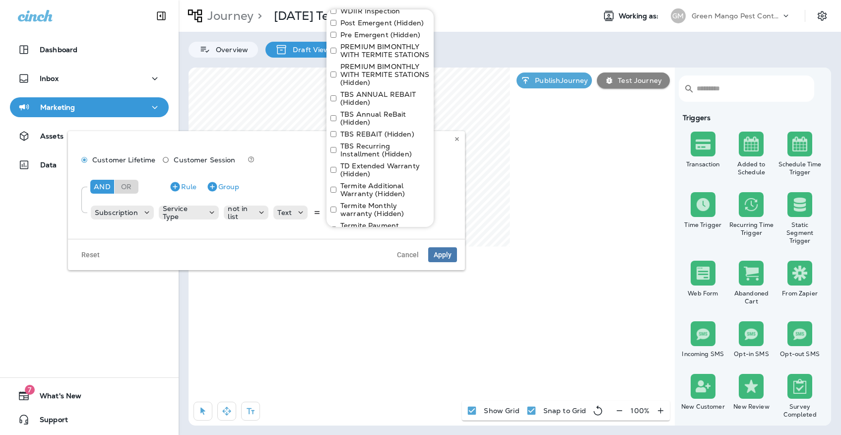
scroll to position [429, 0]
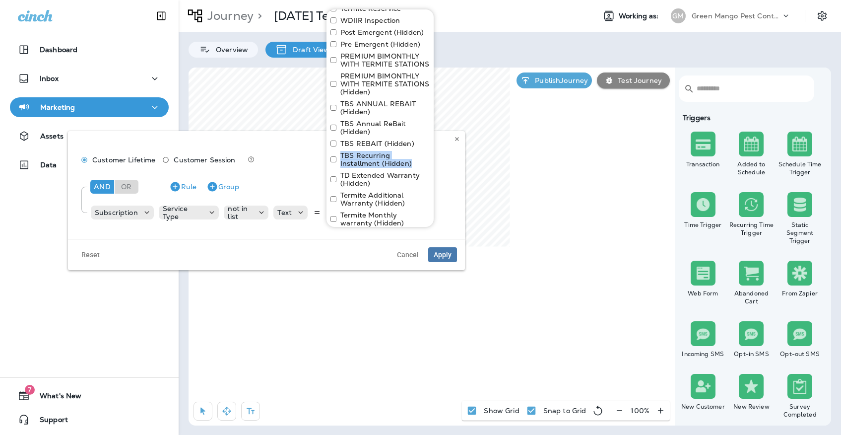
drag, startPoint x: 376, startPoint y: 124, endPoint x: 341, endPoint y: 115, distance: 36.2
click at [341, 151] on label "TBS Recurring Installment (Hidden)" at bounding box center [384, 159] width 89 height 16
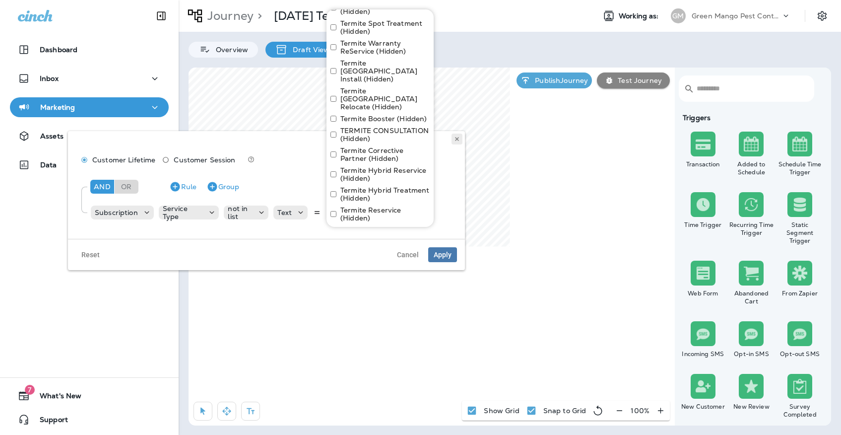
scroll to position [671, 0]
click at [457, 136] on icon at bounding box center [457, 139] width 6 height 6
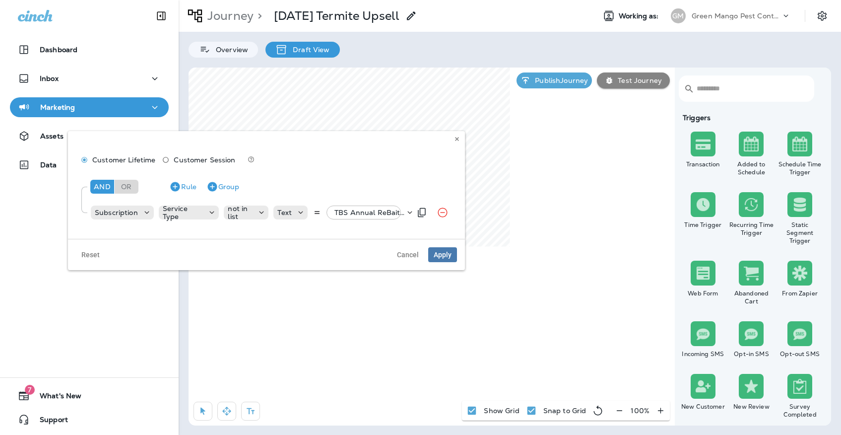
click at [361, 213] on p "TBS Annual ReBait, +37 more" at bounding box center [369, 212] width 70 height 8
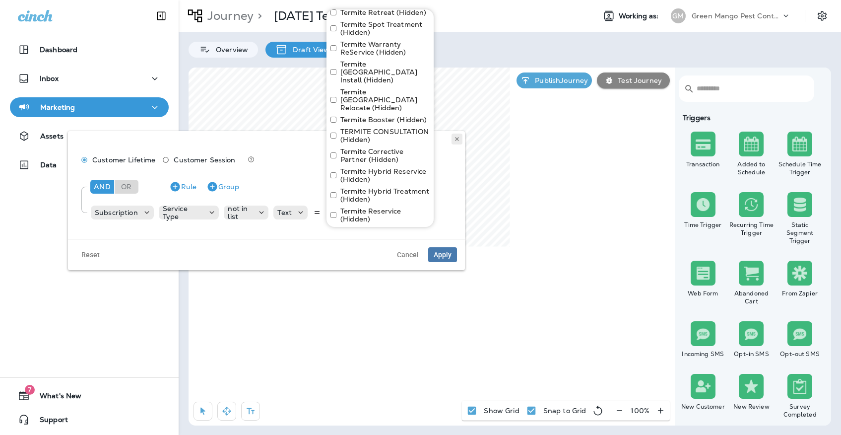
click at [451, 140] on button at bounding box center [456, 138] width 11 height 11
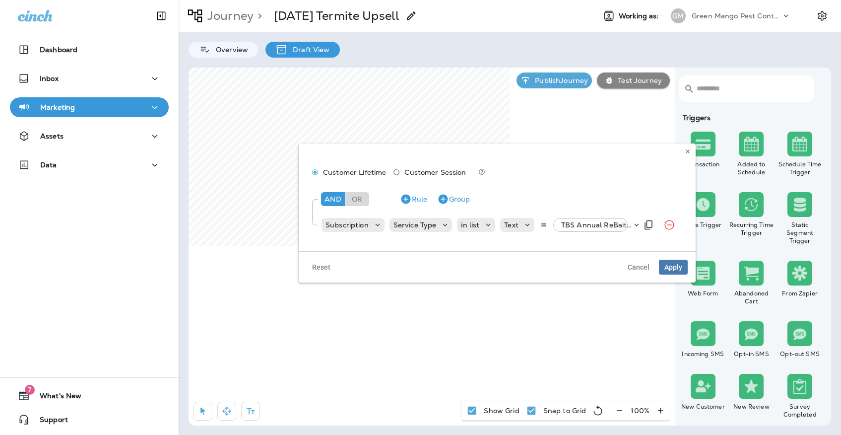
click at [576, 224] on p "TBS Annual ReBait, +20 more" at bounding box center [596, 225] width 70 height 8
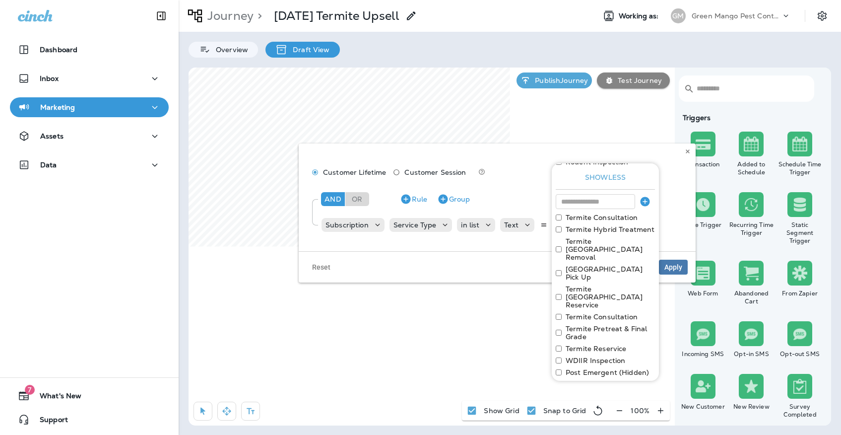
scroll to position [183, 0]
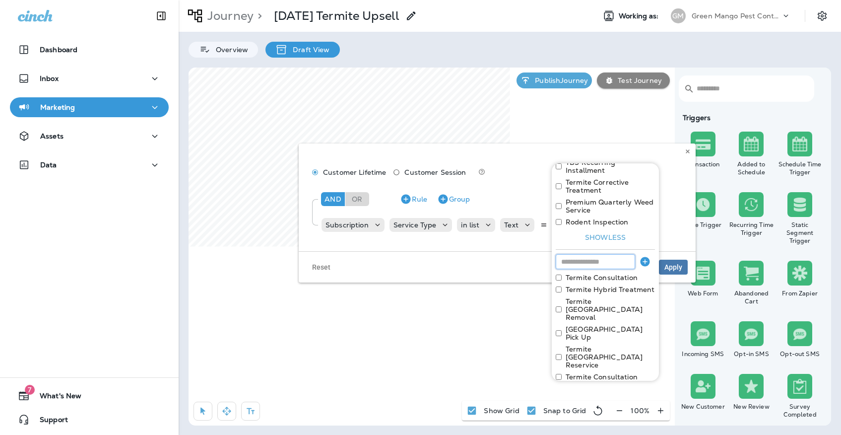
click at [577, 254] on input at bounding box center [595, 261] width 79 height 15
type input "**********"
click at [642, 256] on icon "button" at bounding box center [644, 260] width 9 height 9
click at [620, 254] on input at bounding box center [595, 261] width 79 height 15
type input "**********"
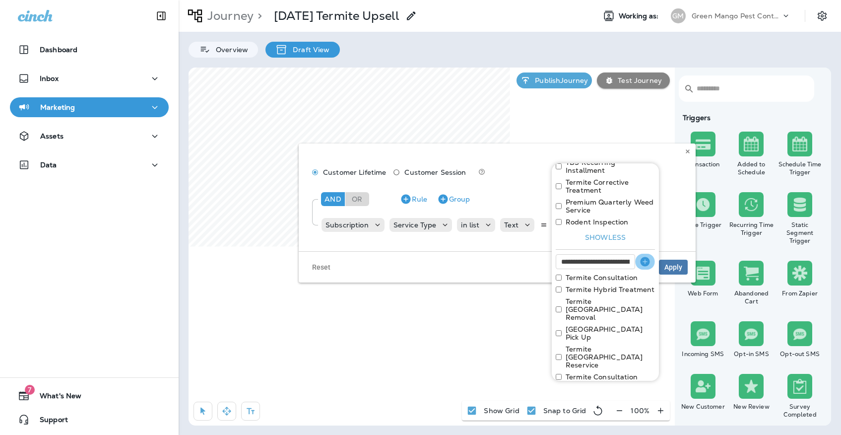
click at [649, 255] on icon "button" at bounding box center [645, 261] width 12 height 12
click at [621, 254] on input at bounding box center [595, 261] width 79 height 15
type input "**********"
click at [647, 256] on icon "button" at bounding box center [644, 260] width 9 height 9
click at [630, 254] on input at bounding box center [595, 261] width 79 height 15
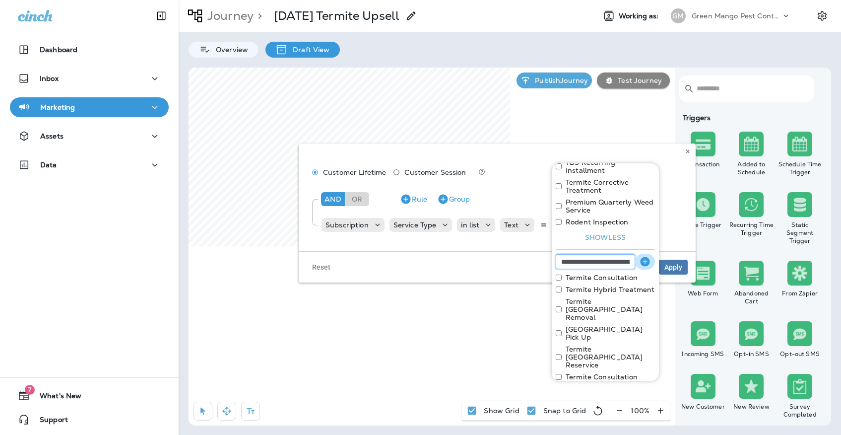
type input "**********"
click at [650, 255] on icon "button" at bounding box center [645, 261] width 12 height 12
click at [620, 254] on input at bounding box center [595, 261] width 79 height 15
type input "**********"
click at [638, 253] on button "button" at bounding box center [645, 261] width 20 height 16
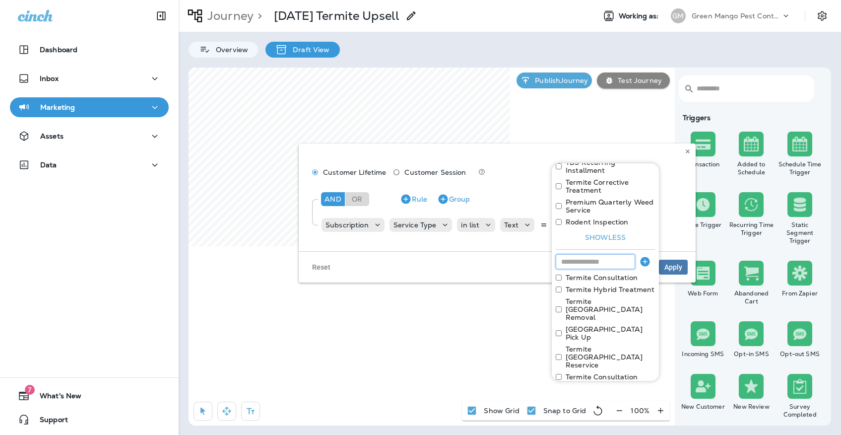
click at [618, 254] on input at bounding box center [595, 261] width 79 height 15
type input "**********"
click at [637, 253] on button "button" at bounding box center [645, 261] width 20 height 16
click at [618, 254] on input at bounding box center [595, 261] width 79 height 15
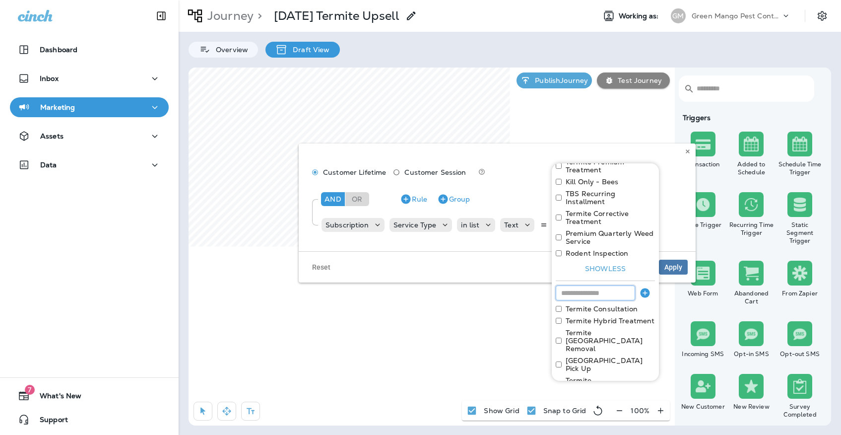
scroll to position [149, 0]
type input "**********"
click at [644, 290] on icon "button" at bounding box center [644, 294] width 9 height 9
click at [624, 288] on input at bounding box center [595, 295] width 79 height 15
type input "**********"
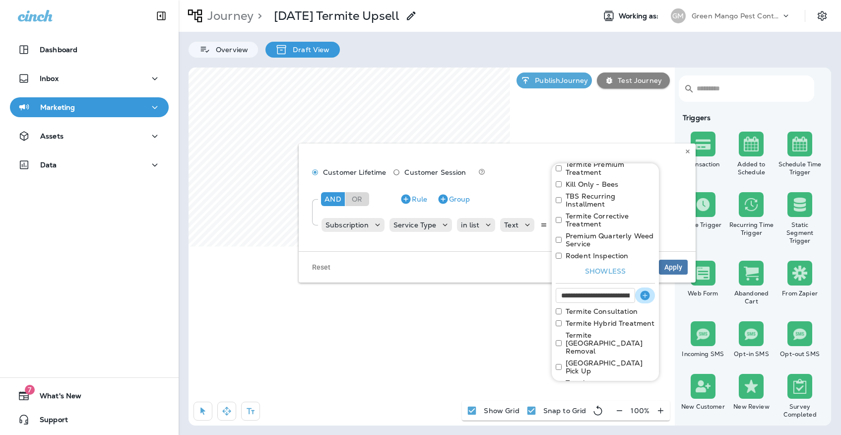
click at [651, 287] on button "button" at bounding box center [645, 295] width 20 height 16
click at [634, 288] on input at bounding box center [595, 295] width 79 height 15
type input "**********"
click at [645, 290] on icon "button" at bounding box center [644, 294] width 9 height 9
click at [625, 288] on input at bounding box center [595, 295] width 79 height 15
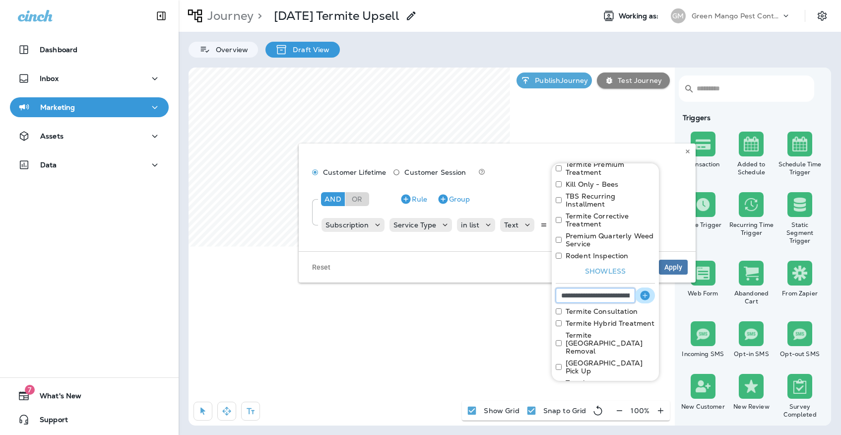
type input "**********"
click at [640, 289] on icon "button" at bounding box center [645, 295] width 12 height 12
click at [617, 288] on input at bounding box center [595, 295] width 79 height 15
type input "**********"
click at [643, 290] on icon "button" at bounding box center [644, 294] width 9 height 9
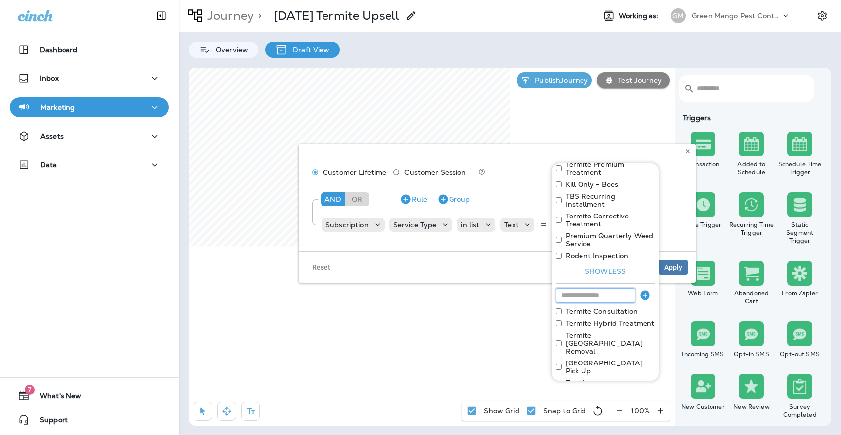
click at [619, 288] on input at bounding box center [595, 295] width 79 height 15
type input "**********"
click at [644, 290] on icon "button" at bounding box center [644, 294] width 9 height 9
click at [616, 288] on input at bounding box center [595, 295] width 79 height 15
type input "**********"
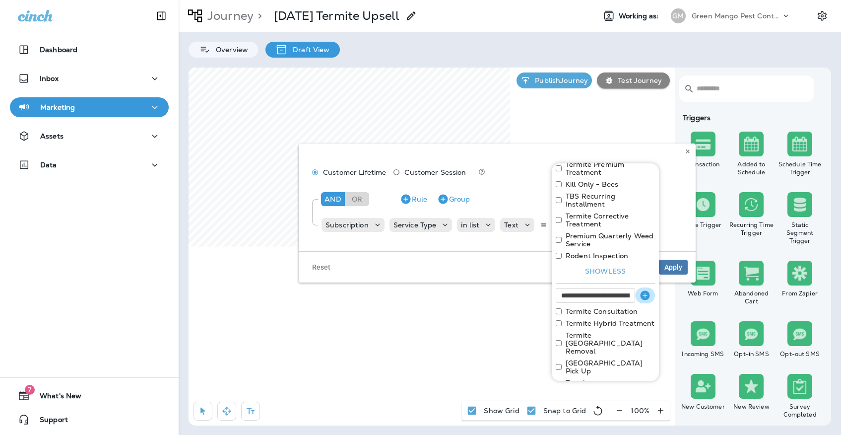
click at [639, 289] on icon "button" at bounding box center [645, 295] width 12 height 12
click at [616, 288] on input at bounding box center [595, 295] width 79 height 15
type input "**********"
click at [643, 293] on icon "button" at bounding box center [644, 297] width 9 height 9
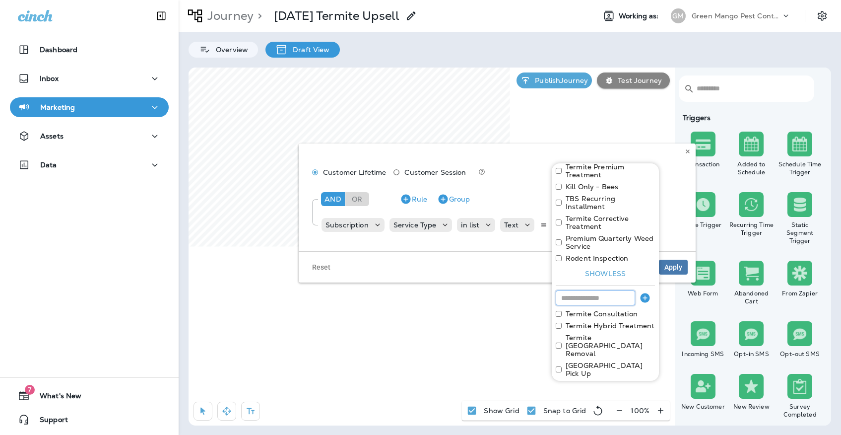
click at [620, 290] on input at bounding box center [595, 297] width 79 height 15
type input "**********"
click at [644, 293] on icon "button" at bounding box center [644, 297] width 9 height 9
click at [622, 290] on input at bounding box center [595, 297] width 79 height 15
type input "**********"
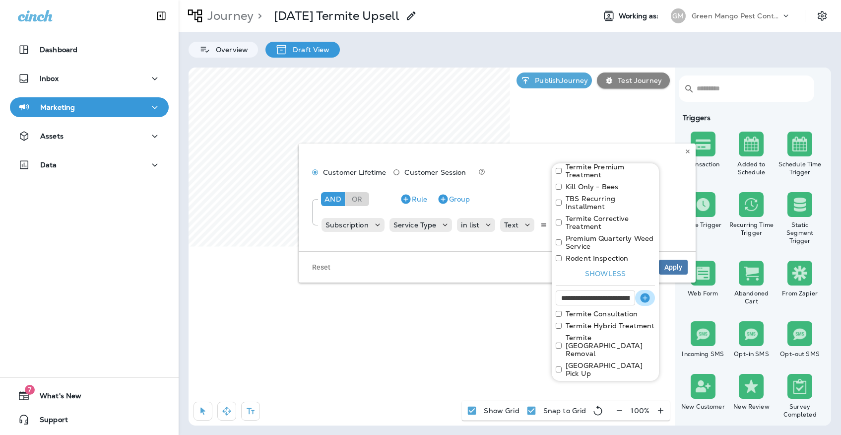
click at [646, 293] on icon "button" at bounding box center [644, 297] width 9 height 9
click at [620, 290] on input at bounding box center [595, 297] width 79 height 15
type input "**********"
click at [640, 292] on icon "button" at bounding box center [645, 298] width 12 height 12
click at [615, 290] on input at bounding box center [595, 297] width 79 height 15
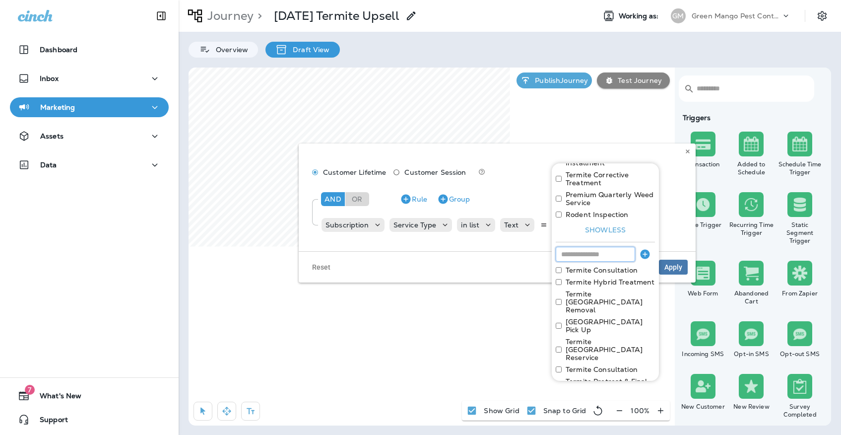
scroll to position [148, 0]
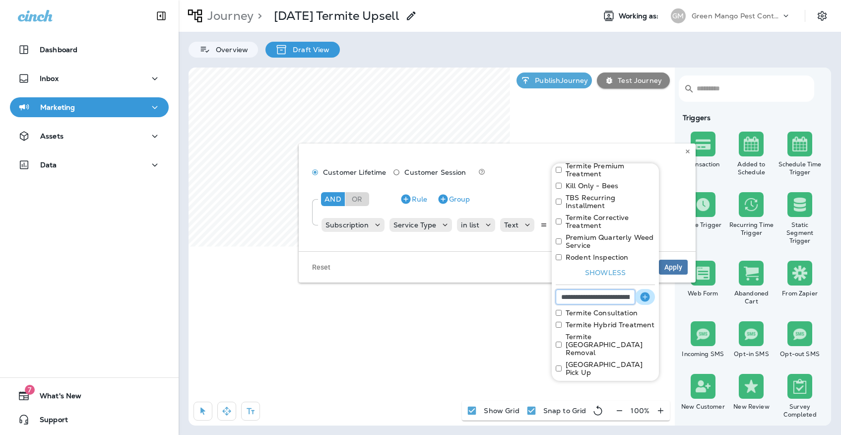
type input "**********"
click at [645, 292] on icon "button" at bounding box center [644, 296] width 9 height 9
click at [624, 289] on input at bounding box center [595, 296] width 79 height 15
type input "**********"
click at [645, 291] on icon "button" at bounding box center [645, 297] width 12 height 12
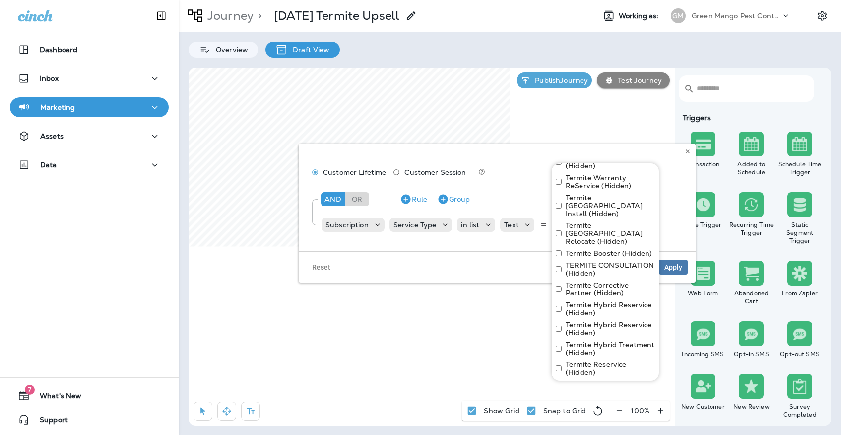
scroll to position [691, 0]
click at [638, 425] on button "Apply" at bounding box center [639, 432] width 32 height 15
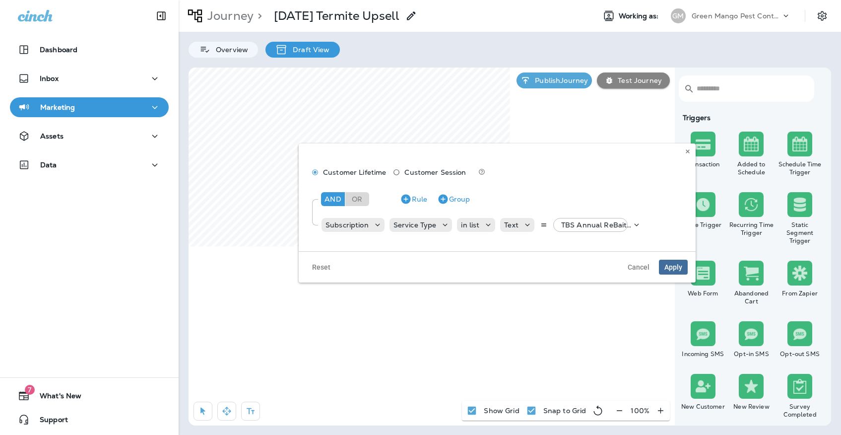
click at [676, 263] on span "Apply" at bounding box center [673, 266] width 18 height 7
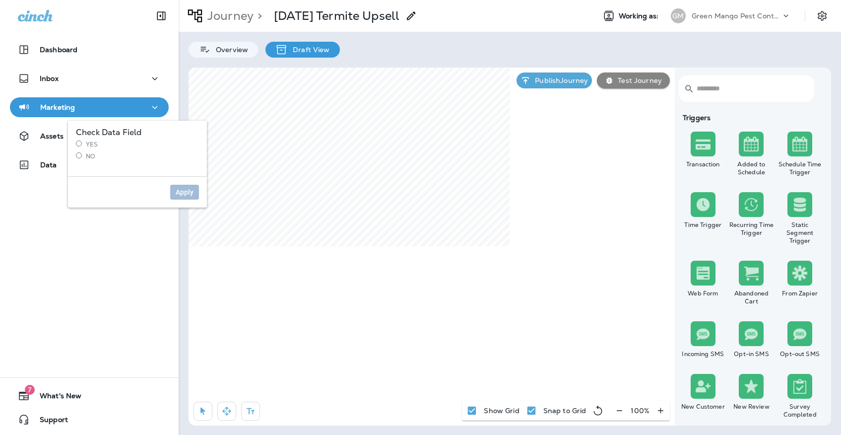
click at [91, 146] on label "Yes" at bounding box center [137, 144] width 123 height 8
click at [176, 195] on span "Apply" at bounding box center [185, 191] width 18 height 7
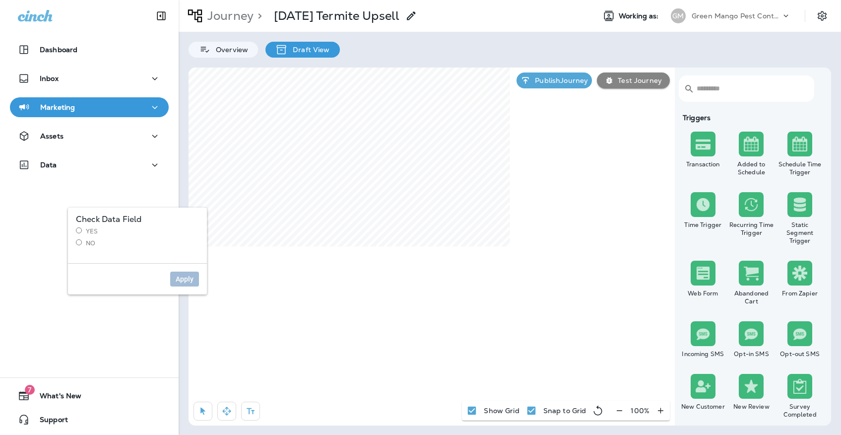
click at [84, 231] on label "Yes" at bounding box center [137, 231] width 123 height 8
click at [182, 278] on span "Apply" at bounding box center [185, 278] width 18 height 7
click at [88, 240] on label "No" at bounding box center [137, 243] width 123 height 8
click at [189, 281] on span "Apply" at bounding box center [185, 278] width 18 height 7
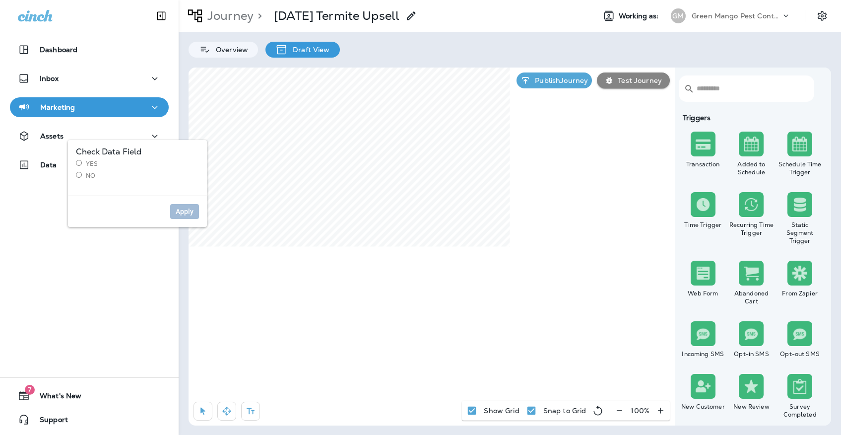
click at [84, 159] on div "Check Data Field Yes No" at bounding box center [137, 164] width 123 height 32
click at [83, 161] on label "Yes" at bounding box center [137, 164] width 123 height 8
click at [174, 210] on button "Apply" at bounding box center [184, 211] width 29 height 15
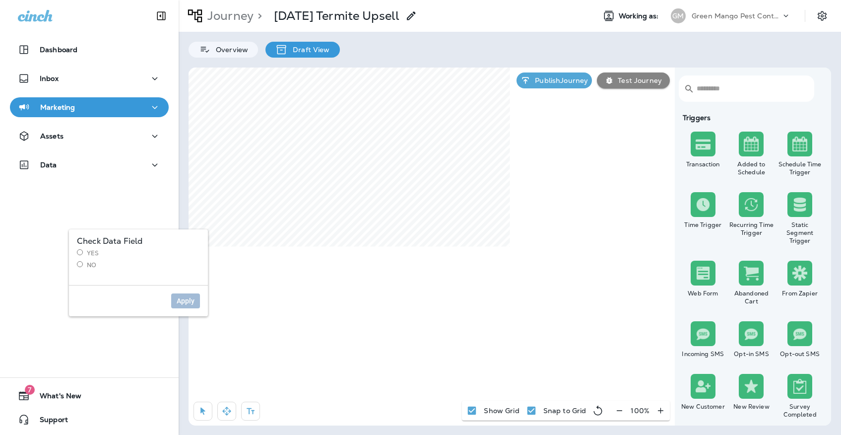
click at [88, 266] on label "No" at bounding box center [138, 265] width 123 height 8
click at [193, 302] on span "Apply" at bounding box center [186, 300] width 18 height 7
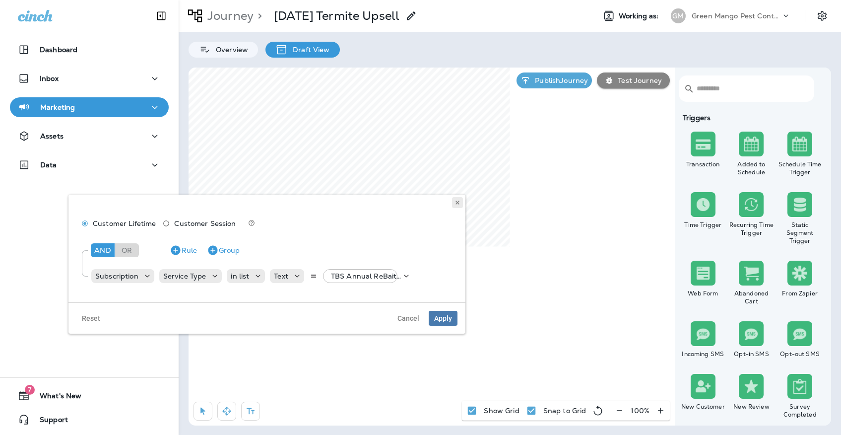
click at [453, 199] on button at bounding box center [457, 202] width 11 height 11
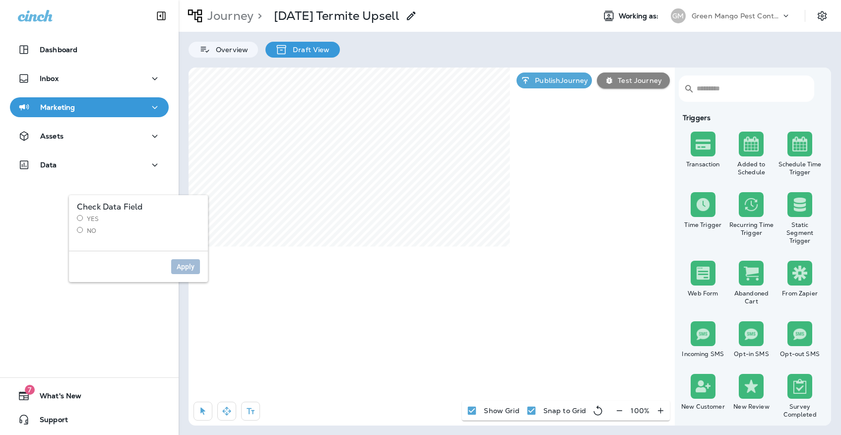
click at [90, 218] on label "Yes" at bounding box center [138, 219] width 123 height 8
click at [186, 268] on span "Apply" at bounding box center [186, 266] width 18 height 7
click at [88, 230] on label "No" at bounding box center [138, 231] width 123 height 8
click at [202, 260] on div "Apply" at bounding box center [138, 265] width 139 height 31
click at [194, 262] on button "Apply" at bounding box center [185, 266] width 29 height 15
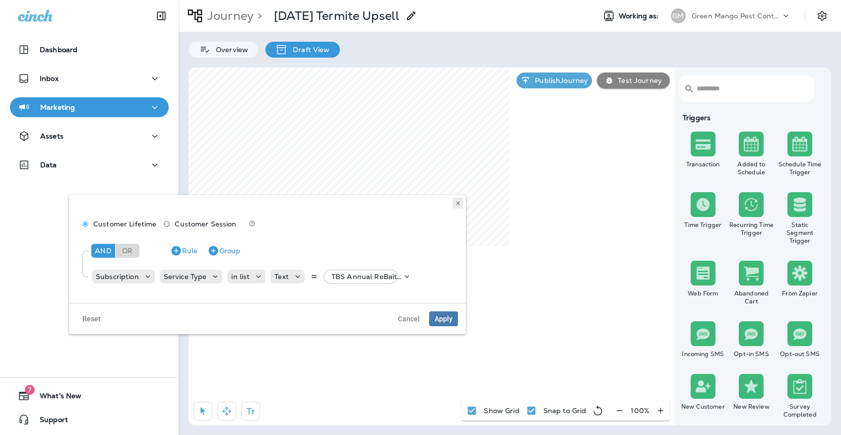
click at [456, 203] on icon at bounding box center [458, 203] width 6 height 6
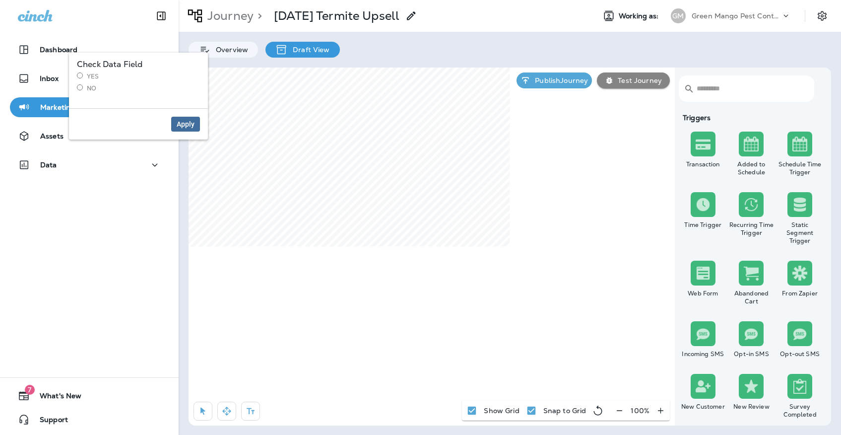
click at [175, 127] on button "Apply" at bounding box center [185, 124] width 29 height 15
click at [86, 88] on label "No" at bounding box center [138, 88] width 123 height 8
click at [192, 125] on span "Apply" at bounding box center [186, 124] width 18 height 7
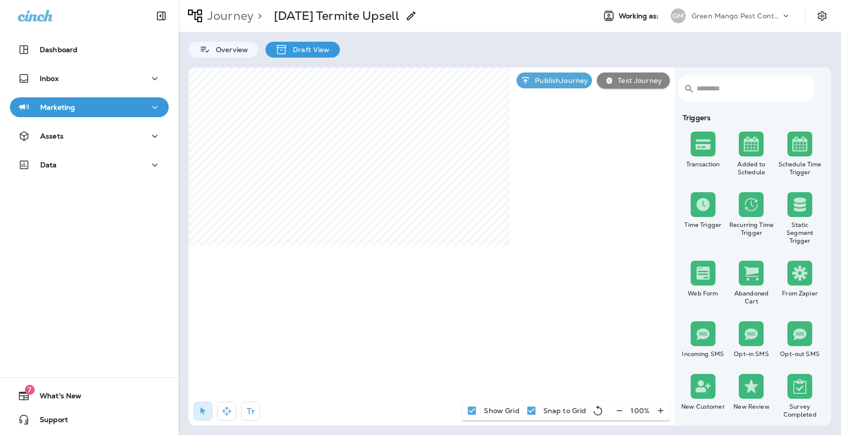
click at [693, 5] on div "Journey > [DATE] Termite Upsell Working as: [PERSON_NAME] Mango Pest Control" at bounding box center [510, 16] width 662 height 32
click at [695, 15] on p "Green Mango Pest Control" at bounding box center [735, 16] width 89 height 8
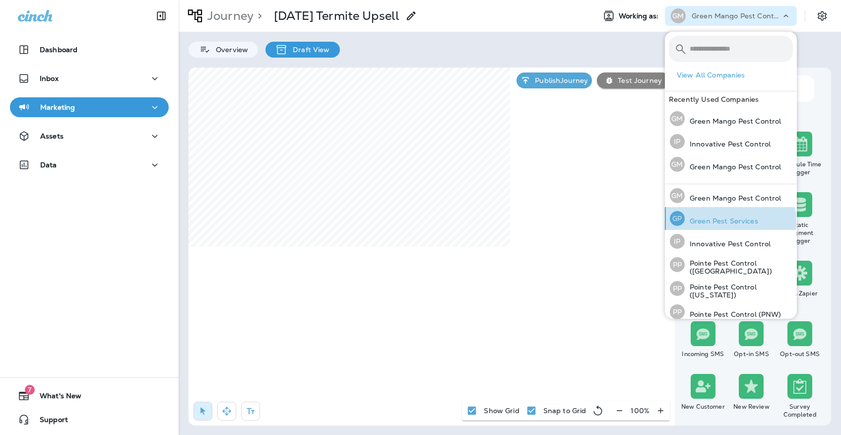
click at [713, 222] on p "Green Pest Services" at bounding box center [721, 221] width 73 height 8
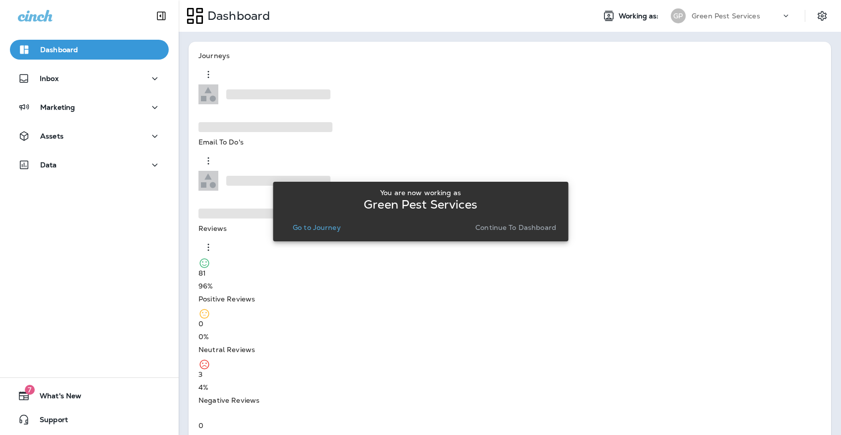
click at [332, 225] on p "Go to Journey" at bounding box center [317, 227] width 48 height 8
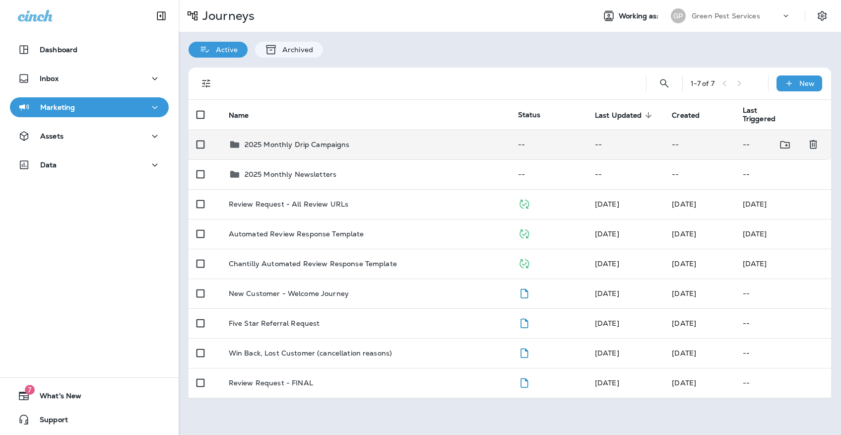
click at [261, 141] on p "2025 Monthly Drip Campaigns" at bounding box center [297, 144] width 105 height 8
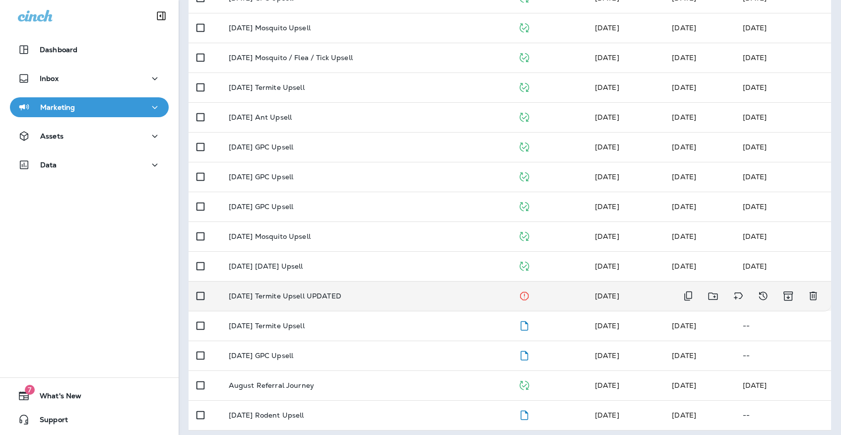
scroll to position [176, 0]
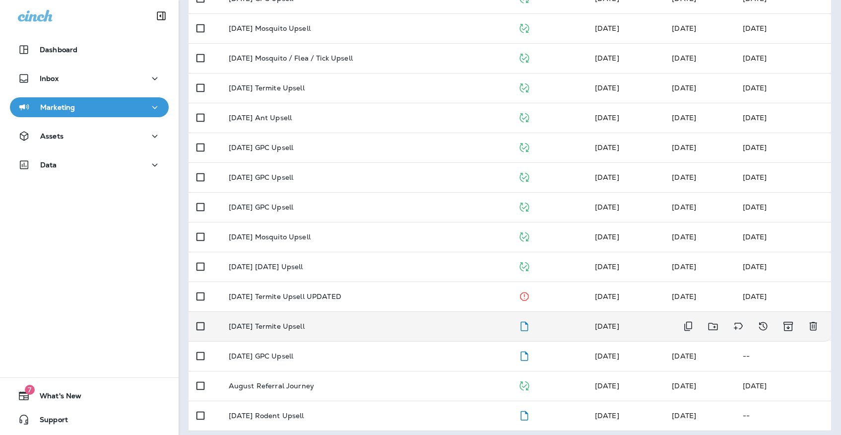
click at [303, 322] on p "[DATE] Termite Upsell" at bounding box center [267, 326] width 76 height 8
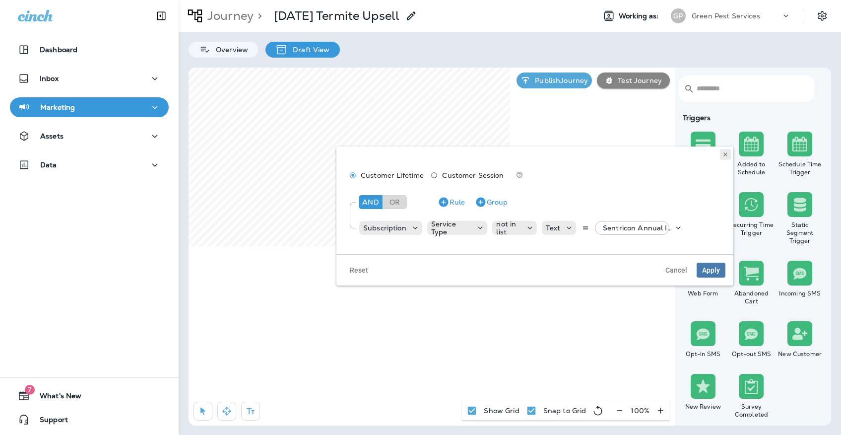
click at [723, 154] on icon at bounding box center [725, 154] width 6 height 6
click at [607, 227] on p "Sentricon Annual Inspection, +27 more" at bounding box center [638, 228] width 70 height 8
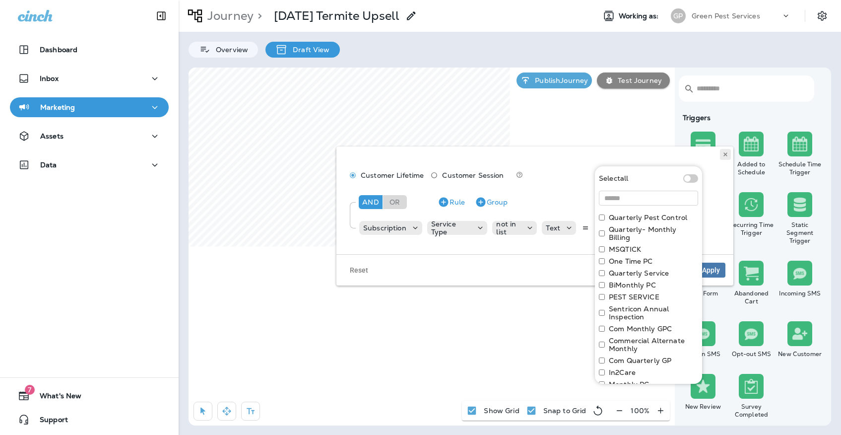
click at [724, 151] on icon at bounding box center [725, 154] width 6 height 6
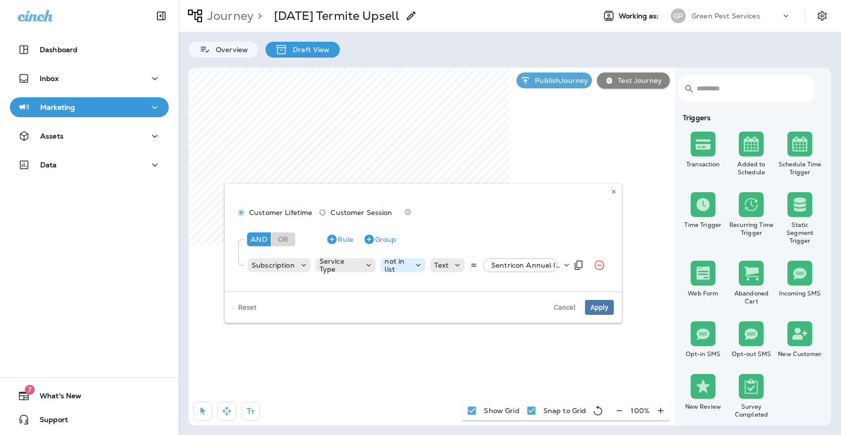
click at [390, 265] on p "not in list" at bounding box center [396, 265] width 25 height 16
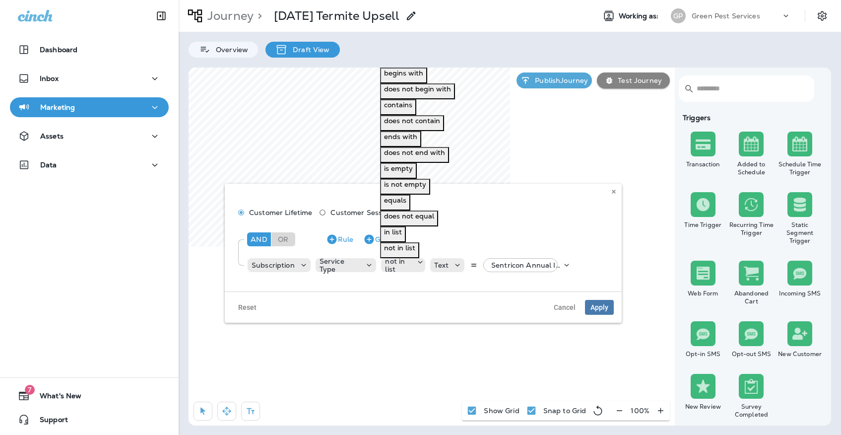
click at [393, 228] on p "in list" at bounding box center [393, 232] width 18 height 8
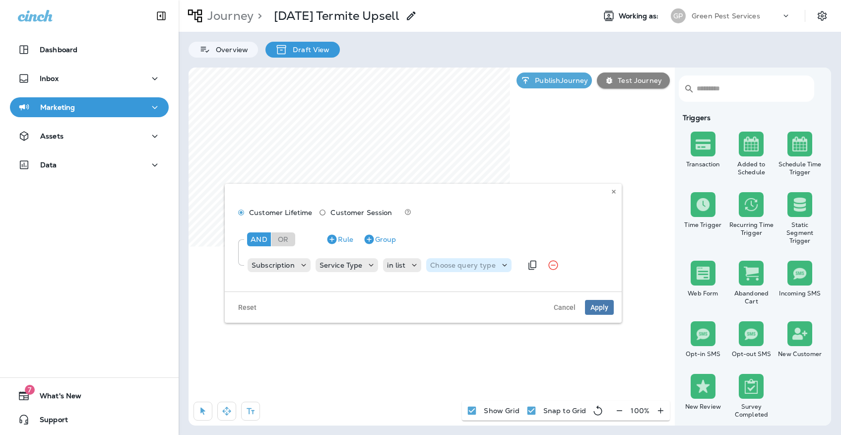
click at [449, 265] on p "Choose query type" at bounding box center [462, 265] width 65 height 8
click at [447, 288] on button "Text" at bounding box center [436, 280] width 22 height 16
click at [535, 261] on div "Select options" at bounding box center [513, 265] width 53 height 8
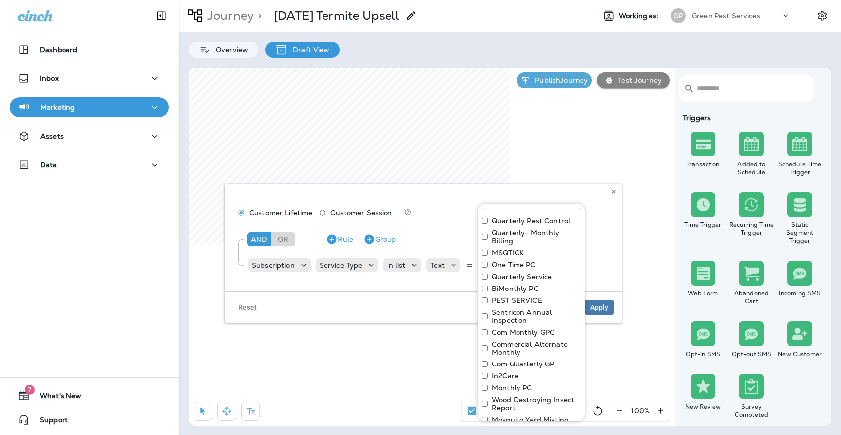
scroll to position [34, 0]
click at [519, 310] on label "Sentricon Annual Inspection" at bounding box center [536, 316] width 89 height 16
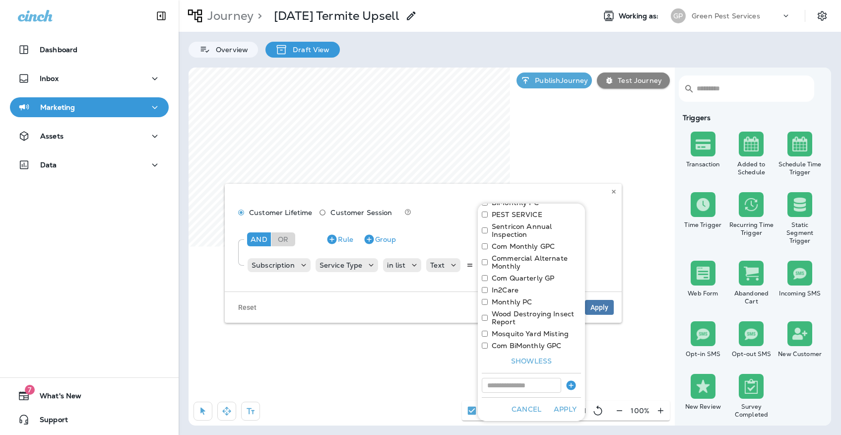
scroll to position [120, 0]
click at [519, 313] on label "Wood Destroying Insect Report" at bounding box center [536, 318] width 89 height 16
click at [572, 409] on button "Apply" at bounding box center [565, 408] width 32 height 15
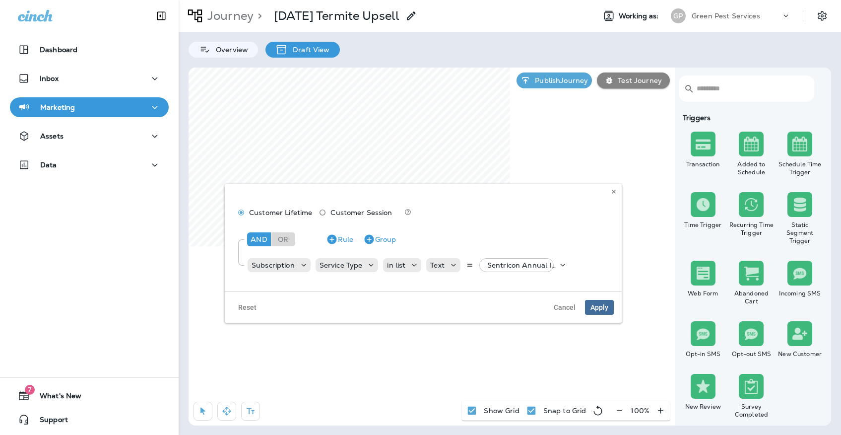
click at [597, 308] on span "Apply" at bounding box center [599, 307] width 18 height 7
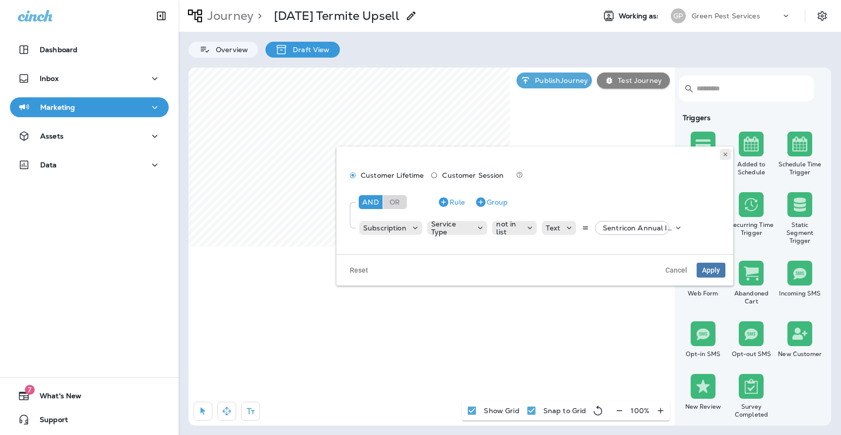
click at [727, 155] on icon at bounding box center [725, 154] width 6 height 6
click at [632, 226] on p "Sentricon Annual Inspection, +27 more" at bounding box center [638, 228] width 70 height 8
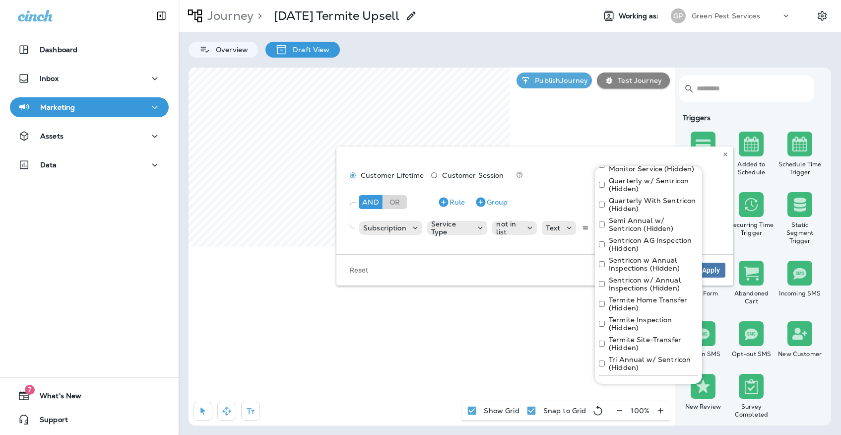
scroll to position [548, 0]
click at [727, 152] on icon at bounding box center [725, 154] width 6 height 6
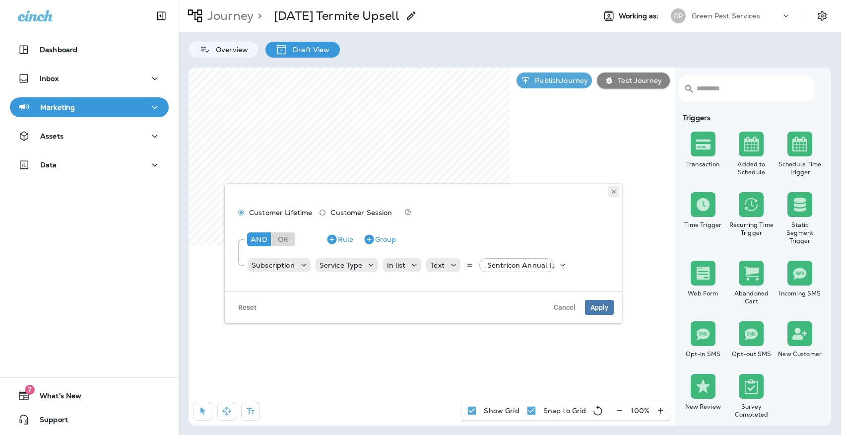
click at [613, 190] on use at bounding box center [613, 191] width 3 height 4
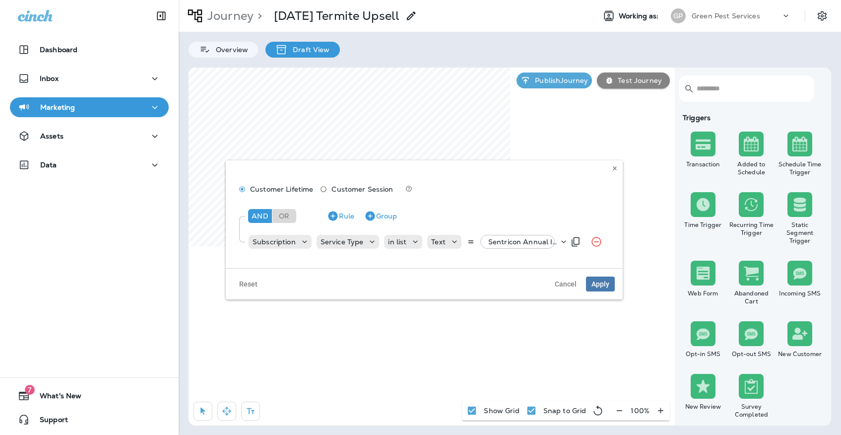
click at [541, 247] on div "Sentricon Annual Inspection, +1 more" at bounding box center [521, 242] width 74 height 14
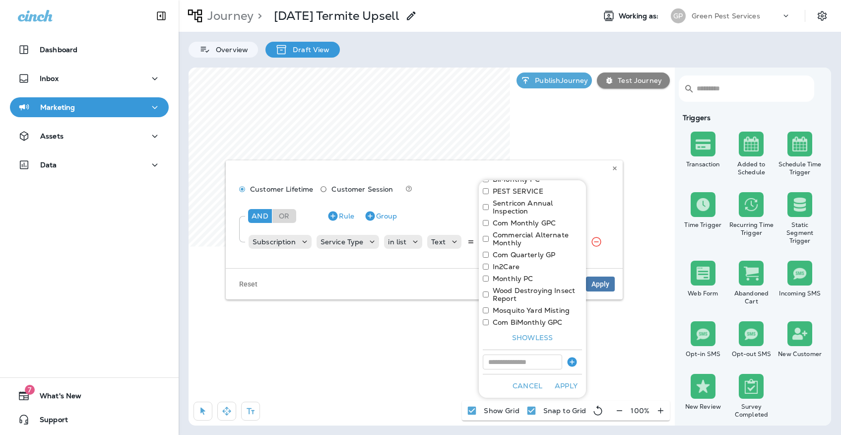
scroll to position [120, 0]
click at [500, 362] on input at bounding box center [522, 361] width 79 height 15
type input "**********"
click at [572, 358] on icon "button" at bounding box center [571, 361] width 9 height 9
click at [552, 358] on input at bounding box center [522, 361] width 79 height 15
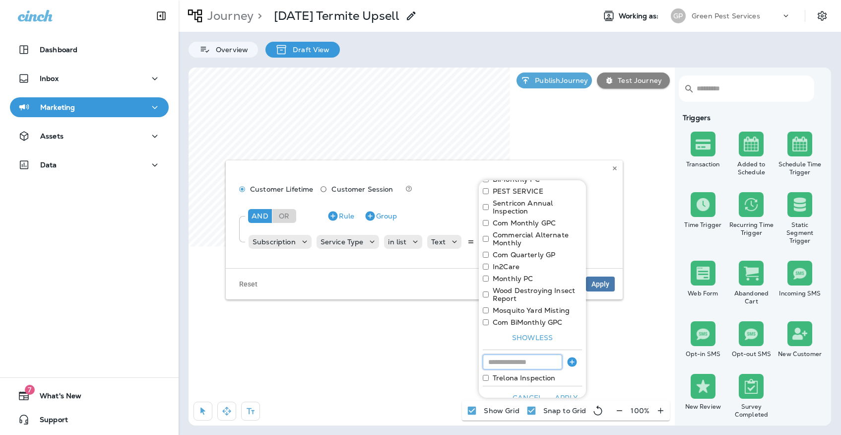
type input "*"
type input "**********"
click at [569, 358] on icon "button" at bounding box center [571, 361] width 9 height 9
click at [549, 358] on input at bounding box center [522, 361] width 79 height 15
type input "**********"
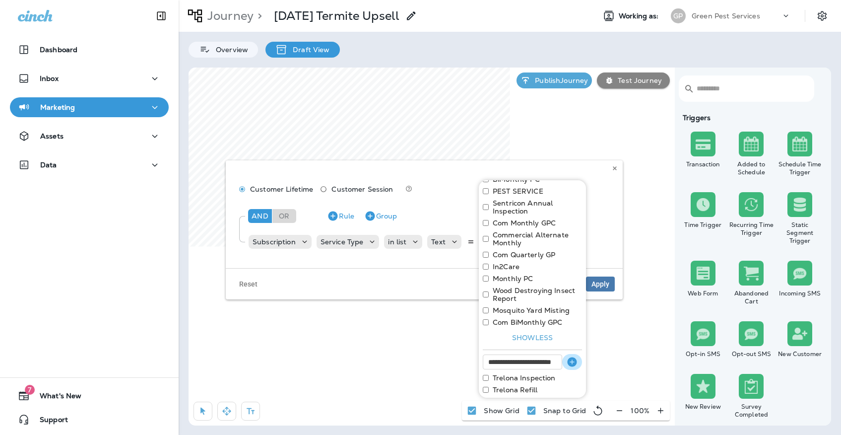
click at [573, 361] on icon "button" at bounding box center [571, 361] width 9 height 9
click at [539, 361] on input at bounding box center [522, 361] width 79 height 15
type input "**********"
click at [569, 358] on icon "button" at bounding box center [571, 361] width 9 height 9
click at [538, 360] on input at bounding box center [522, 361] width 79 height 15
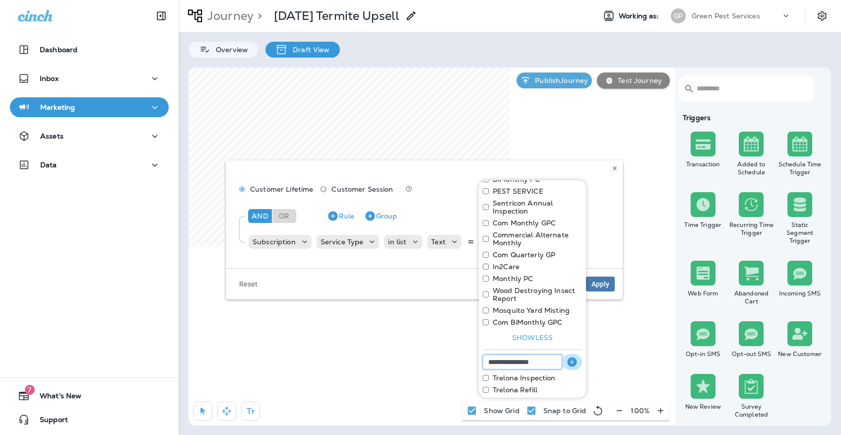
type input "**********"
click at [577, 360] on icon "button" at bounding box center [572, 362] width 12 height 12
click at [545, 361] on input at bounding box center [522, 361] width 79 height 15
type input "**********"
click at [565, 360] on button "button" at bounding box center [572, 362] width 20 height 16
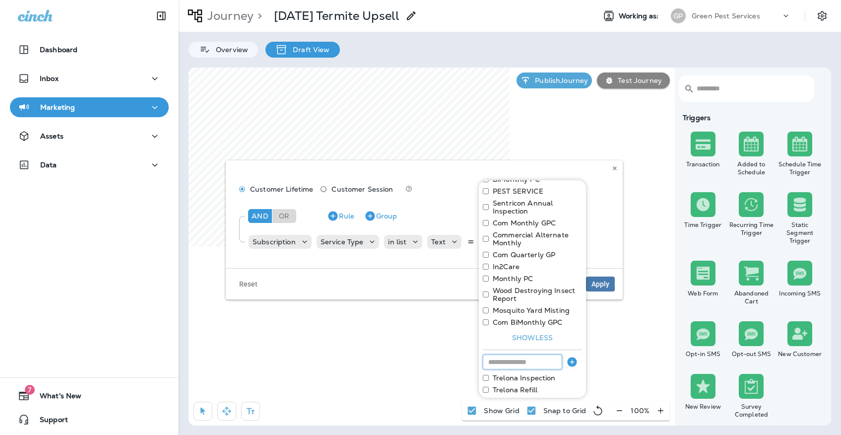
click at [544, 359] on input at bounding box center [522, 361] width 79 height 15
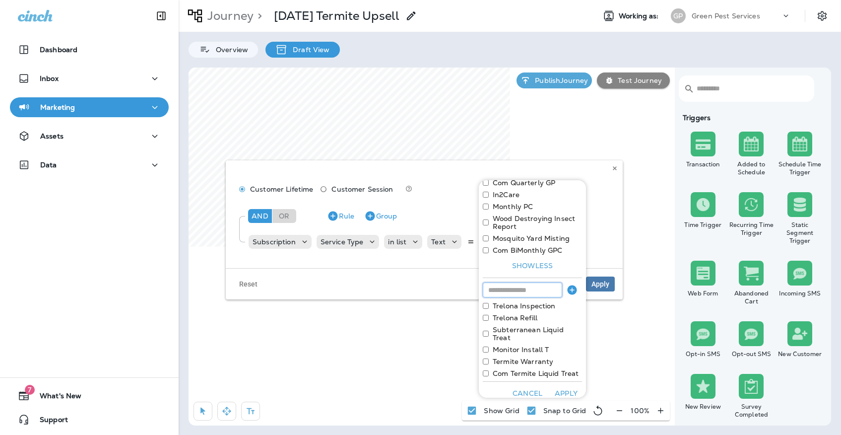
scroll to position [191, 0]
type input "**********"
click at [575, 293] on icon "button" at bounding box center [571, 289] width 9 height 9
click at [549, 292] on input at bounding box center [522, 290] width 79 height 15
type input "**********"
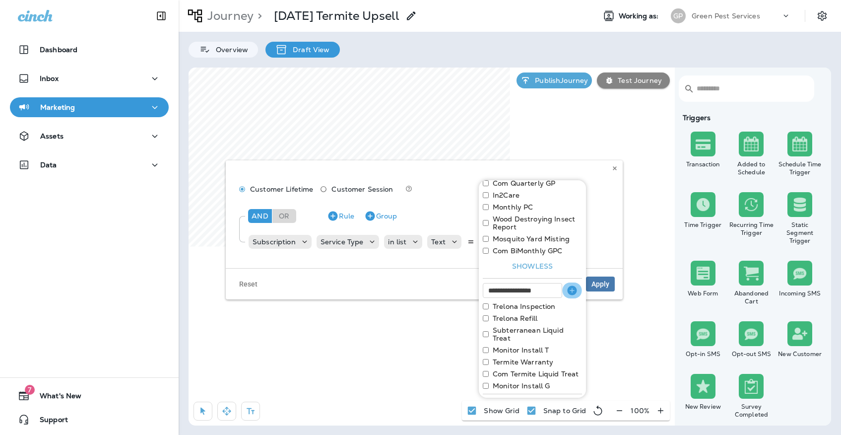
click at [569, 284] on icon "button" at bounding box center [572, 290] width 12 height 12
click at [535, 286] on input at bounding box center [522, 290] width 79 height 15
type input "**********"
click at [570, 290] on icon "button" at bounding box center [571, 289] width 9 height 9
click at [552, 290] on input at bounding box center [522, 290] width 79 height 15
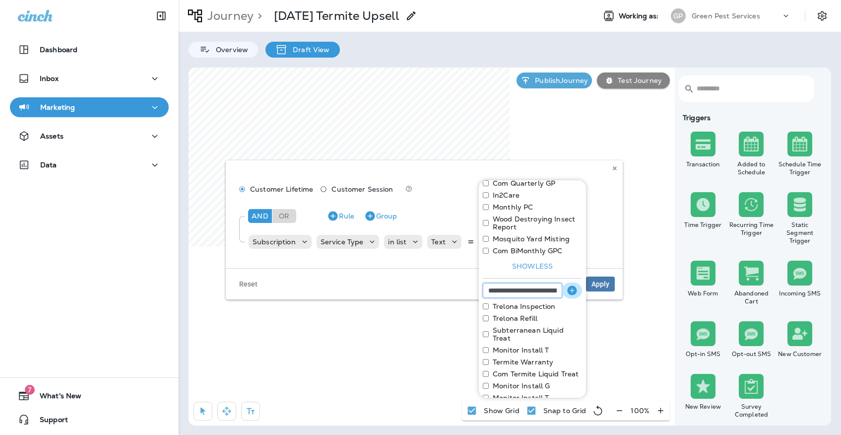
type input "**********"
click at [568, 289] on icon "button" at bounding box center [571, 289] width 9 height 9
click at [548, 289] on input at bounding box center [522, 290] width 79 height 15
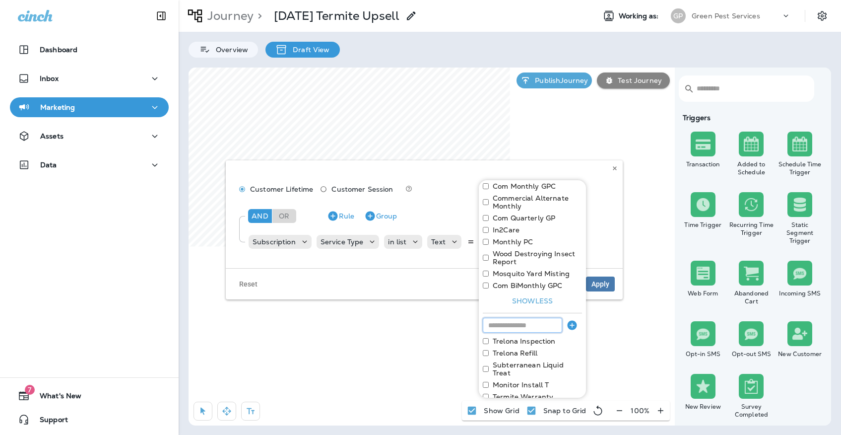
scroll to position [157, 0]
type input "**********"
click at [568, 320] on icon "button" at bounding box center [572, 324] width 12 height 12
click at [551, 320] on input at bounding box center [522, 323] width 79 height 15
type input "**********"
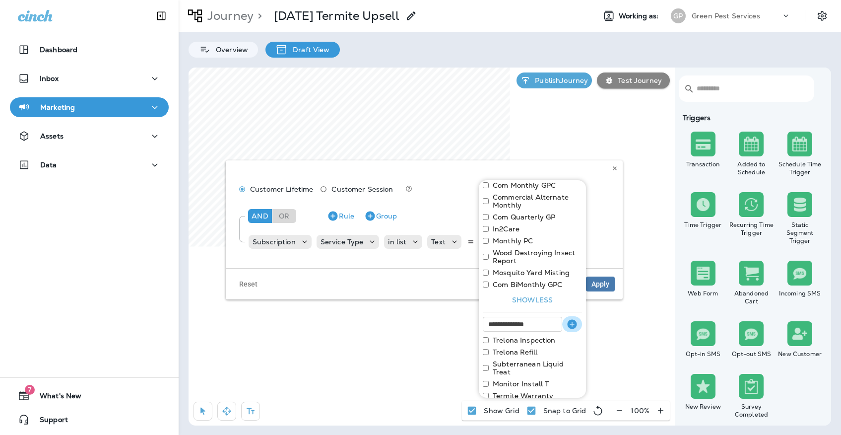
click at [575, 321] on icon "button" at bounding box center [571, 323] width 9 height 9
click at [557, 323] on input at bounding box center [522, 323] width 79 height 15
type input "**********"
click at [574, 324] on icon "button" at bounding box center [571, 323] width 9 height 9
click at [552, 324] on input at bounding box center [522, 323] width 79 height 15
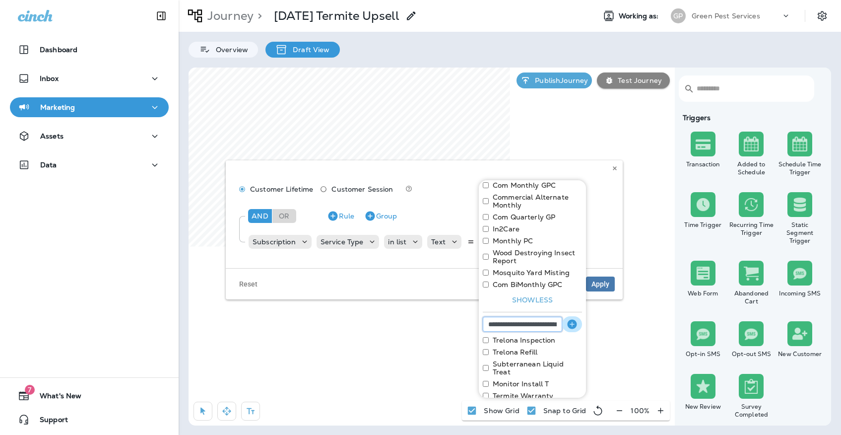
type input "**********"
click at [573, 323] on icon "button" at bounding box center [571, 323] width 9 height 9
click at [547, 323] on input at bounding box center [522, 323] width 79 height 15
type input "**********"
click at [567, 328] on icon "button" at bounding box center [572, 324] width 12 height 12
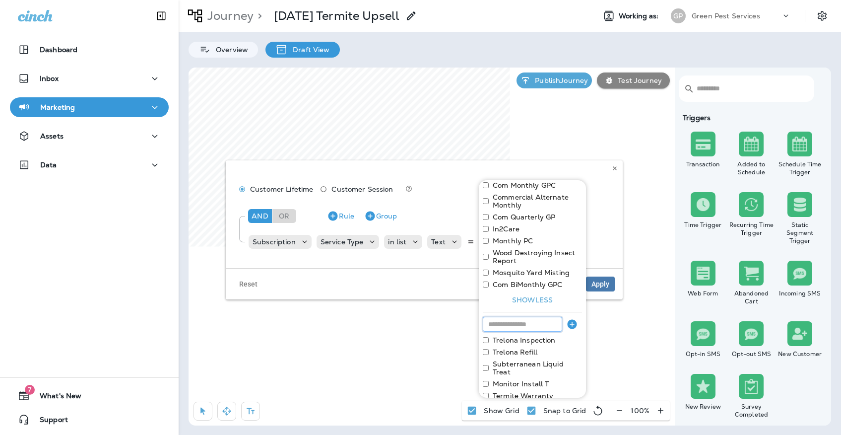
click at [552, 327] on input at bounding box center [522, 323] width 79 height 15
type input "**********"
click at [568, 326] on icon "button" at bounding box center [571, 323] width 9 height 9
click at [550, 326] on input at bounding box center [522, 323] width 79 height 15
type input "**********"
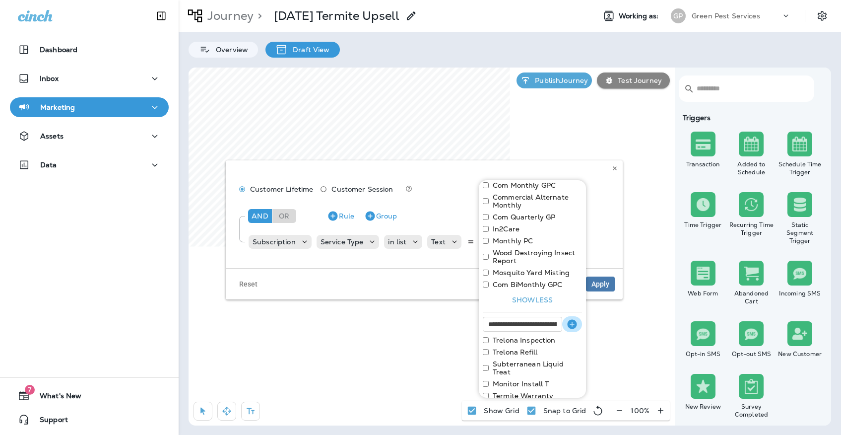
click at [569, 326] on icon "button" at bounding box center [571, 323] width 9 height 9
click at [545, 326] on input at bounding box center [522, 323] width 79 height 15
type input "**********"
click at [567, 325] on icon "button" at bounding box center [571, 323] width 9 height 9
click at [545, 325] on input at bounding box center [522, 323] width 79 height 15
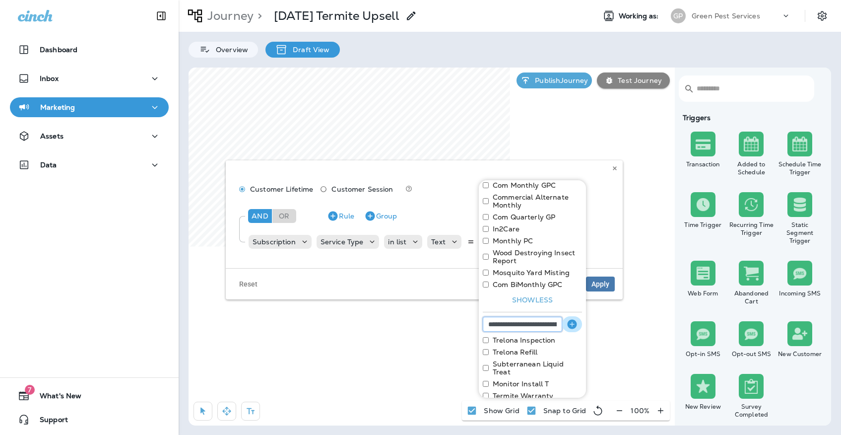
type input "**********"
click at [570, 323] on icon "button" at bounding box center [571, 323] width 9 height 9
click at [536, 325] on input at bounding box center [522, 323] width 79 height 15
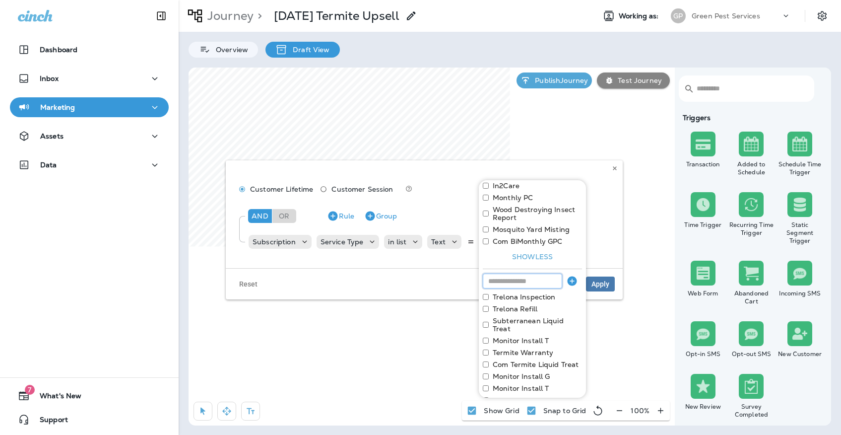
scroll to position [191, 0]
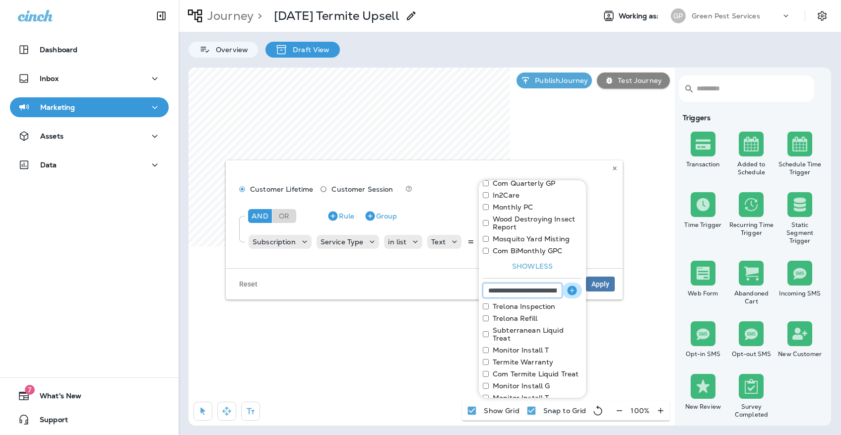
type input "**********"
click at [566, 291] on icon "button" at bounding box center [572, 290] width 12 height 12
click at [544, 291] on input at bounding box center [522, 290] width 79 height 15
type input "**********"
click at [573, 295] on icon "button" at bounding box center [571, 289] width 9 height 9
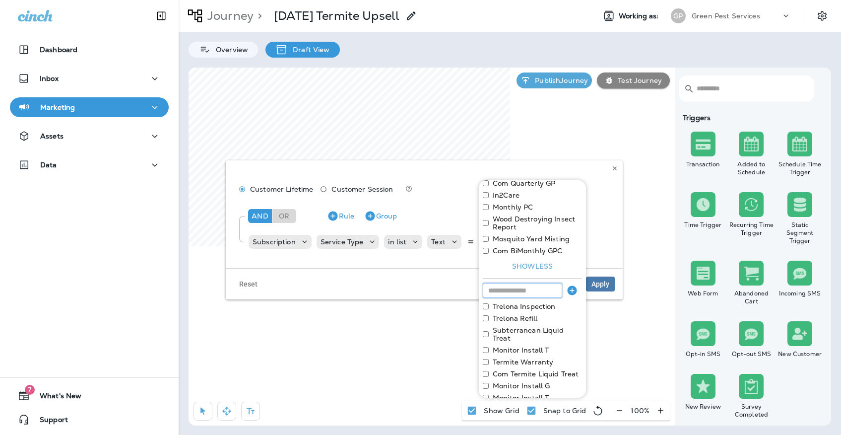
click at [544, 289] on input at bounding box center [522, 290] width 79 height 15
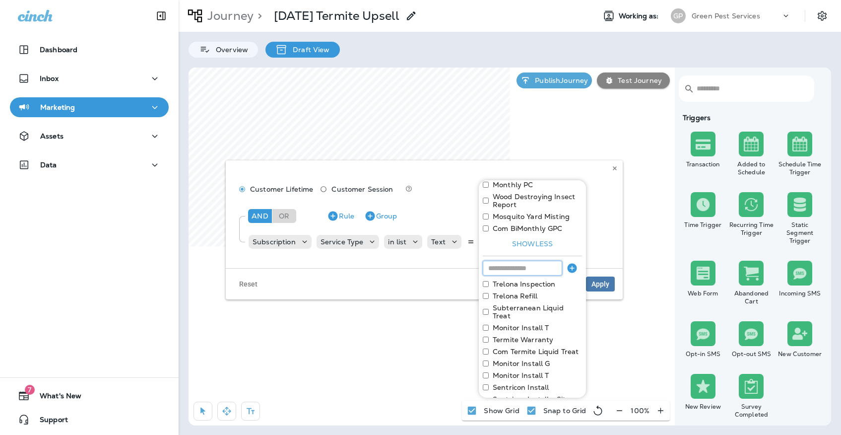
scroll to position [197, 0]
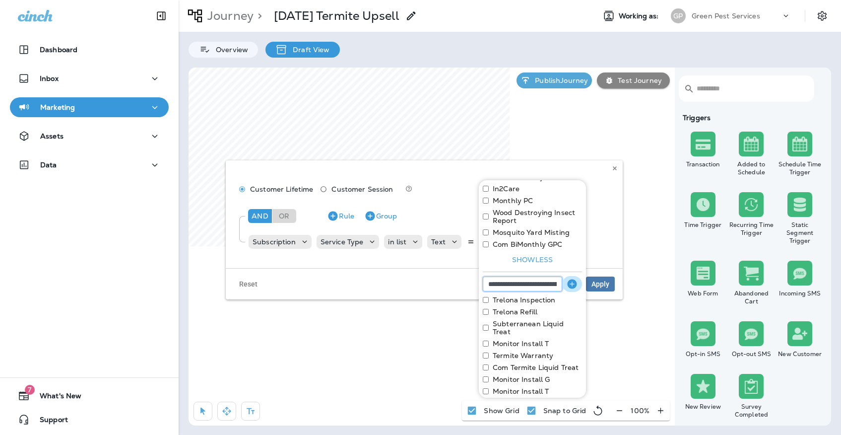
type input "**********"
click at [568, 287] on icon "button" at bounding box center [572, 284] width 12 height 12
click at [542, 286] on input at bounding box center [522, 283] width 79 height 15
type input "**********"
click at [572, 284] on icon "button" at bounding box center [572, 284] width 12 height 12
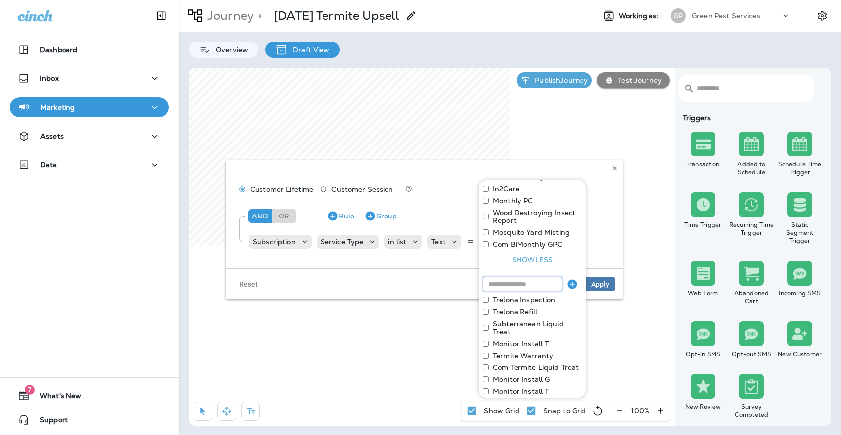
click at [541, 288] on input at bounding box center [522, 283] width 79 height 15
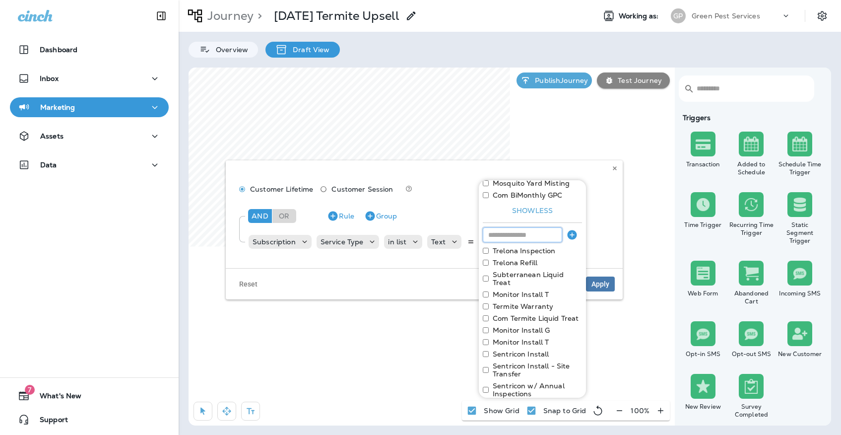
scroll to position [243, 0]
type input "**********"
click at [570, 239] on icon "button" at bounding box center [571, 237] width 9 height 9
click at [549, 239] on input at bounding box center [522, 238] width 79 height 15
type input "**********"
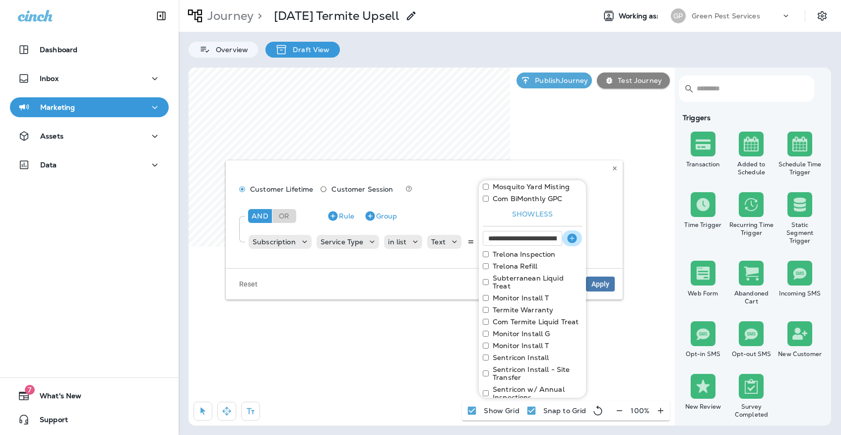
click at [571, 237] on icon "button" at bounding box center [571, 237] width 9 height 9
click at [538, 238] on input at bounding box center [522, 238] width 79 height 15
type input "**********"
click at [570, 235] on icon "button" at bounding box center [571, 237] width 9 height 9
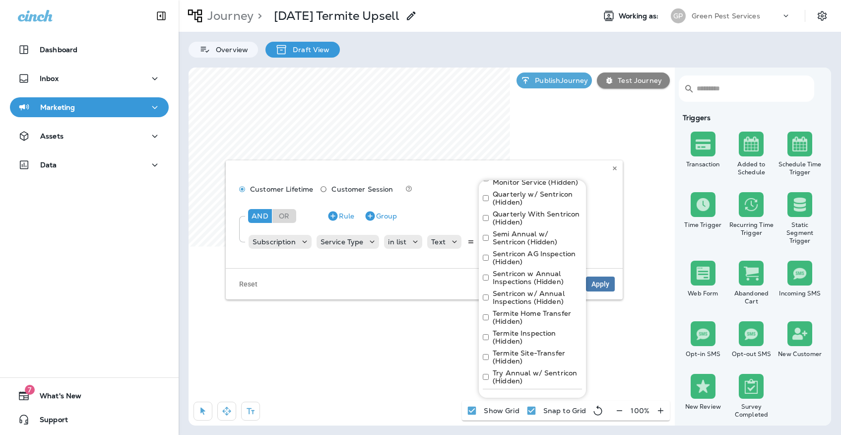
scroll to position [548, 0]
click at [558, 394] on button "Apply" at bounding box center [566, 401] width 32 height 15
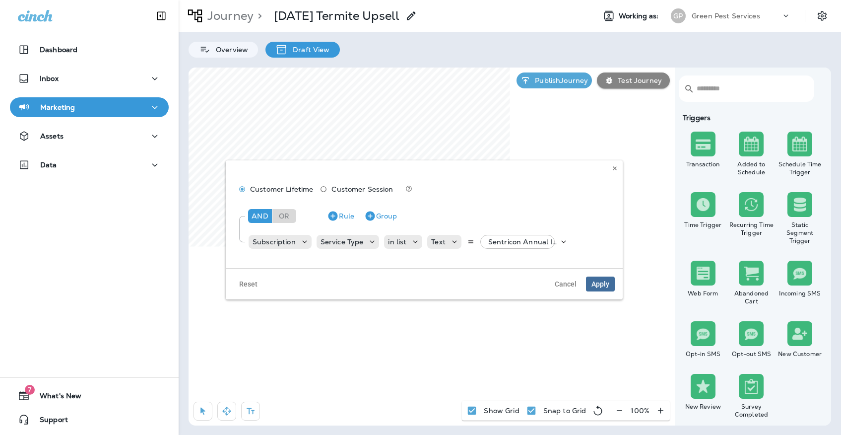
click at [602, 285] on span "Apply" at bounding box center [600, 283] width 18 height 7
click at [510, 242] on p "Sentricon Annual Inspection, +27 more" at bounding box center [523, 242] width 70 height 8
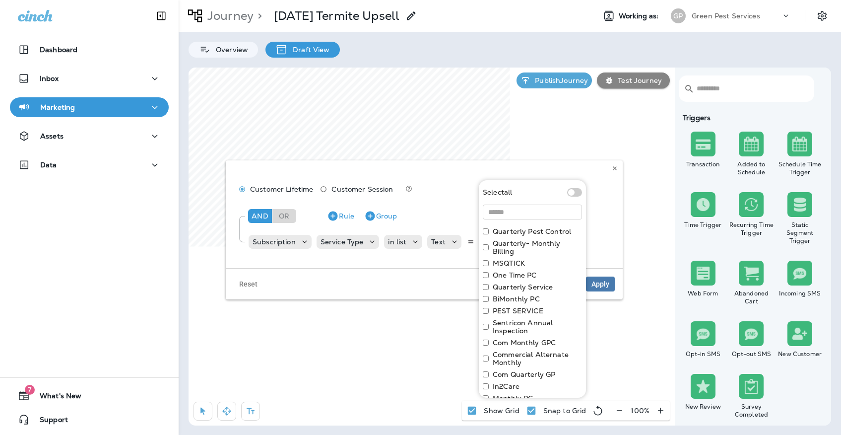
scroll to position [0, 0]
click at [614, 167] on icon at bounding box center [615, 168] width 6 height 6
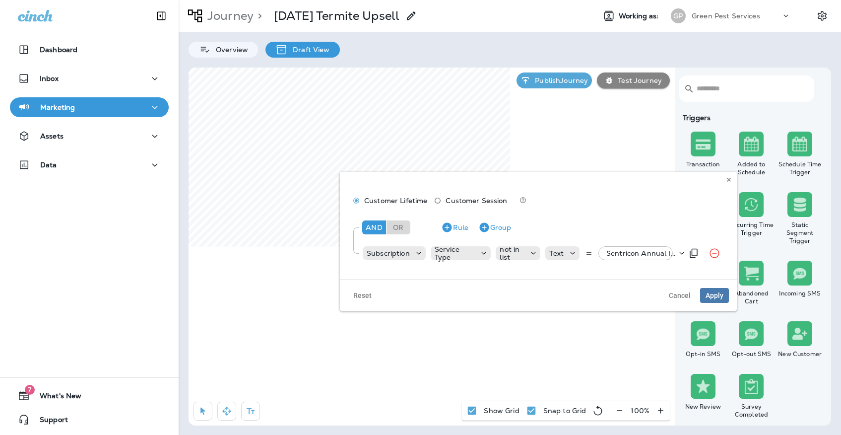
click at [610, 251] on p "Sentricon Annual Inspection, +27 more" at bounding box center [641, 253] width 70 height 8
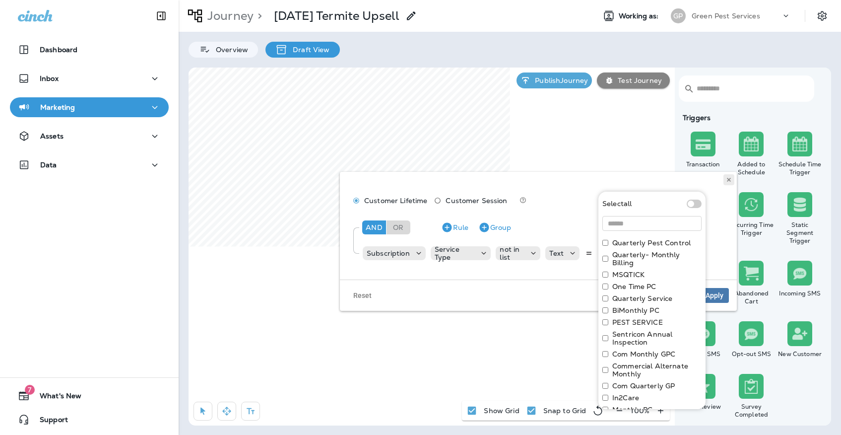
click at [732, 184] on button at bounding box center [728, 179] width 11 height 11
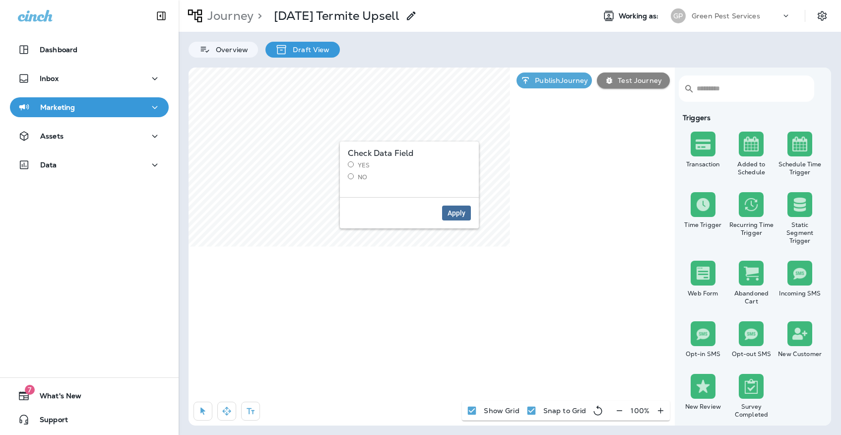
click at [455, 209] on span "Apply" at bounding box center [456, 212] width 18 height 7
click at [356, 250] on label "Yes" at bounding box center [409, 252] width 123 height 8
click at [459, 293] on button "Apply" at bounding box center [456, 299] width 29 height 15
click at [451, 296] on span "Apply" at bounding box center [456, 299] width 18 height 7
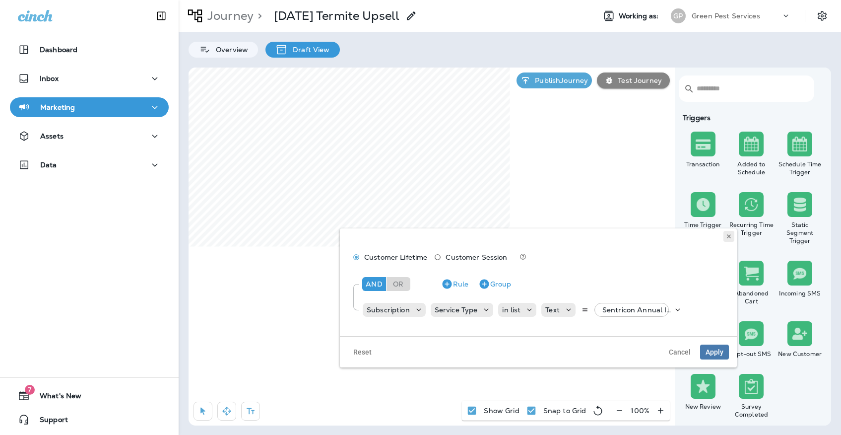
click at [726, 231] on button at bounding box center [728, 236] width 11 height 11
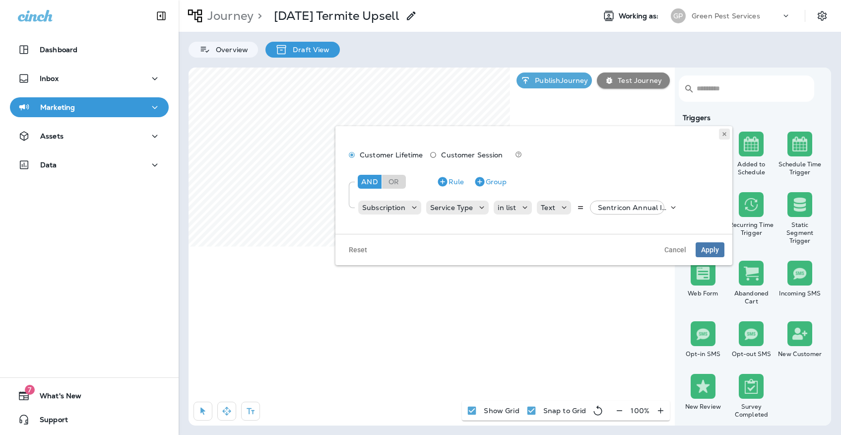
click at [728, 132] on button at bounding box center [724, 133] width 11 height 11
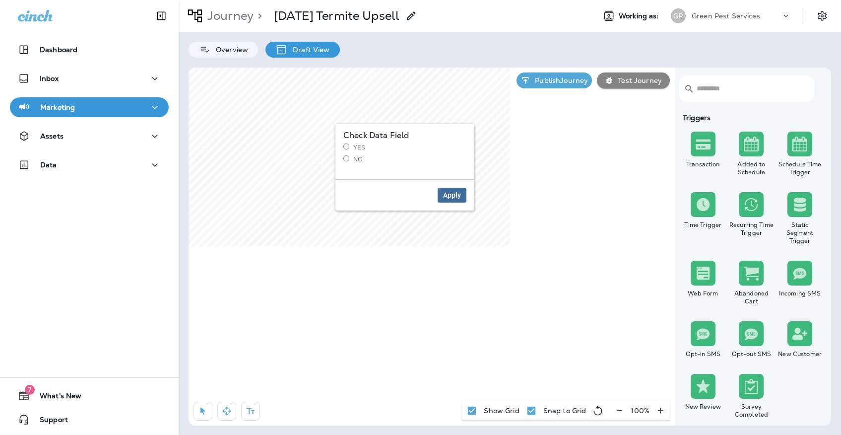
click at [449, 189] on button "Apply" at bounding box center [451, 194] width 29 height 15
click at [459, 193] on span "Apply" at bounding box center [452, 194] width 18 height 7
click at [460, 232] on button "Apply" at bounding box center [453, 227] width 29 height 15
click at [353, 188] on label "No" at bounding box center [406, 192] width 123 height 8
click at [463, 229] on button "Apply" at bounding box center [453, 227] width 29 height 15
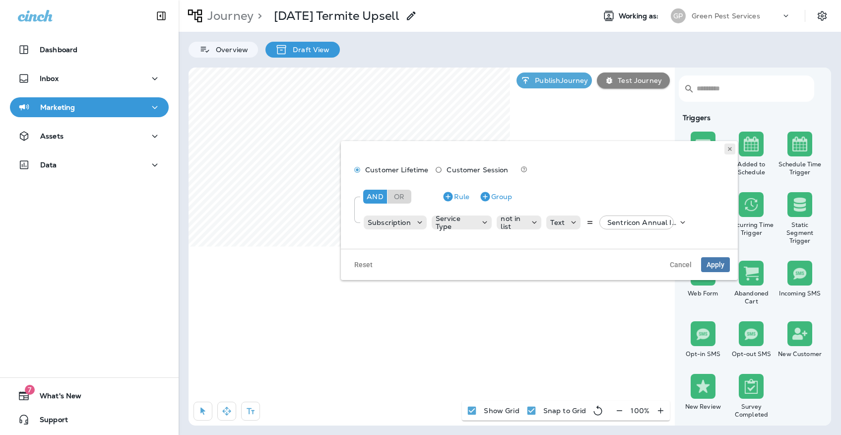
click at [728, 146] on icon at bounding box center [730, 149] width 6 height 6
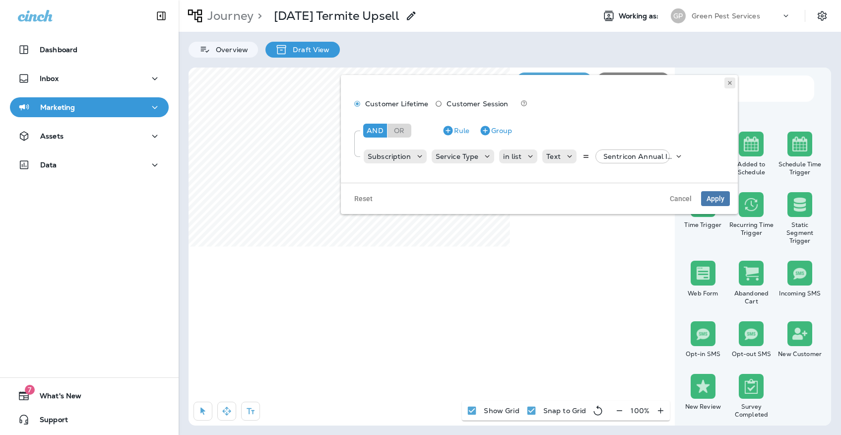
click at [730, 82] on use at bounding box center [729, 83] width 3 height 4
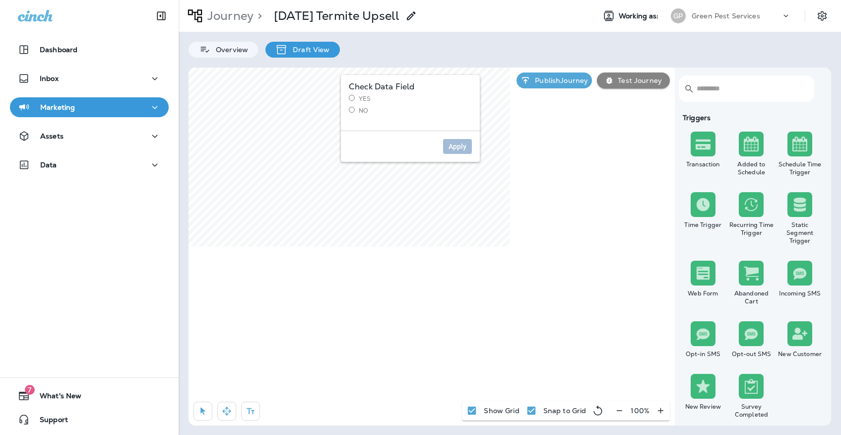
click at [363, 94] on div "Check Data Field Yes No" at bounding box center [410, 99] width 123 height 32
click at [362, 97] on label "Yes" at bounding box center [410, 99] width 123 height 8
click at [451, 146] on span "Apply" at bounding box center [457, 146] width 18 height 7
click at [363, 108] on label "No" at bounding box center [410, 111] width 123 height 8
click at [452, 145] on span "Apply" at bounding box center [457, 146] width 18 height 7
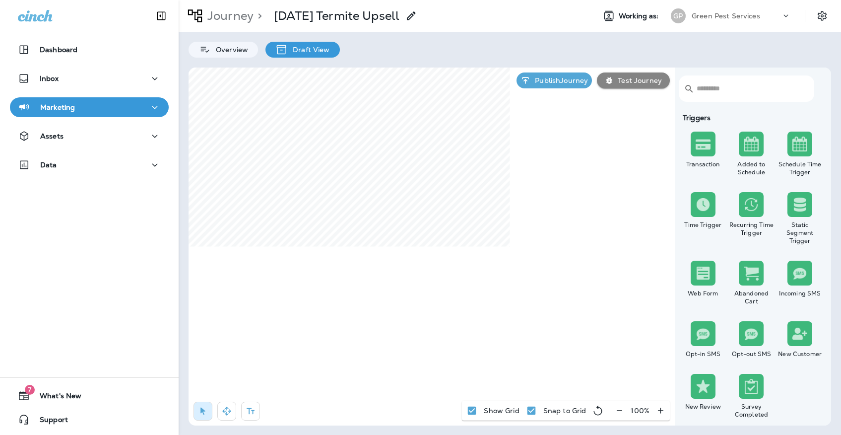
click at [752, 19] on p "Green Pest Services" at bounding box center [725, 16] width 68 height 8
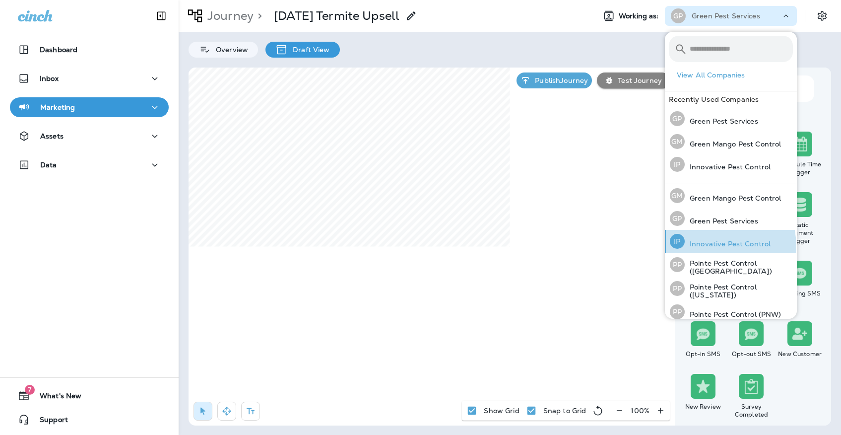
click at [706, 247] on p "Innovative Pest Control" at bounding box center [728, 244] width 86 height 8
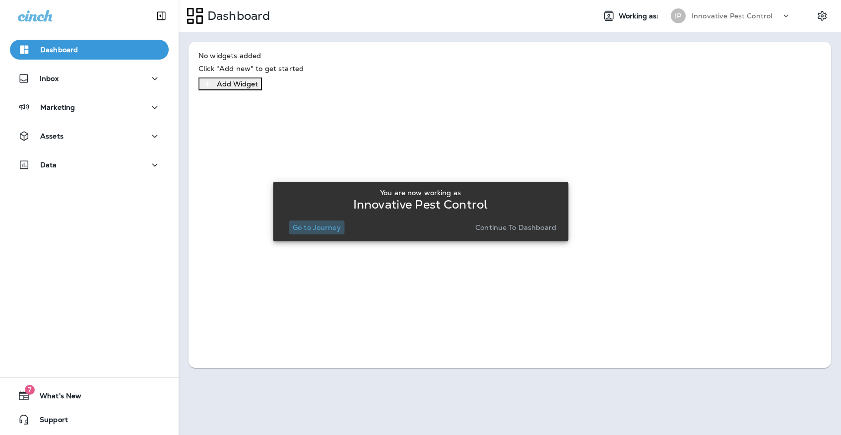
click at [313, 228] on p "Go to Journey" at bounding box center [317, 227] width 48 height 8
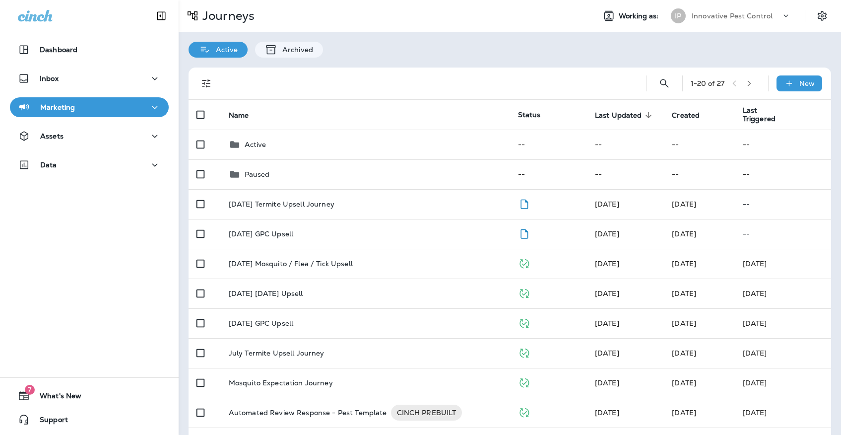
click at [693, 17] on p "Innovative Pest Control" at bounding box center [731, 16] width 81 height 8
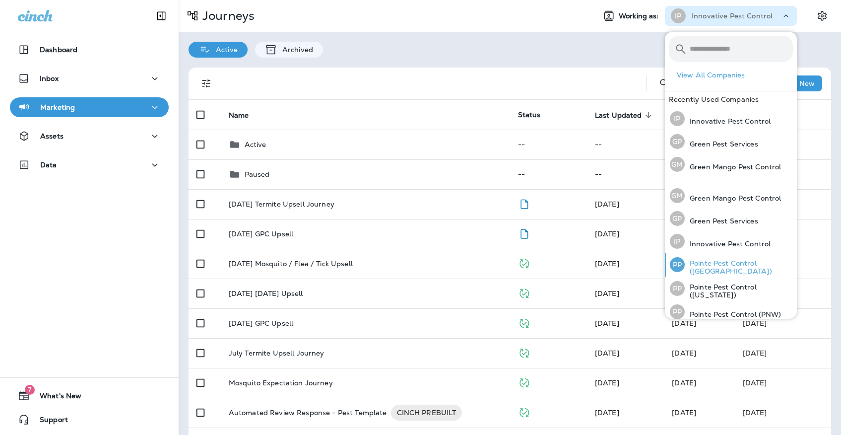
click at [702, 264] on p "Pointe Pest Control ([GEOGRAPHIC_DATA])" at bounding box center [739, 267] width 108 height 16
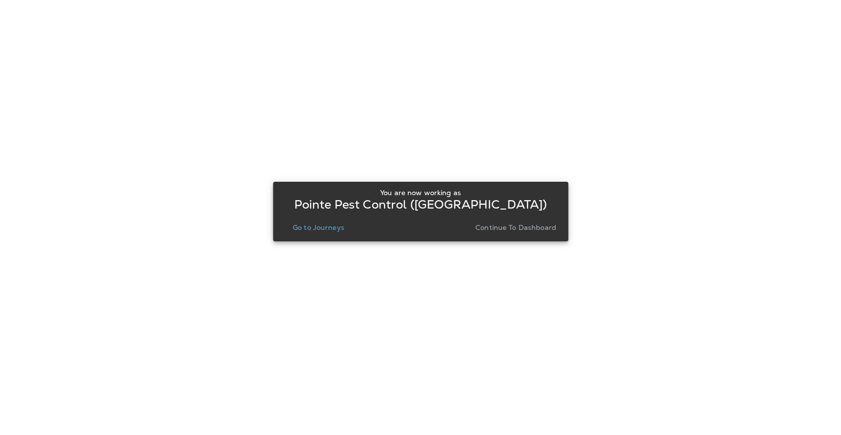
click at [326, 236] on div "You are now working as Pointe Pest Control ([GEOGRAPHIC_DATA]) Go to Journeys C…" at bounding box center [420, 212] width 279 height 54
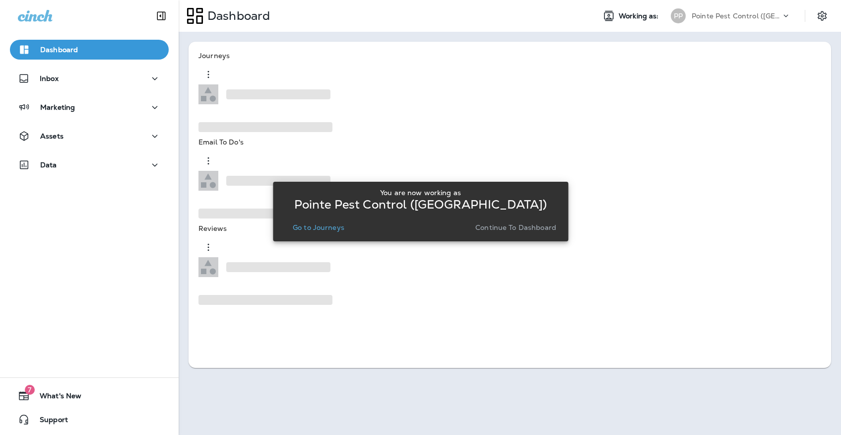
click at [327, 230] on p "Go to Journeys" at bounding box center [319, 227] width 52 height 8
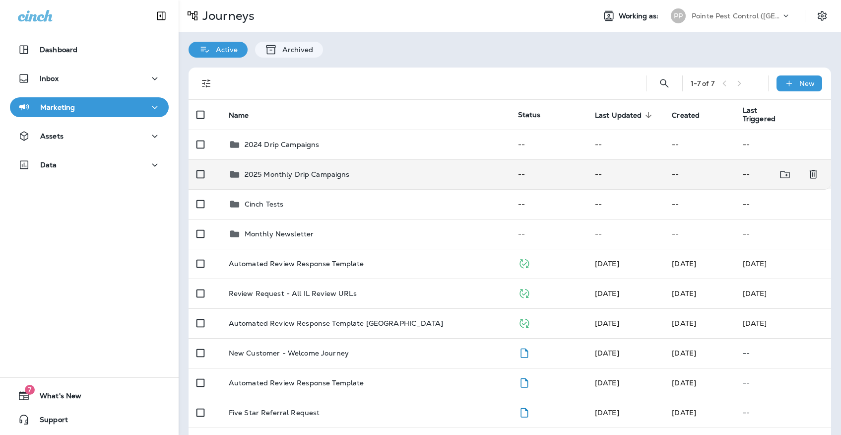
click at [344, 179] on td "2025 Monthly Drip Campaigns" at bounding box center [365, 174] width 289 height 30
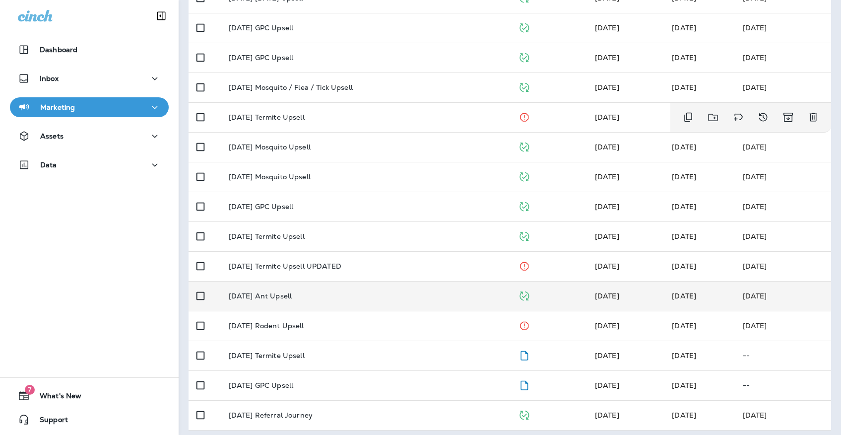
scroll to position [176, 0]
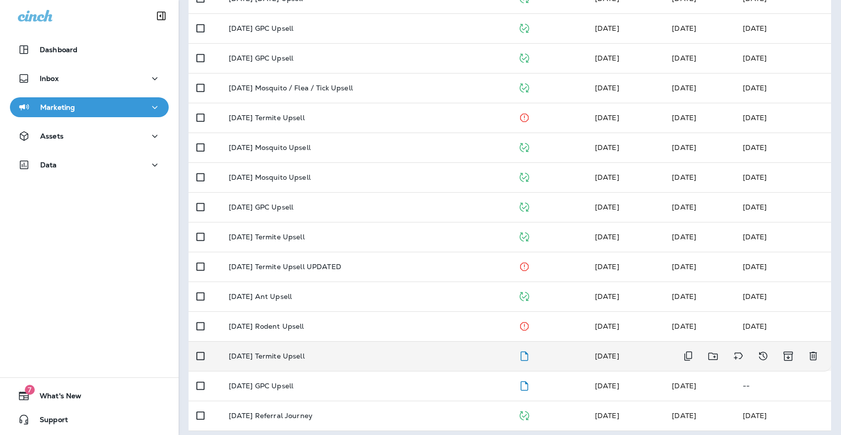
click at [338, 352] on div "[DATE] Termite Upsell" at bounding box center [365, 356] width 273 height 8
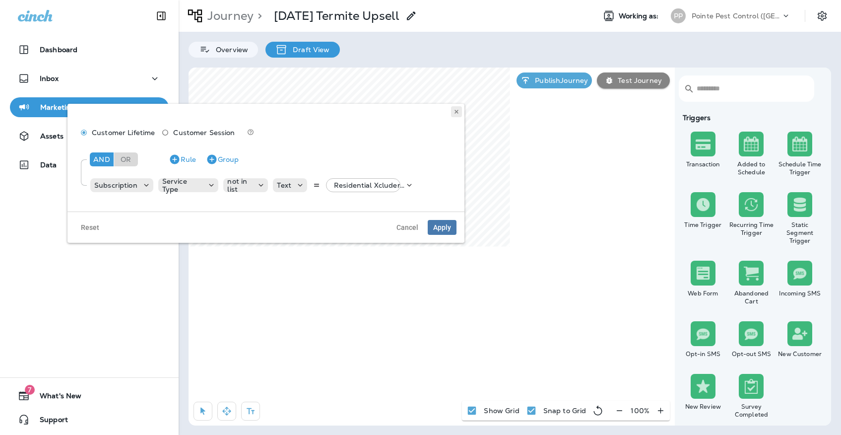
click at [454, 110] on icon at bounding box center [456, 112] width 6 height 6
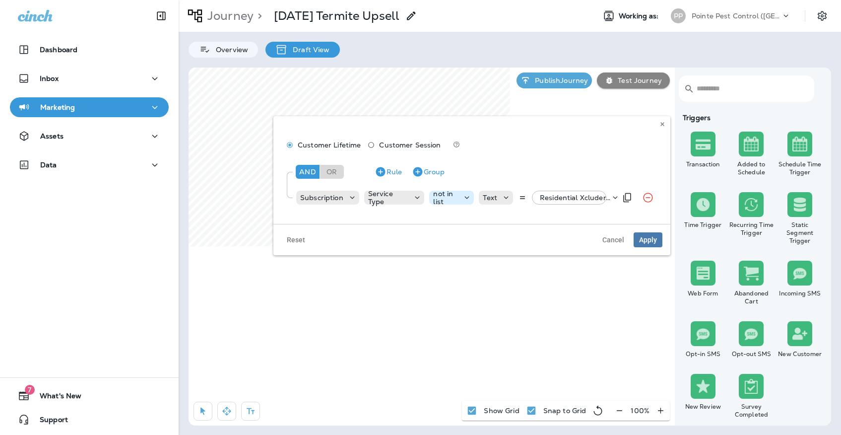
click at [443, 190] on p "not in list" at bounding box center [445, 197] width 25 height 16
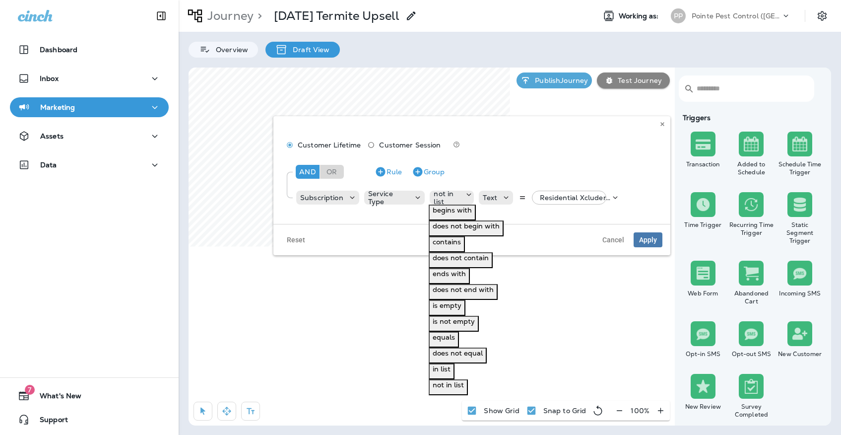
click at [450, 373] on p "in list" at bounding box center [442, 369] width 18 height 8
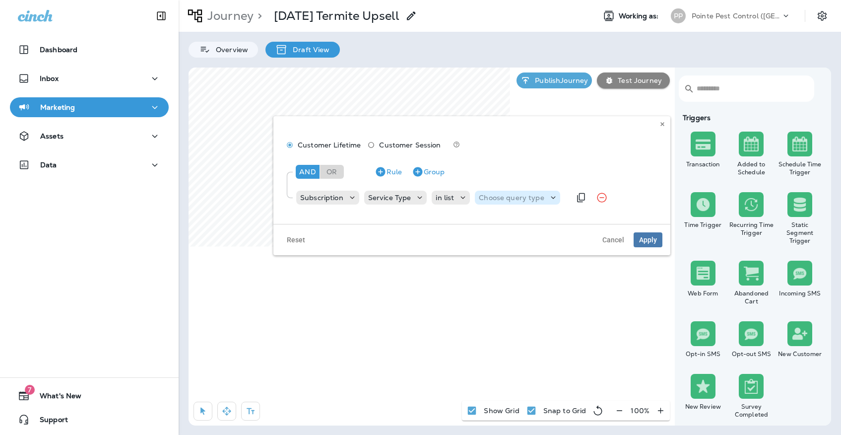
click at [509, 201] on p "Choose query type" at bounding box center [511, 197] width 65 height 8
click at [496, 218] on button "Text" at bounding box center [485, 212] width 22 height 16
click at [644, 235] on button "Apply" at bounding box center [647, 239] width 29 height 15
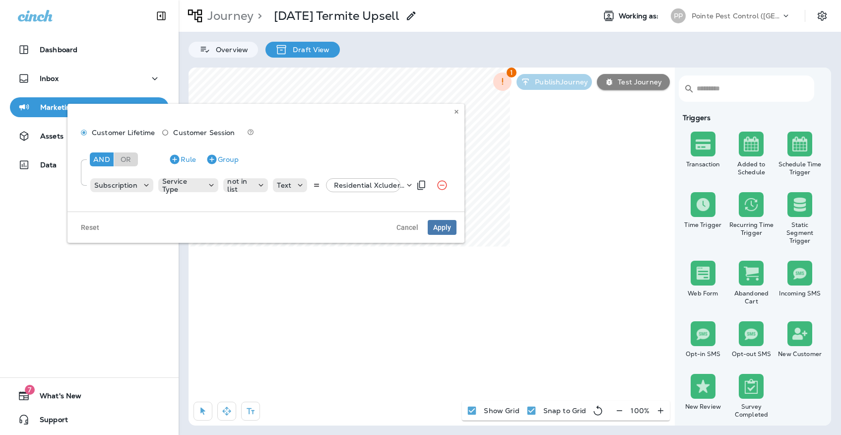
click at [341, 181] on div "Residential Xcluder, +6 more" at bounding box center [367, 185] width 74 height 14
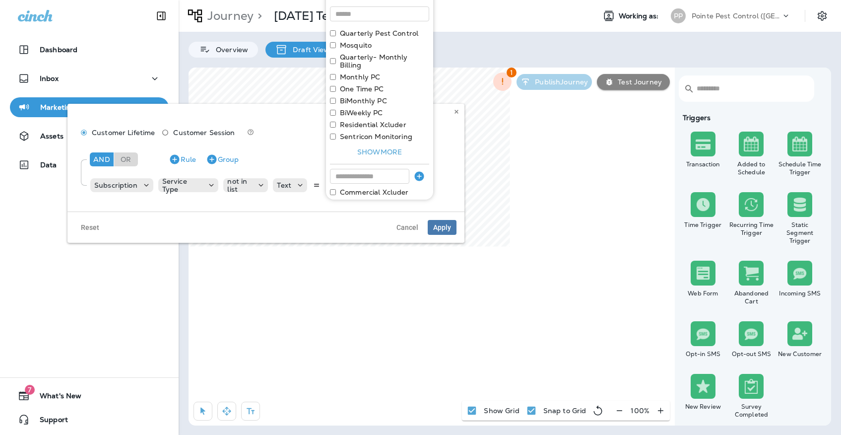
scroll to position [19, 0]
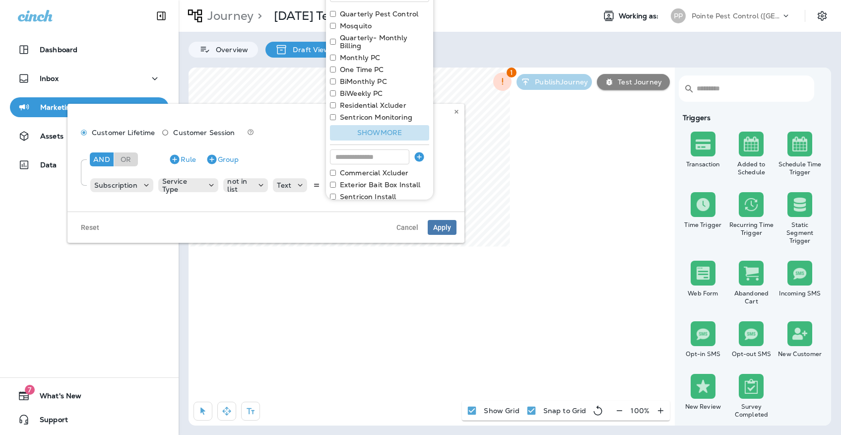
click at [361, 133] on button "Show more" at bounding box center [379, 132] width 99 height 15
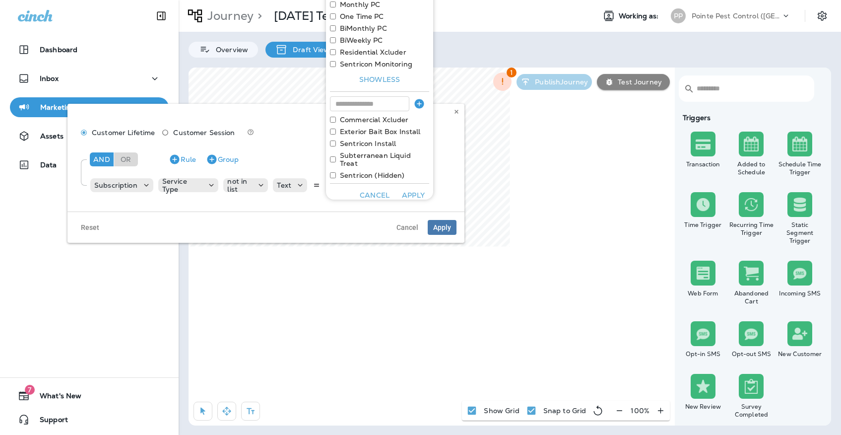
scroll to position [72, 0]
click at [455, 113] on use at bounding box center [455, 112] width 3 height 4
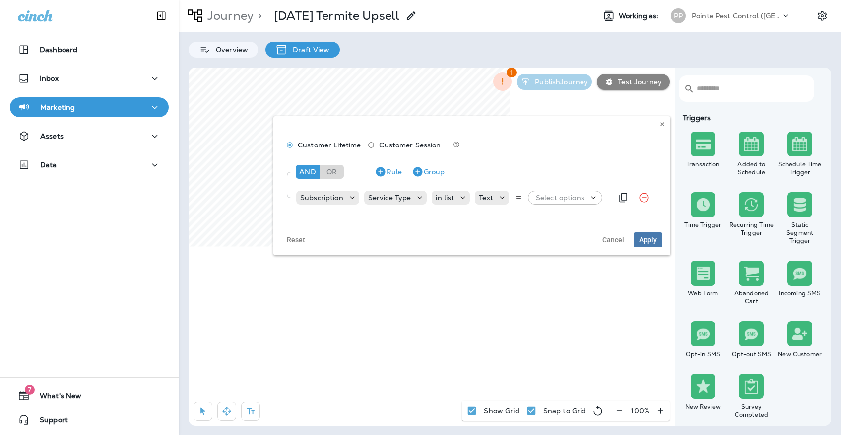
click at [562, 200] on p "Select options" at bounding box center [560, 197] width 49 height 8
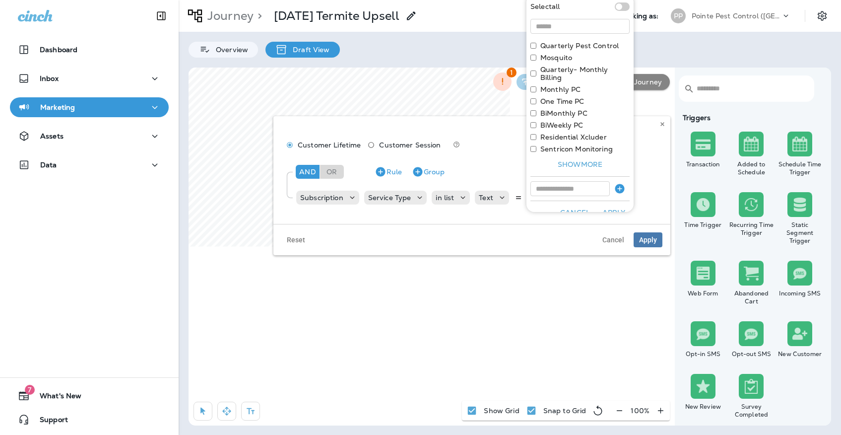
click at [548, 136] on label "Residential Xcluder" at bounding box center [573, 137] width 66 height 8
click at [548, 147] on label "Sentricon Monitoring" at bounding box center [576, 149] width 72 height 8
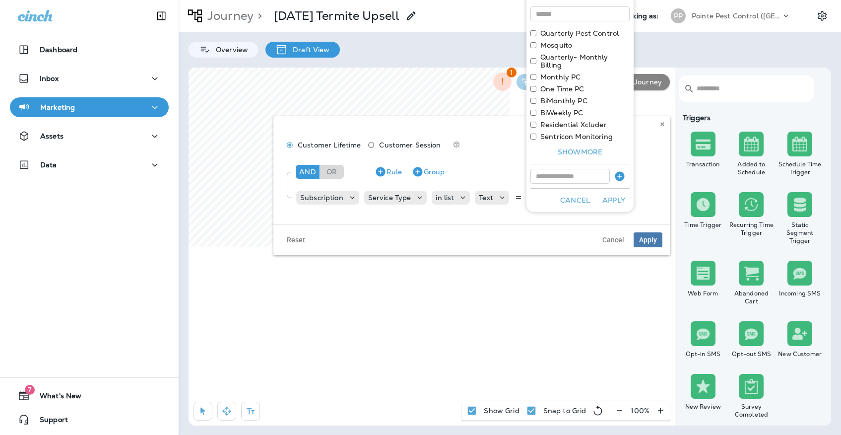
scroll to position [13, 0]
click at [608, 197] on button "Apply" at bounding box center [614, 199] width 32 height 15
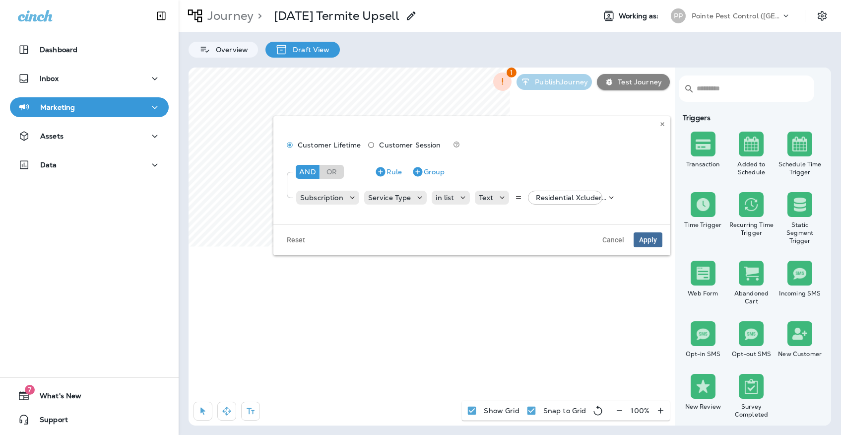
click at [641, 236] on span "Apply" at bounding box center [648, 239] width 18 height 7
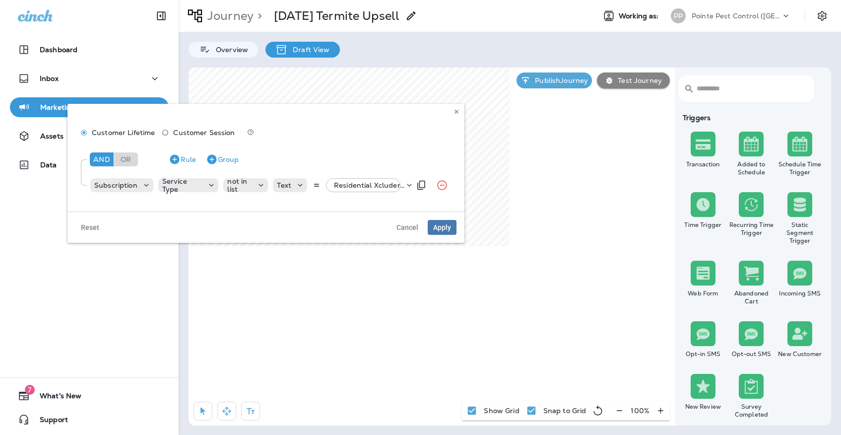
click at [374, 189] on div "Residential Xcluder, +6 more" at bounding box center [367, 185] width 74 height 14
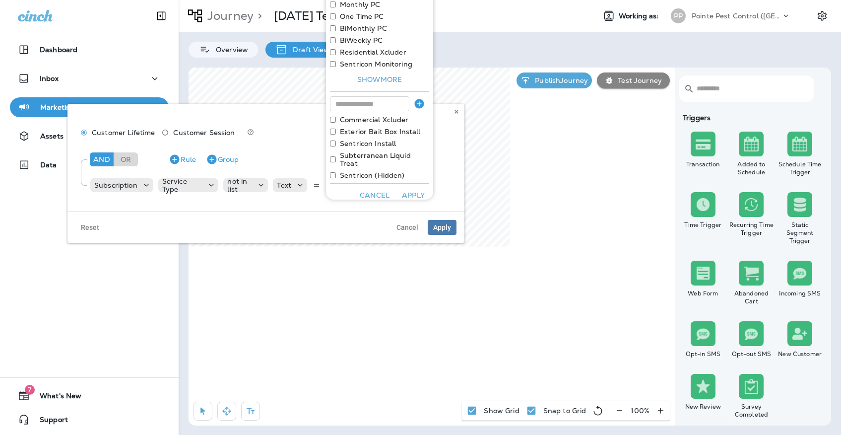
scroll to position [72, 0]
drag, startPoint x: 410, startPoint y: 121, endPoint x: 341, endPoint y: 121, distance: 68.9
click at [341, 121] on div "Commercial Xcluder" at bounding box center [379, 120] width 99 height 8
click at [458, 111] on use at bounding box center [455, 112] width 3 height 4
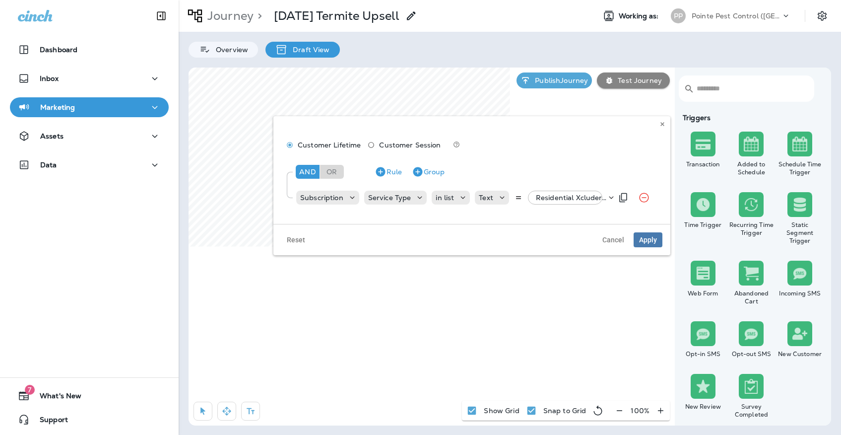
click at [564, 196] on p "Residential Xcluder, +1 more" at bounding box center [571, 197] width 70 height 8
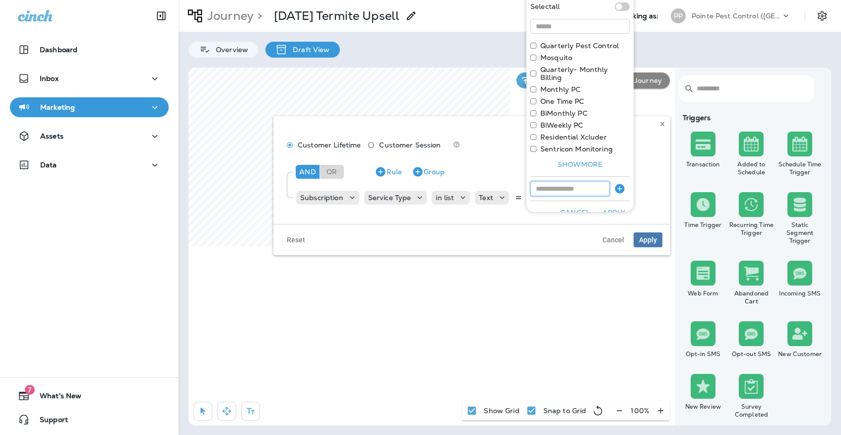
click at [571, 185] on input at bounding box center [569, 188] width 79 height 15
paste input "**********"
click at [539, 188] on input "**********" at bounding box center [569, 188] width 79 height 15
type input "**********"
click at [624, 188] on icon "button" at bounding box center [620, 189] width 12 height 12
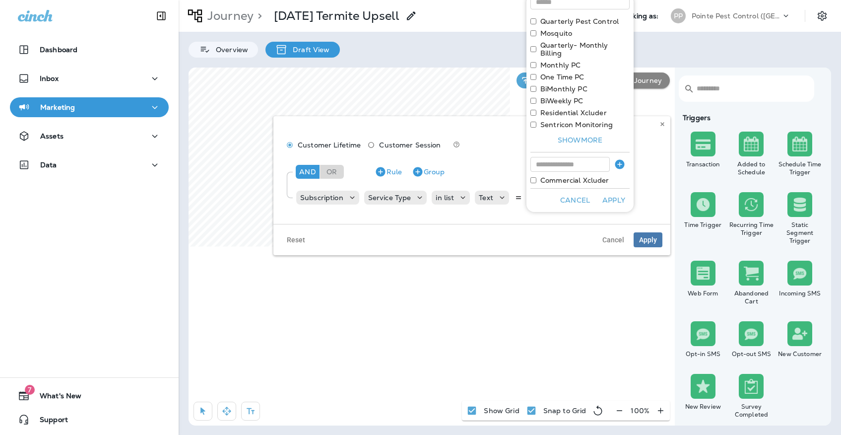
scroll to position [24, 0]
click at [619, 203] on button "Apply" at bounding box center [614, 199] width 32 height 15
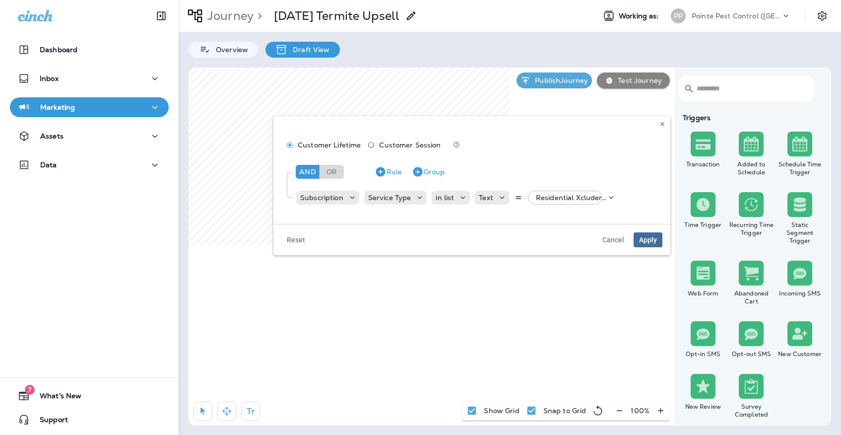
click at [648, 240] on span "Apply" at bounding box center [648, 239] width 18 height 7
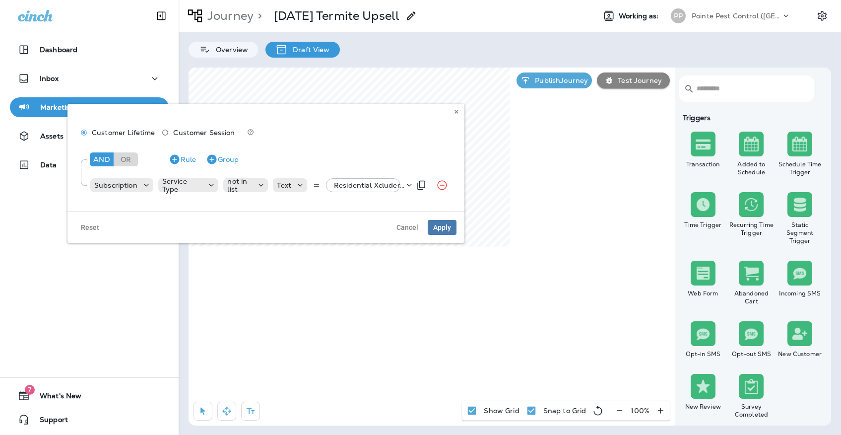
click at [373, 183] on p "Residential Xcluder, +6 more" at bounding box center [369, 185] width 70 height 8
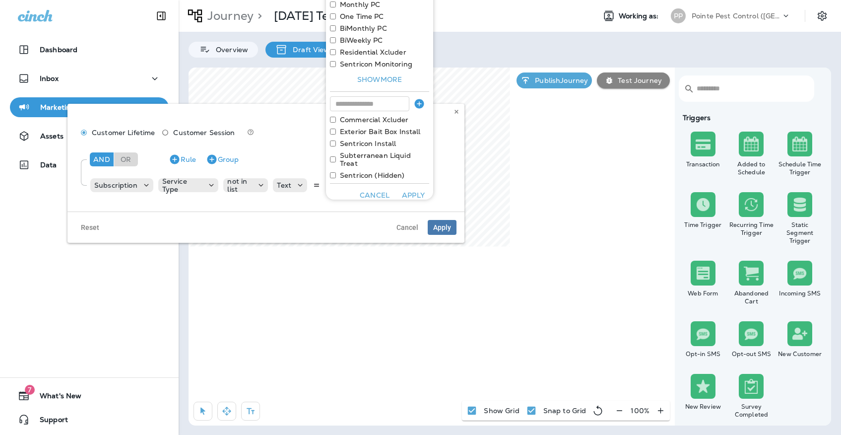
scroll to position [72, 0]
drag, startPoint x: 420, startPoint y: 132, endPoint x: 340, endPoint y: 135, distance: 80.4
click at [340, 135] on div "Exterior Bait Box Install" at bounding box center [379, 132] width 99 height 8
click at [451, 111] on button at bounding box center [456, 111] width 11 height 11
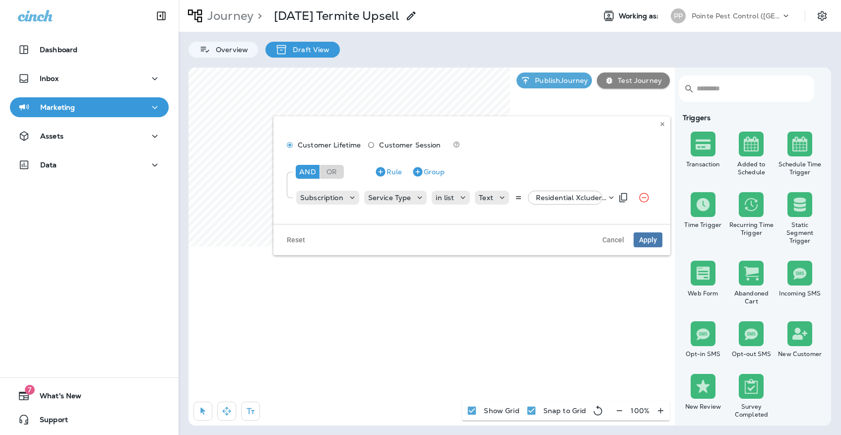
click at [555, 197] on p "Residential Xcluder, +2 more" at bounding box center [571, 197] width 70 height 8
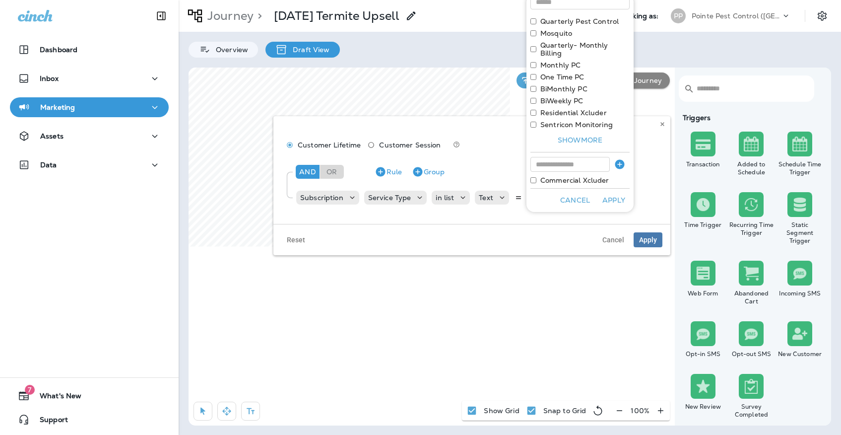
scroll to position [24, 0]
click at [550, 165] on input at bounding box center [569, 164] width 79 height 15
paste input "**********"
type input "**********"
click at [623, 167] on icon "button" at bounding box center [620, 164] width 12 height 12
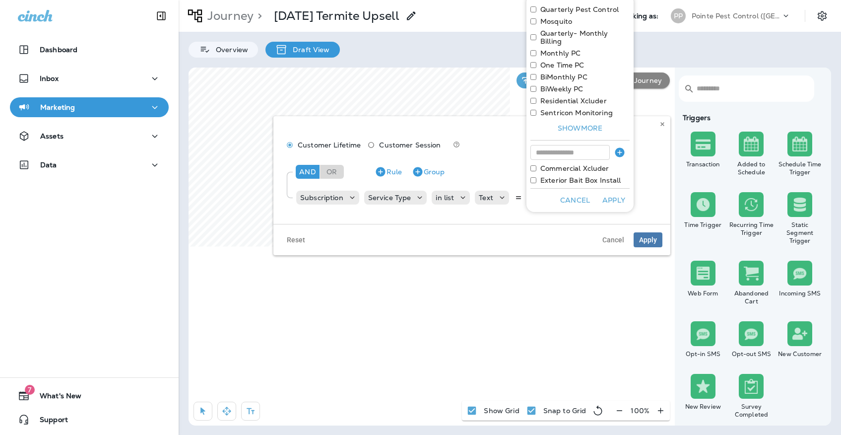
scroll to position [36, 0]
click at [614, 200] on button "Apply" at bounding box center [614, 199] width 32 height 15
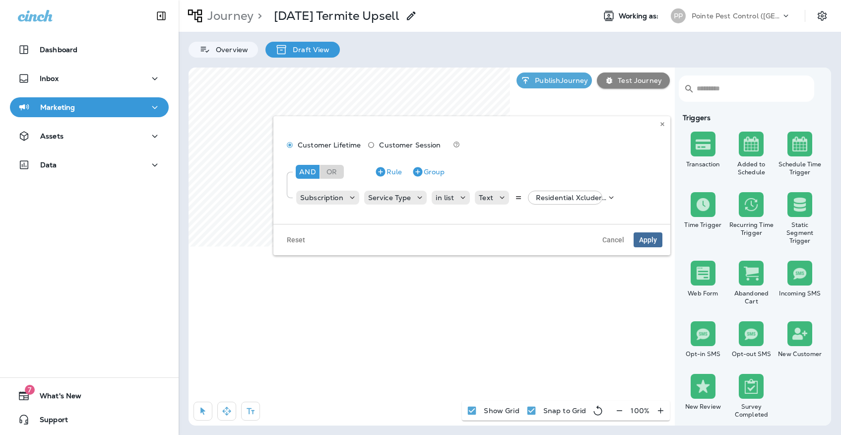
click at [645, 240] on span "Apply" at bounding box center [648, 239] width 18 height 7
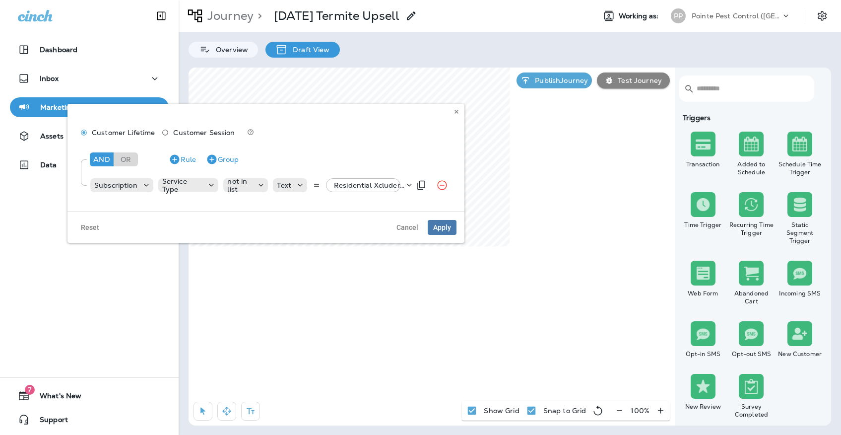
click at [376, 181] on div "Residential Xcluder, +6 more" at bounding box center [367, 185] width 74 height 14
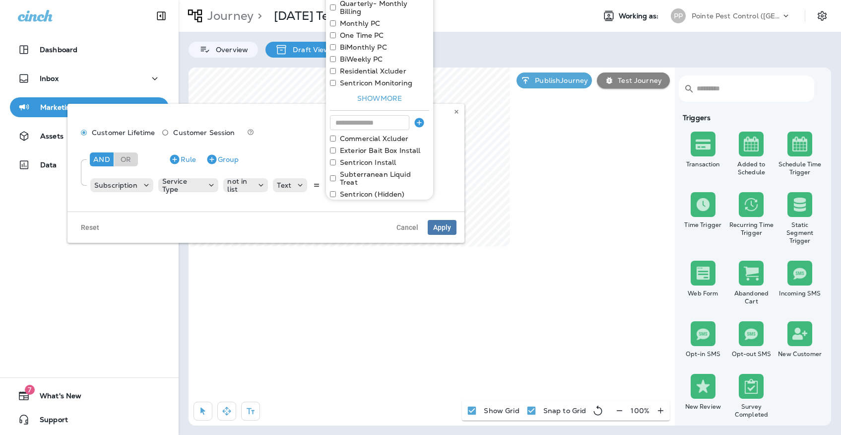
scroll to position [65, 0]
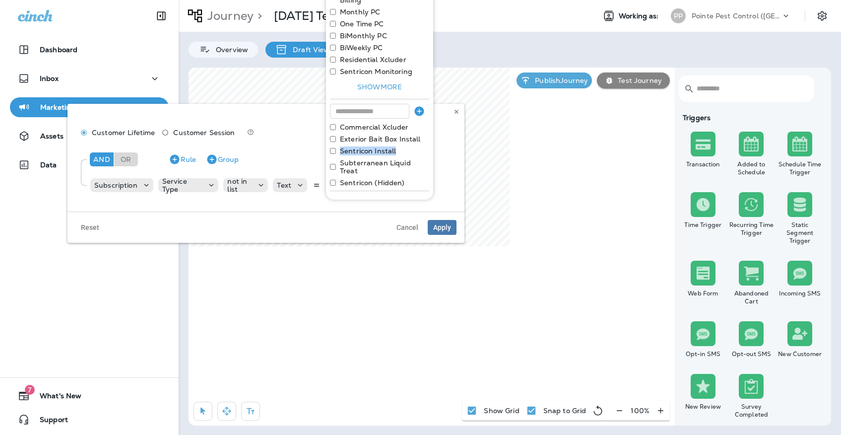
drag, startPoint x: 400, startPoint y: 150, endPoint x: 336, endPoint y: 150, distance: 64.0
click at [336, 150] on div "Sentricon Install" at bounding box center [379, 151] width 99 height 8
click at [400, 224] on span "Cancel" at bounding box center [407, 227] width 22 height 7
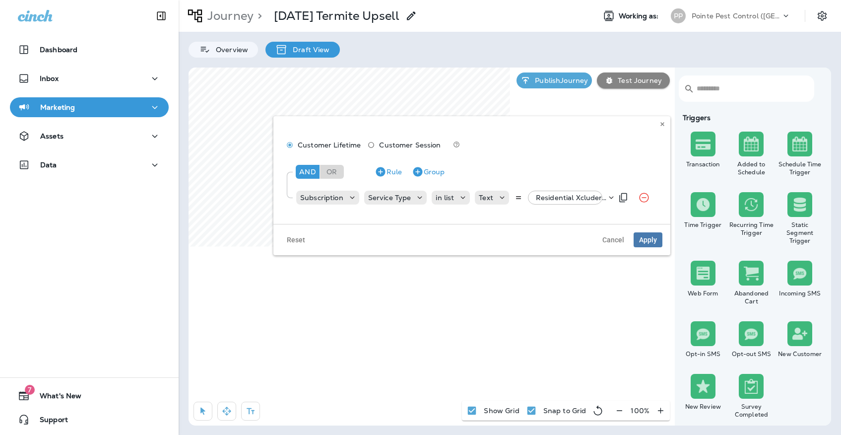
click at [539, 198] on p "Residential Xcluder, +3 more" at bounding box center [571, 197] width 70 height 8
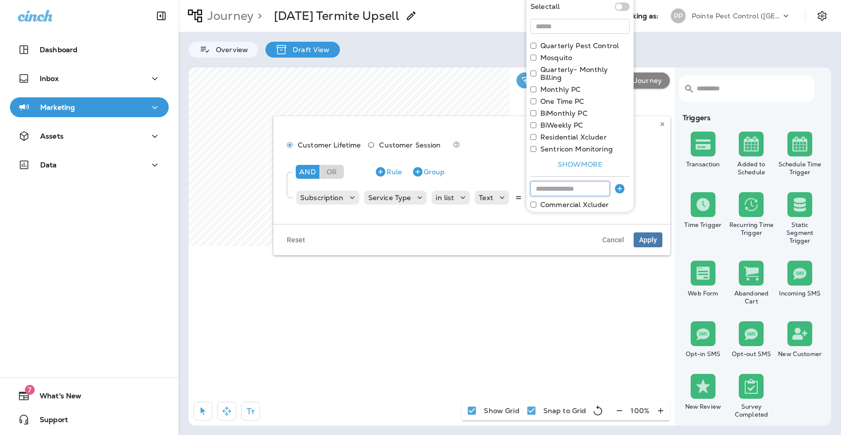
click at [553, 187] on input at bounding box center [569, 188] width 79 height 15
paste input "**********"
type input "**********"
click at [619, 188] on icon "button" at bounding box center [620, 189] width 12 height 12
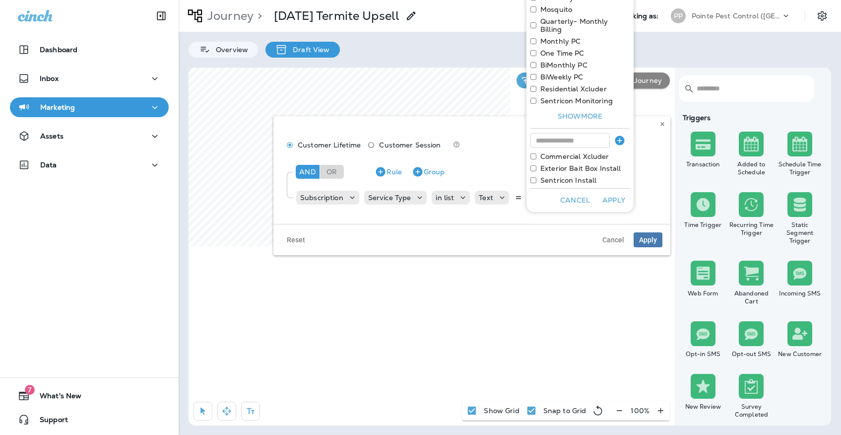
scroll to position [48, 0]
click at [614, 196] on button "Apply" at bounding box center [614, 199] width 32 height 15
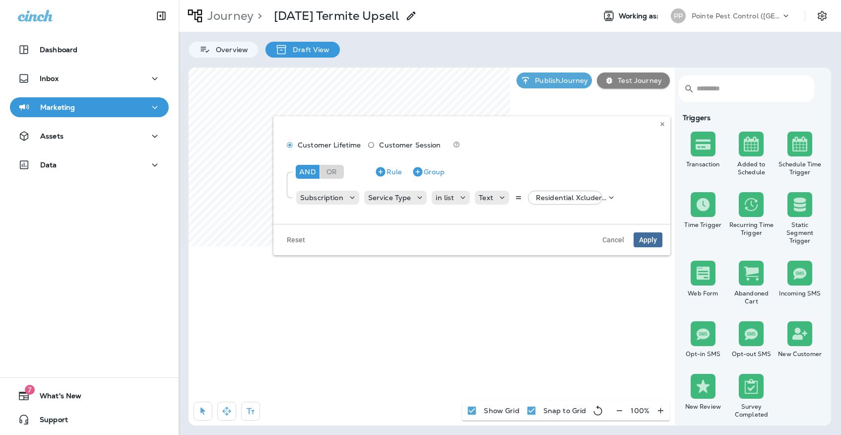
click at [647, 240] on span "Apply" at bounding box center [648, 239] width 18 height 7
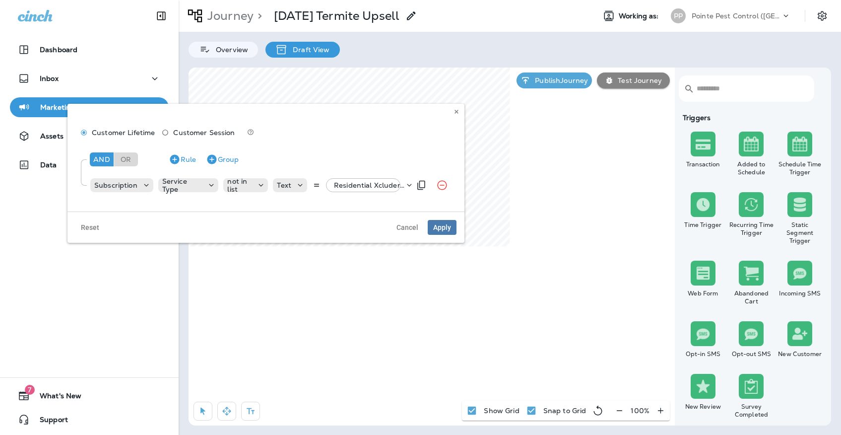
click at [363, 187] on p "Residential Xcluder, +6 more" at bounding box center [369, 185] width 70 height 8
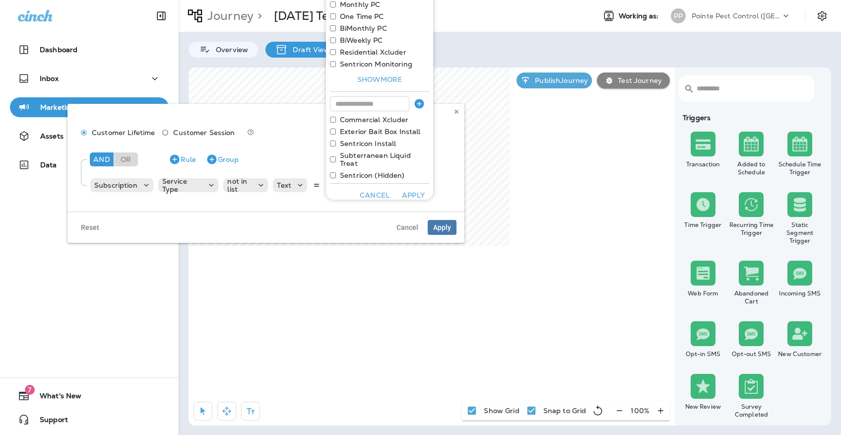
scroll to position [72, 0]
drag, startPoint x: 341, startPoint y: 157, endPoint x: 429, endPoint y: 160, distance: 88.3
click at [430, 160] on div "Select all Quarterly Pest Control Mosquito Quarterly- Monthly Billing Monthly P…" at bounding box center [379, 90] width 107 height 217
click at [398, 224] on span "Cancel" at bounding box center [407, 227] width 22 height 7
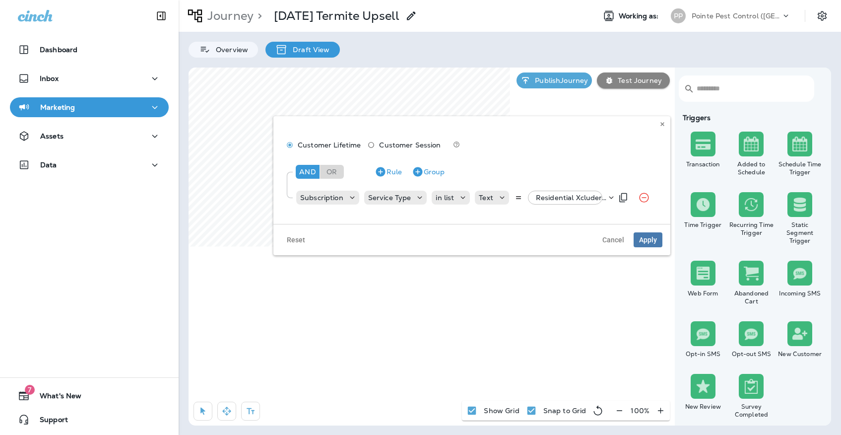
click at [544, 197] on p "Residential Xcluder, +4 more" at bounding box center [571, 197] width 70 height 8
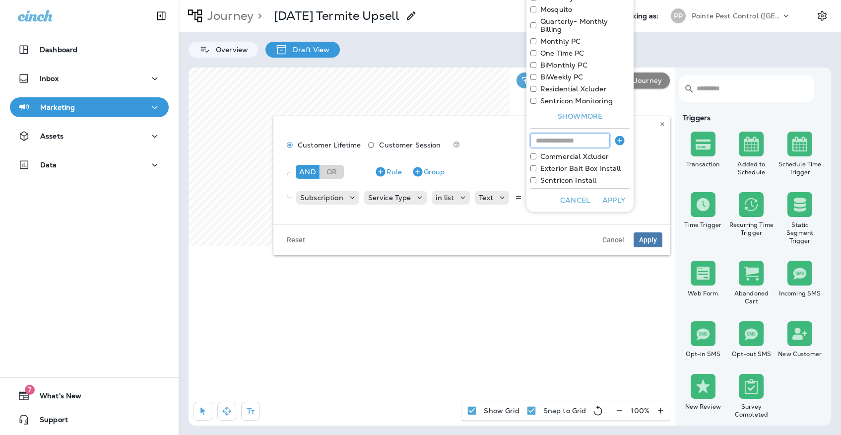
scroll to position [48, 0]
click at [540, 136] on input at bounding box center [569, 140] width 79 height 15
paste input "**********"
type input "**********"
click at [618, 144] on icon "button" at bounding box center [619, 139] width 9 height 9
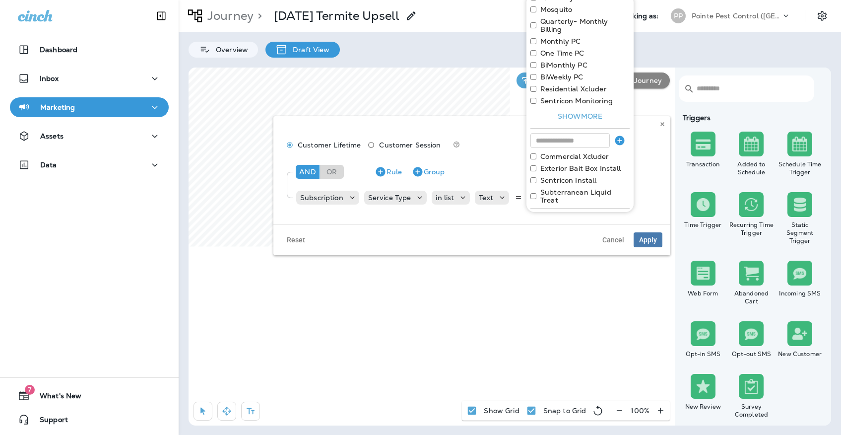
scroll to position [60, 0]
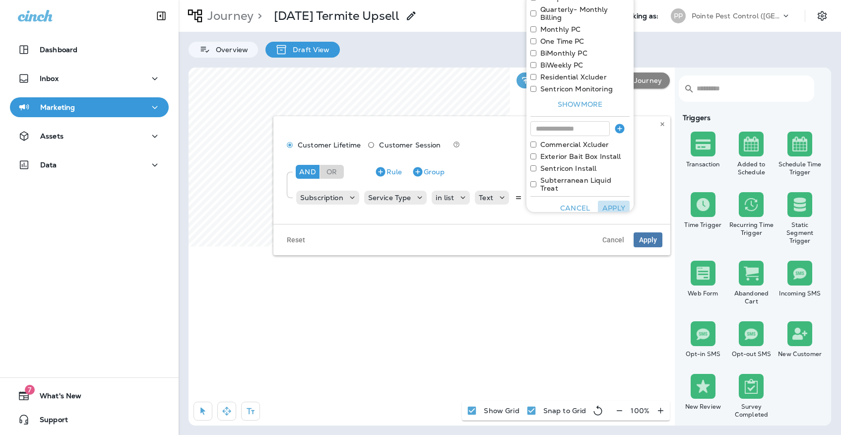
click at [615, 202] on button "Apply" at bounding box center [614, 207] width 32 height 15
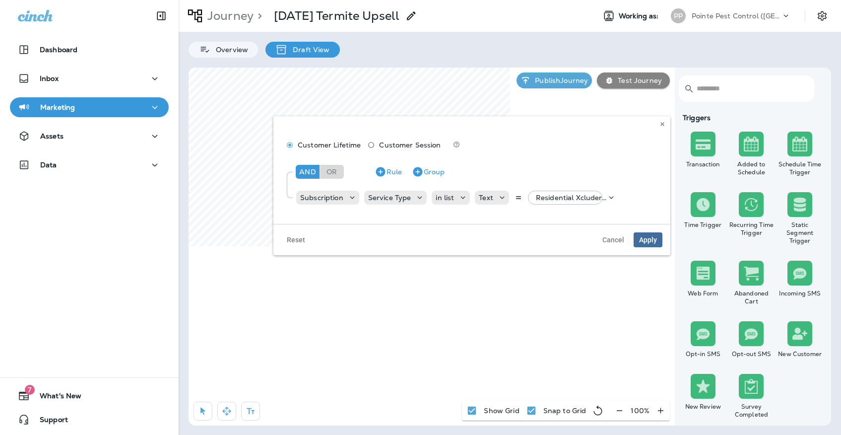
click at [653, 242] on span "Apply" at bounding box center [648, 239] width 18 height 7
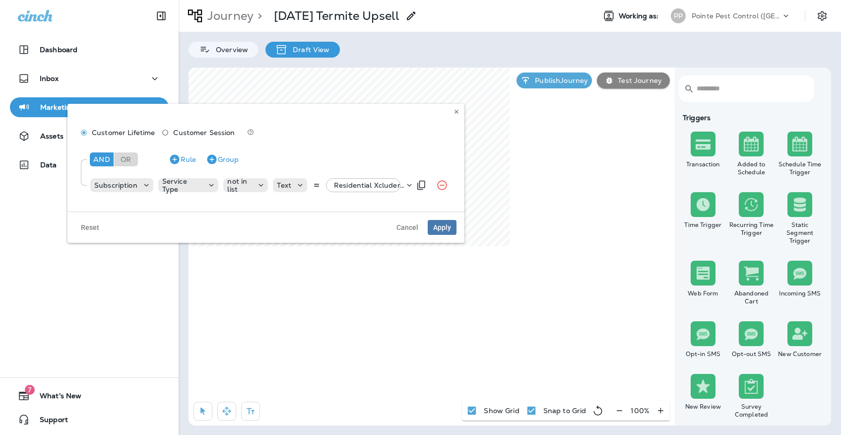
click at [369, 186] on p "Residential Xcluder, +6 more" at bounding box center [369, 185] width 70 height 8
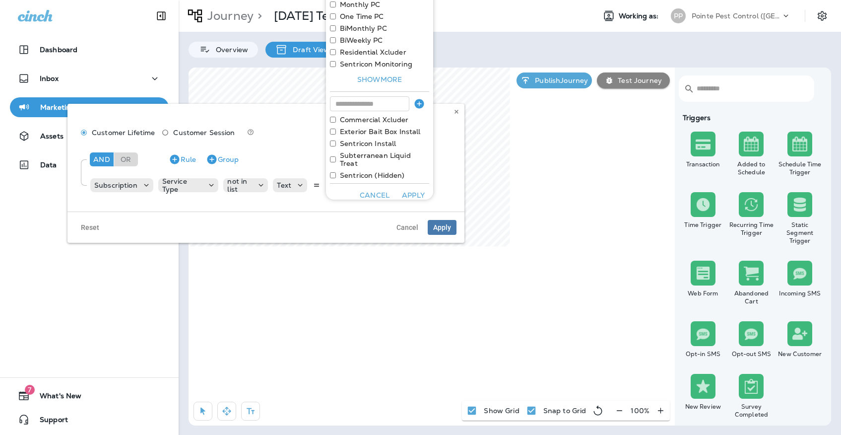
scroll to position [72, 0]
click at [333, 172] on div "Sentricon (Hidden)" at bounding box center [379, 176] width 99 height 8
click at [402, 219] on div "Reset Cancel Apply" at bounding box center [265, 226] width 397 height 31
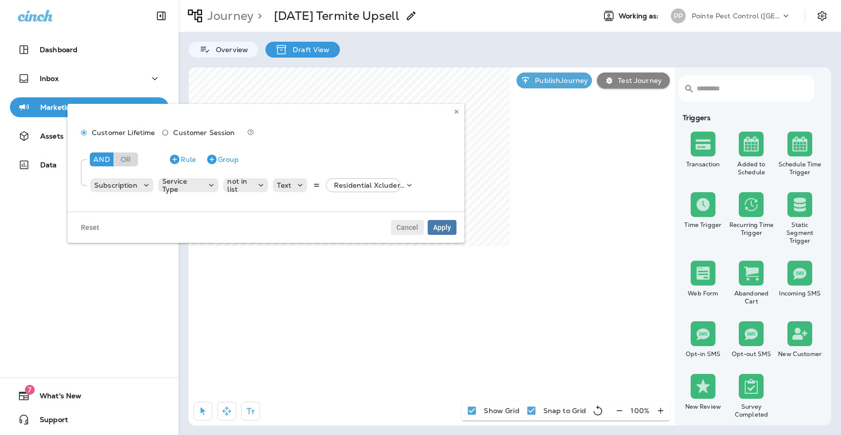
click at [402, 229] on span "Cancel" at bounding box center [407, 227] width 22 height 7
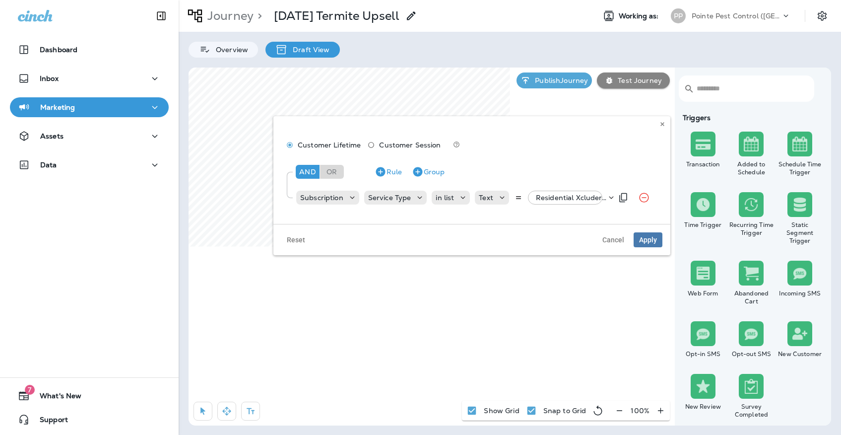
click at [563, 197] on p "Residential Xcluder, +5 more" at bounding box center [571, 197] width 70 height 8
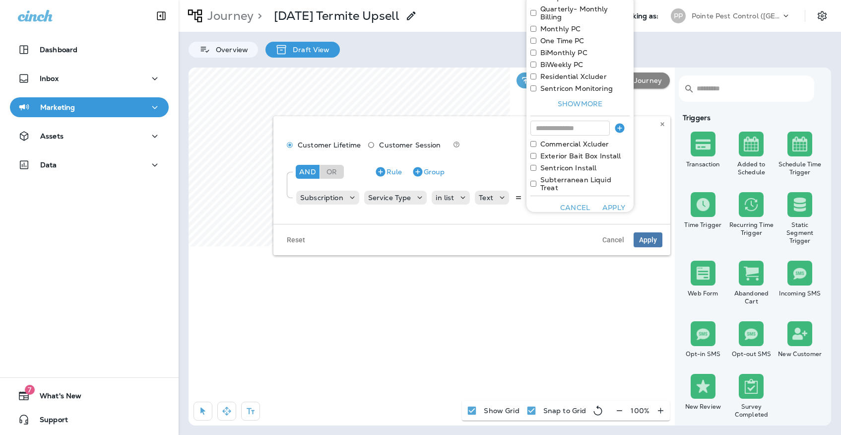
scroll to position [60, 0]
click at [550, 128] on input at bounding box center [569, 128] width 79 height 15
paste input "**********"
type input "**********"
click at [613, 129] on button "button" at bounding box center [620, 129] width 20 height 16
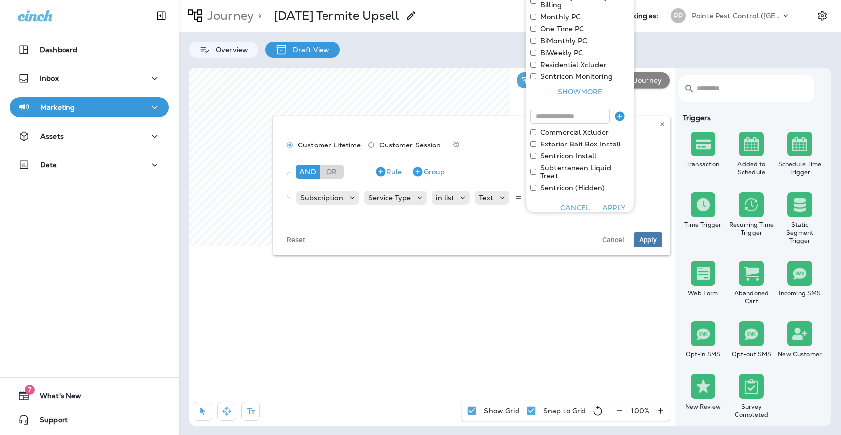
scroll to position [72, 0]
click at [619, 202] on button "Apply" at bounding box center [614, 207] width 32 height 15
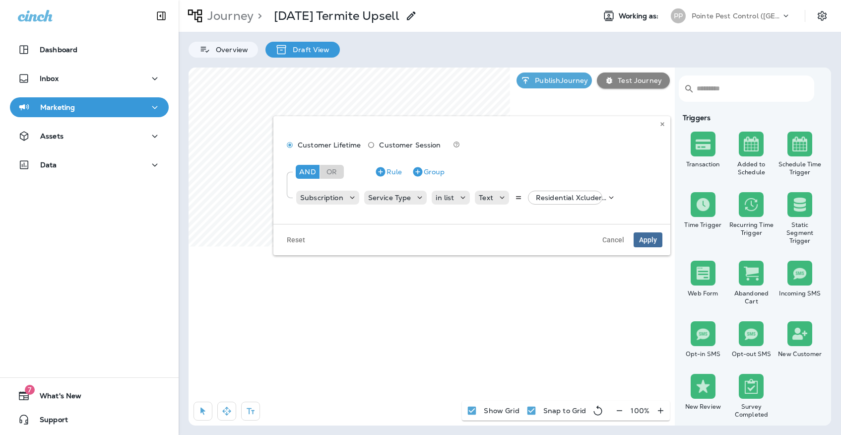
click at [654, 236] on span "Apply" at bounding box center [648, 239] width 18 height 7
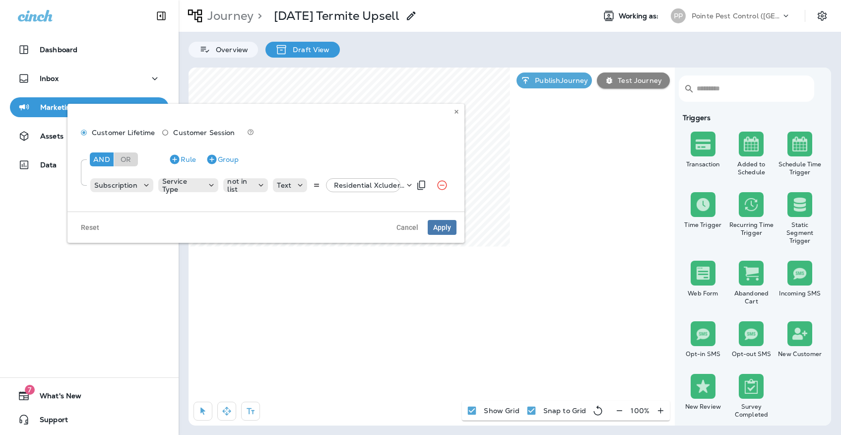
click at [376, 184] on p "Residential Xcluder, +6 more" at bounding box center [369, 185] width 70 height 8
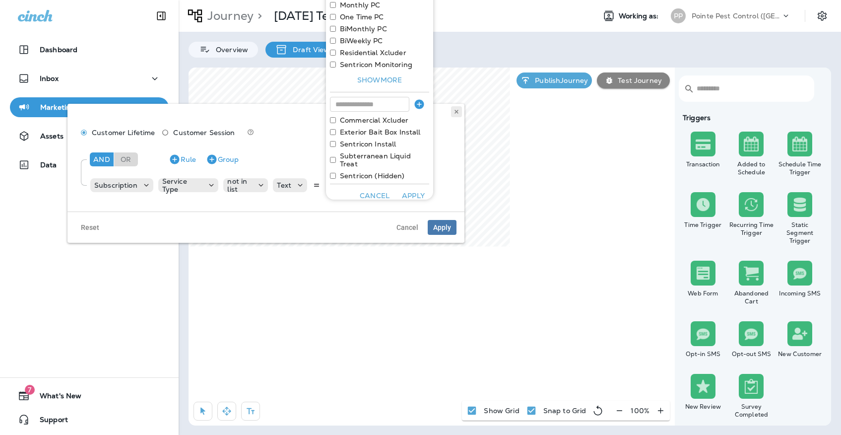
click at [458, 109] on icon at bounding box center [456, 112] width 6 height 6
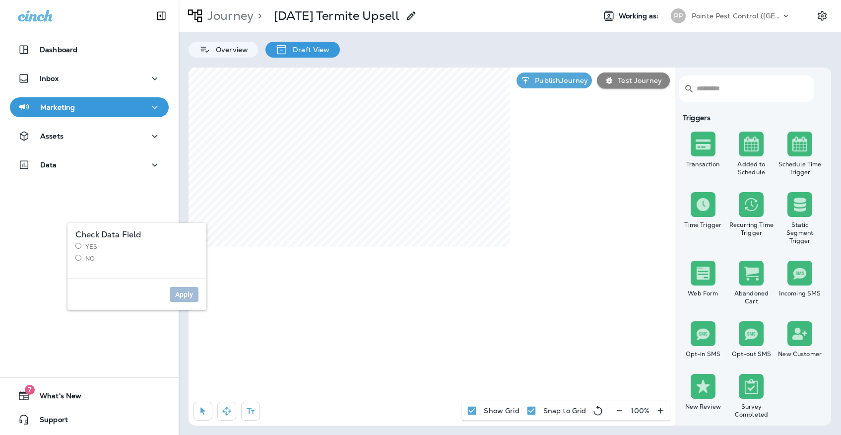
click at [98, 245] on label "Yes" at bounding box center [136, 247] width 123 height 8
click at [186, 289] on button "Apply" at bounding box center [184, 294] width 29 height 15
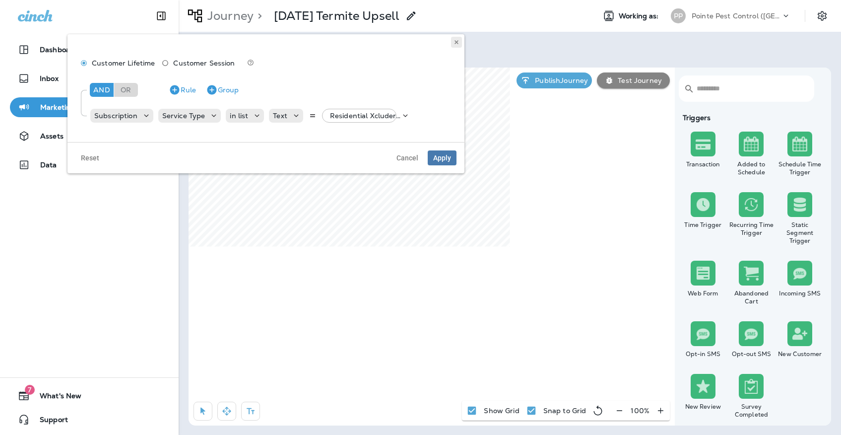
click at [455, 41] on use at bounding box center [455, 42] width 3 height 4
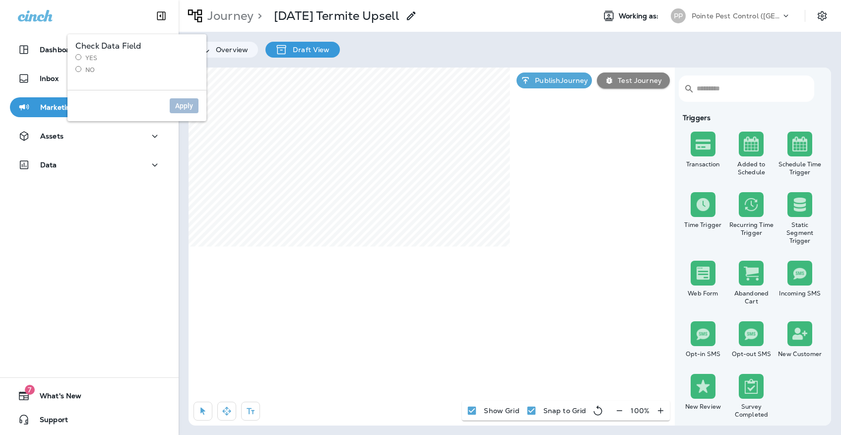
click at [96, 58] on label "Yes" at bounding box center [136, 58] width 123 height 8
click at [186, 108] on span "Apply" at bounding box center [184, 105] width 18 height 7
click at [86, 68] on label "No" at bounding box center [136, 70] width 123 height 8
click at [181, 102] on span "Apply" at bounding box center [184, 105] width 18 height 7
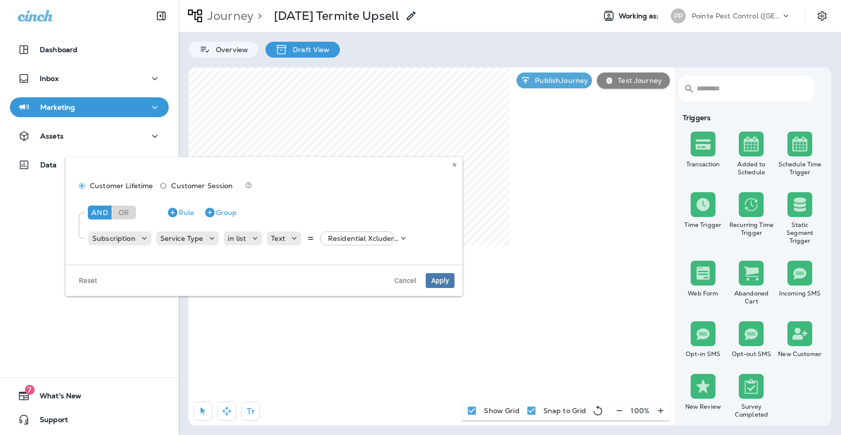
click at [460, 165] on div "Customer Lifetime Customer Session And Or Rule Group Subscription Service Type …" at bounding box center [263, 211] width 397 height 108
click at [454, 165] on use at bounding box center [453, 165] width 3 height 4
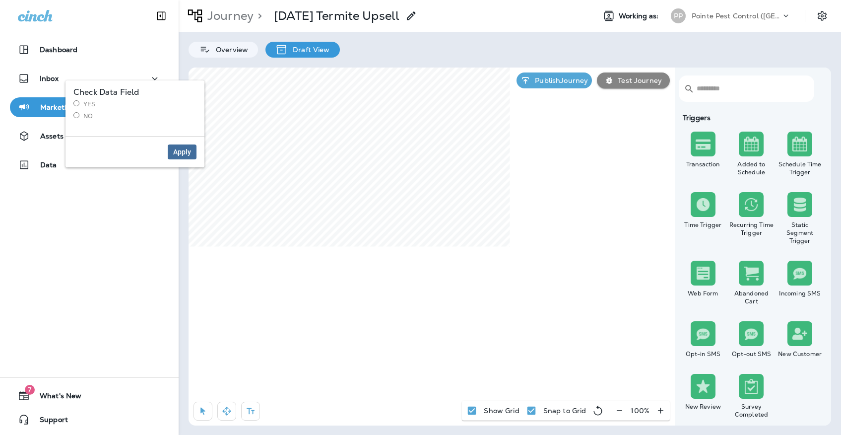
click at [188, 156] on button "Apply" at bounding box center [182, 151] width 29 height 15
click at [89, 114] on label "No" at bounding box center [134, 116] width 123 height 8
click at [177, 148] on span "Apply" at bounding box center [182, 151] width 18 height 7
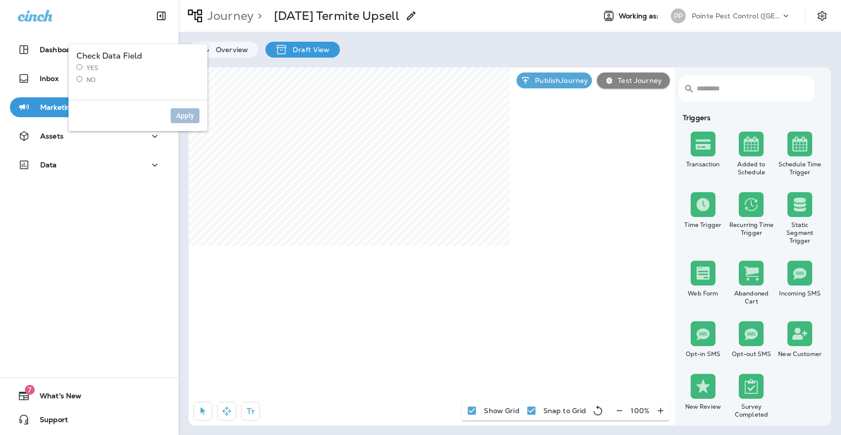
click at [96, 63] on div "Check Data Field Yes No" at bounding box center [137, 68] width 123 height 32
click at [96, 65] on label "Yes" at bounding box center [137, 68] width 123 height 8
click at [175, 116] on button "Apply" at bounding box center [185, 115] width 29 height 15
click at [189, 115] on span "Apply" at bounding box center [185, 115] width 18 height 7
click at [92, 78] on label "Yes" at bounding box center [137, 82] width 123 height 8
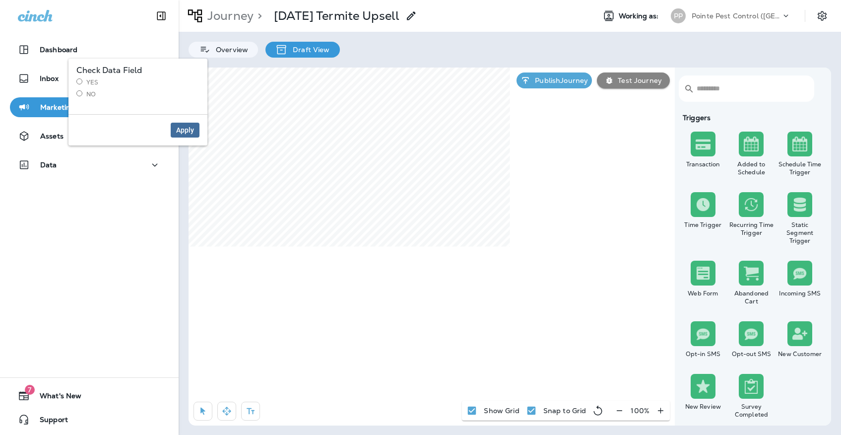
click at [185, 131] on span "Apply" at bounding box center [185, 129] width 18 height 7
click at [85, 94] on label "No" at bounding box center [137, 94] width 123 height 8
click at [183, 128] on span "Apply" at bounding box center [185, 129] width 18 height 7
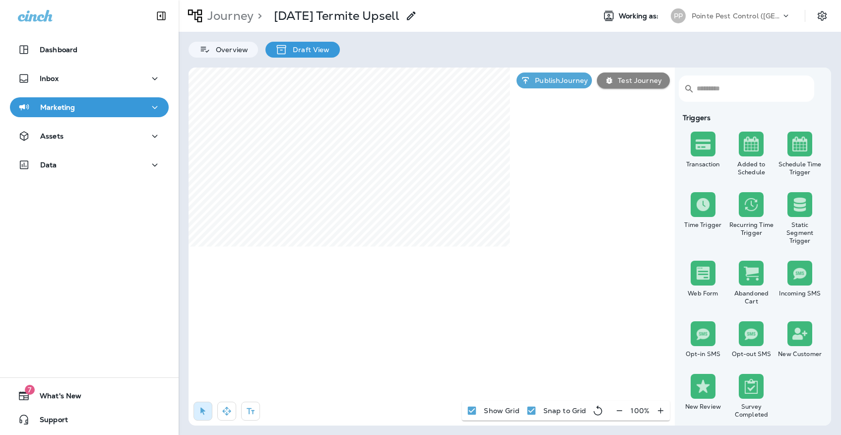
click at [674, 21] on div "PP" at bounding box center [678, 15] width 15 height 15
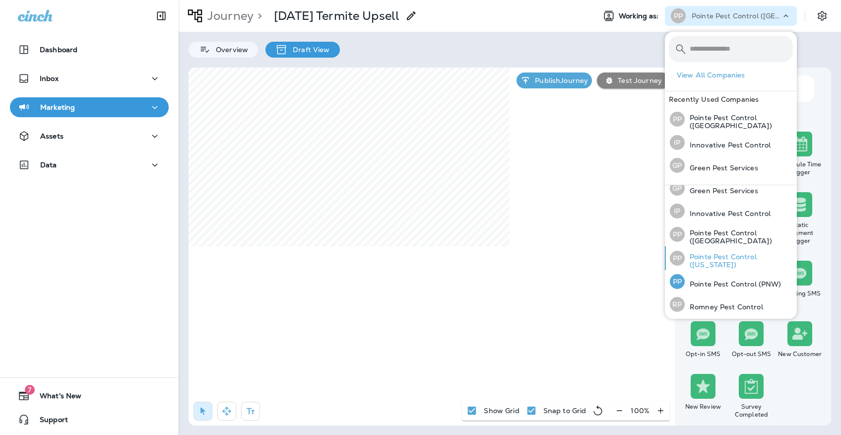
scroll to position [30, 0]
click at [703, 263] on p "Pointe Pest Control ([US_STATE])" at bounding box center [739, 261] width 108 height 16
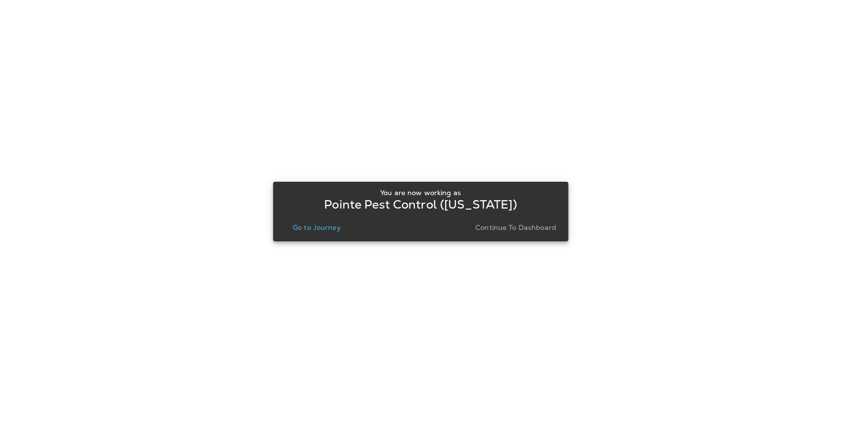
click at [320, 227] on p "Go to Journey" at bounding box center [317, 227] width 48 height 8
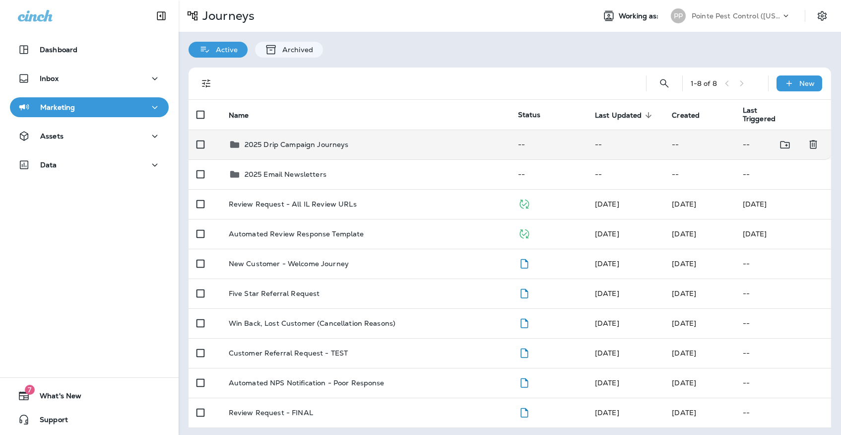
click at [351, 143] on div "2025 Drip Campaign Journeys" at bounding box center [365, 144] width 273 height 12
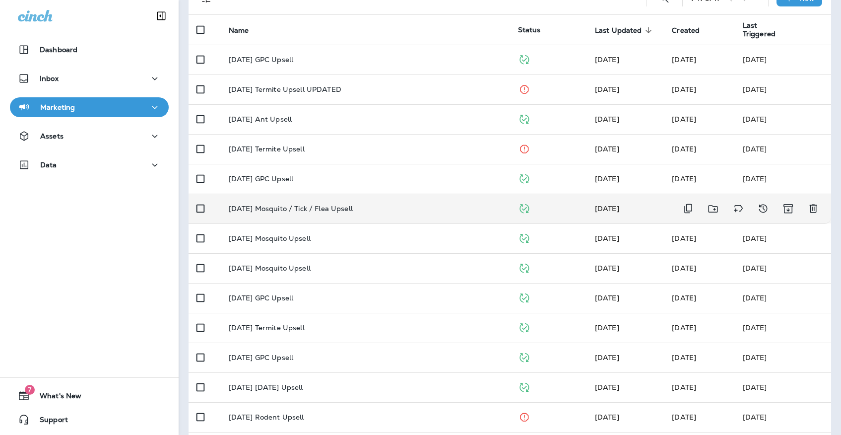
scroll to position [205, 0]
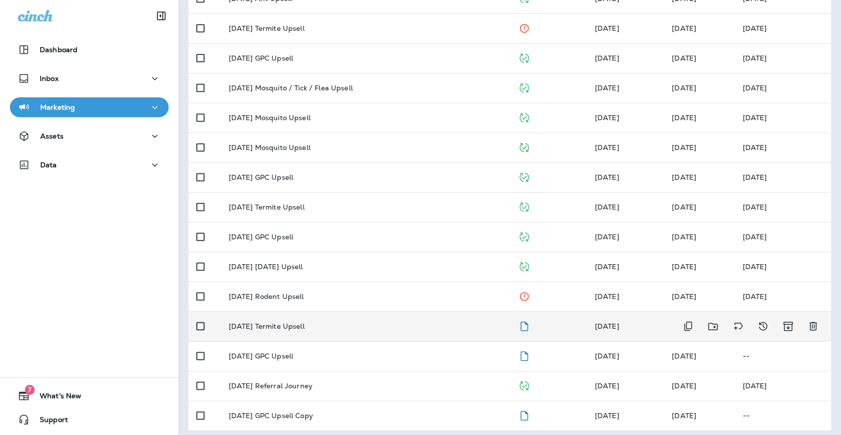
click at [344, 326] on td "[DATE] Termite Upsell" at bounding box center [365, 326] width 289 height 30
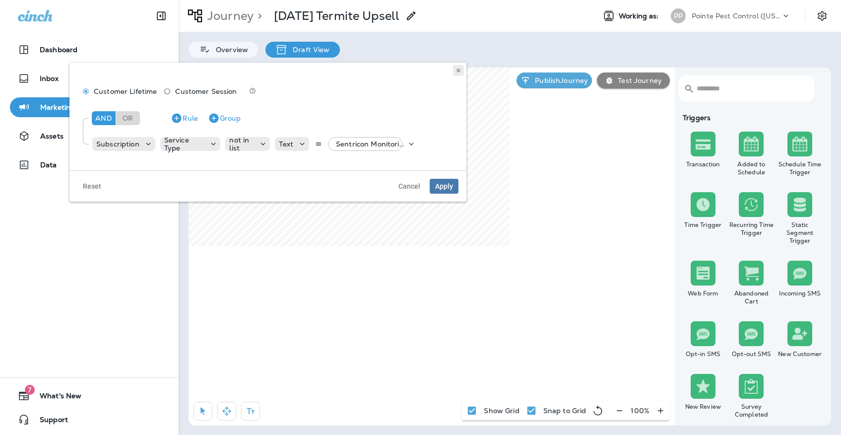
click at [457, 70] on icon at bounding box center [458, 70] width 6 height 6
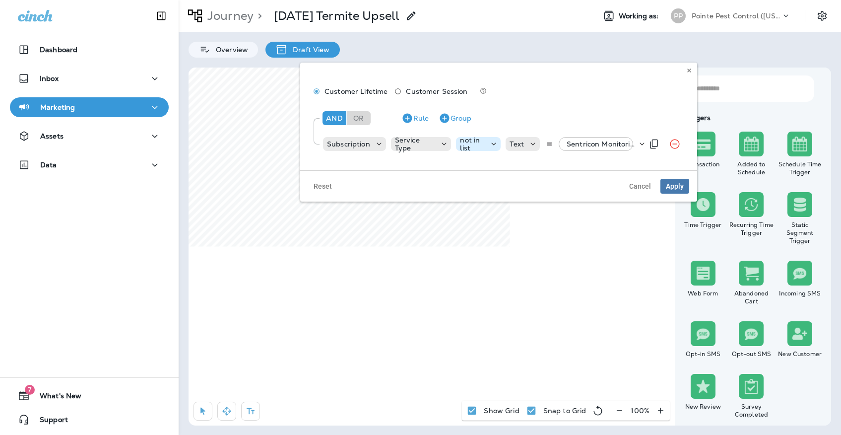
click at [462, 145] on p "not in list" at bounding box center [472, 144] width 25 height 16
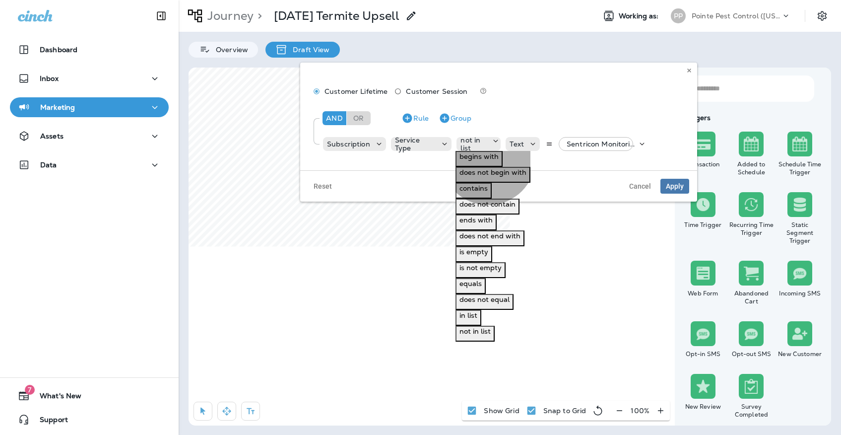
click at [481, 325] on button "in list" at bounding box center [468, 318] width 26 height 16
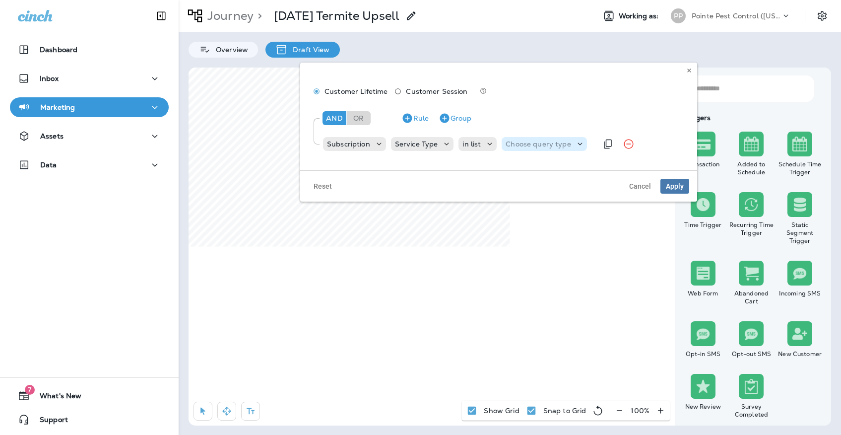
click at [525, 146] on p "Choose query type" at bounding box center [537, 144] width 65 height 8
click at [522, 167] on button "Text" at bounding box center [511, 159] width 22 height 16
click at [673, 186] on span "Apply" at bounding box center [675, 186] width 18 height 7
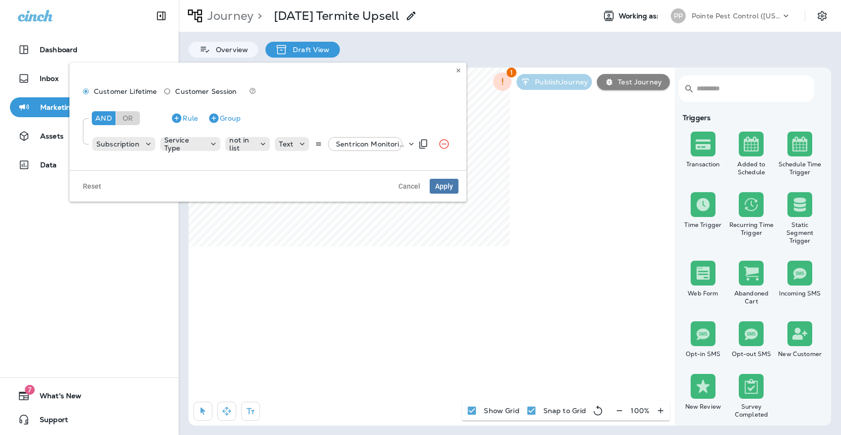
click at [373, 139] on div "Sentricon Monitoring, +44 more" at bounding box center [369, 144] width 74 height 14
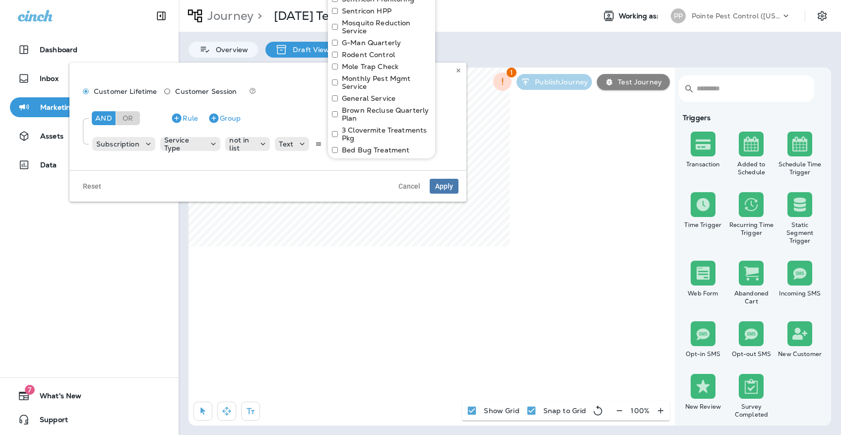
scroll to position [58, 0]
click at [458, 68] on icon at bounding box center [458, 70] width 6 height 6
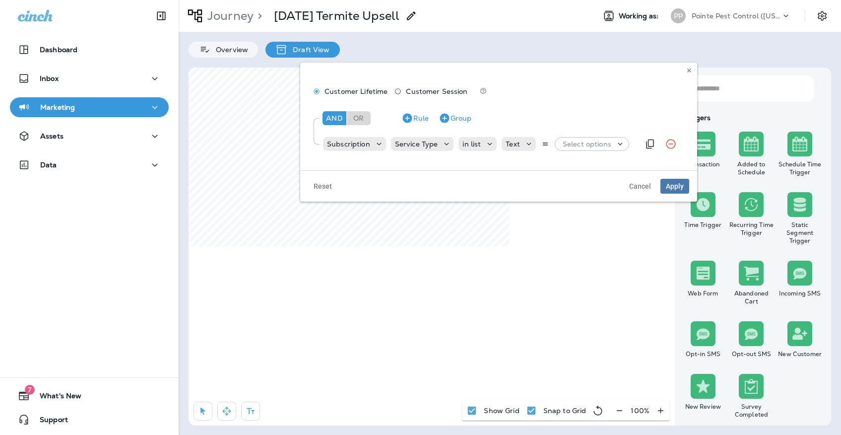
click at [562, 147] on p "Select options" at bounding box center [586, 144] width 49 height 8
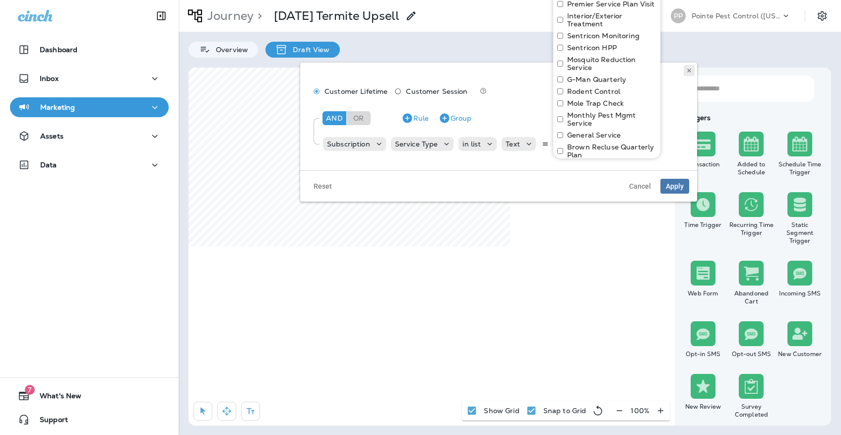
click at [688, 72] on icon at bounding box center [689, 70] width 6 height 6
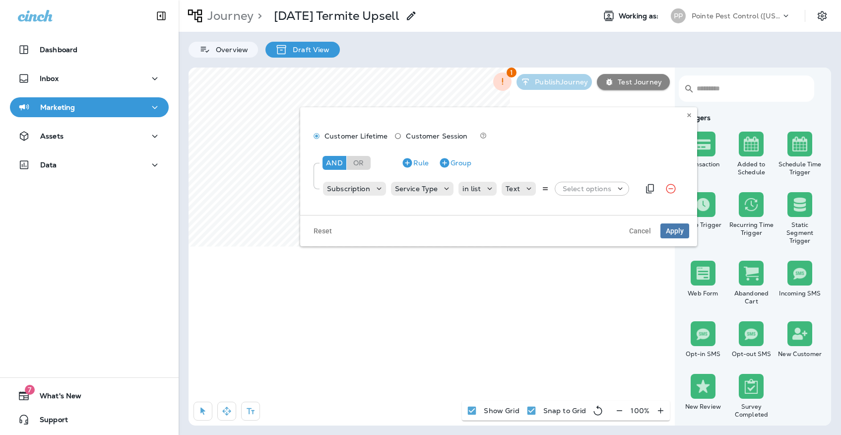
click at [578, 193] on div "Select options" at bounding box center [596, 189] width 74 height 14
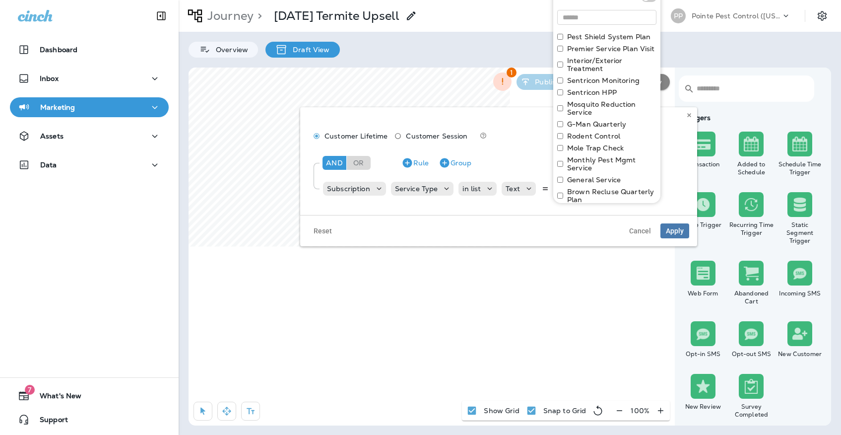
click at [586, 84] on label "Sentricon Monitoring" at bounding box center [603, 80] width 72 height 8
click at [585, 91] on label "Sentricon HPP" at bounding box center [592, 92] width 50 height 8
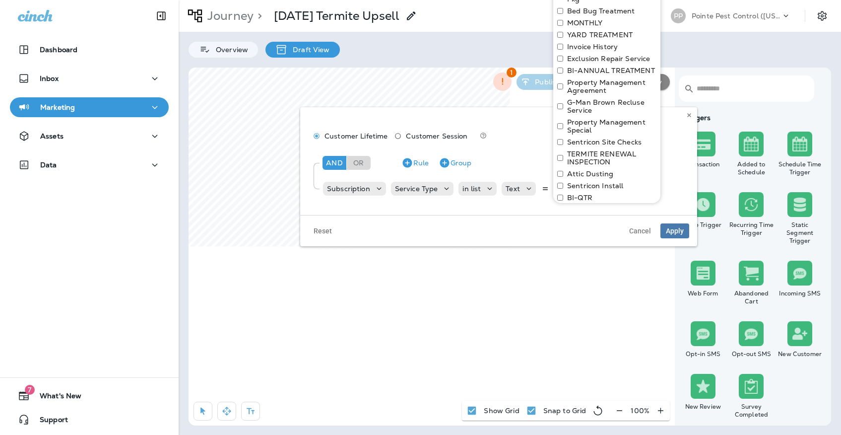
scroll to position [234, 0]
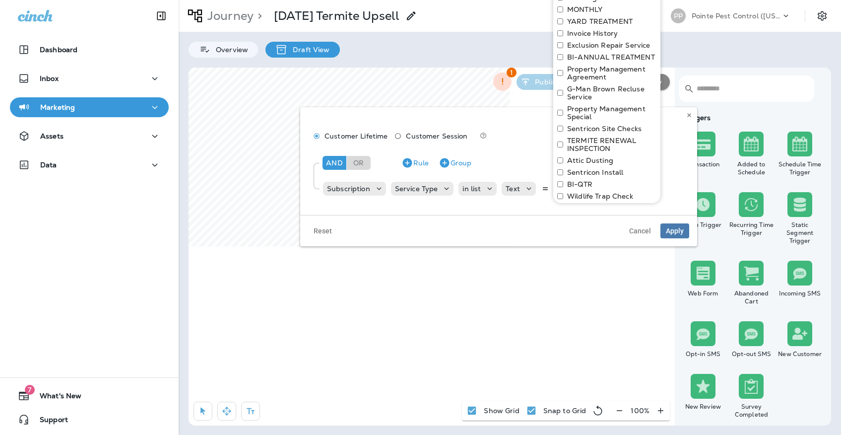
click at [580, 148] on label "TERMITE RENEWAL INSPECTION" at bounding box center [611, 144] width 89 height 16
click at [587, 128] on label "Sentricon Site Checks" at bounding box center [604, 129] width 74 height 8
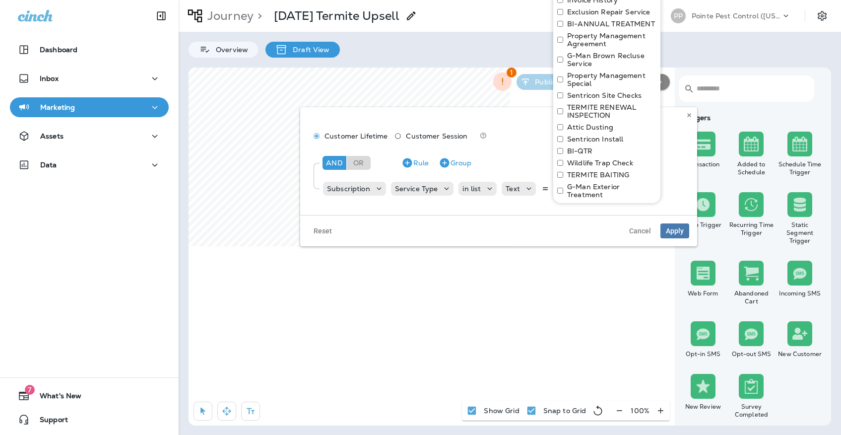
scroll to position [275, 0]
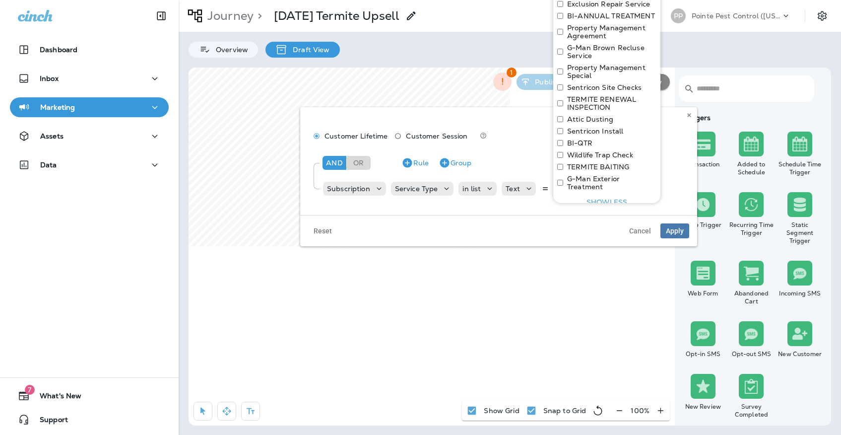
click at [593, 130] on label "Sentricon Install" at bounding box center [595, 131] width 56 height 8
click at [593, 166] on label "TERMITE BAITING" at bounding box center [598, 167] width 62 height 8
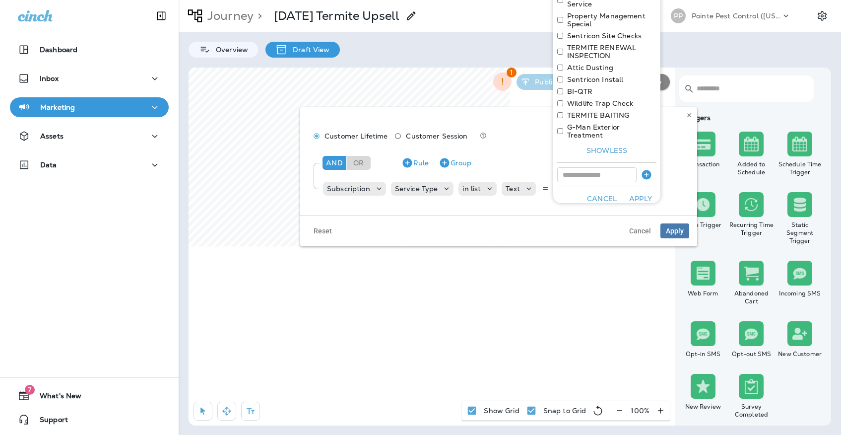
scroll to position [326, 0]
click at [635, 191] on button "Apply" at bounding box center [640, 198] width 32 height 15
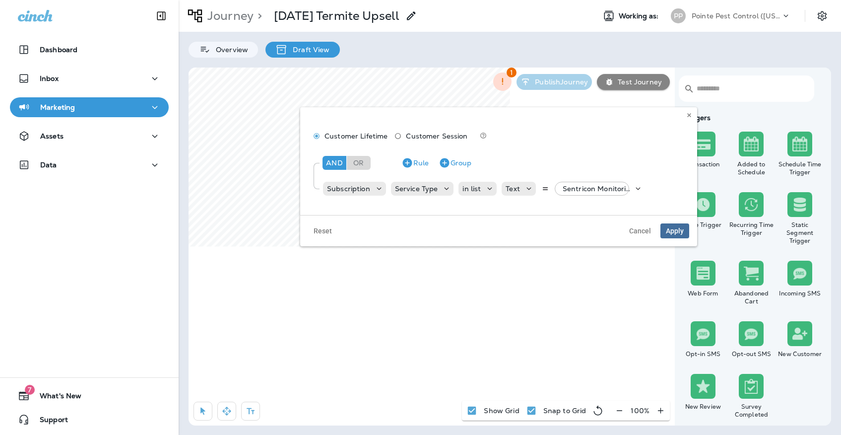
click at [680, 229] on span "Apply" at bounding box center [675, 230] width 18 height 7
click at [567, 183] on div "Sentricon Monitoring, +5 more" at bounding box center [596, 189] width 74 height 14
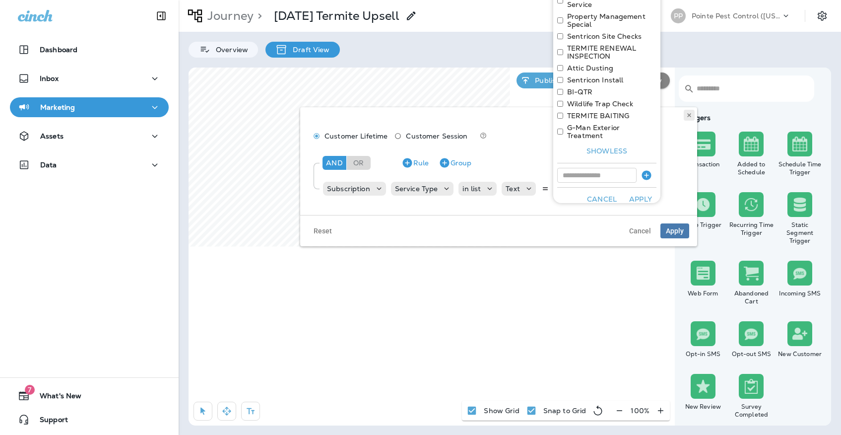
click at [686, 116] on icon at bounding box center [689, 115] width 6 height 6
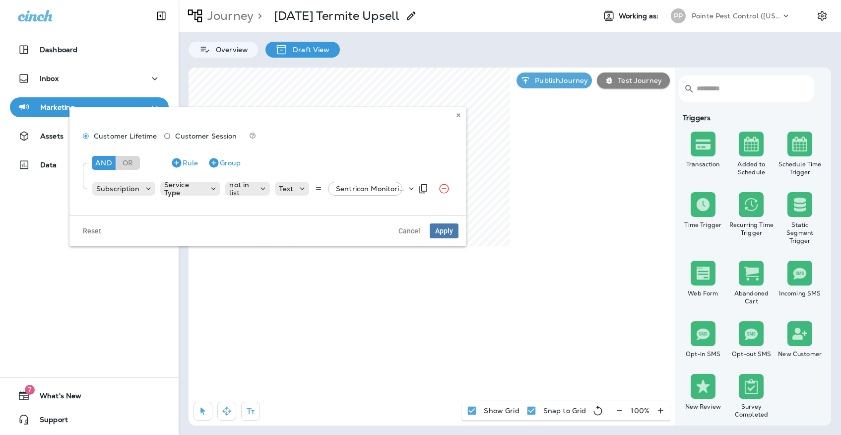
click at [380, 188] on p "Sentricon Monitoring, +44 more" at bounding box center [371, 189] width 70 height 8
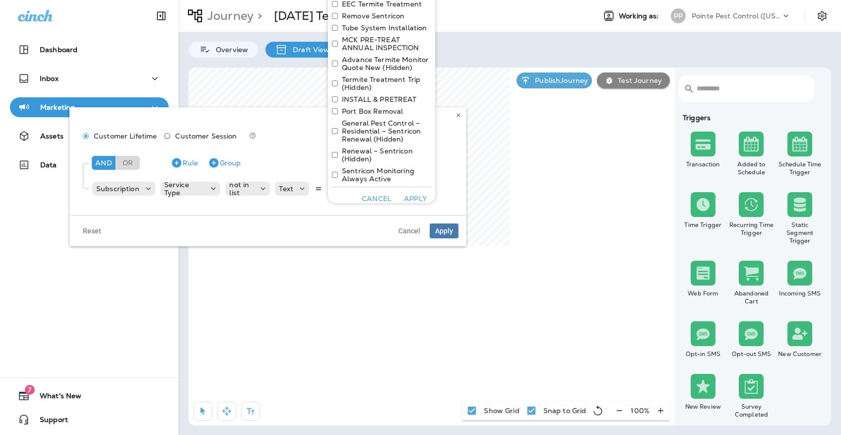
scroll to position [1004, 0]
click at [459, 114] on icon at bounding box center [458, 115] width 6 height 6
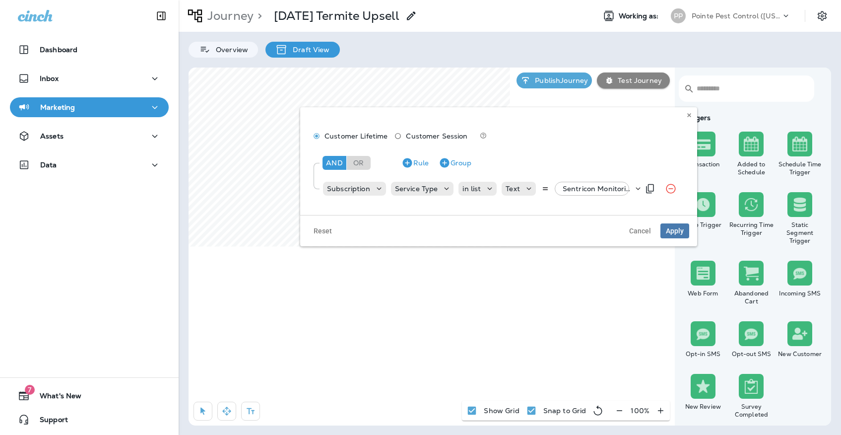
click at [570, 189] on p "Sentricon Monitoring, +5 more" at bounding box center [597, 189] width 70 height 8
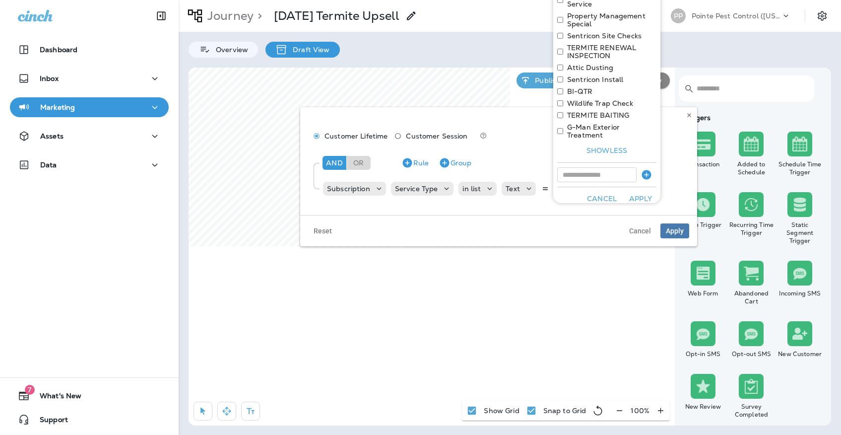
scroll to position [326, 0]
click at [588, 168] on input at bounding box center [596, 175] width 79 height 15
type input "**********"
click at [648, 167] on button "button" at bounding box center [646, 175] width 20 height 16
click at [605, 168] on input at bounding box center [596, 175] width 79 height 15
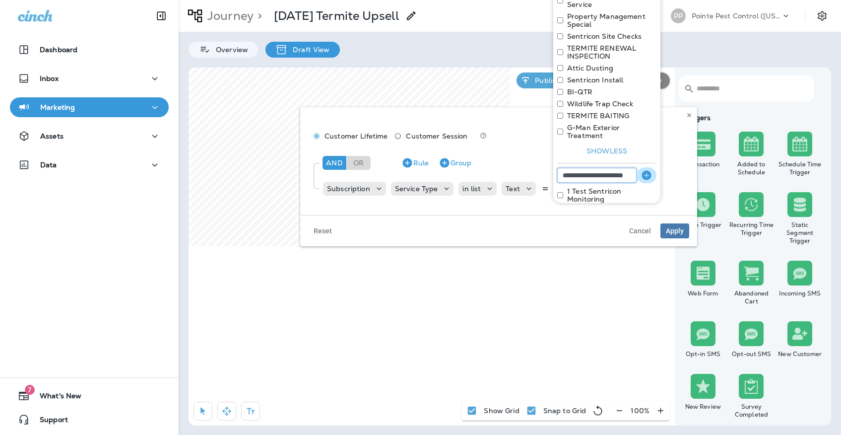
type input "**********"
click at [647, 170] on icon "button" at bounding box center [645, 174] width 9 height 9
click at [618, 168] on input at bounding box center [596, 175] width 79 height 15
type input "**********"
click at [650, 170] on icon "button" at bounding box center [645, 174] width 9 height 9
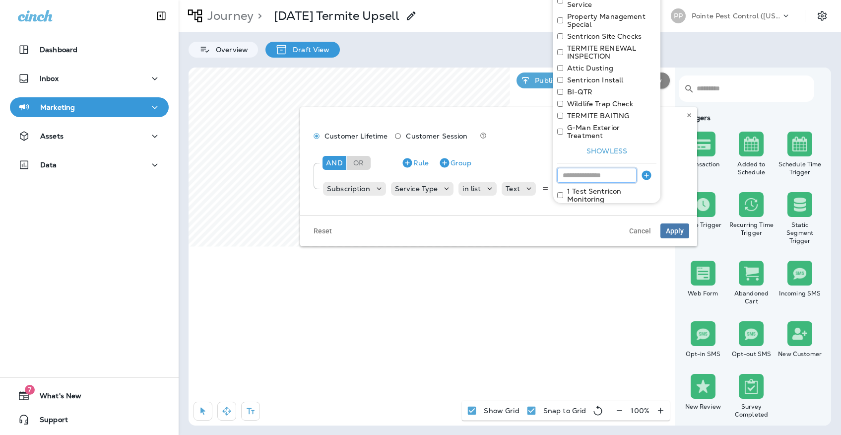
click at [618, 169] on input at bounding box center [596, 175] width 79 height 15
type input "**********"
click at [644, 172] on icon "button" at bounding box center [646, 175] width 12 height 12
click at [623, 171] on input at bounding box center [596, 175] width 79 height 15
type input "**********"
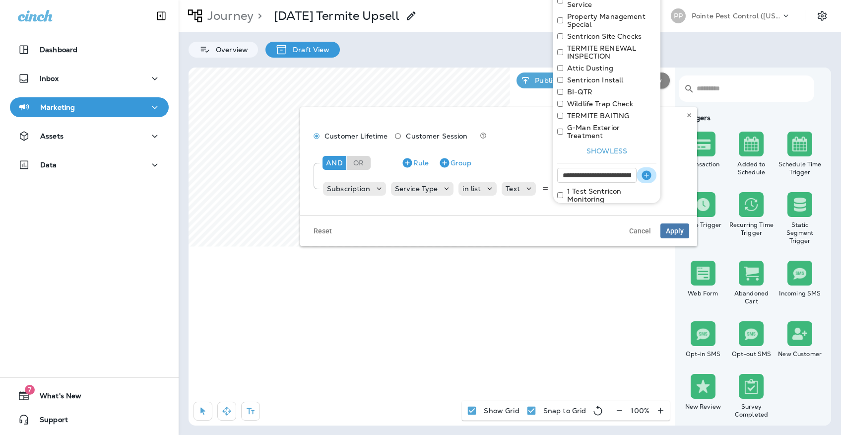
click at [650, 170] on icon "button" at bounding box center [646, 175] width 12 height 12
click at [625, 168] on input at bounding box center [596, 175] width 79 height 15
type input "**********"
click at [649, 170] on icon "button" at bounding box center [645, 174] width 9 height 9
click at [630, 168] on input at bounding box center [596, 175] width 79 height 15
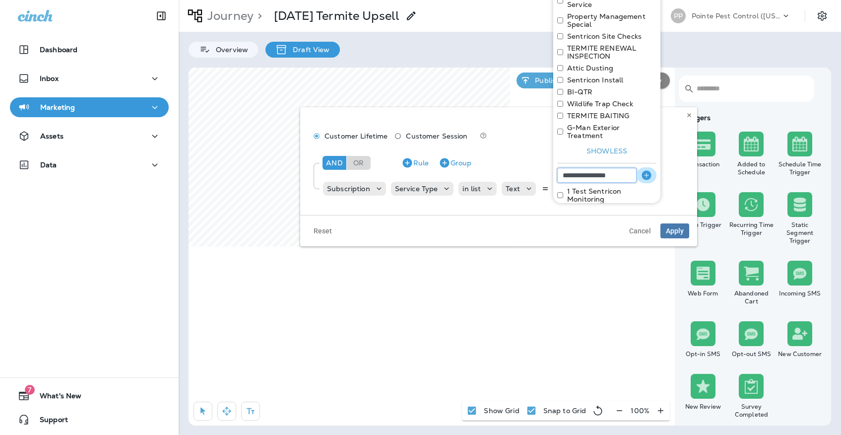
type input "**********"
click at [652, 169] on icon "button" at bounding box center [646, 175] width 12 height 12
click at [619, 168] on input at bounding box center [596, 175] width 79 height 15
type input "**********"
click at [644, 170] on icon "button" at bounding box center [645, 174] width 9 height 9
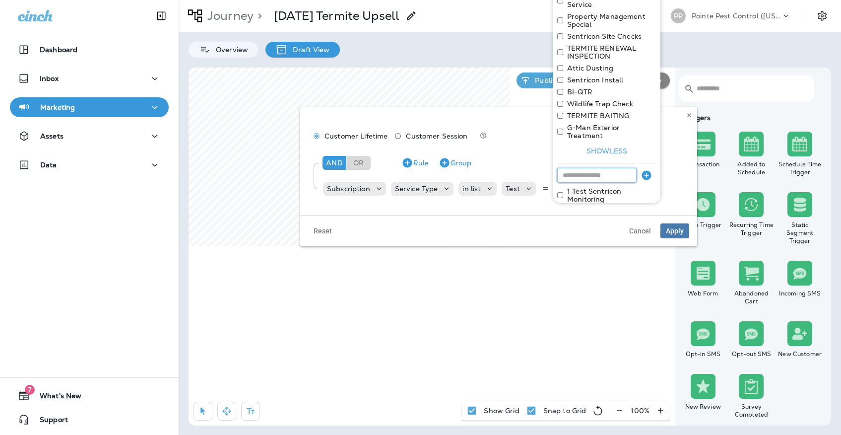
click at [621, 168] on input at bounding box center [596, 175] width 79 height 15
type input "**********"
click at [648, 170] on icon "button" at bounding box center [645, 174] width 9 height 9
click at [616, 168] on input at bounding box center [596, 175] width 79 height 15
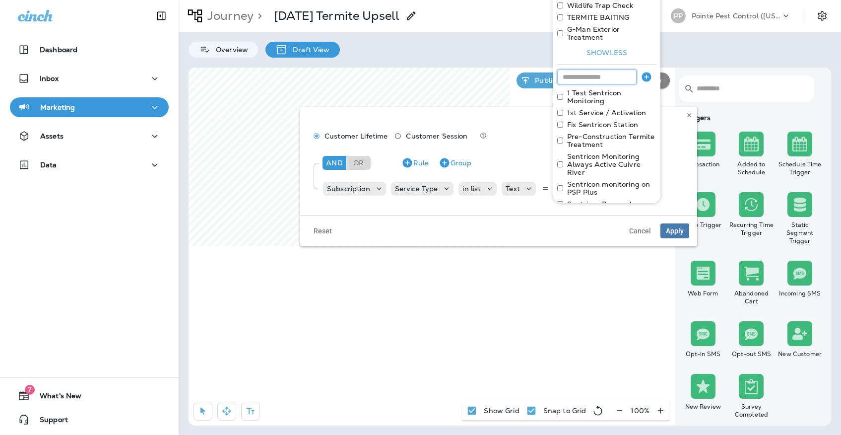
scroll to position [407, 0]
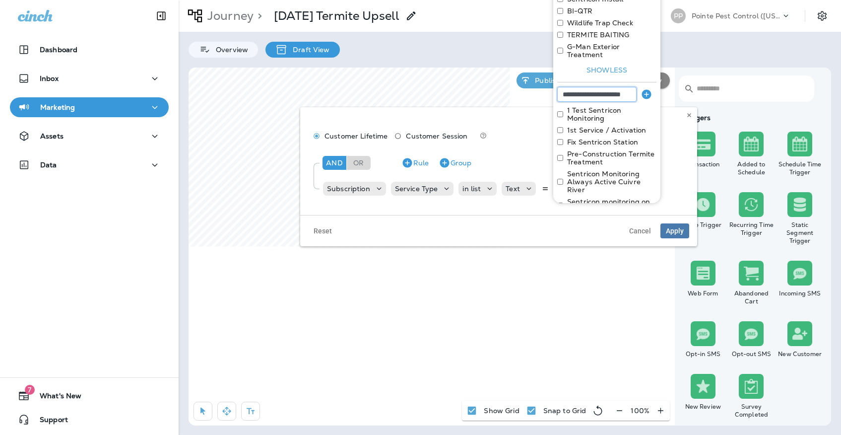
type input "**********"
click at [644, 89] on icon "button" at bounding box center [645, 93] width 9 height 9
click at [629, 87] on input at bounding box center [596, 94] width 79 height 15
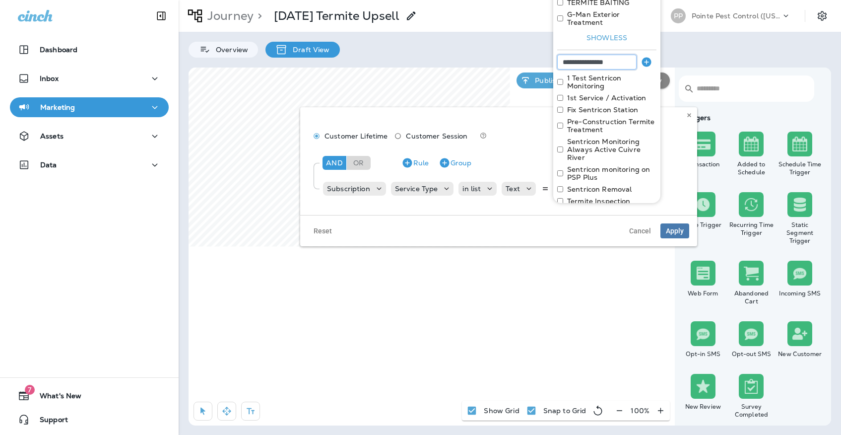
scroll to position [385, 0]
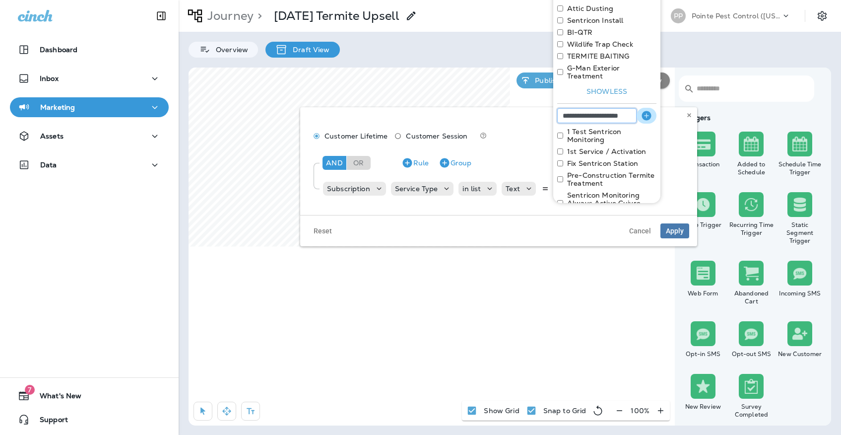
type input "**********"
click at [646, 111] on icon "button" at bounding box center [645, 115] width 9 height 9
click at [632, 108] on input at bounding box center [596, 115] width 79 height 15
type input "**********"
click at [643, 111] on icon "button" at bounding box center [645, 115] width 9 height 9
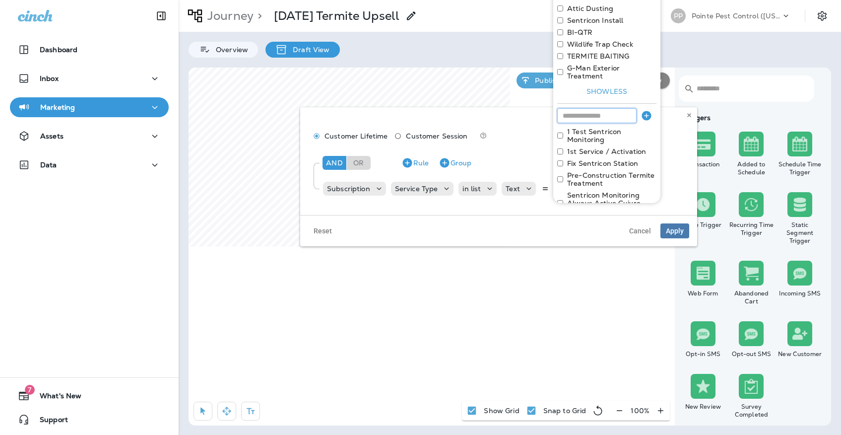
click at [621, 108] on input at bounding box center [596, 115] width 79 height 15
type input "**********"
click at [644, 111] on icon "button" at bounding box center [645, 115] width 9 height 9
click at [622, 108] on input at bounding box center [596, 115] width 79 height 15
type input "**********"
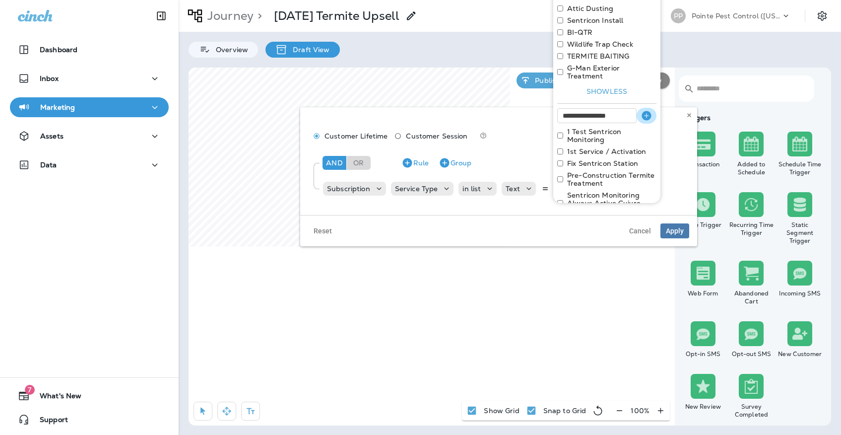
click at [643, 111] on icon "button" at bounding box center [645, 115] width 9 height 9
click at [624, 108] on input at bounding box center [596, 115] width 79 height 15
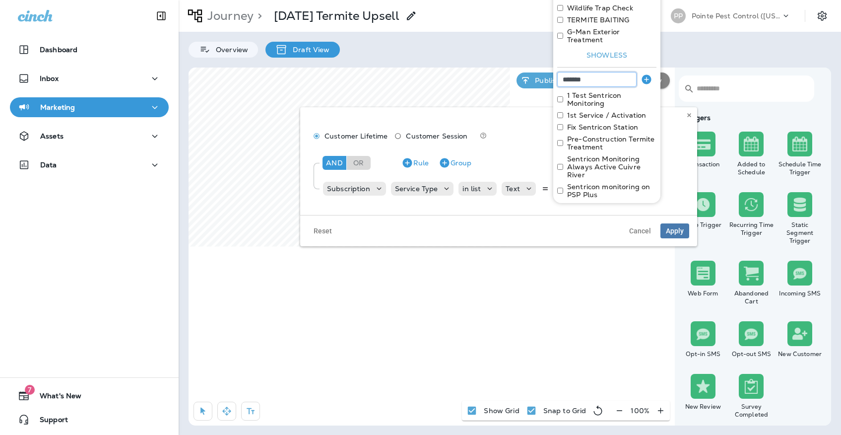
scroll to position [416, 0]
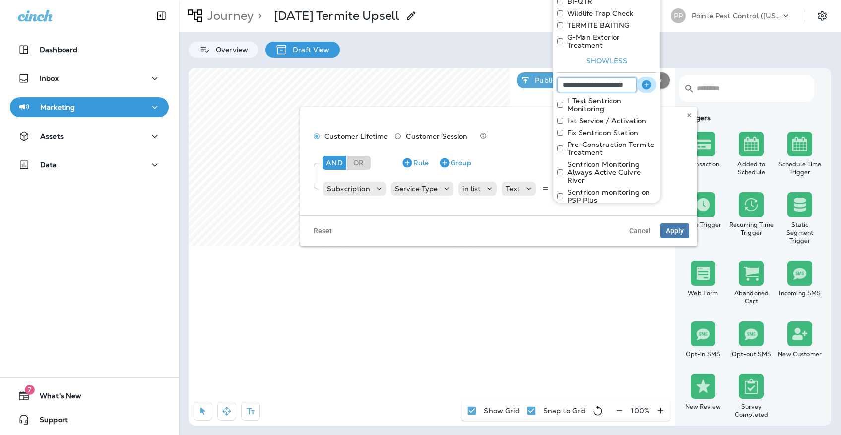
type input "**********"
click at [647, 80] on icon "button" at bounding box center [645, 84] width 9 height 9
click at [626, 77] on input at bounding box center [596, 84] width 79 height 15
type input "**********"
click at [642, 83] on button "button" at bounding box center [646, 85] width 20 height 16
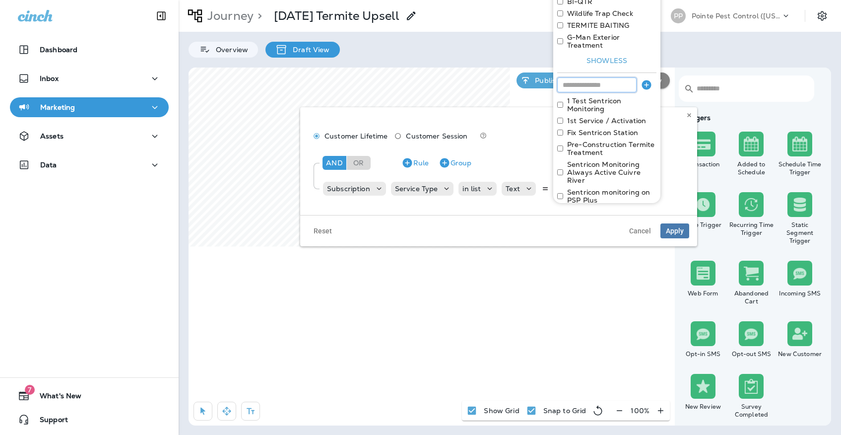
click at [608, 82] on input at bounding box center [596, 84] width 79 height 15
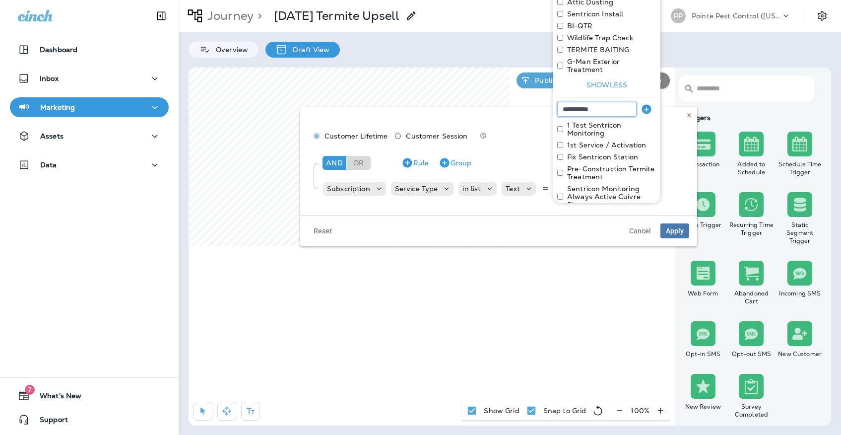
scroll to position [388, 0]
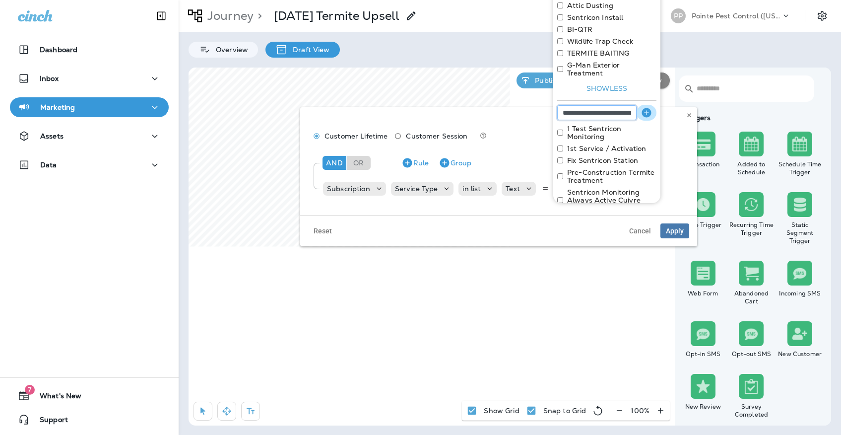
type input "**********"
click at [647, 107] on icon "button" at bounding box center [646, 113] width 12 height 12
click at [620, 105] on input at bounding box center [596, 112] width 79 height 15
type input "**********"
click at [643, 108] on icon "button" at bounding box center [645, 112] width 9 height 9
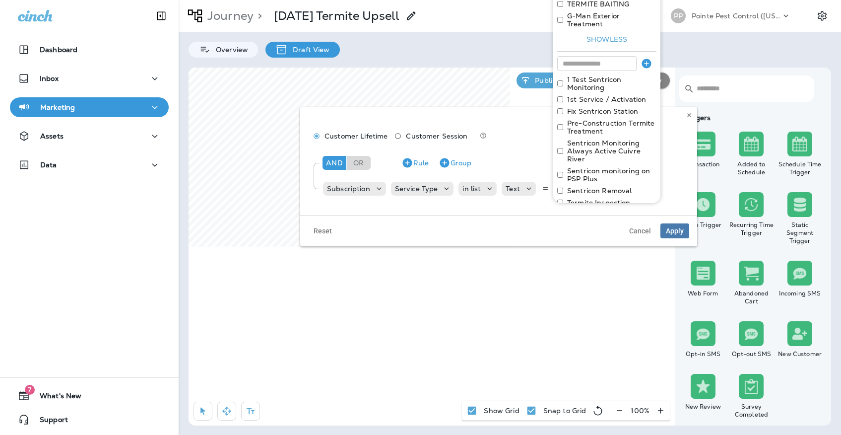
scroll to position [424, 0]
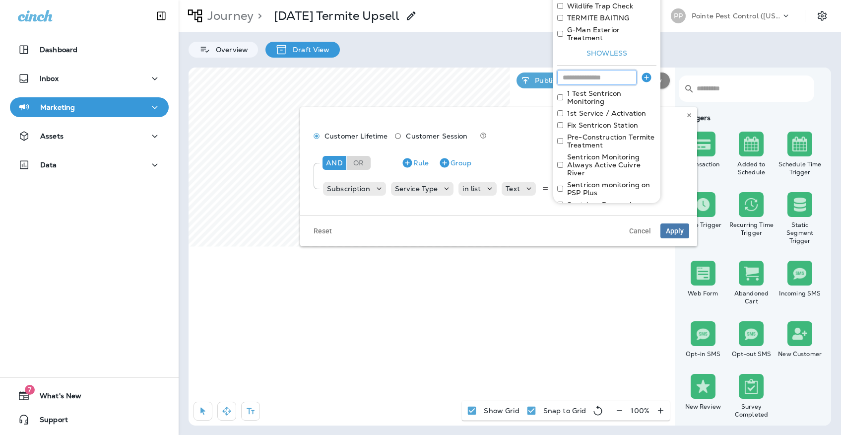
click at [602, 73] on input at bounding box center [596, 77] width 79 height 15
type input "**********"
click at [644, 72] on icon "button" at bounding box center [645, 76] width 9 height 9
click at [606, 70] on input at bounding box center [596, 77] width 79 height 15
type input "**********"
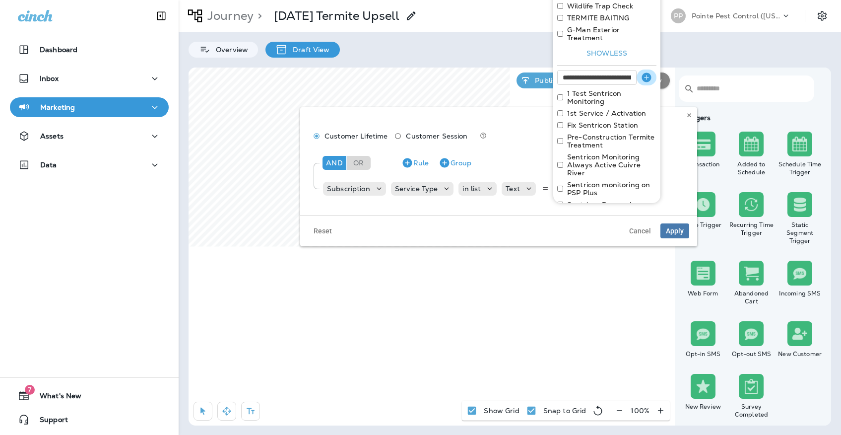
click at [651, 72] on icon "button" at bounding box center [645, 76] width 9 height 9
click at [612, 76] on input at bounding box center [596, 77] width 79 height 15
type input "**********"
click at [644, 72] on icon "button" at bounding box center [645, 76] width 9 height 9
click at [616, 72] on input at bounding box center [596, 77] width 79 height 15
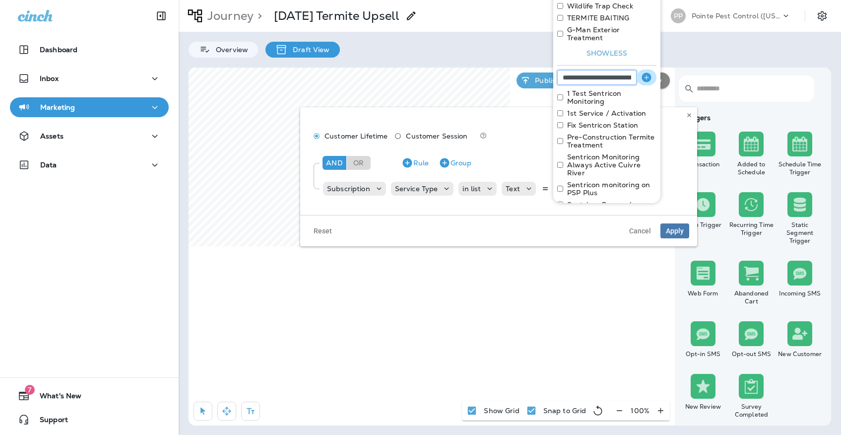
type input "**********"
click at [648, 72] on icon "button" at bounding box center [645, 76] width 9 height 9
click at [611, 70] on input at bounding box center [596, 77] width 79 height 15
type input "**********"
click at [645, 72] on icon "button" at bounding box center [645, 76] width 9 height 9
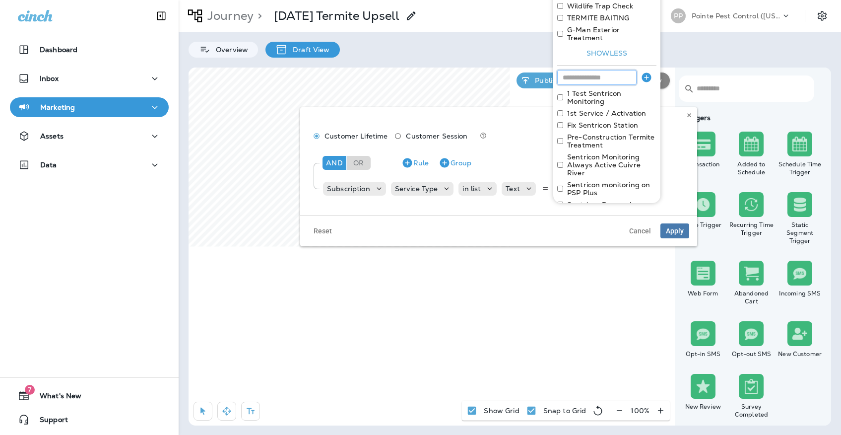
click at [621, 70] on input at bounding box center [596, 77] width 79 height 15
type input "**********"
click at [643, 72] on icon "button" at bounding box center [645, 76] width 9 height 9
click at [603, 70] on input at bounding box center [596, 77] width 79 height 15
type input "**********"
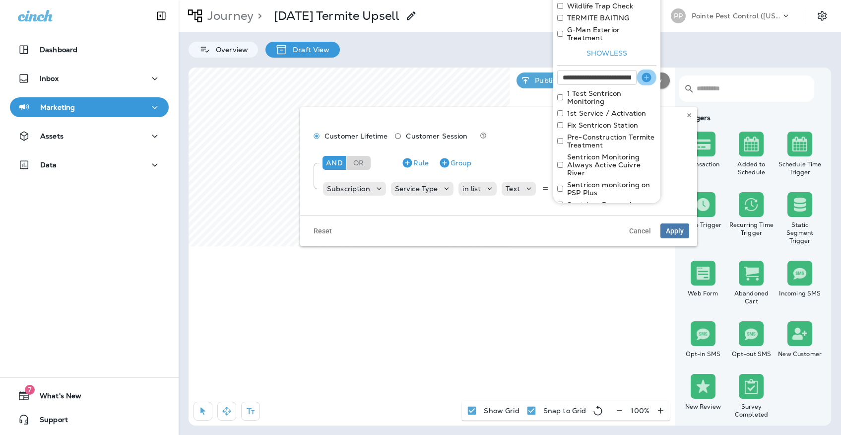
click at [645, 72] on icon "button" at bounding box center [645, 76] width 9 height 9
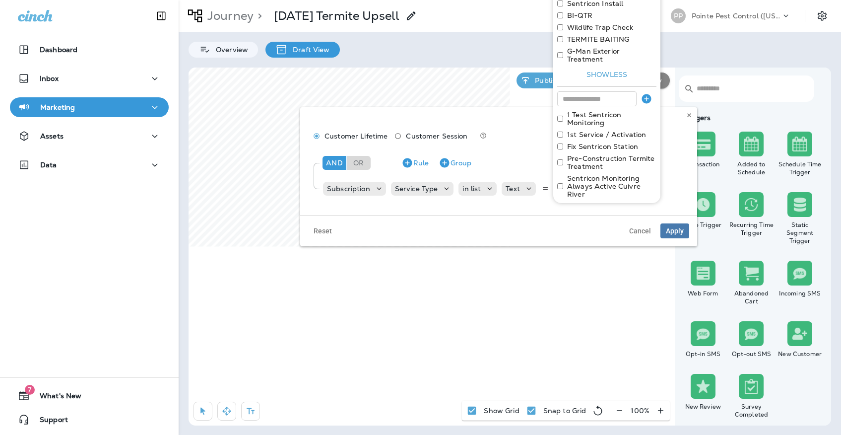
scroll to position [385, 0]
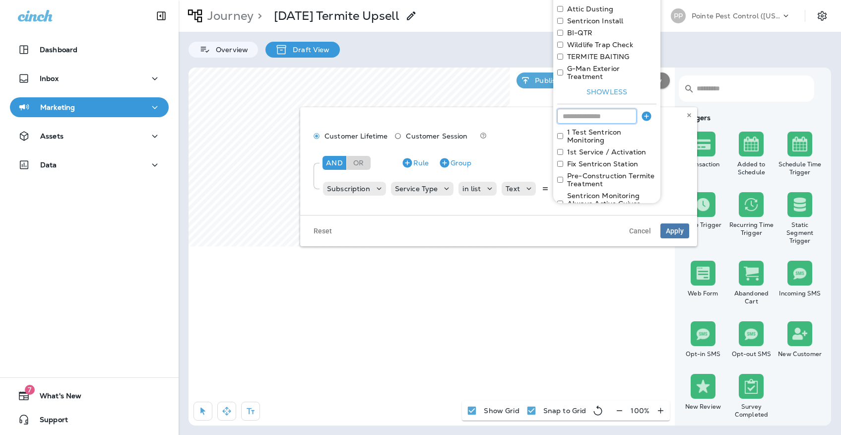
click at [594, 109] on input at bounding box center [596, 116] width 79 height 15
type input "**********"
click at [644, 111] on icon "button" at bounding box center [645, 115] width 9 height 9
click at [597, 109] on input at bounding box center [596, 116] width 79 height 15
type input "*"
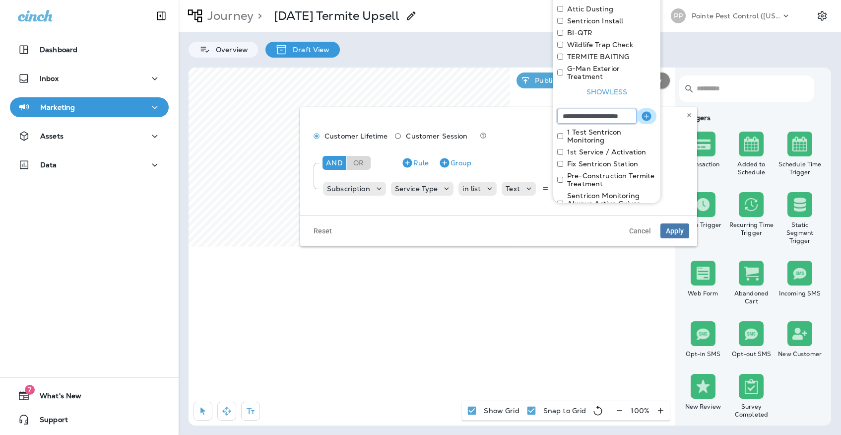
type input "**********"
click at [644, 111] on icon "button" at bounding box center [645, 115] width 9 height 9
click at [623, 109] on input at bounding box center [596, 116] width 79 height 15
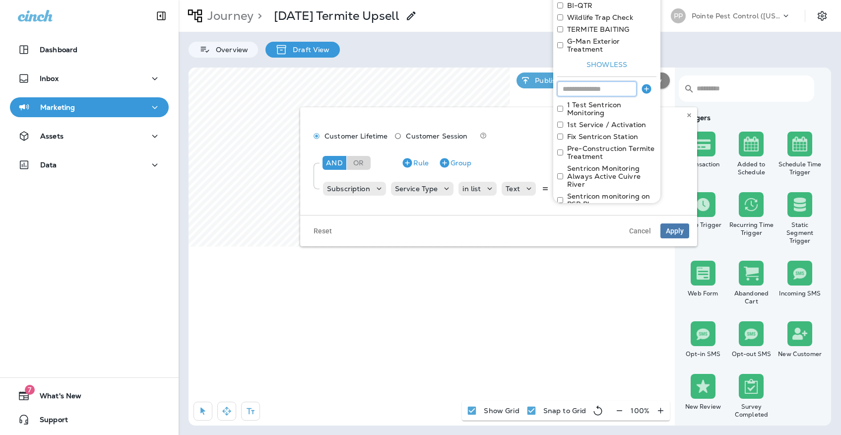
scroll to position [408, 0]
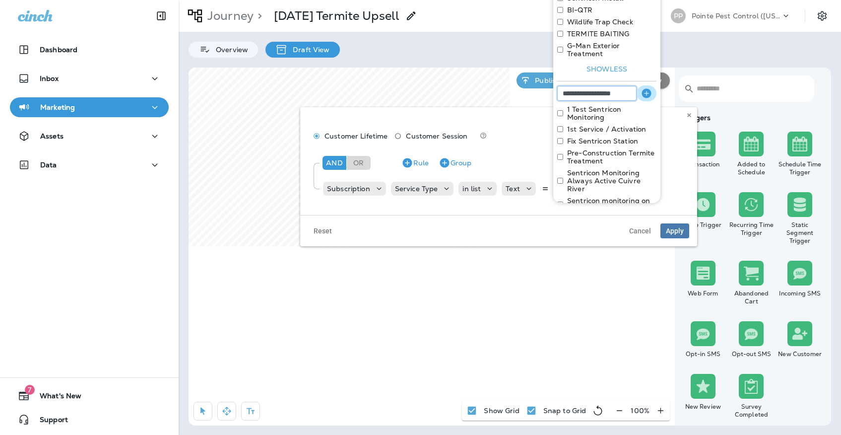
type input "**********"
click at [642, 87] on icon "button" at bounding box center [646, 93] width 12 height 12
click at [609, 86] on input at bounding box center [596, 93] width 79 height 15
type input "**********"
click at [646, 88] on icon "button" at bounding box center [645, 92] width 9 height 9
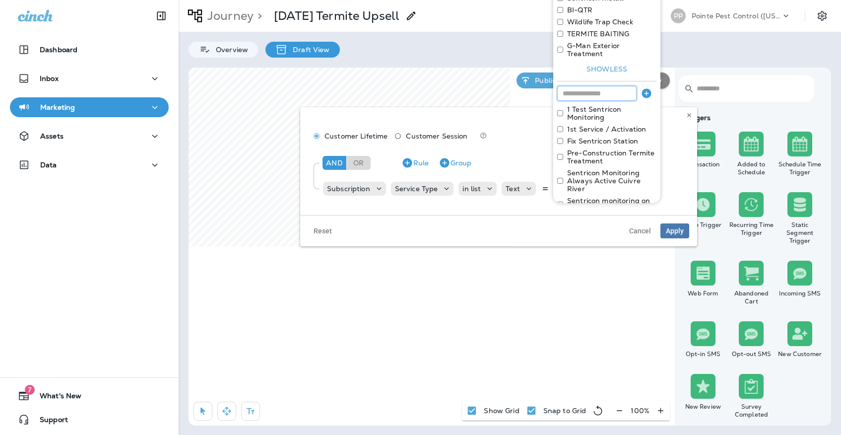
click at [610, 86] on input at bounding box center [596, 93] width 79 height 15
type input "**********"
click at [643, 88] on icon "button" at bounding box center [645, 92] width 9 height 9
click at [623, 86] on input at bounding box center [596, 93] width 79 height 15
type input "**********"
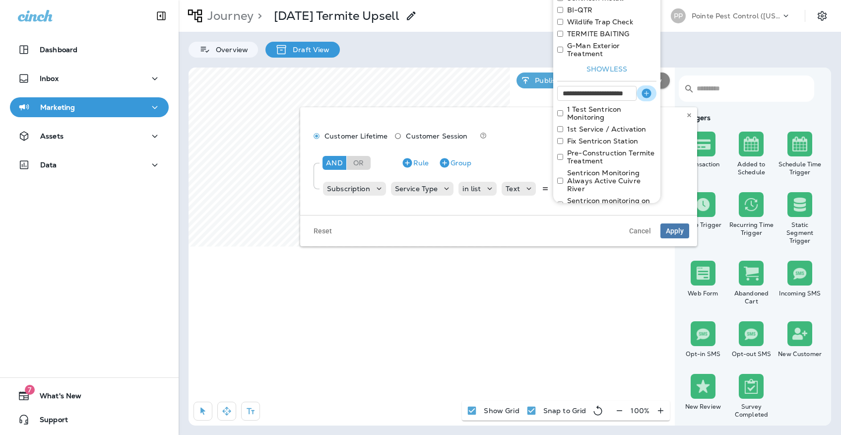
click at [644, 88] on icon "button" at bounding box center [645, 92] width 9 height 9
click at [612, 86] on input at bounding box center [596, 93] width 79 height 15
type input "**********"
click at [639, 85] on button "button" at bounding box center [646, 93] width 20 height 16
click at [618, 86] on input at bounding box center [596, 93] width 79 height 15
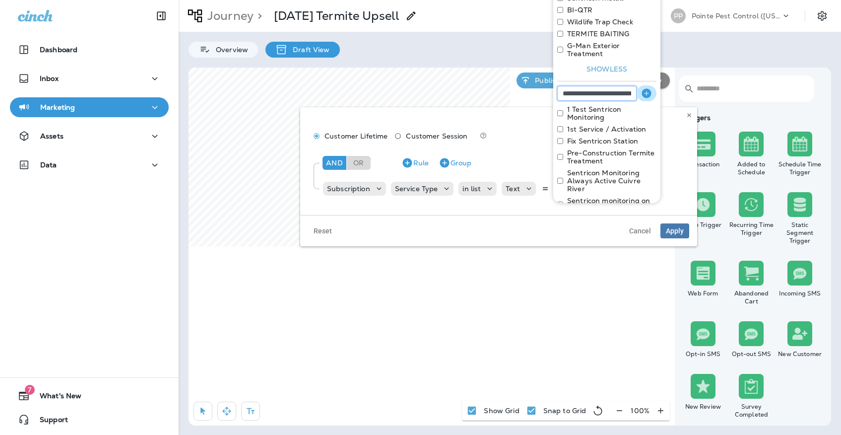
type input "**********"
click at [645, 88] on icon "button" at bounding box center [645, 92] width 9 height 9
click at [624, 86] on input at bounding box center [596, 93] width 79 height 15
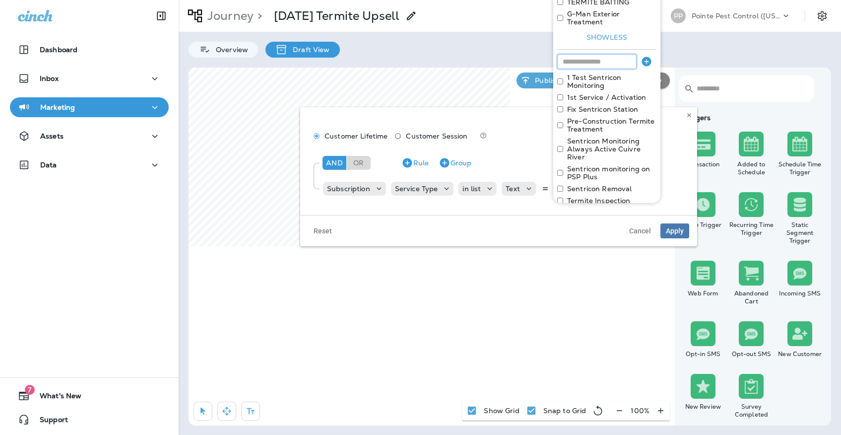
scroll to position [421, 0]
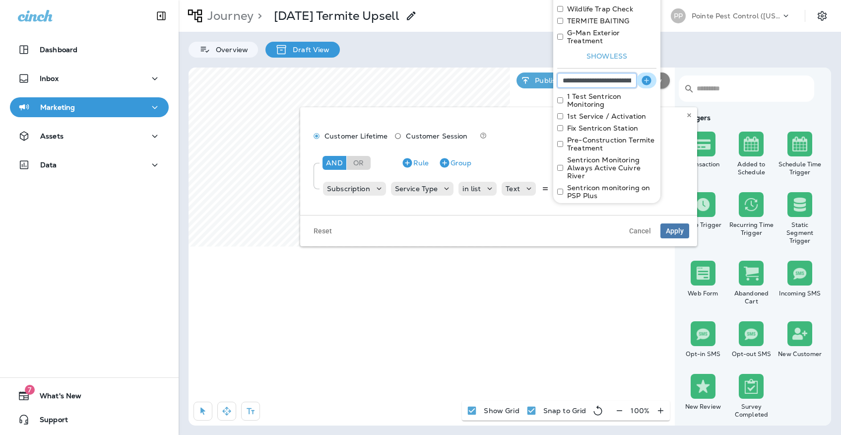
type input "**********"
click at [640, 74] on icon "button" at bounding box center [646, 80] width 12 height 12
click at [612, 73] on input at bounding box center [596, 80] width 79 height 15
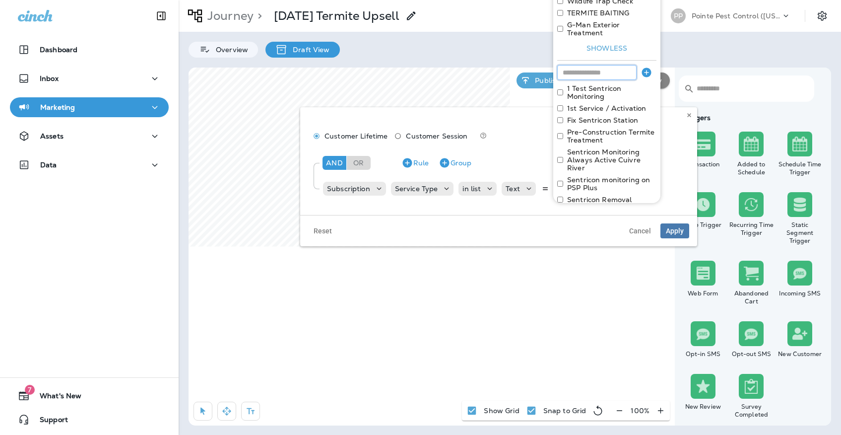
scroll to position [424, 0]
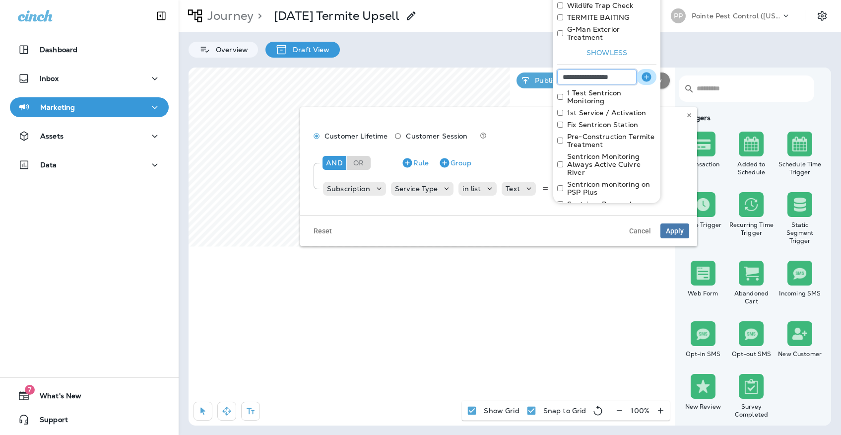
type input "**********"
click at [644, 72] on icon "button" at bounding box center [645, 76] width 9 height 9
click at [609, 70] on input at bounding box center [596, 76] width 79 height 15
type input "**********"
click at [645, 74] on icon "button" at bounding box center [646, 77] width 12 height 12
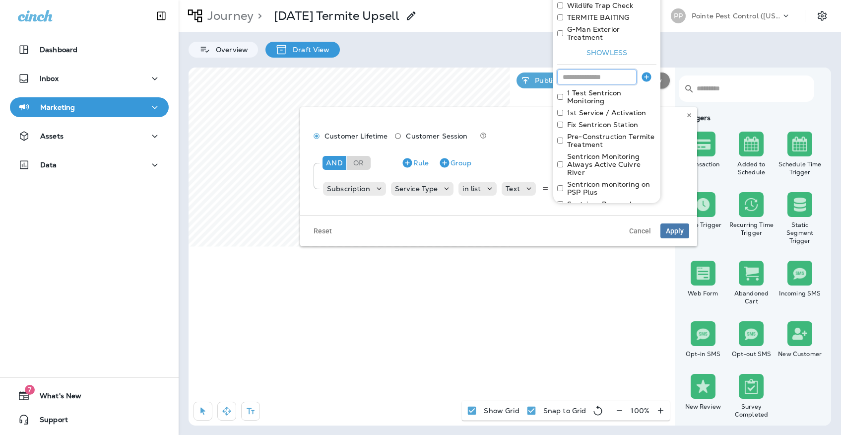
click at [611, 69] on input at bounding box center [596, 76] width 79 height 15
type input "**********"
click at [648, 71] on icon "button" at bounding box center [646, 77] width 12 height 12
click at [610, 69] on input at bounding box center [596, 76] width 79 height 15
type input "**********"
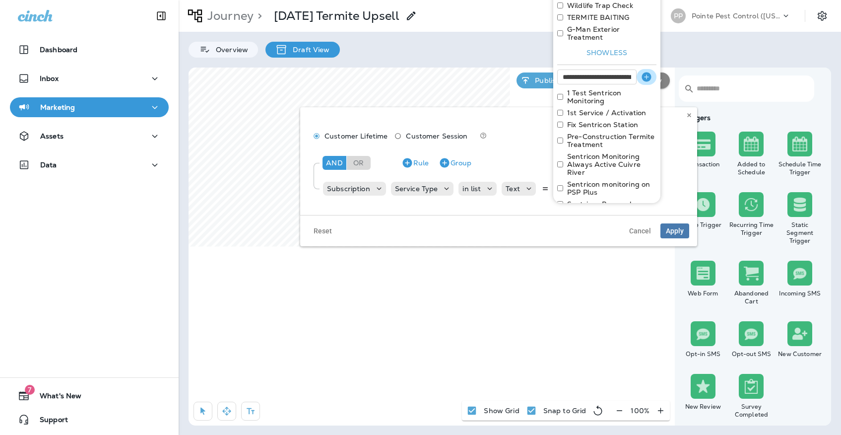
click at [646, 71] on icon "button" at bounding box center [646, 77] width 12 height 12
click at [623, 69] on input at bounding box center [596, 76] width 79 height 15
type input "**********"
click at [644, 72] on icon "button" at bounding box center [645, 76] width 9 height 9
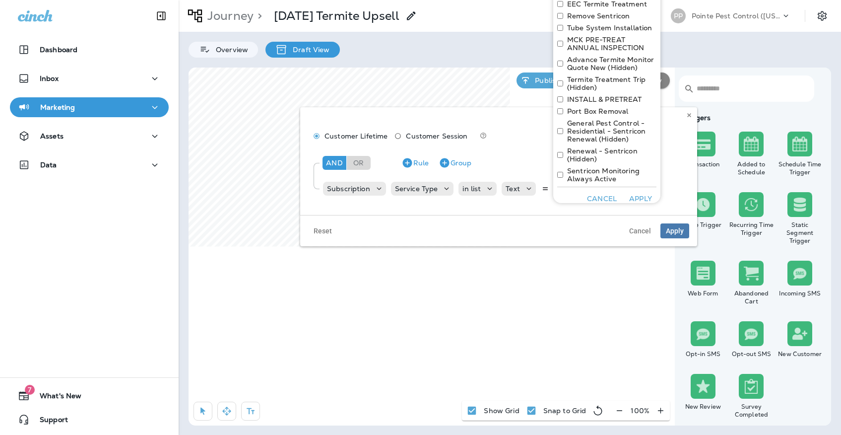
scroll to position [1004, 0]
click at [631, 191] on button "Apply" at bounding box center [640, 198] width 32 height 15
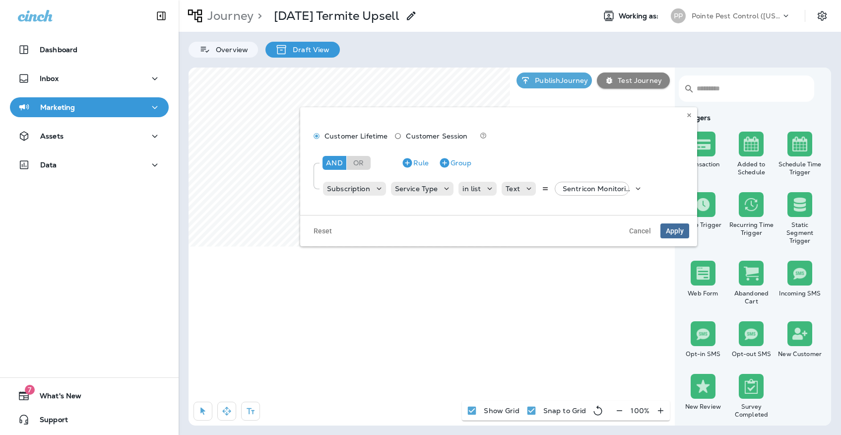
click at [677, 234] on span "Apply" at bounding box center [675, 230] width 18 height 7
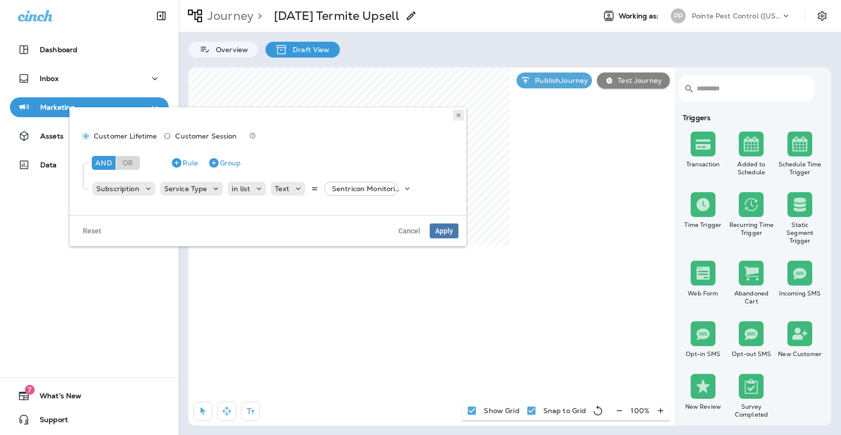
click at [458, 115] on use at bounding box center [457, 115] width 3 height 4
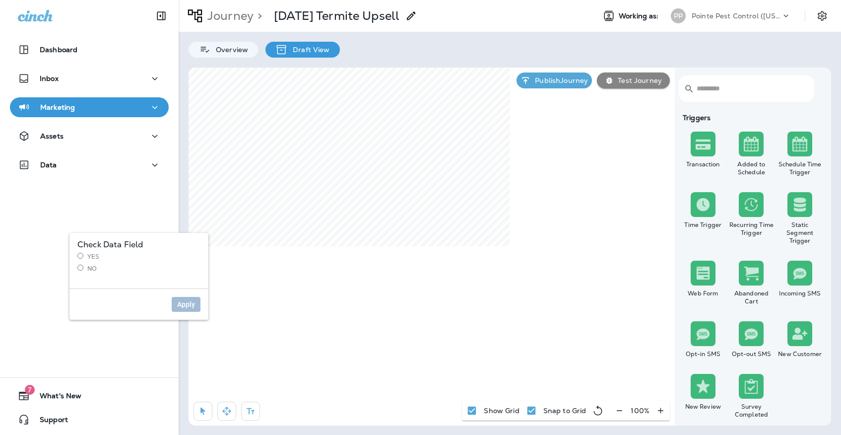
click at [93, 257] on label "Yes" at bounding box center [138, 256] width 123 height 8
click at [179, 299] on button "Apply" at bounding box center [186, 304] width 29 height 15
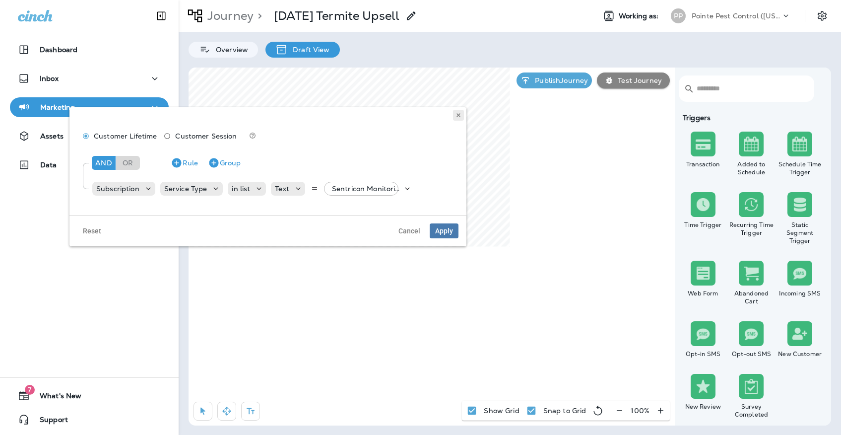
click at [458, 112] on button at bounding box center [458, 115] width 11 height 11
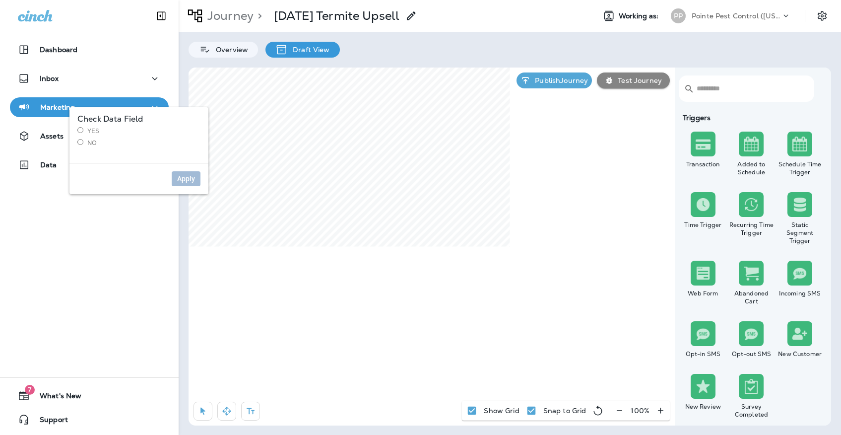
click at [90, 130] on label "Yes" at bounding box center [138, 131] width 123 height 8
click at [187, 184] on button "Apply" at bounding box center [186, 178] width 29 height 15
click at [84, 147] on div "Check Data Field Yes No" at bounding box center [138, 135] width 139 height 56
click at [84, 142] on label "No" at bounding box center [138, 143] width 123 height 8
click at [187, 174] on button "Apply" at bounding box center [186, 178] width 29 height 15
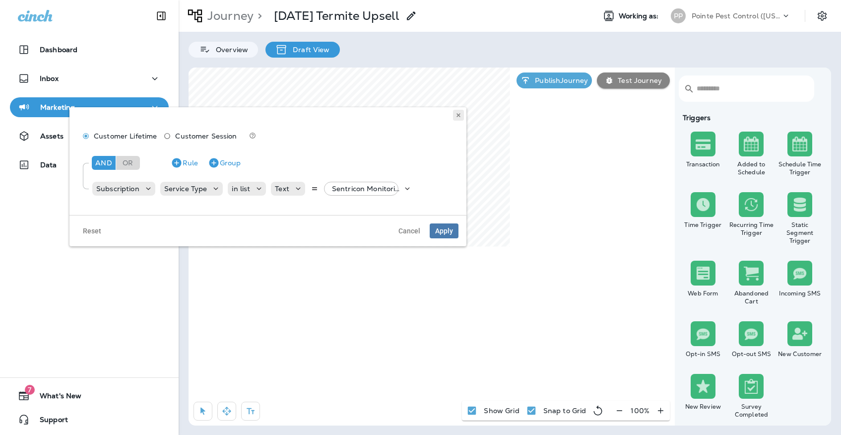
click at [458, 114] on use at bounding box center [457, 115] width 3 height 4
click at [459, 116] on use at bounding box center [457, 115] width 3 height 4
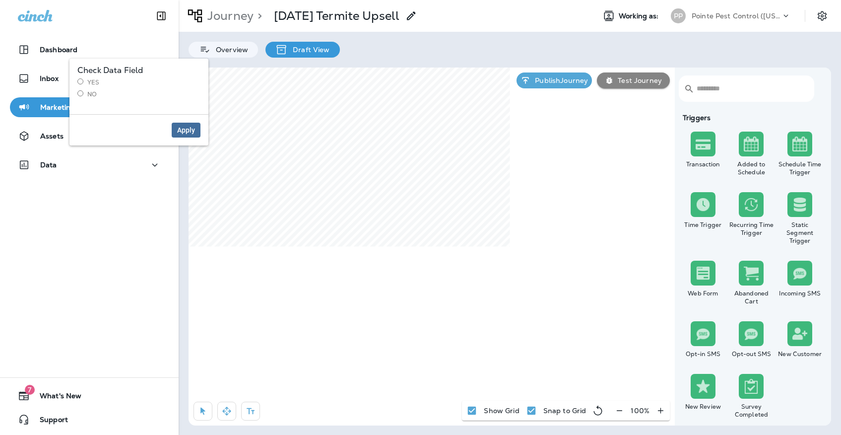
click at [176, 128] on button "Apply" at bounding box center [186, 130] width 29 height 15
click at [90, 101] on div "Check Data Field Yes No" at bounding box center [138, 87] width 139 height 56
click at [90, 96] on label "No" at bounding box center [138, 94] width 123 height 8
click at [182, 123] on button "Apply" at bounding box center [186, 130] width 29 height 15
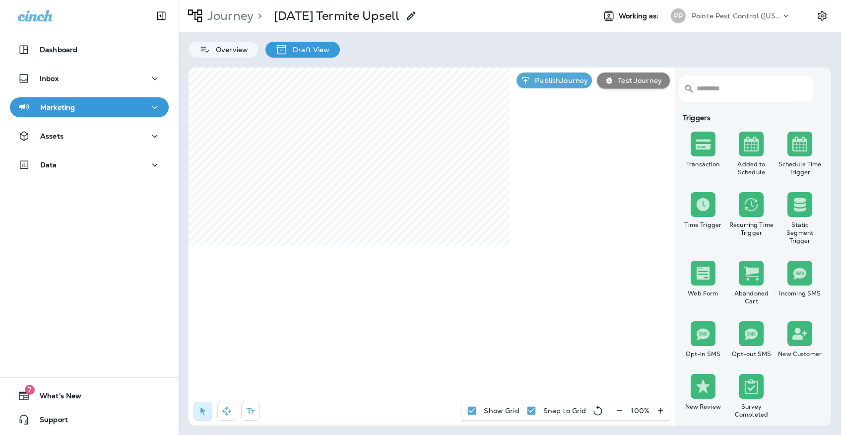
click at [548, 423] on div "​ ​ Triggers Transaction Added to Schedule Schedule Time Trigger Time Trigger R…" at bounding box center [509, 246] width 642 height 358
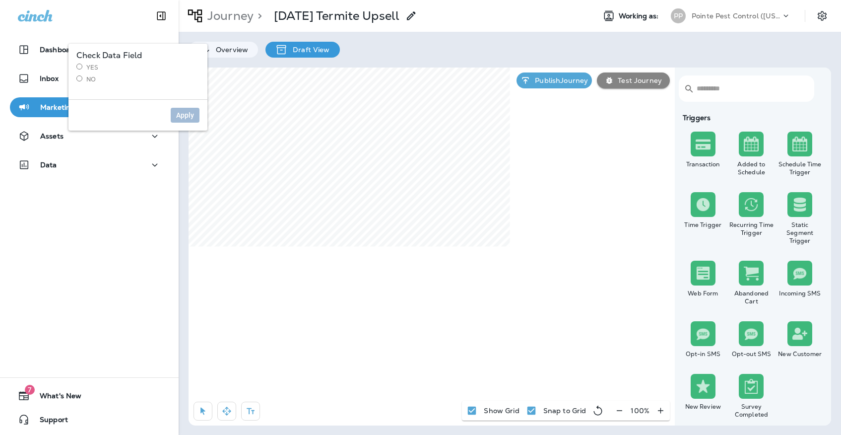
click at [98, 65] on label "Yes" at bounding box center [137, 67] width 123 height 8
click at [165, 119] on div "Apply" at bounding box center [137, 114] width 139 height 31
click at [178, 119] on button "Apply" at bounding box center [185, 115] width 29 height 15
click at [92, 74] on div "Yes No" at bounding box center [137, 73] width 123 height 20
click at [83, 81] on label "No" at bounding box center [137, 79] width 123 height 8
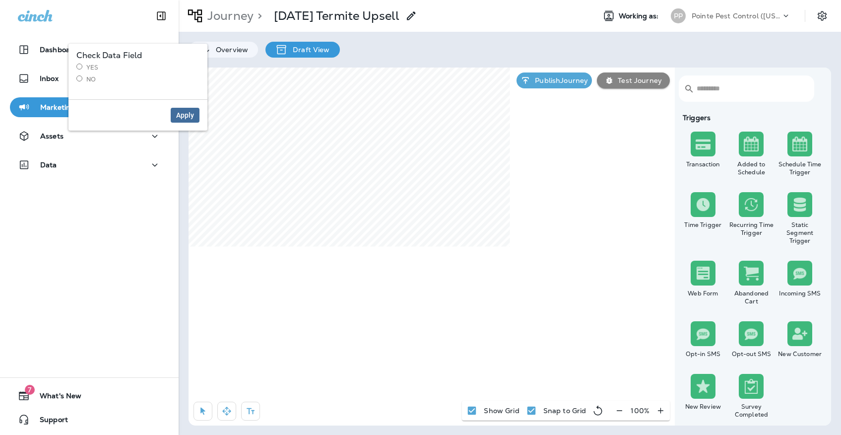
click at [176, 113] on span "Apply" at bounding box center [185, 115] width 18 height 7
click at [97, 77] on label "Yes" at bounding box center [135, 75] width 123 height 8
click at [183, 121] on span "Apply" at bounding box center [183, 123] width 18 height 7
click at [179, 130] on div "Apply" at bounding box center [135, 122] width 139 height 31
click at [185, 120] on span "Apply" at bounding box center [183, 123] width 18 height 7
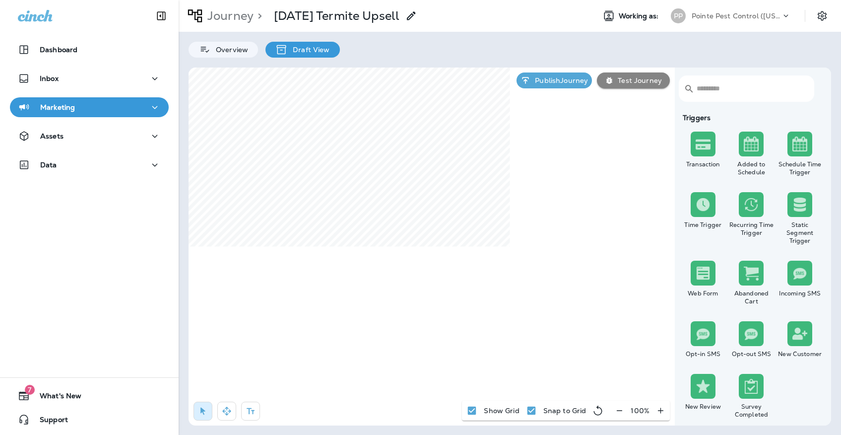
click at [700, 17] on p "Pointe Pest Control ([US_STATE])" at bounding box center [735, 16] width 89 height 8
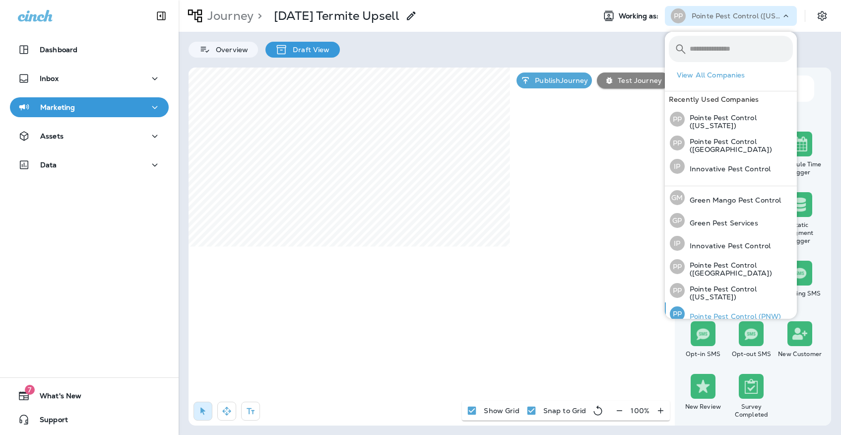
click at [694, 305] on div "PP Pointe Pest Control (PNW)" at bounding box center [726, 313] width 120 height 23
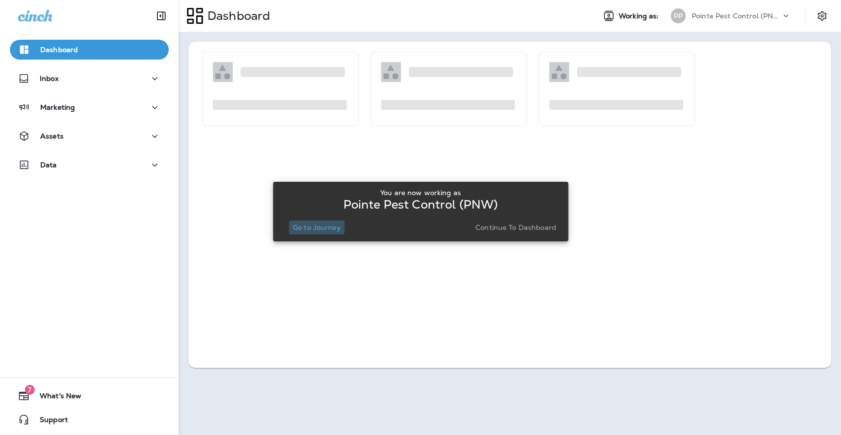
click at [303, 226] on p "Go to Journey" at bounding box center [317, 227] width 48 height 8
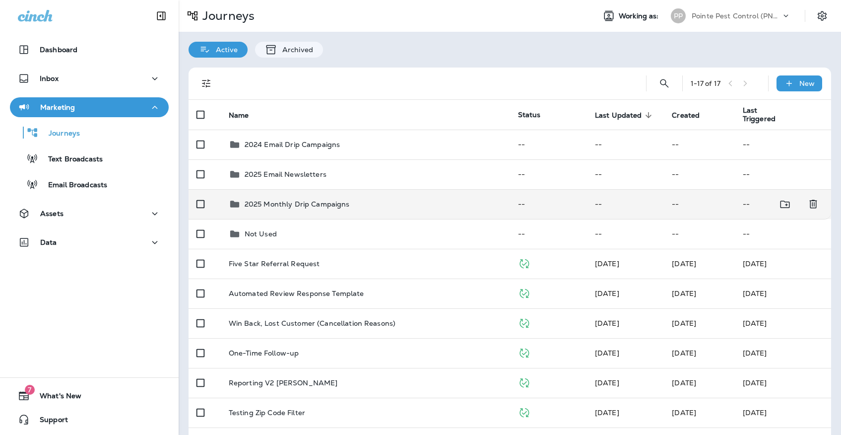
click at [299, 206] on td "2025 Monthly Drip Campaigns" at bounding box center [365, 204] width 289 height 30
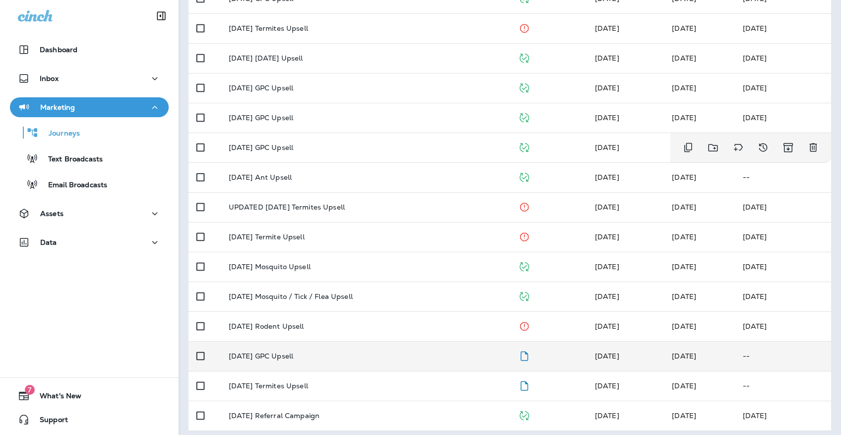
scroll to position [176, 0]
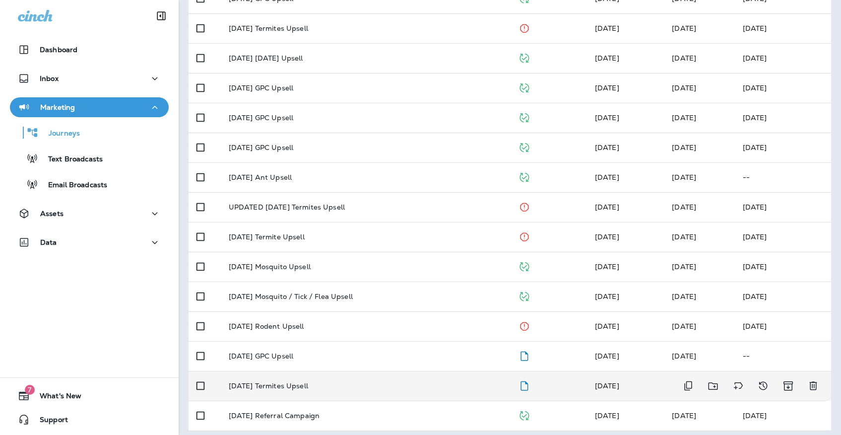
click at [376, 373] on td "[DATE] Termites Upsell" at bounding box center [365, 386] width 289 height 30
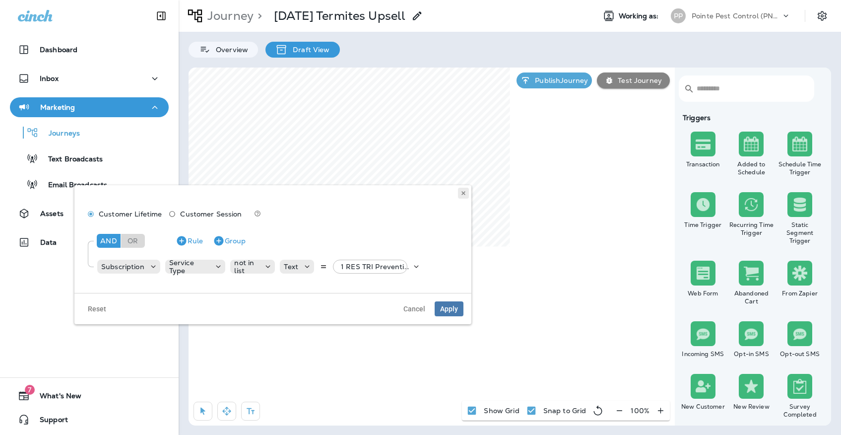
click at [465, 190] on icon at bounding box center [463, 193] width 6 height 6
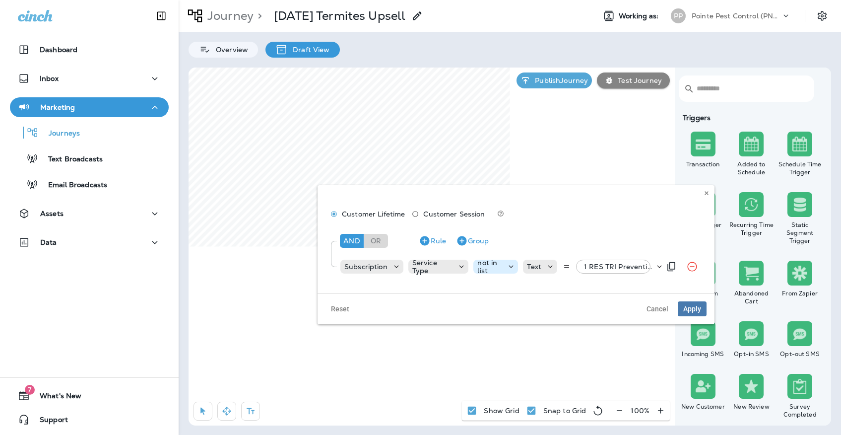
click at [479, 266] on p "not in list" at bounding box center [489, 266] width 25 height 16
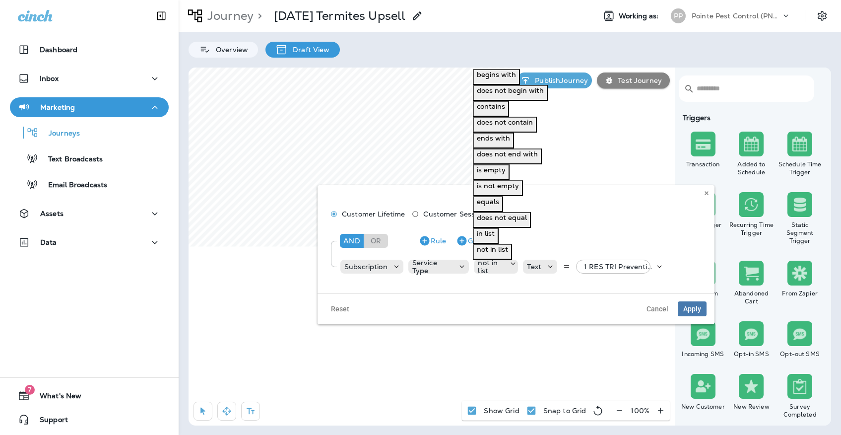
click at [495, 235] on p "in list" at bounding box center [486, 233] width 18 height 8
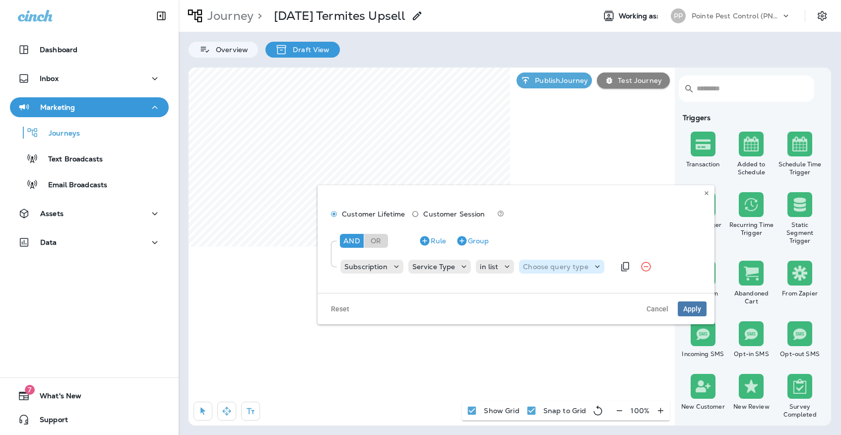
click at [550, 265] on p "Choose query type" at bounding box center [555, 266] width 65 height 8
click at [540, 285] on button "Text" at bounding box center [529, 281] width 22 height 16
click at [598, 265] on p "Select options" at bounding box center [604, 266] width 49 height 8
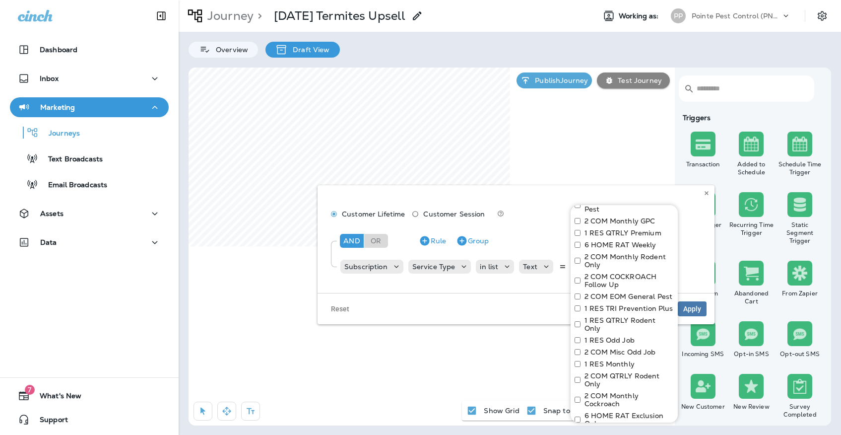
scroll to position [70, 0]
click at [598, 299] on div "Select all 1 RES QTRLY Signature 2 COM QTRLY General Pest 2 COM Monthly GPC 1 R…" at bounding box center [623, 415] width 107 height 563
click at [598, 303] on label "1 RES TRI Prevention Plus" at bounding box center [628, 305] width 89 height 8
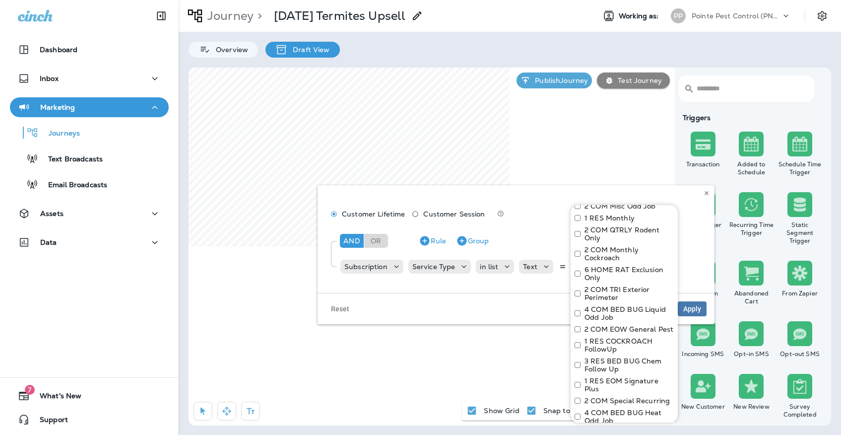
scroll to position [215, 0]
click at [594, 286] on label "2 COM TRI Exterior Perimeter" at bounding box center [628, 291] width 89 height 16
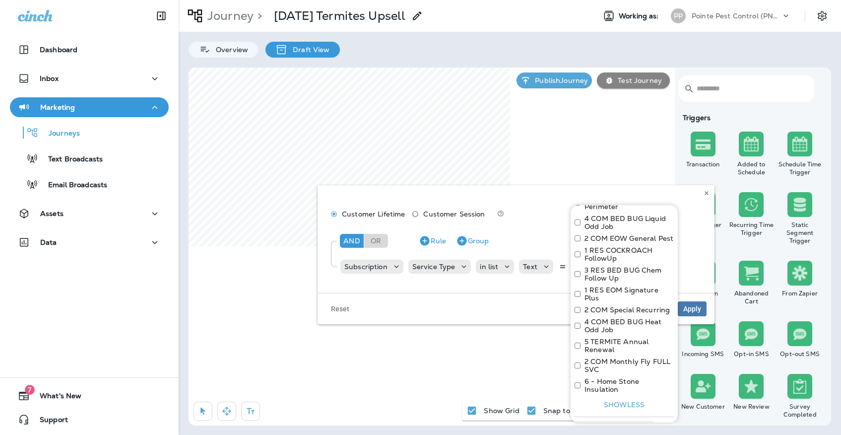
scroll to position [305, 0]
click at [599, 336] on label "5 TERMITE Annual Renewal" at bounding box center [628, 344] width 89 height 16
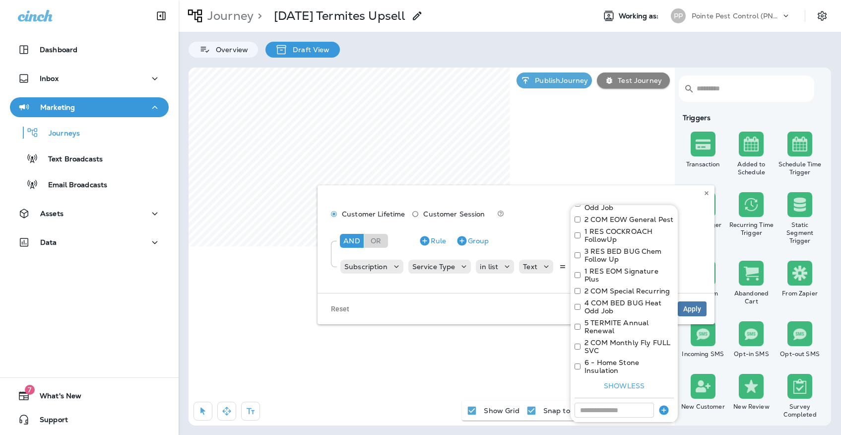
scroll to position [322, 0]
click at [653, 427] on button "Apply" at bounding box center [658, 434] width 32 height 15
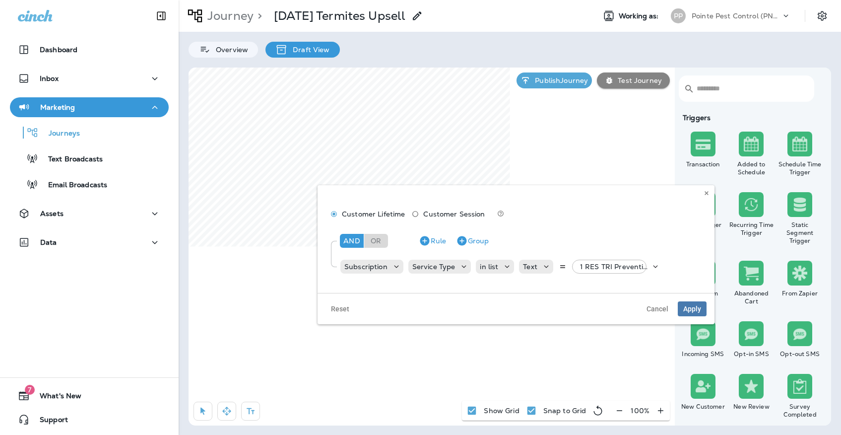
click at [685, 316] on div "Reset Cancel Apply" at bounding box center [515, 308] width 397 height 31
click at [685, 310] on span "Apply" at bounding box center [692, 308] width 18 height 7
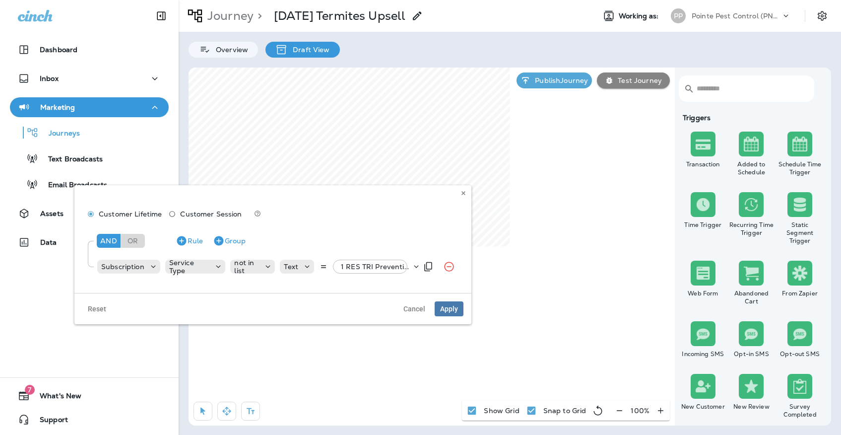
click at [383, 269] on p "1 RES TRI Prevention Plus, +24 more" at bounding box center [376, 266] width 70 height 8
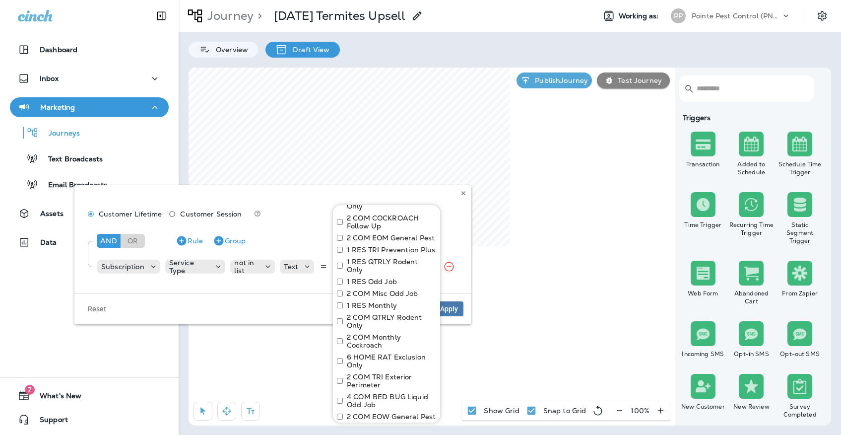
scroll to position [125, 0]
click at [464, 189] on button at bounding box center [463, 192] width 11 height 11
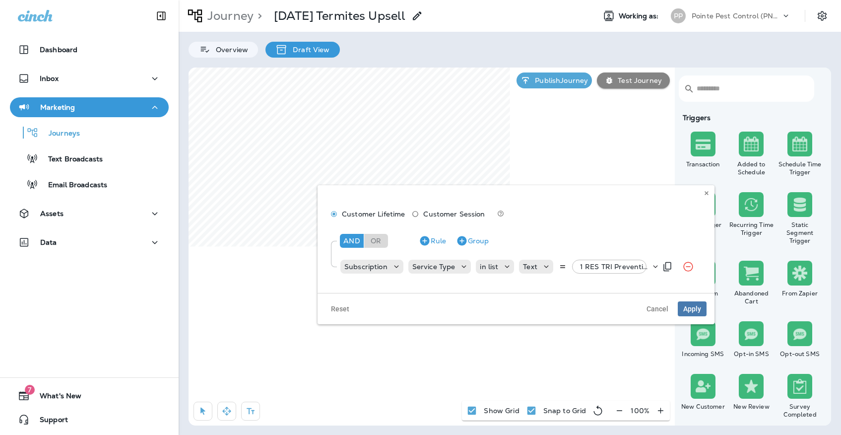
click at [616, 271] on div "1 RES TRI Prevention Plus, +2 more" at bounding box center [613, 266] width 74 height 14
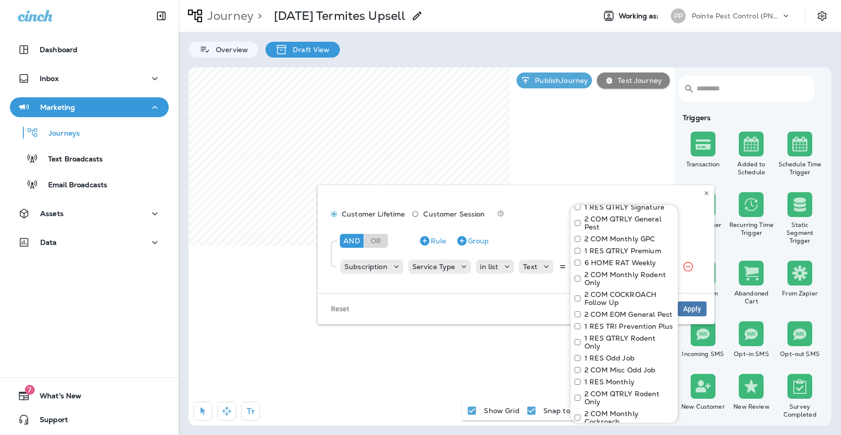
scroll to position [50, 0]
click at [612, 353] on label "1 RES Odd Job" at bounding box center [609, 357] width 50 height 8
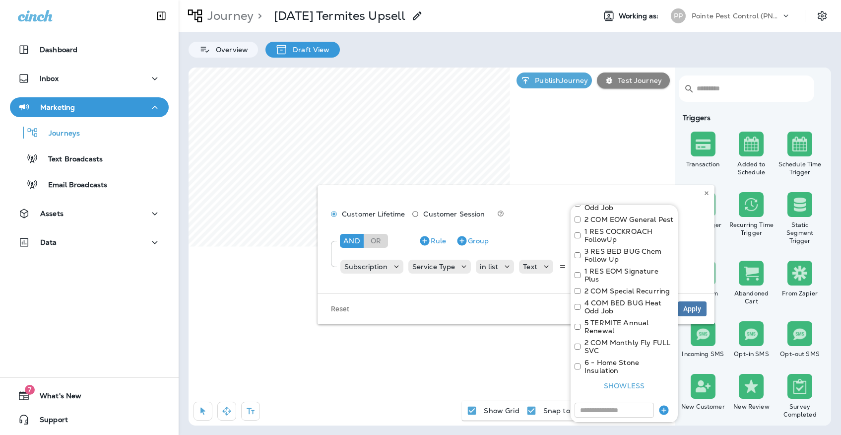
scroll to position [322, 0]
click at [667, 427] on button "Apply" at bounding box center [658, 434] width 32 height 15
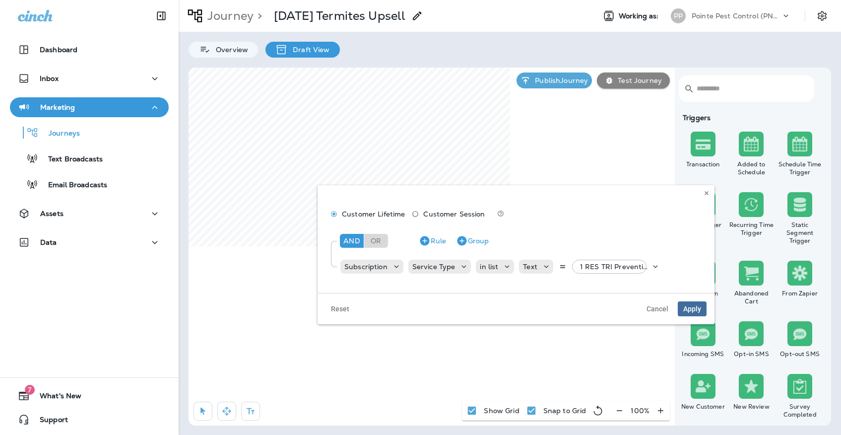
click at [687, 306] on span "Apply" at bounding box center [692, 308] width 18 height 7
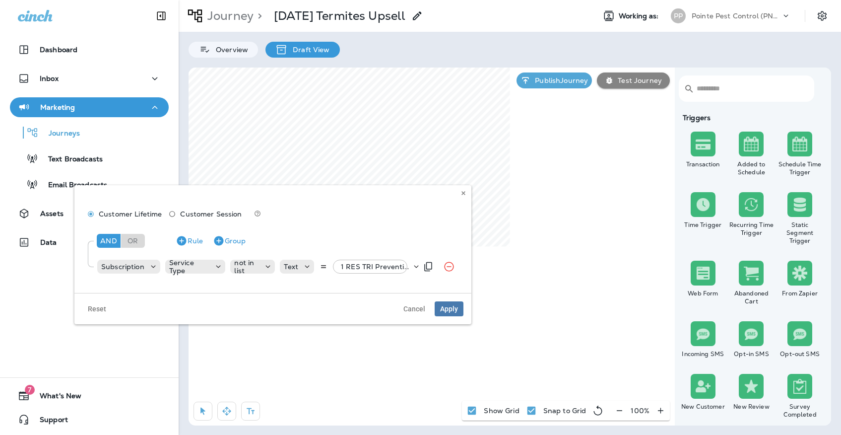
click at [381, 265] on p "1 RES TRI Prevention Plus, +24 more" at bounding box center [376, 266] width 70 height 8
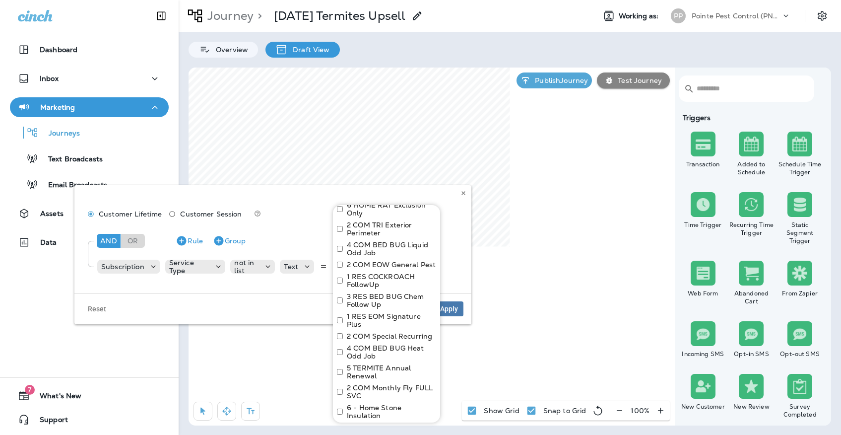
scroll to position [276, 0]
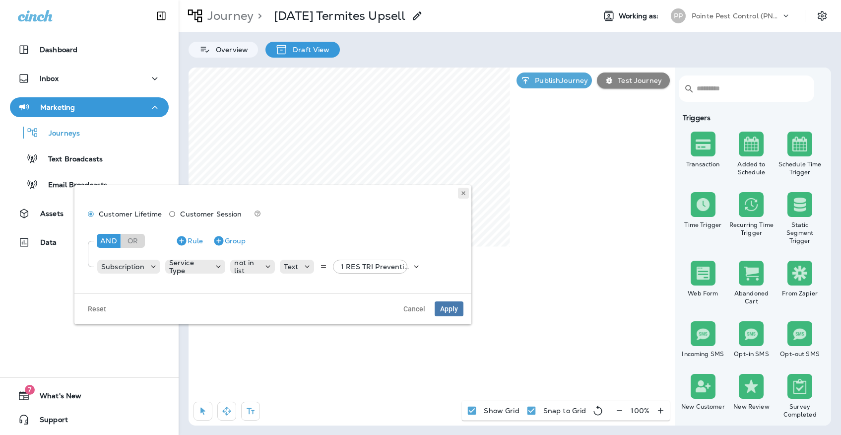
click at [466, 192] on button at bounding box center [463, 192] width 11 height 11
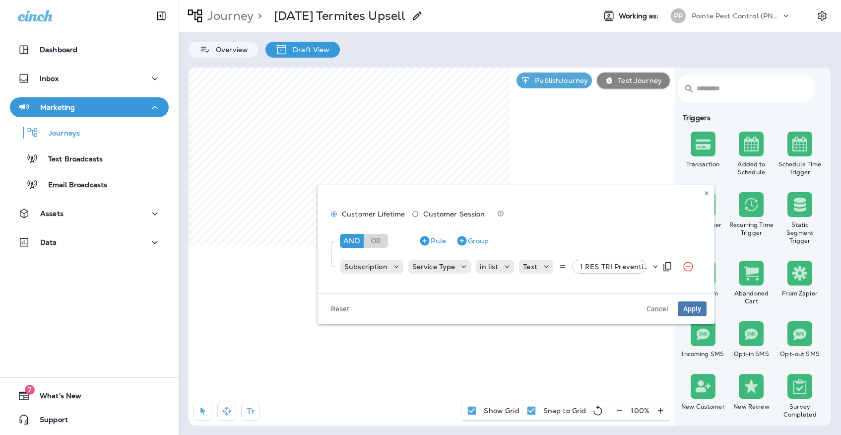
click at [576, 260] on div "1 RES TRI Prevention Plus, +3 more" at bounding box center [613, 266] width 74 height 14
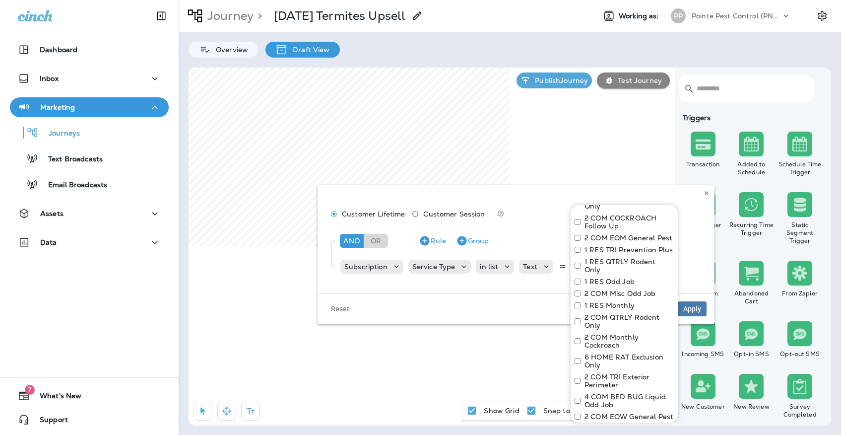
scroll to position [120, 0]
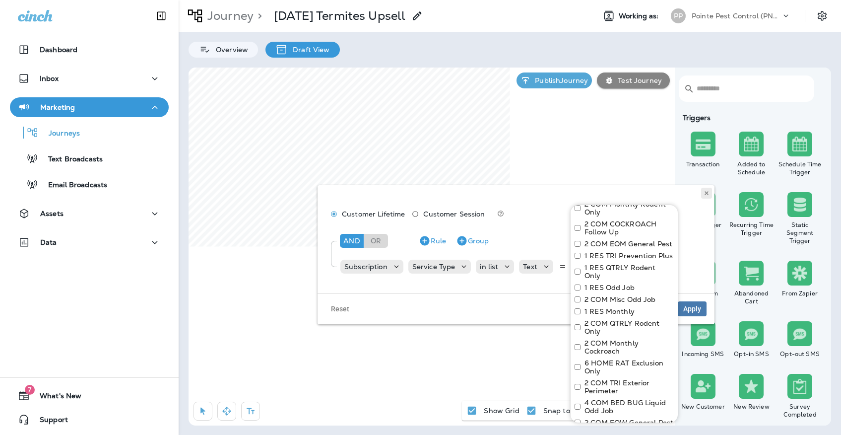
click at [706, 195] on icon at bounding box center [706, 193] width 6 height 6
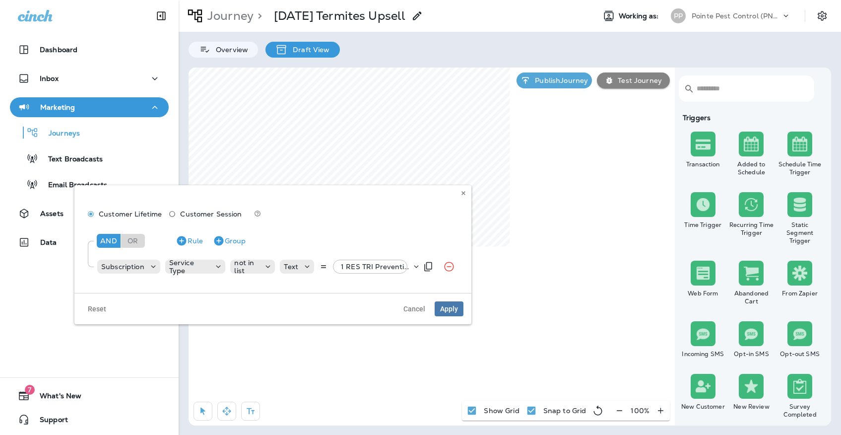
click at [382, 268] on p "1 RES TRI Prevention Plus, +24 more" at bounding box center [376, 266] width 70 height 8
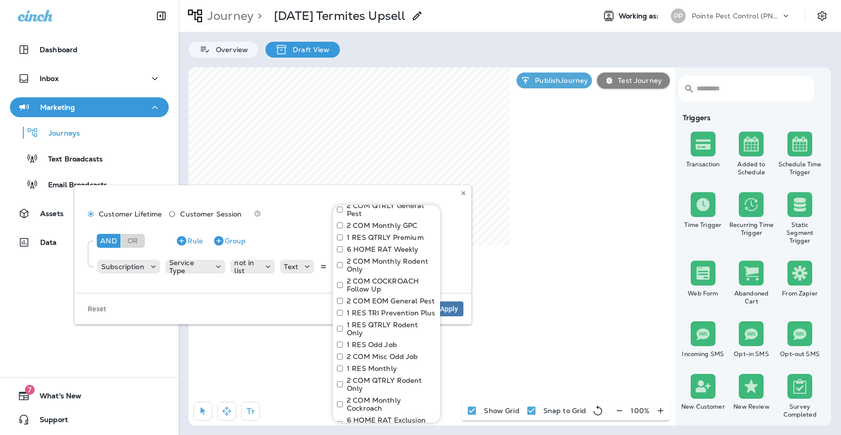
scroll to position [72, 0]
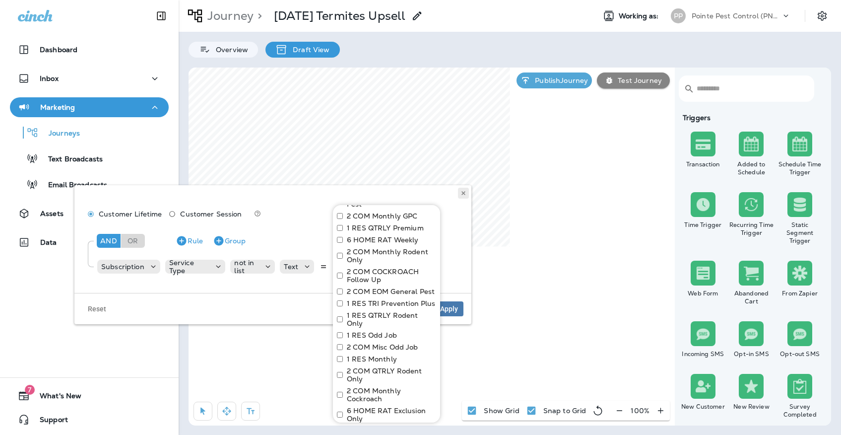
click at [464, 190] on icon at bounding box center [463, 193] width 6 height 6
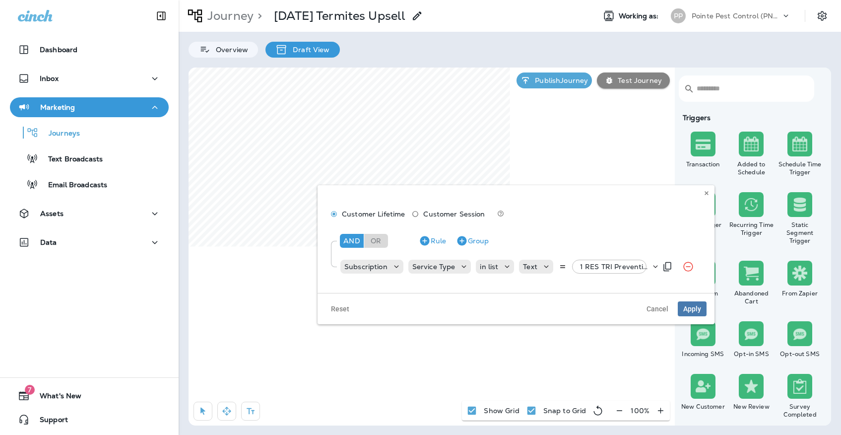
click at [598, 259] on div "1 RES TRI Prevention Plus, +3 more" at bounding box center [613, 266] width 74 height 14
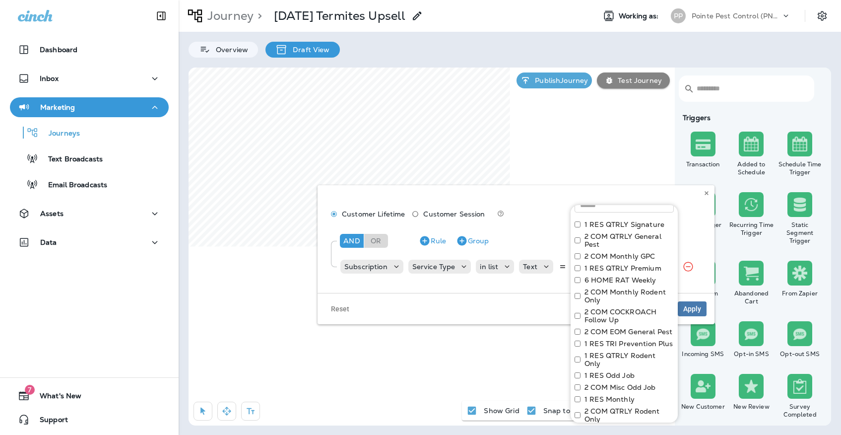
scroll to position [94, 0]
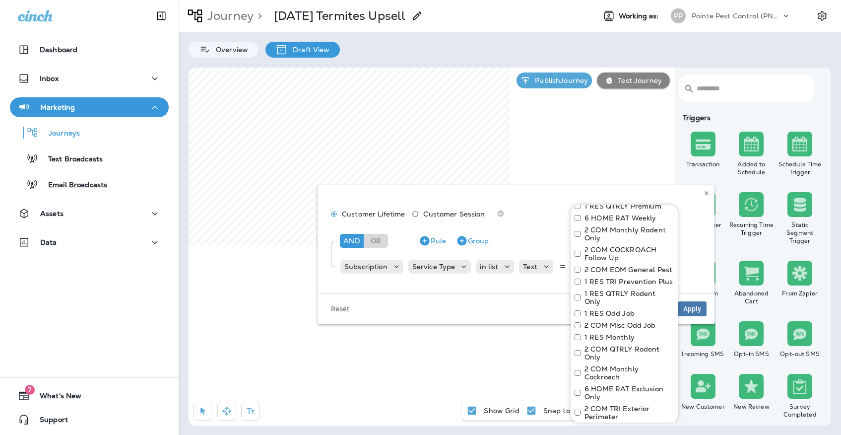
click at [614, 321] on label "2 COM Misc Odd Job" at bounding box center [619, 325] width 71 height 8
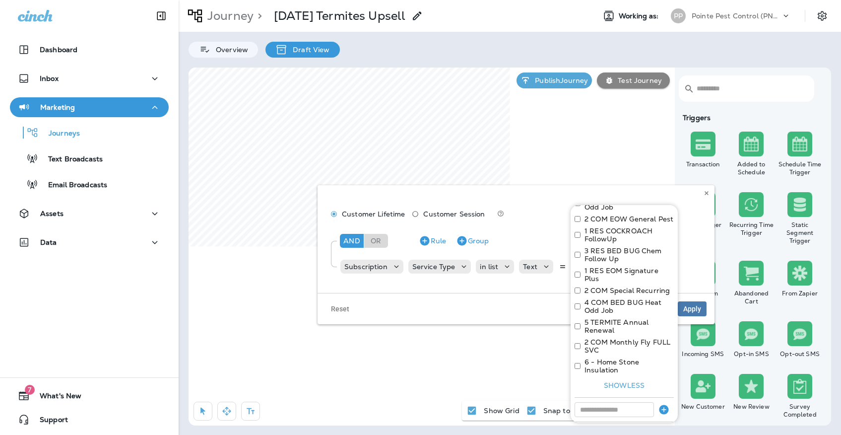
scroll to position [322, 0]
click at [655, 427] on button "Apply" at bounding box center [658, 434] width 32 height 15
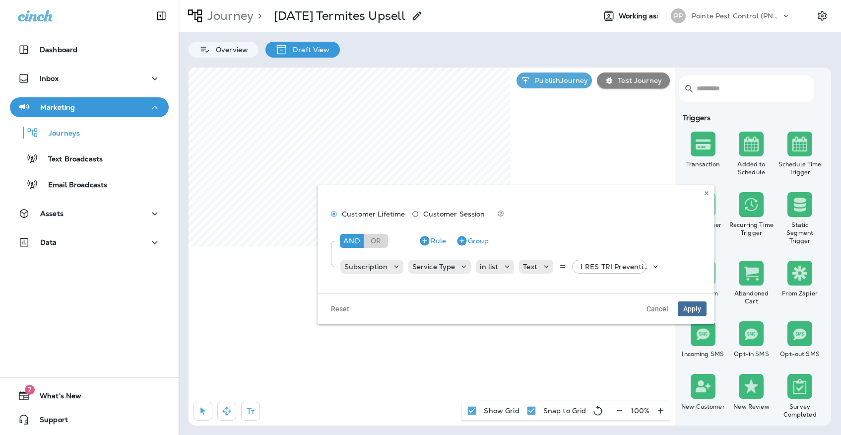
click at [691, 305] on span "Apply" at bounding box center [692, 308] width 18 height 7
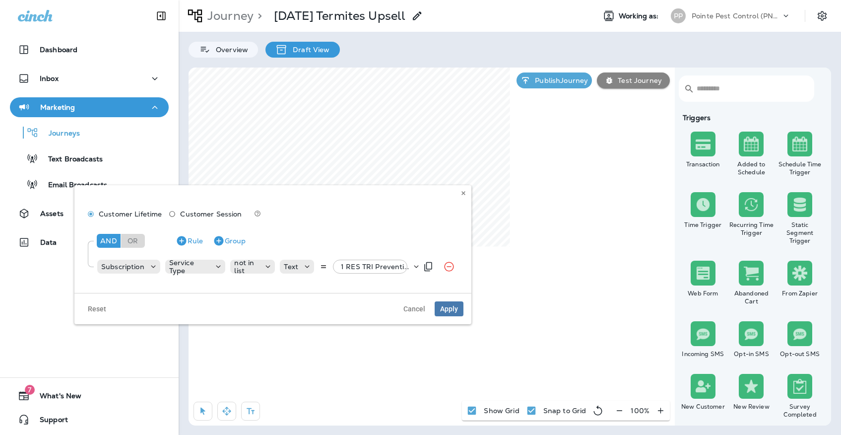
click at [371, 268] on p "1 RES TRI Prevention Plus, +24 more" at bounding box center [376, 266] width 70 height 8
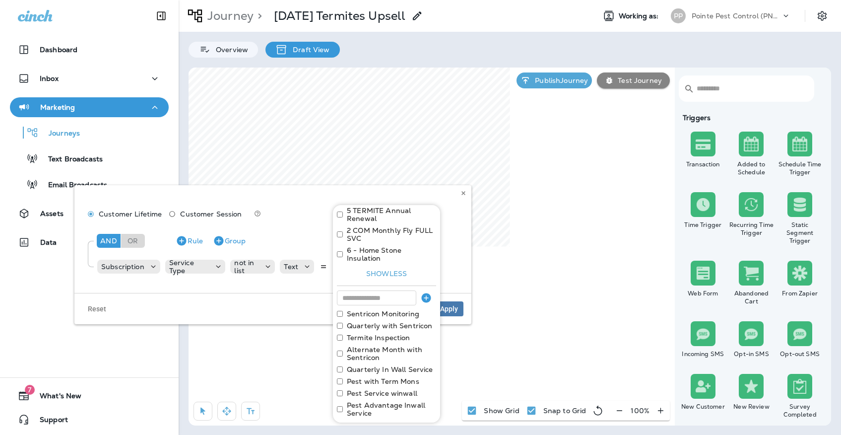
scroll to position [432, 0]
click at [464, 190] on icon at bounding box center [463, 193] width 6 height 6
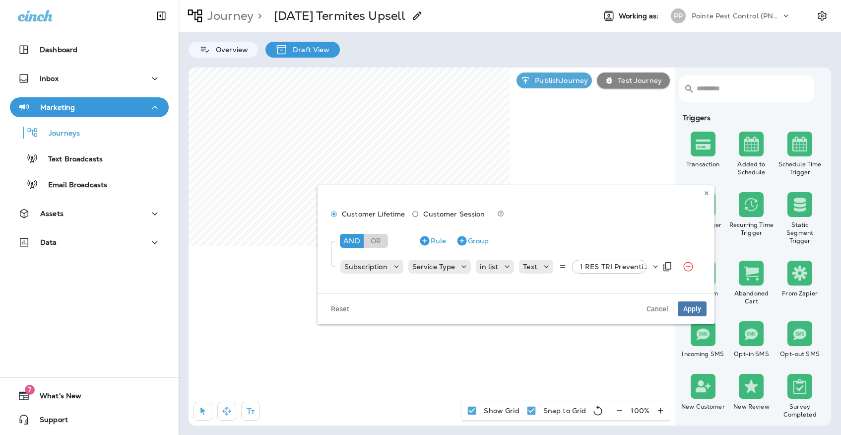
click at [590, 265] on p "1 RES TRI Prevention Plus, +4 more" at bounding box center [615, 266] width 70 height 8
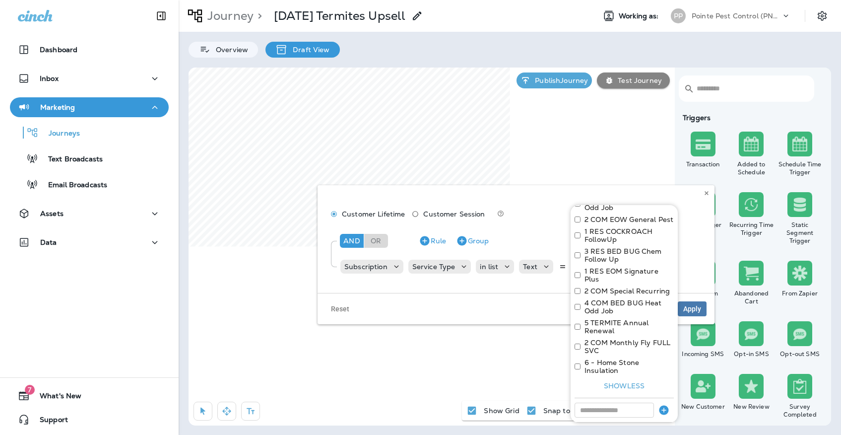
scroll to position [322, 0]
click at [594, 403] on input at bounding box center [613, 410] width 79 height 15
type input "**********"
click at [665, 405] on icon "button" at bounding box center [663, 409] width 9 height 9
click at [645, 403] on input at bounding box center [613, 410] width 79 height 15
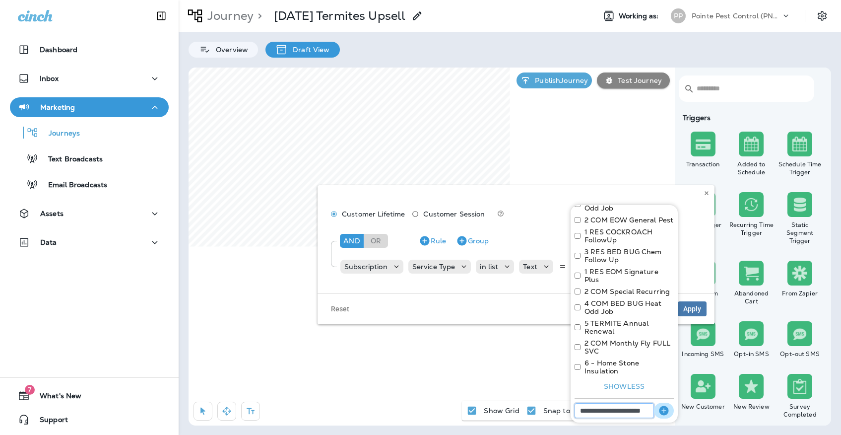
type input "**********"
click at [666, 405] on icon "button" at bounding box center [663, 409] width 9 height 9
click at [614, 403] on input at bounding box center [613, 410] width 79 height 15
type input "**********"
click at [663, 405] on icon "button" at bounding box center [663, 409] width 9 height 9
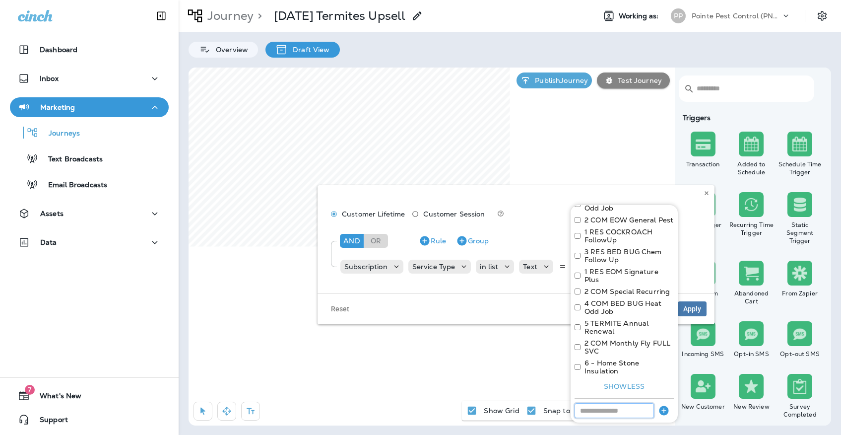
click at [637, 403] on input at bounding box center [613, 410] width 79 height 15
type input "**********"
click at [663, 405] on icon "button" at bounding box center [663, 409] width 9 height 9
click at [636, 403] on input at bounding box center [613, 410] width 79 height 15
type input "**********"
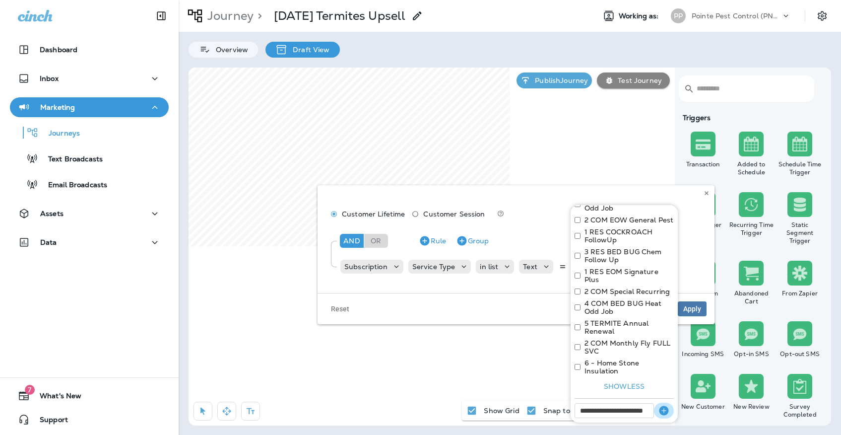
click at [663, 405] on icon "button" at bounding box center [663, 409] width 9 height 9
click at [643, 403] on input at bounding box center [613, 410] width 79 height 15
type input "**********"
click at [668, 405] on icon "button" at bounding box center [663, 409] width 9 height 9
click at [638, 403] on input at bounding box center [613, 410] width 79 height 15
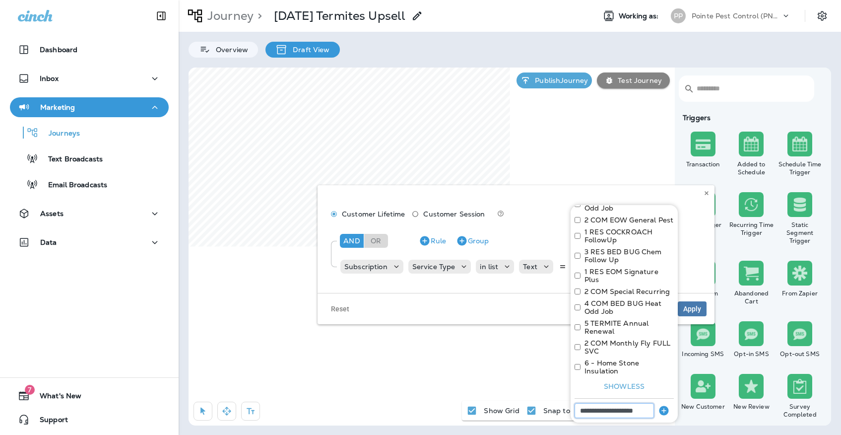
click at [647, 403] on input "**********" at bounding box center [613, 410] width 79 height 15
type input "**********"
click at [671, 402] on button "button" at bounding box center [664, 410] width 20 height 16
click at [637, 403] on input at bounding box center [613, 410] width 79 height 15
type input "**********"
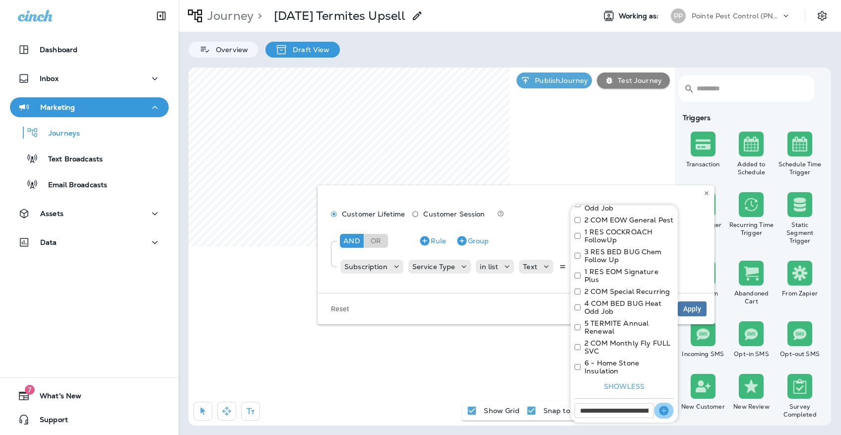
click at [662, 405] on icon "button" at bounding box center [663, 409] width 9 height 9
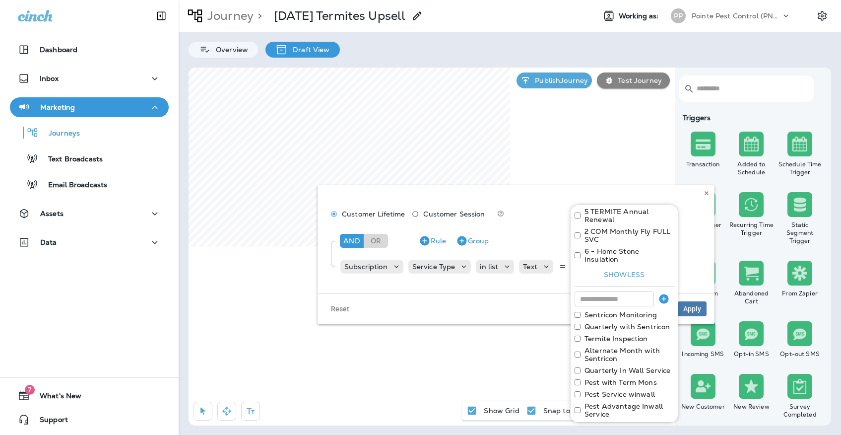
scroll to position [433, 0]
click at [658, 427] on button "Apply" at bounding box center [658, 434] width 32 height 15
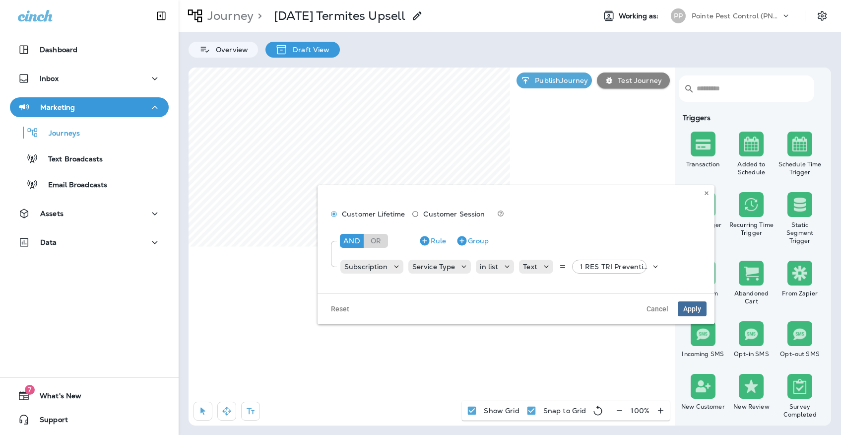
click at [689, 308] on span "Apply" at bounding box center [692, 308] width 18 height 7
click at [608, 275] on div "Subscription Service Type in list Text 1 RES TRI Prevention Plus, +12 more" at bounding box center [497, 266] width 317 height 20
click at [609, 268] on p "1 RES TRI Prevention Plus, +12 more" at bounding box center [615, 266] width 70 height 8
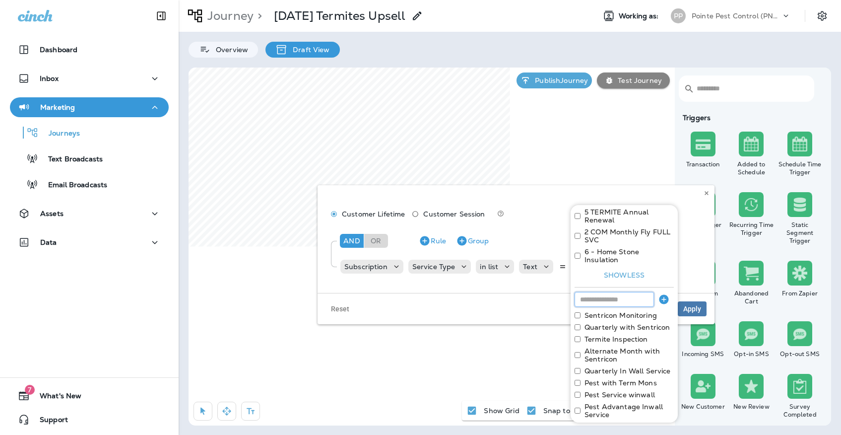
click at [604, 292] on input at bounding box center [613, 299] width 79 height 15
type input "**********"
click at [661, 294] on icon "button" at bounding box center [663, 298] width 9 height 9
click at [625, 292] on input at bounding box center [613, 299] width 79 height 15
type input "**********"
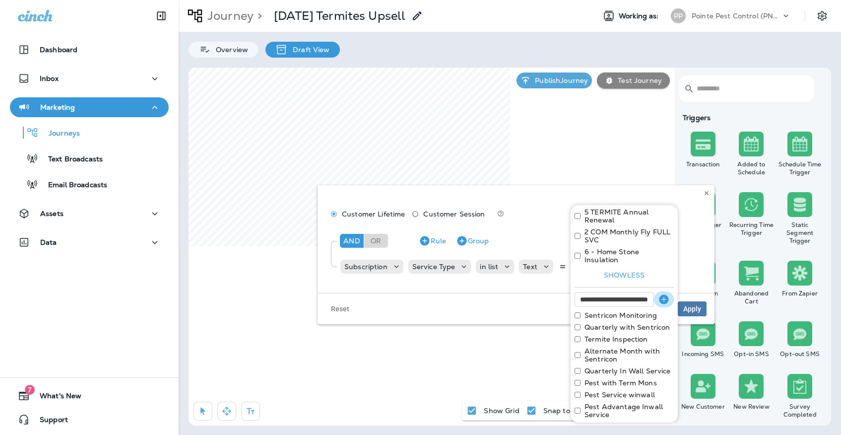
click at [669, 293] on icon "button" at bounding box center [664, 299] width 12 height 12
click at [635, 292] on input at bounding box center [613, 299] width 79 height 15
type input "**********"
click at [666, 294] on icon "button" at bounding box center [663, 298] width 9 height 9
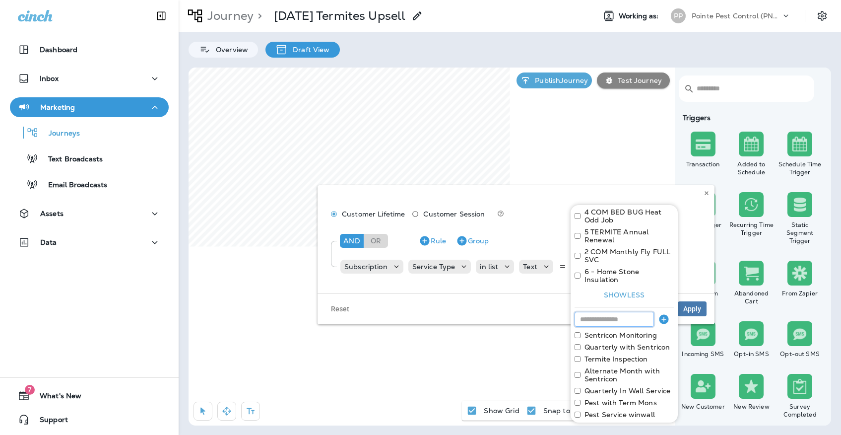
click at [622, 312] on input at bounding box center [613, 319] width 79 height 15
type input "**********"
click at [666, 314] on icon "button" at bounding box center [663, 318] width 9 height 9
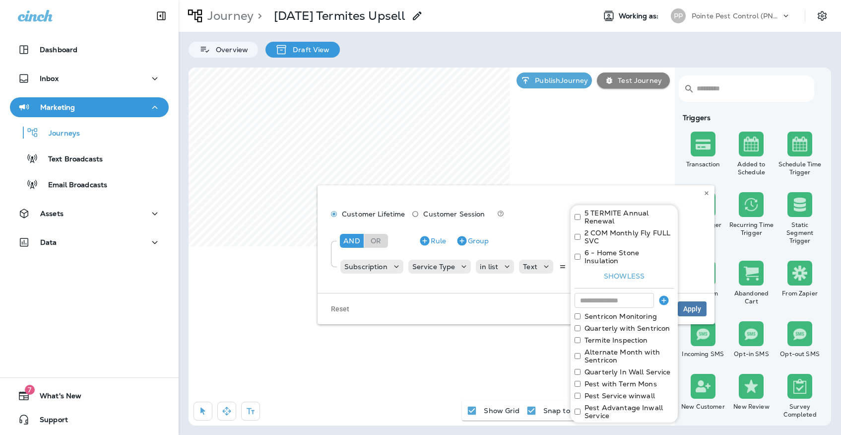
scroll to position [429, 0]
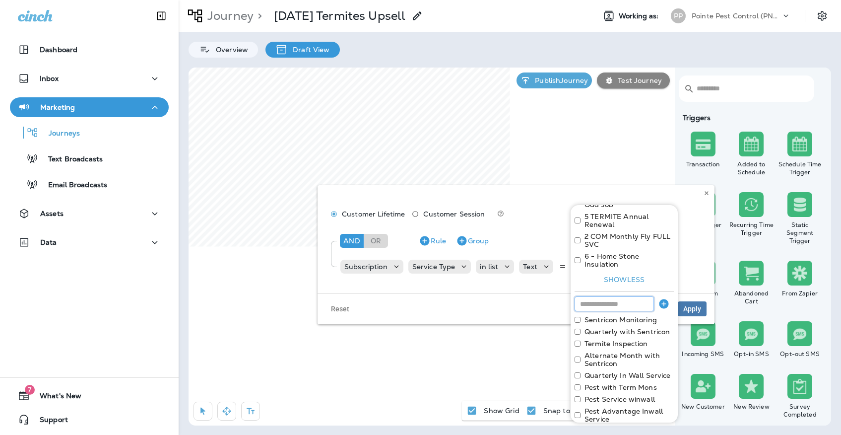
click at [623, 296] on input at bounding box center [613, 303] width 79 height 15
type input "**********"
click at [666, 299] on icon "button" at bounding box center [663, 303] width 9 height 9
click at [626, 296] on input at bounding box center [613, 303] width 79 height 15
type input "**********"
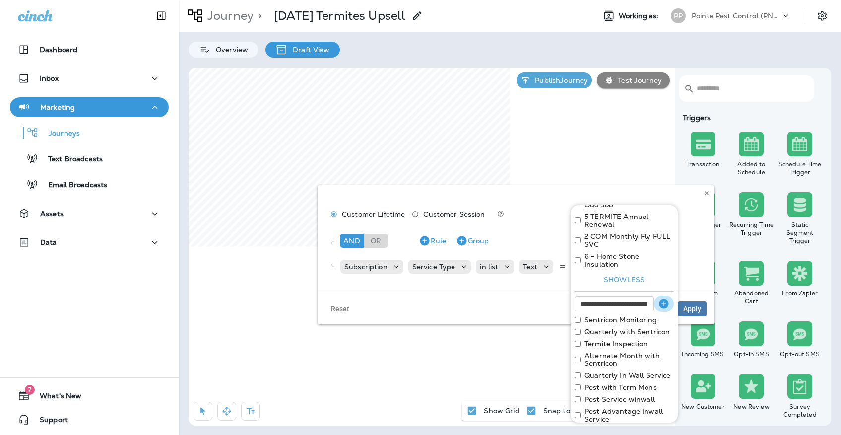
click at [662, 299] on icon "button" at bounding box center [663, 303] width 9 height 9
click at [640, 296] on input at bounding box center [613, 303] width 79 height 15
type input "**********"
click at [656, 296] on button "button" at bounding box center [664, 304] width 20 height 16
click at [630, 296] on input at bounding box center [613, 303] width 79 height 15
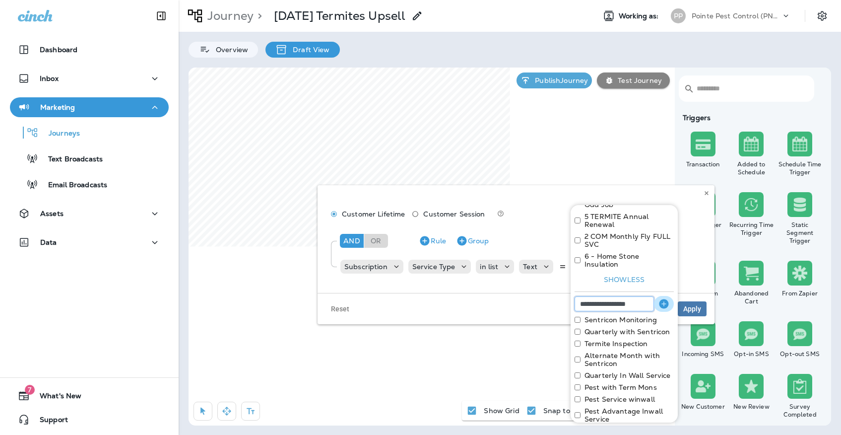
type input "**********"
click at [660, 298] on icon "button" at bounding box center [664, 304] width 12 height 12
click at [640, 296] on input at bounding box center [613, 303] width 79 height 15
type input "**********"
click at [668, 298] on icon "button" at bounding box center [664, 304] width 12 height 12
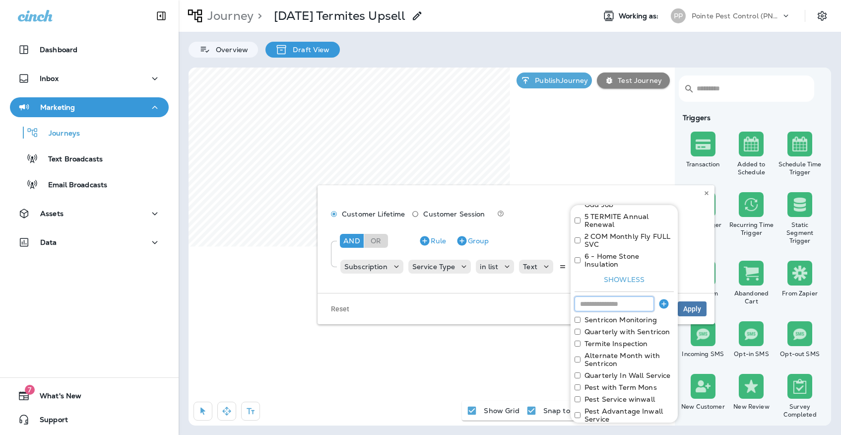
click at [646, 296] on input at bounding box center [613, 303] width 79 height 15
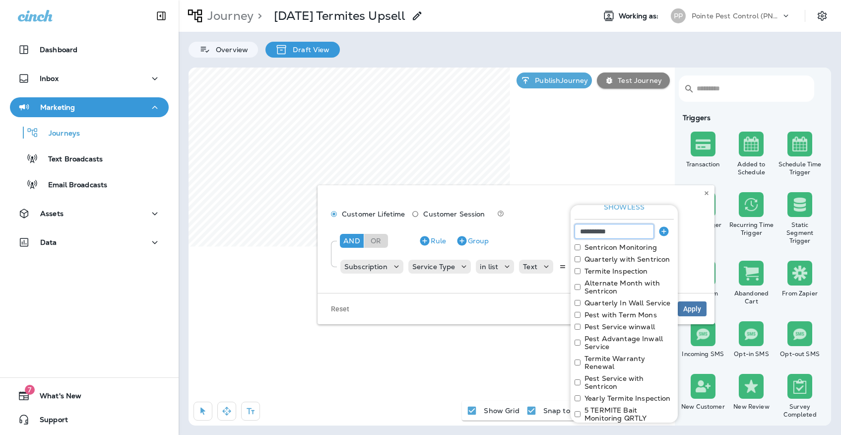
scroll to position [475, 0]
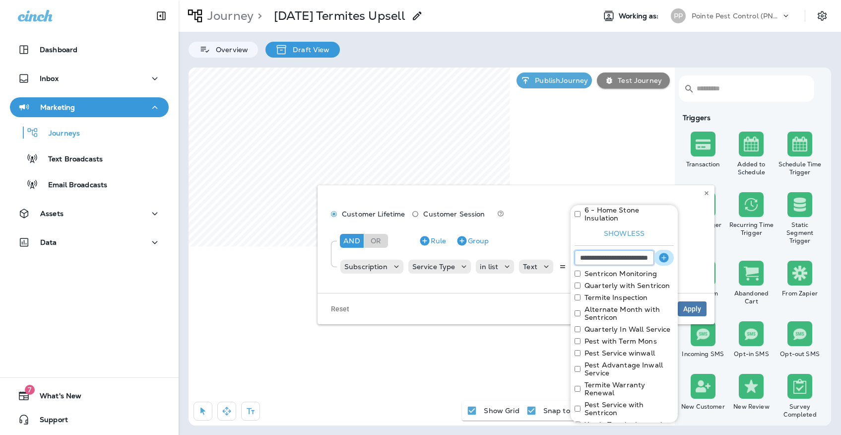
type input "**********"
click at [668, 251] on icon "button" at bounding box center [664, 257] width 12 height 12
click at [641, 250] on input at bounding box center [613, 257] width 79 height 15
type input "**********"
click at [657, 249] on button "button" at bounding box center [664, 257] width 20 height 16
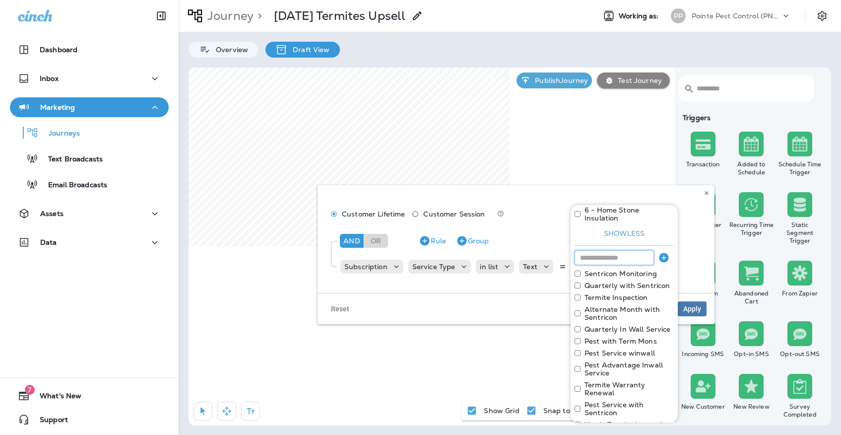
click at [644, 250] on input at bounding box center [613, 257] width 79 height 15
type input "**********"
click at [671, 249] on button "button" at bounding box center [664, 257] width 20 height 16
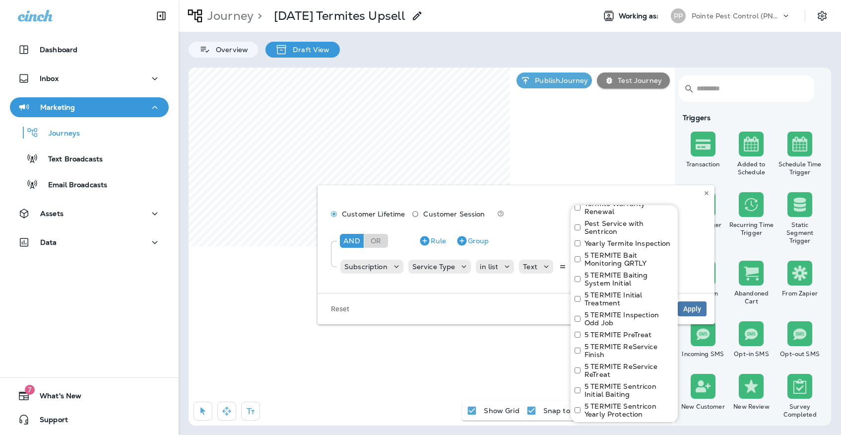
scroll to position [655, 0]
click at [649, 427] on button "Apply" at bounding box center [658, 434] width 32 height 15
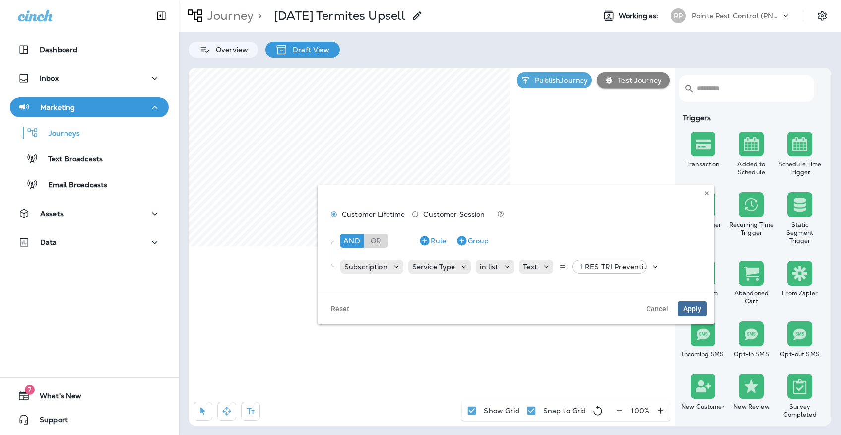
click at [697, 304] on button "Apply" at bounding box center [692, 308] width 29 height 15
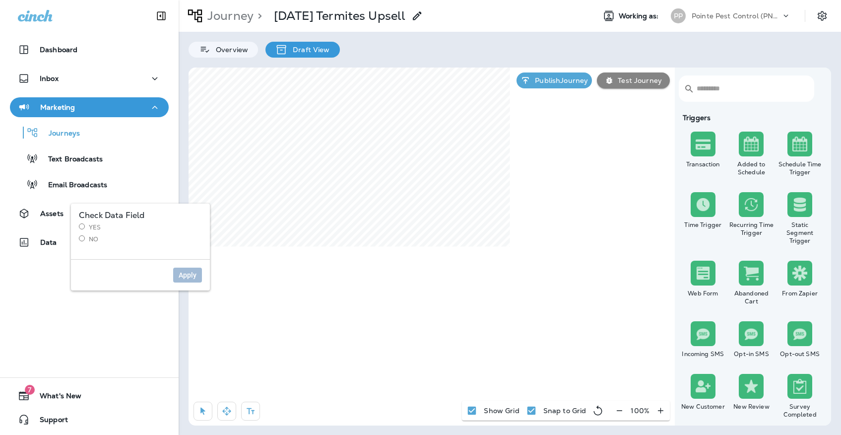
click at [91, 225] on label "Yes" at bounding box center [140, 227] width 123 height 8
click at [188, 278] on span "Apply" at bounding box center [188, 274] width 18 height 7
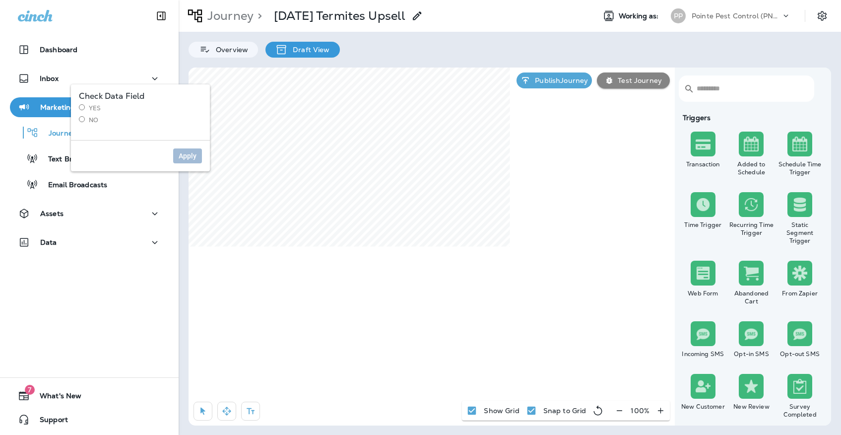
click at [93, 103] on div "Check Data Field Yes No" at bounding box center [140, 108] width 123 height 32
click at [94, 110] on label "Yes" at bounding box center [140, 108] width 123 height 8
click at [191, 153] on span "Apply" at bounding box center [188, 155] width 18 height 7
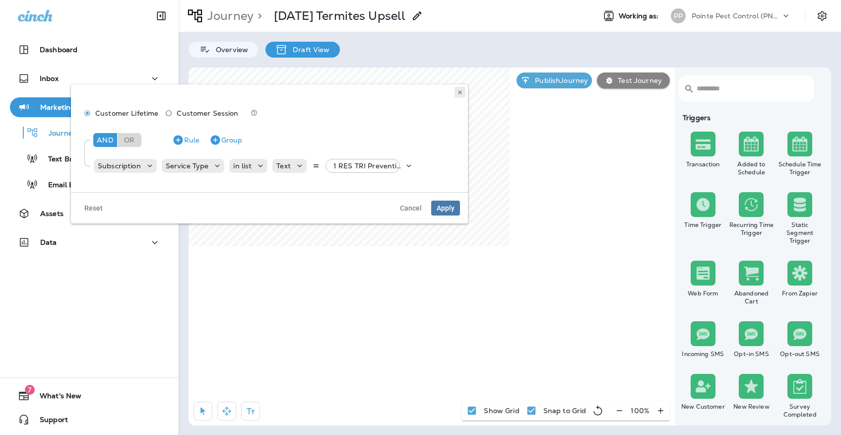
click at [460, 91] on use at bounding box center [459, 92] width 3 height 4
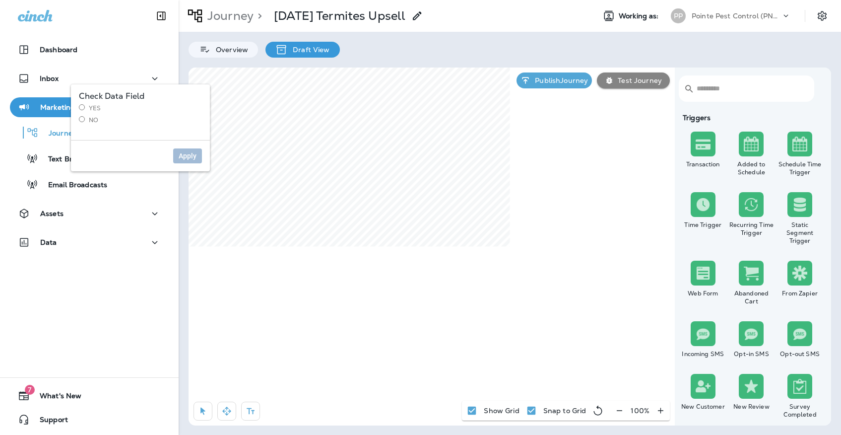
click at [97, 118] on label "No" at bounding box center [140, 120] width 123 height 8
click at [197, 161] on button "Apply" at bounding box center [187, 155] width 29 height 15
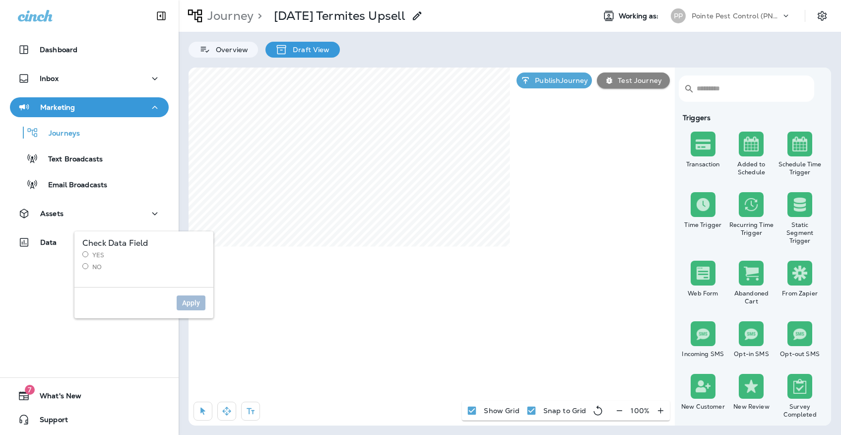
click at [97, 254] on label "Yes" at bounding box center [143, 255] width 123 height 8
click at [196, 299] on span "Apply" at bounding box center [191, 302] width 18 height 7
click at [91, 267] on label "No" at bounding box center [143, 267] width 123 height 8
click at [178, 293] on div "Apply" at bounding box center [143, 302] width 139 height 31
click at [182, 299] on button "Apply" at bounding box center [191, 302] width 29 height 15
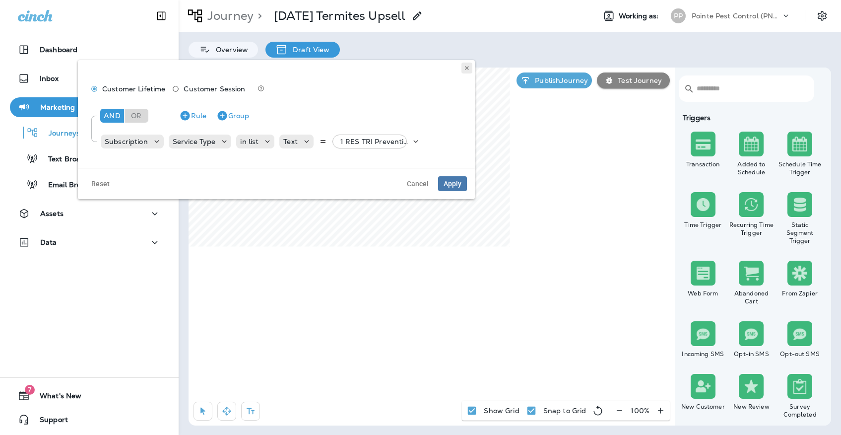
click at [470, 71] on button at bounding box center [466, 67] width 11 height 11
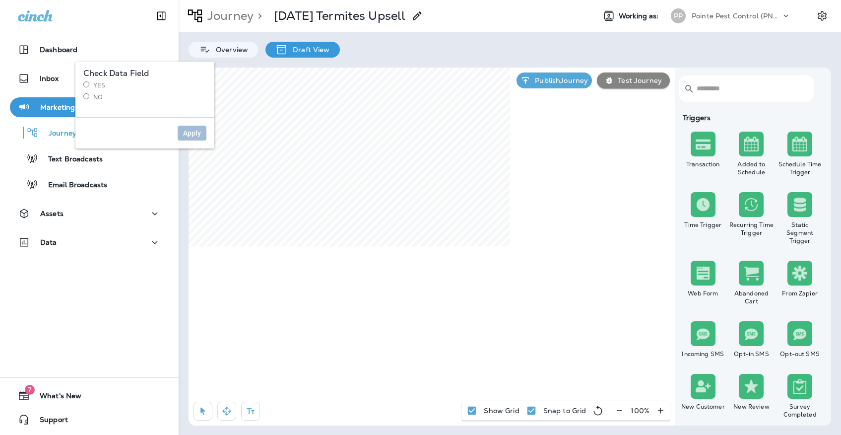
click at [105, 83] on label "Yes" at bounding box center [144, 85] width 123 height 8
click at [193, 133] on span "Apply" at bounding box center [192, 132] width 18 height 7
click at [101, 97] on label "No" at bounding box center [144, 97] width 123 height 8
click at [200, 134] on span "Apply" at bounding box center [192, 132] width 18 height 7
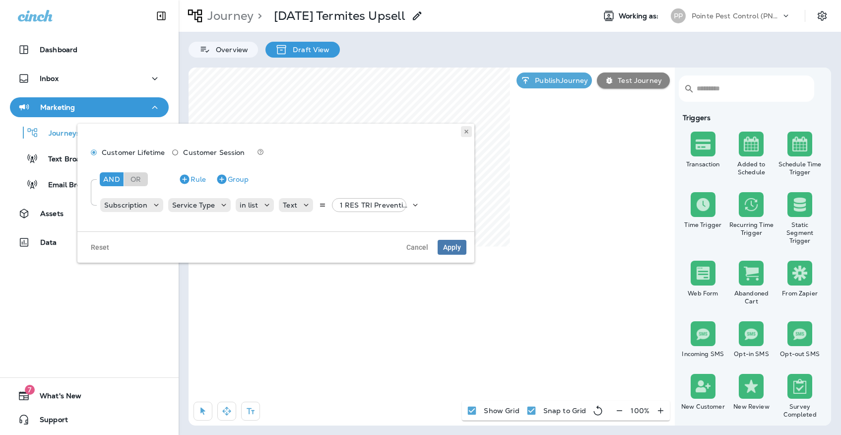
click at [464, 130] on icon at bounding box center [466, 131] width 6 height 6
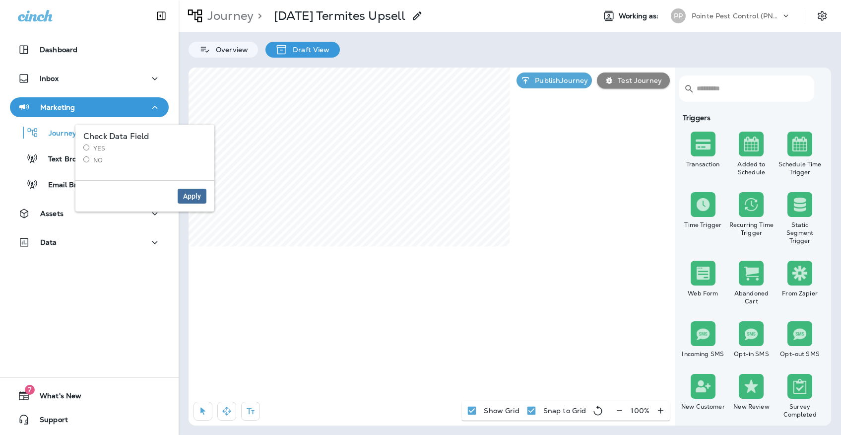
click at [193, 193] on span "Apply" at bounding box center [192, 195] width 18 height 7
click at [104, 158] on label "No" at bounding box center [144, 160] width 123 height 8
click at [204, 194] on button "Apply" at bounding box center [192, 195] width 29 height 15
click at [681, 10] on div "PP" at bounding box center [678, 15] width 15 height 15
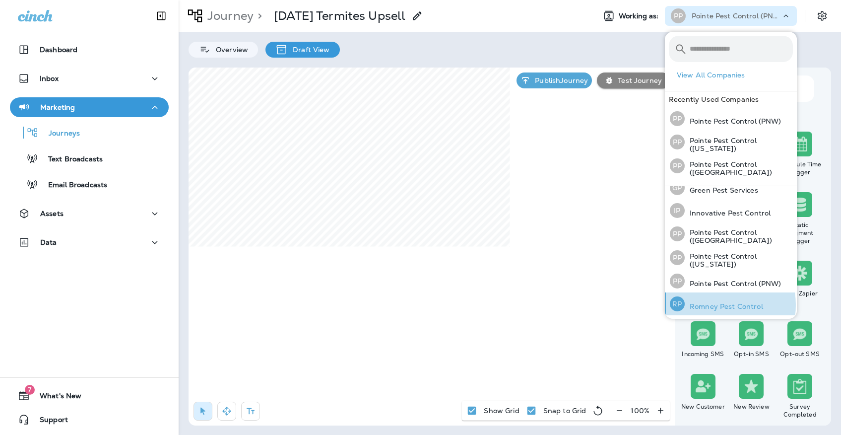
scroll to position [32, 0]
click at [715, 303] on p "Romney Pest Control" at bounding box center [724, 307] width 78 height 8
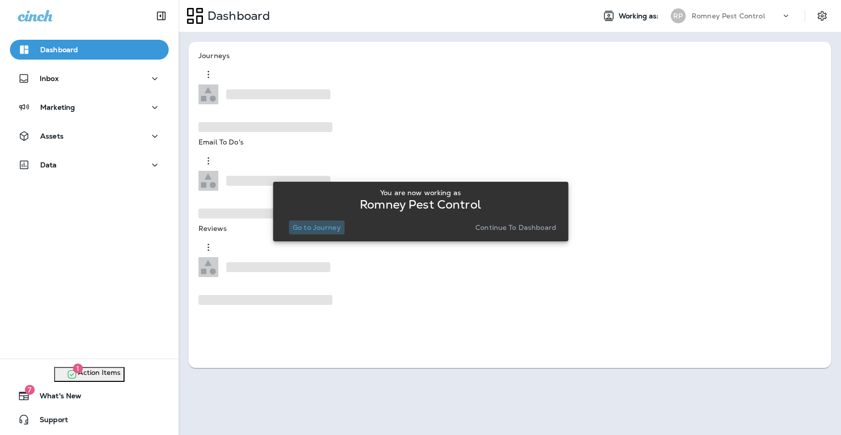
click at [333, 232] on button "Go to Journey" at bounding box center [317, 227] width 56 height 14
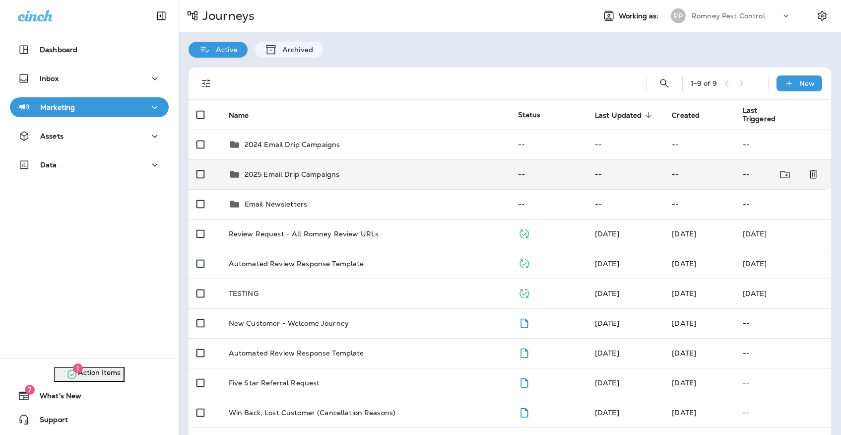
click at [276, 162] on td "2025 Email Drip Campaigns" at bounding box center [365, 174] width 289 height 30
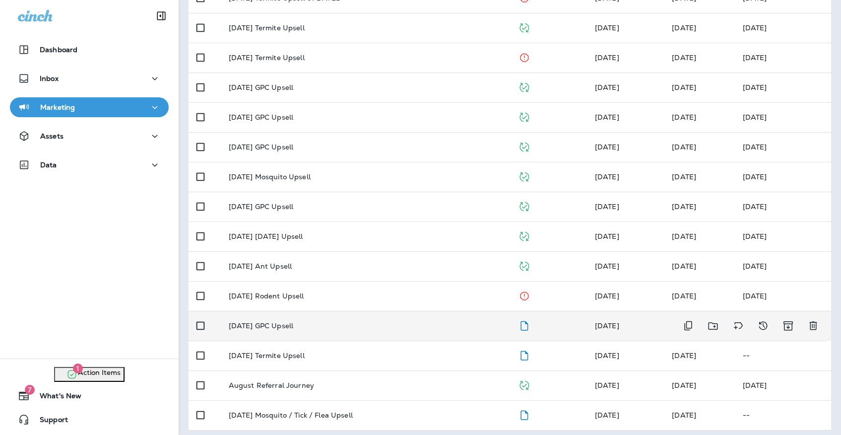
scroll to position [176, 0]
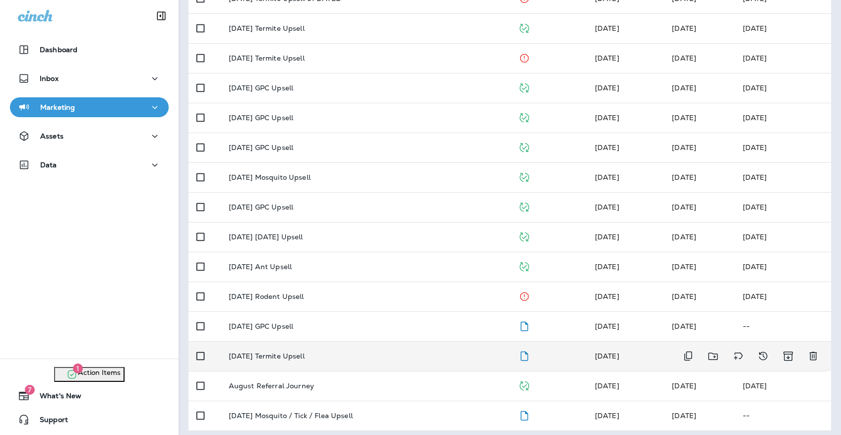
click at [384, 352] on div "[DATE] Termite Upsell" at bounding box center [365, 356] width 273 height 8
